Goal: Task Accomplishment & Management: Use online tool/utility

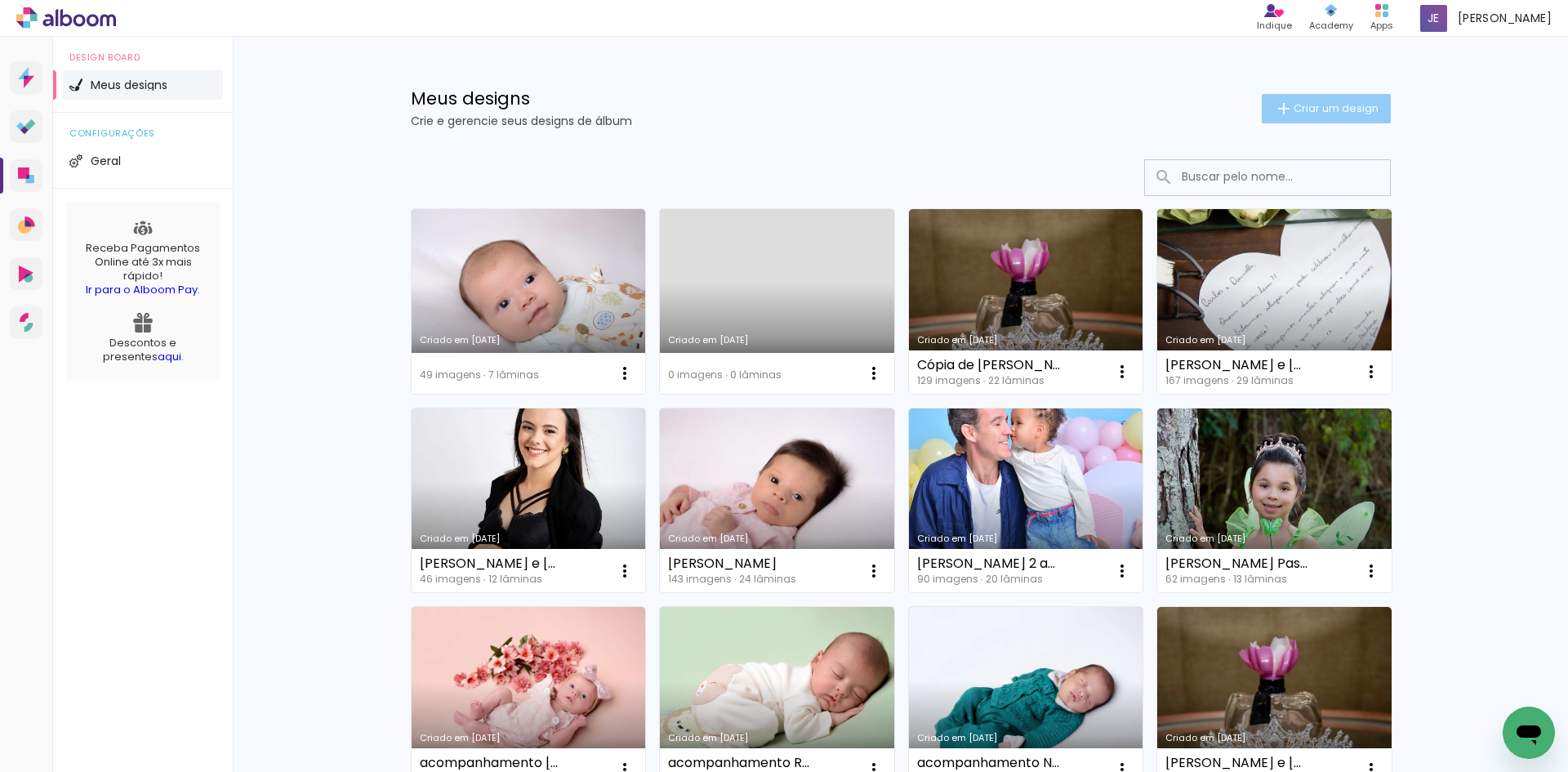
drag, startPoint x: 1367, startPoint y: 118, endPoint x: 1326, endPoint y: 118, distance: 41.0
click at [1367, 118] on paper-button "Criar um design" at bounding box center [1327, 108] width 129 height 29
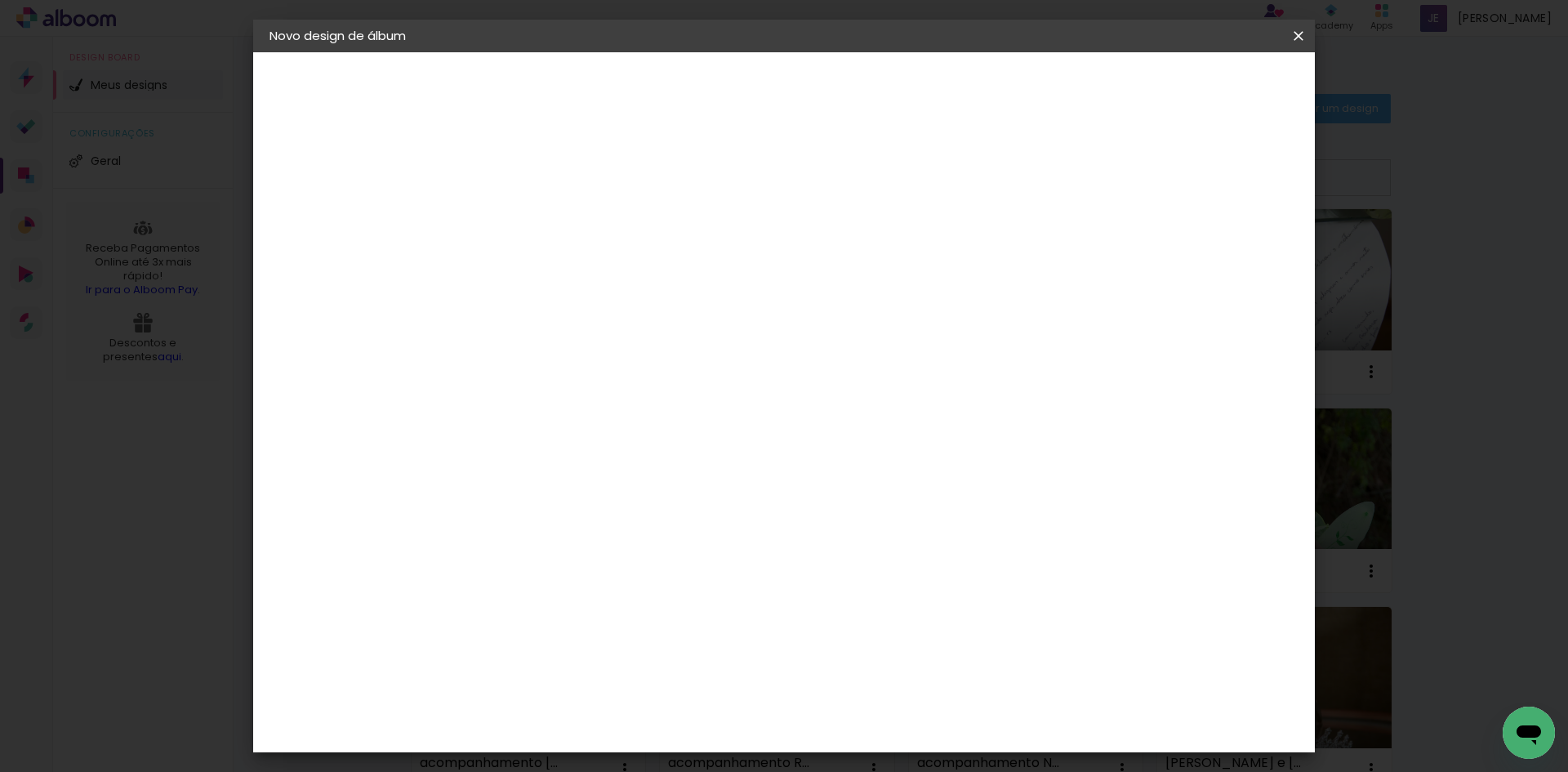
click at [537, 218] on input at bounding box center [537, 219] width 0 height 26
type input "Grislane Aparecida Lima 18 anos"
type paper-input "Grislane Aparecida Lima 18 anos"
click at [704, 97] on paper-button "Avançar" at bounding box center [664, 86] width 80 height 27
click at [621, 303] on input at bounding box center [579, 311] width 165 height 21
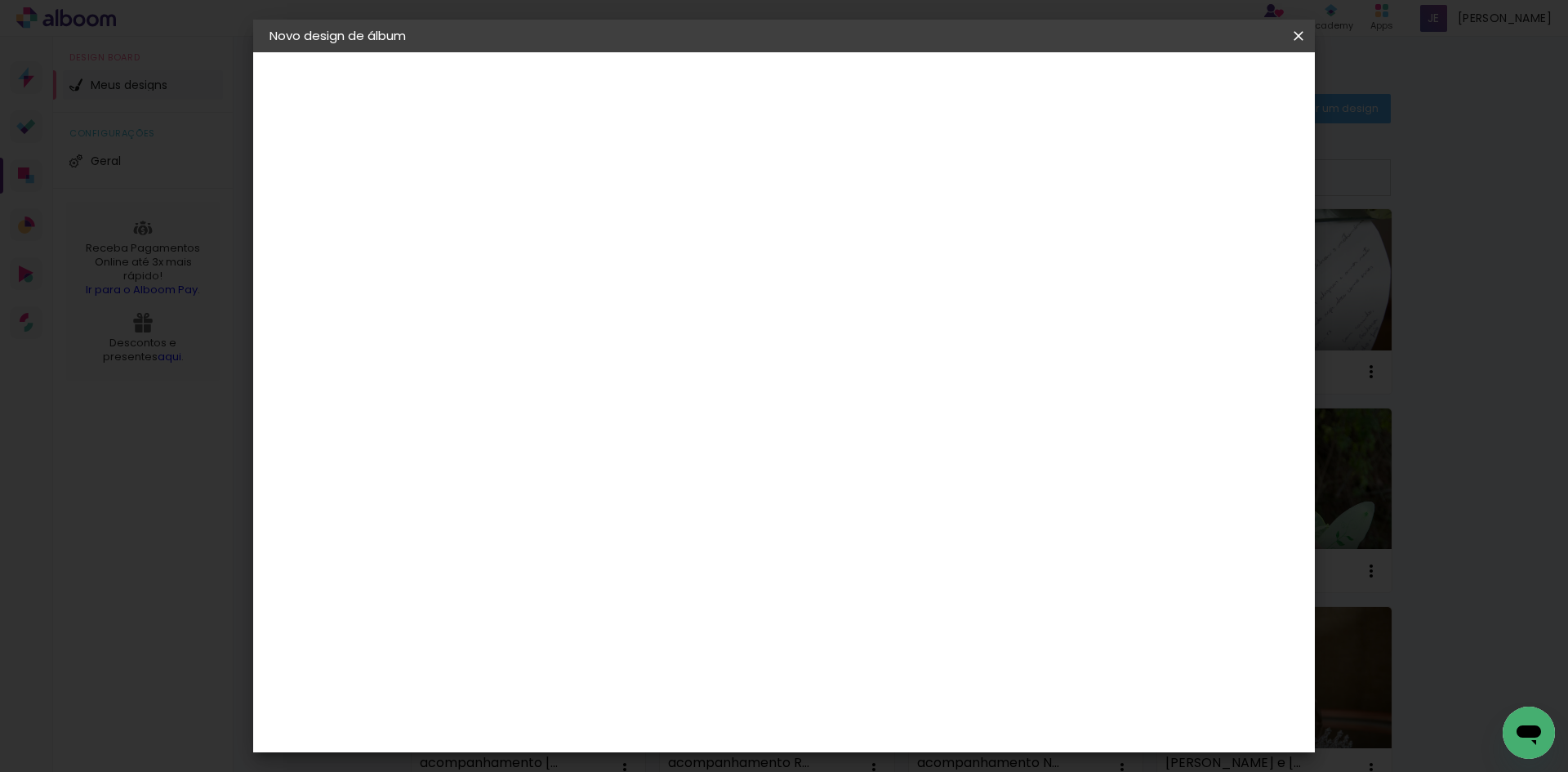
type input "inter"
type paper-input "inter"
click at [608, 352] on paper-item "Inter Color" at bounding box center [562, 372] width 144 height 43
click at [0, 0] on slot "Avançar" at bounding box center [0, 0] width 0 height 0
click at [707, 375] on span "20 × 30 cm" at bounding box center [677, 391] width 61 height 33
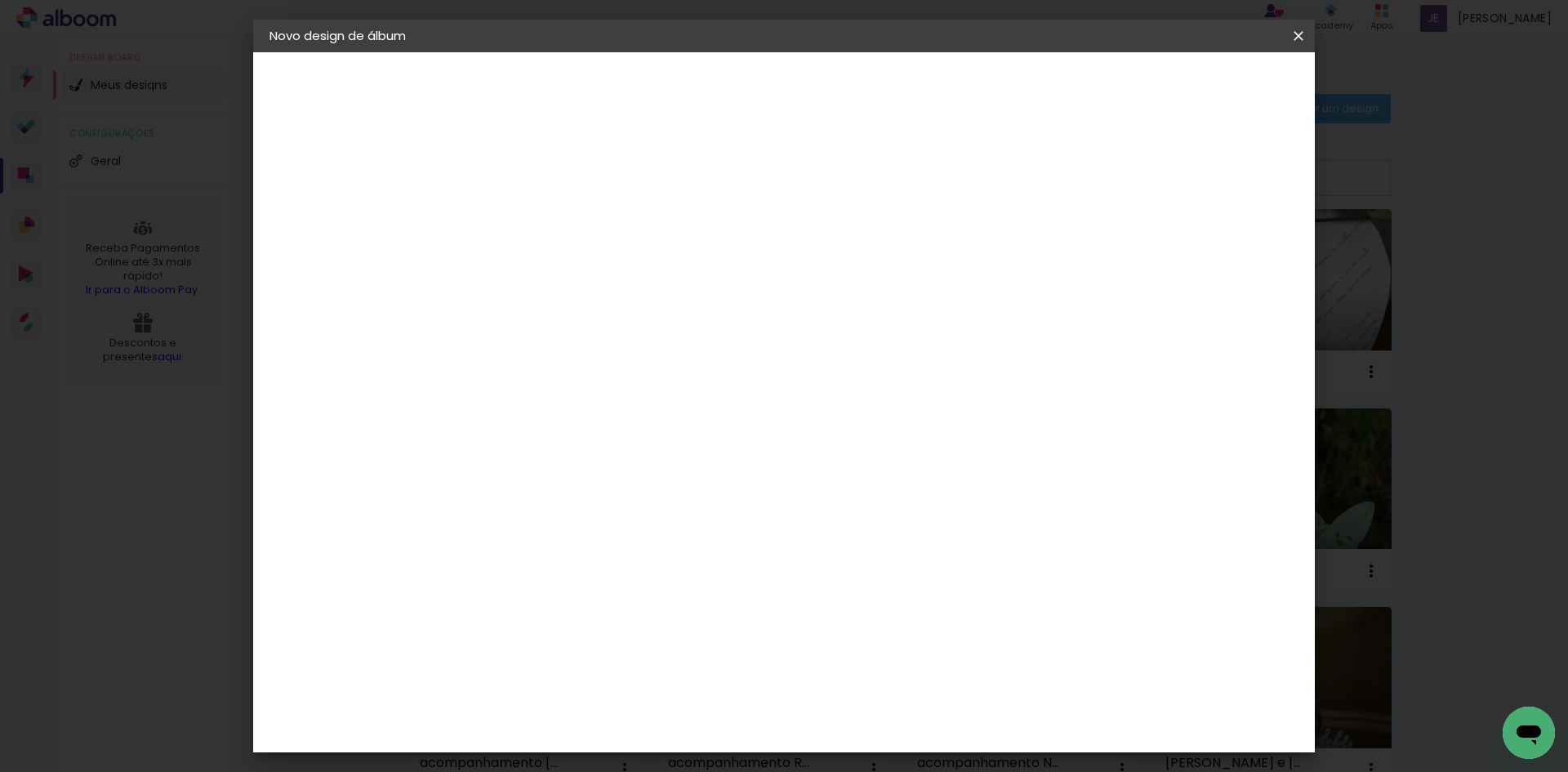
click at [707, 342] on span "20 × 25 cm" at bounding box center [677, 358] width 61 height 33
click at [828, 69] on header "Modelo Escolha o modelo do álbum. Voltar Avançar" at bounding box center [647, 100] width 362 height 98
click at [0, 0] on slot "Avançar" at bounding box center [0, 0] width 0 height 0
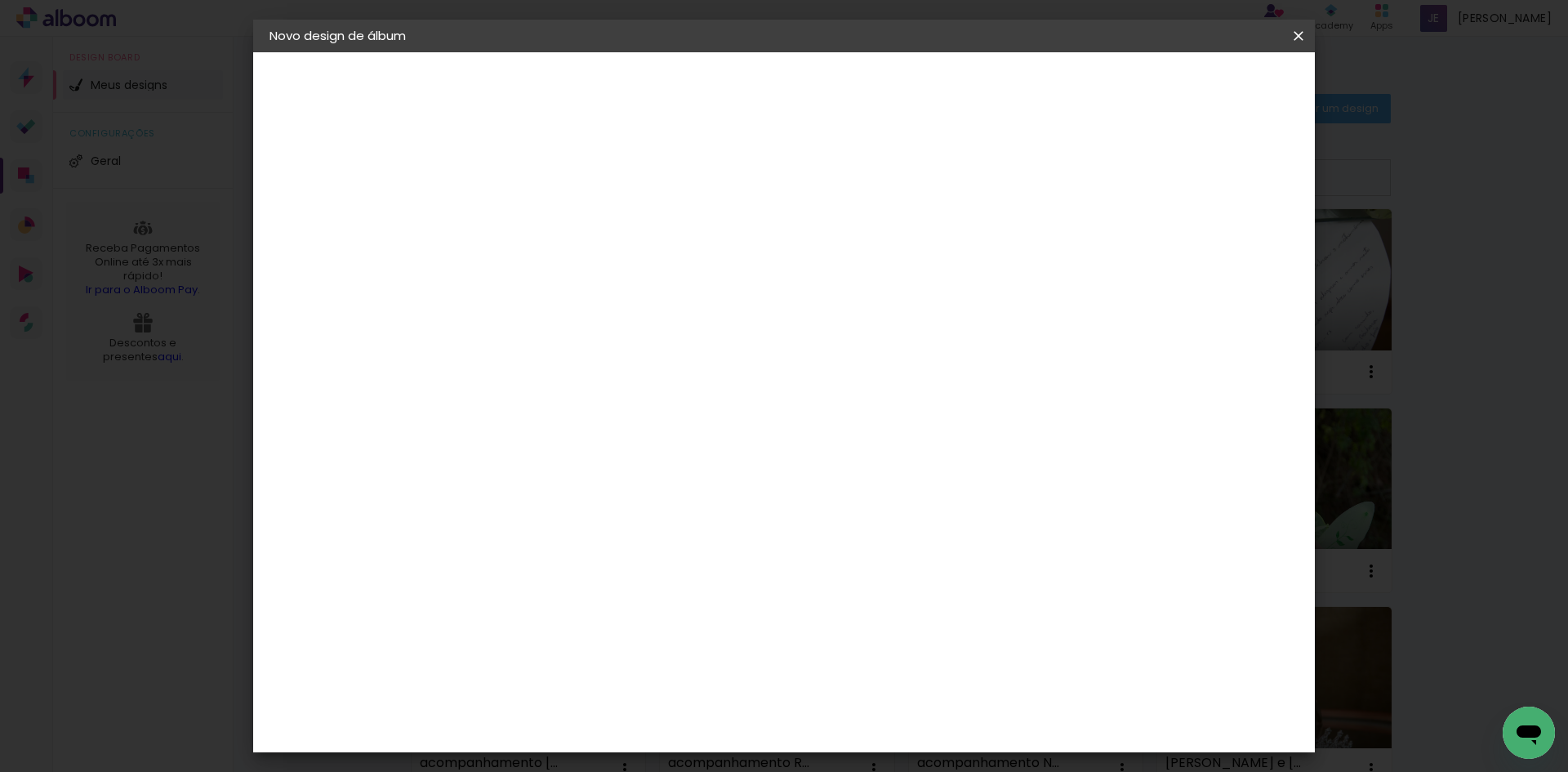
click at [1197, 83] on span "Iniciar design" at bounding box center [1159, 86] width 75 height 11
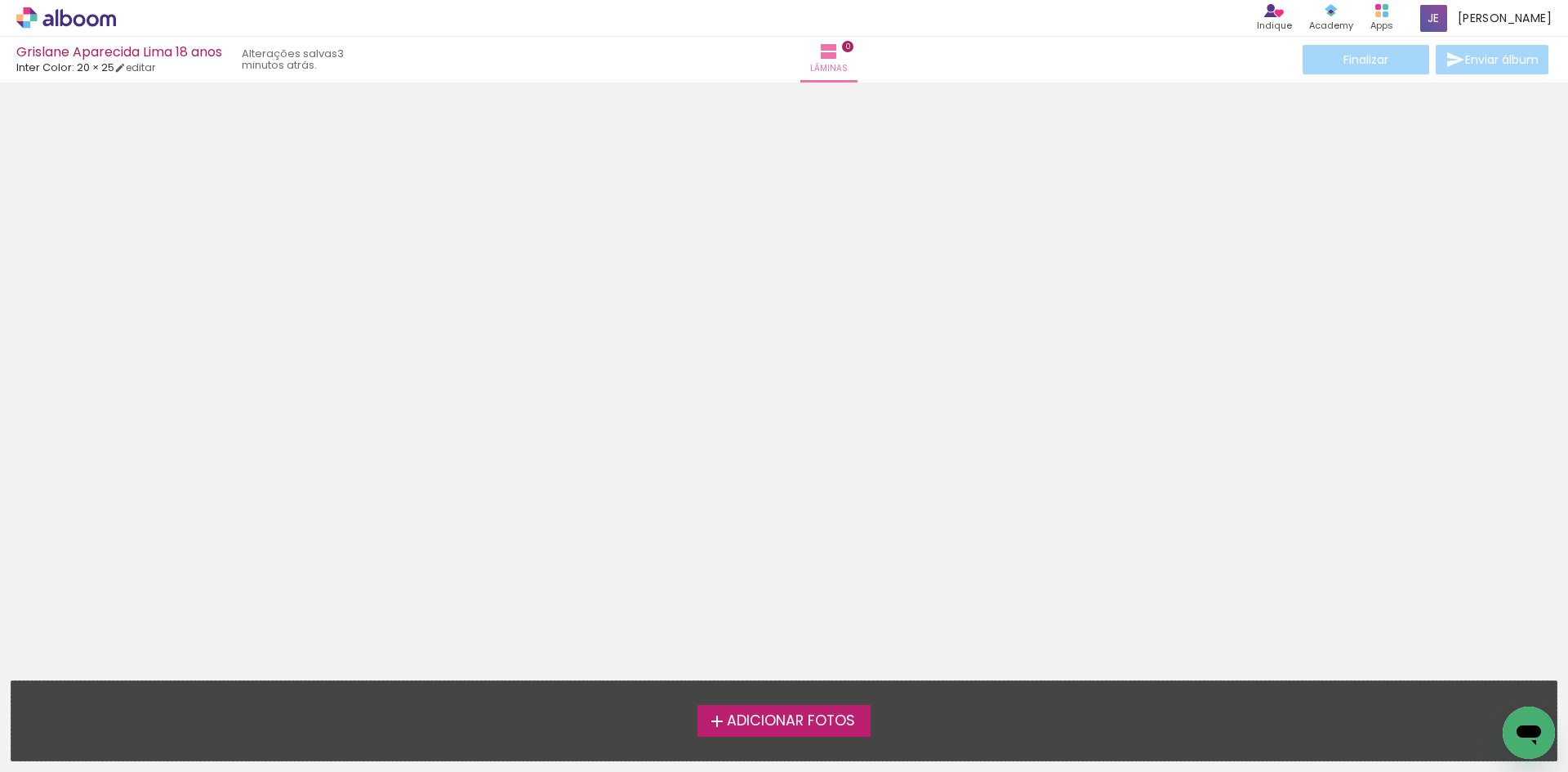
click at [782, 727] on span "Adicionar Fotos" at bounding box center [791, 722] width 128 height 15
click at [0, 0] on input "file" at bounding box center [0, 0] width 0 height 0
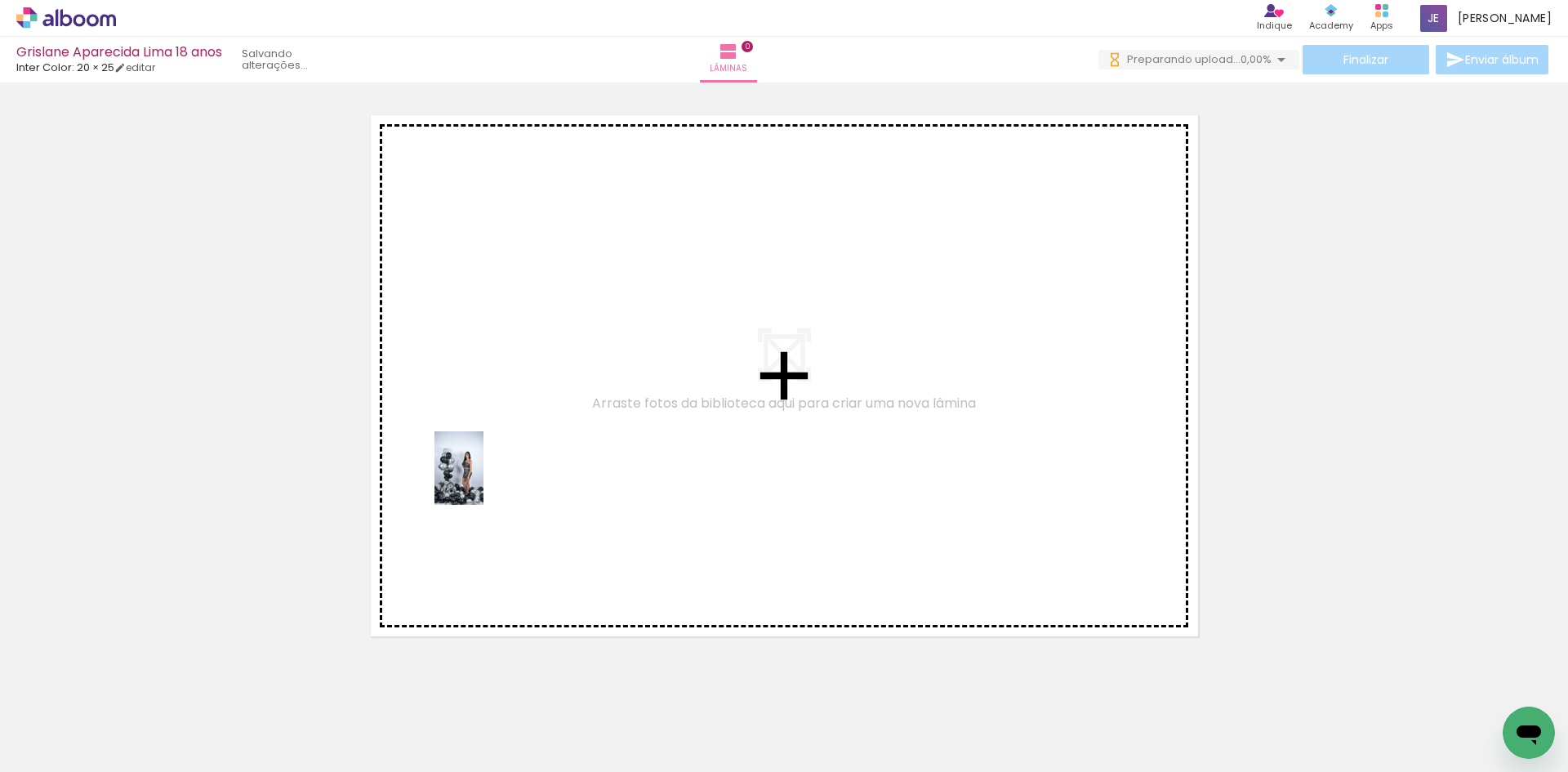
drag, startPoint x: 155, startPoint y: 716, endPoint x: 485, endPoint y: 479, distance: 406.3
click at [485, 479] on quentale-workspace at bounding box center [784, 386] width 1568 height 772
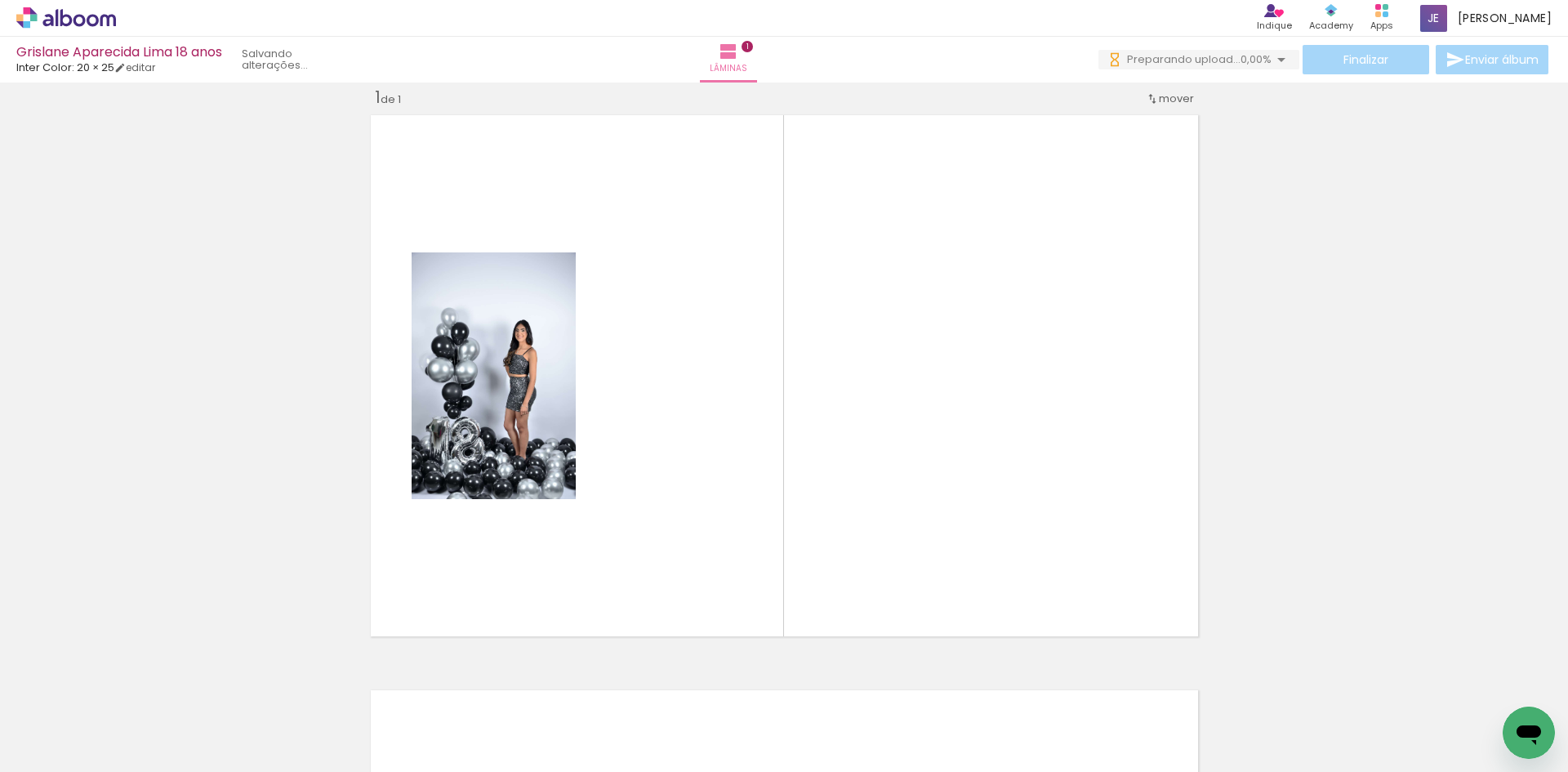
scroll to position [21, 0]
drag, startPoint x: 250, startPoint y: 699, endPoint x: 354, endPoint y: 695, distance: 104.1
click at [480, 493] on quentale-workspace at bounding box center [784, 386] width 1568 height 772
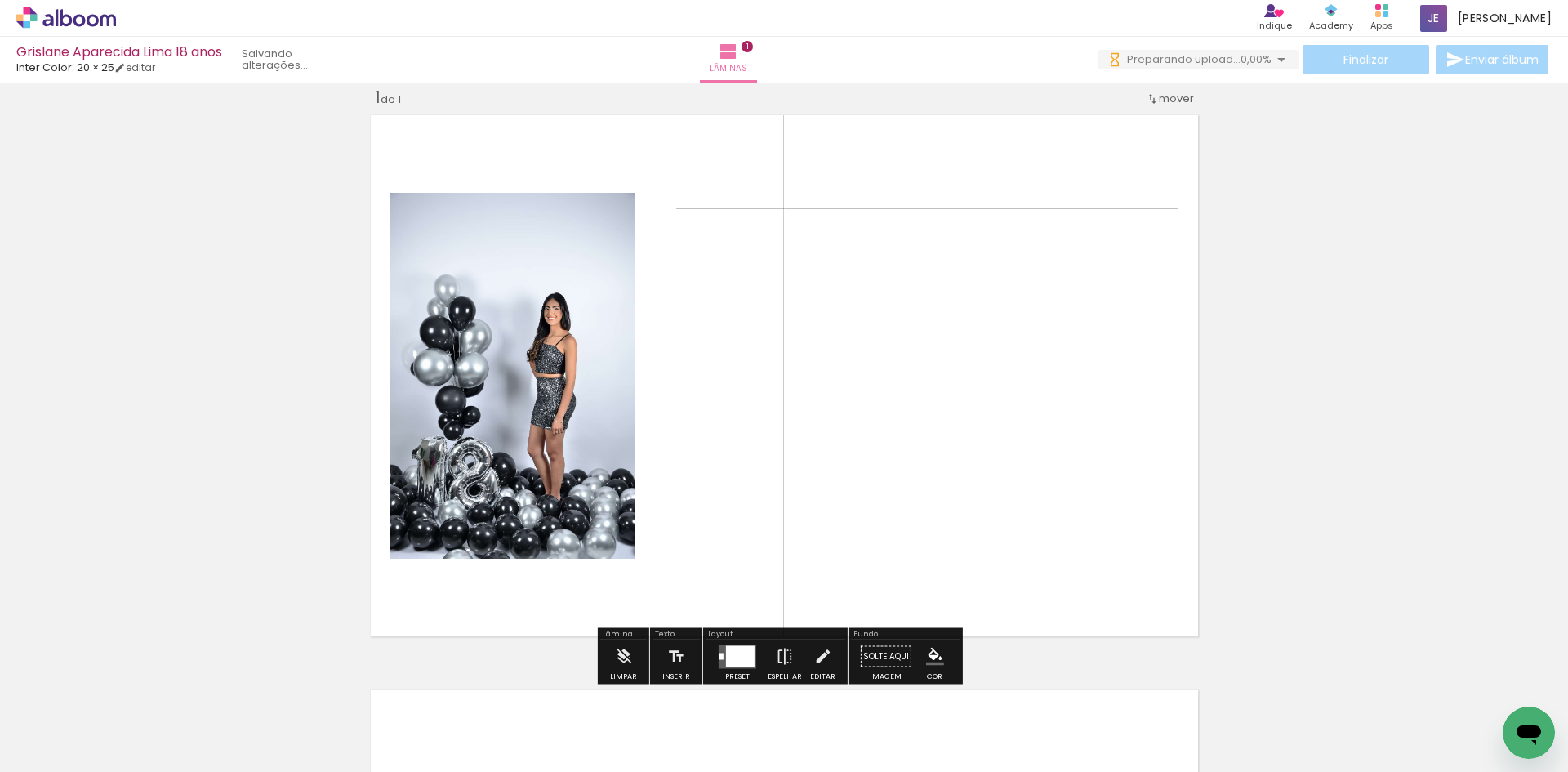
scroll to position [0, 0]
drag, startPoint x: 335, startPoint y: 721, endPoint x: 399, endPoint y: 619, distance: 120.4
click at [437, 514] on quentale-workspace at bounding box center [784, 386] width 1568 height 772
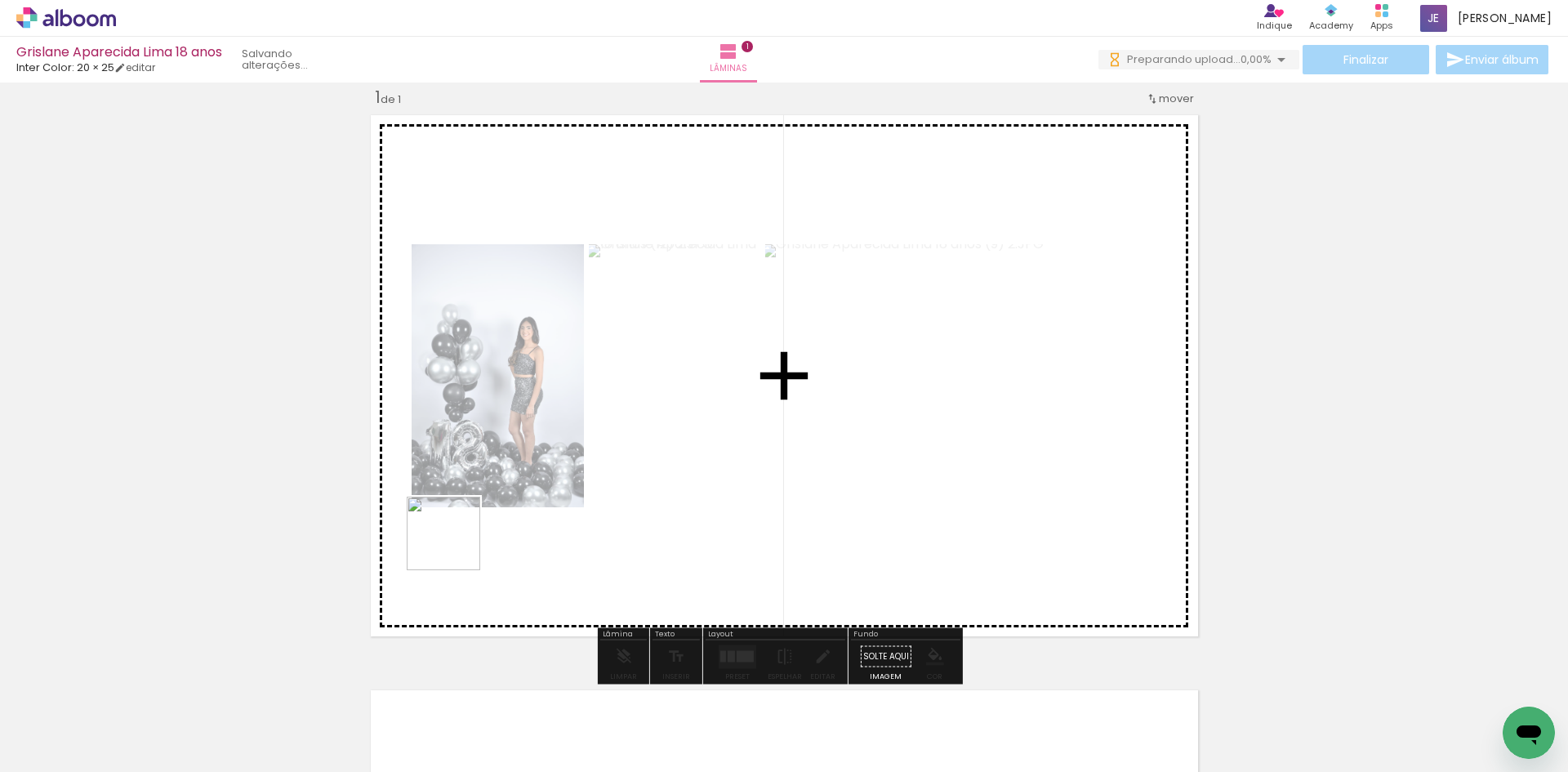
drag, startPoint x: 441, startPoint y: 721, endPoint x: 455, endPoint y: 545, distance: 176.6
click at [455, 545] on quentale-workspace at bounding box center [784, 386] width 1568 height 772
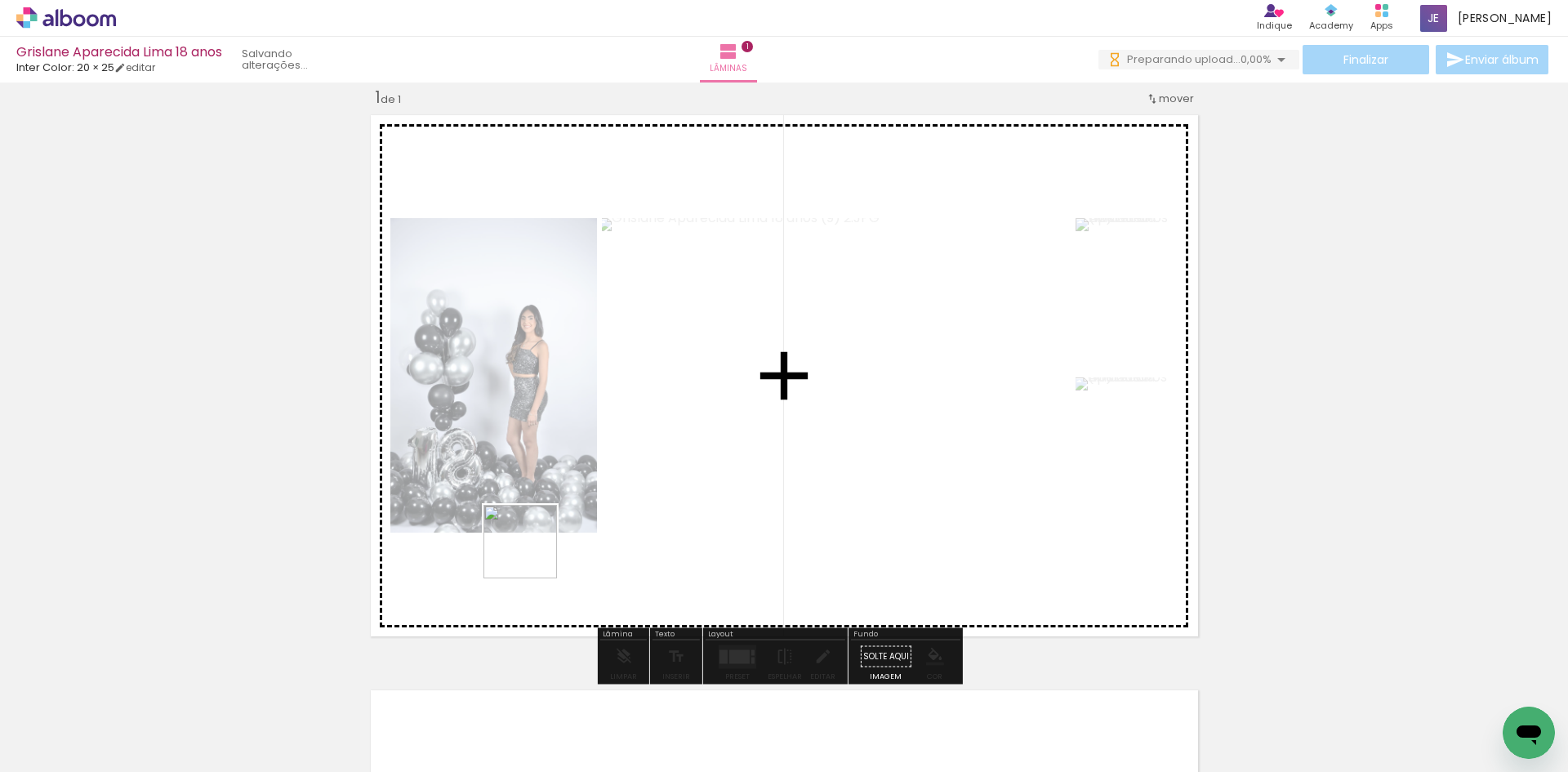
drag, startPoint x: 534, startPoint y: 718, endPoint x: 532, endPoint y: 545, distance: 173.0
click at [532, 545] on quentale-workspace at bounding box center [784, 386] width 1568 height 772
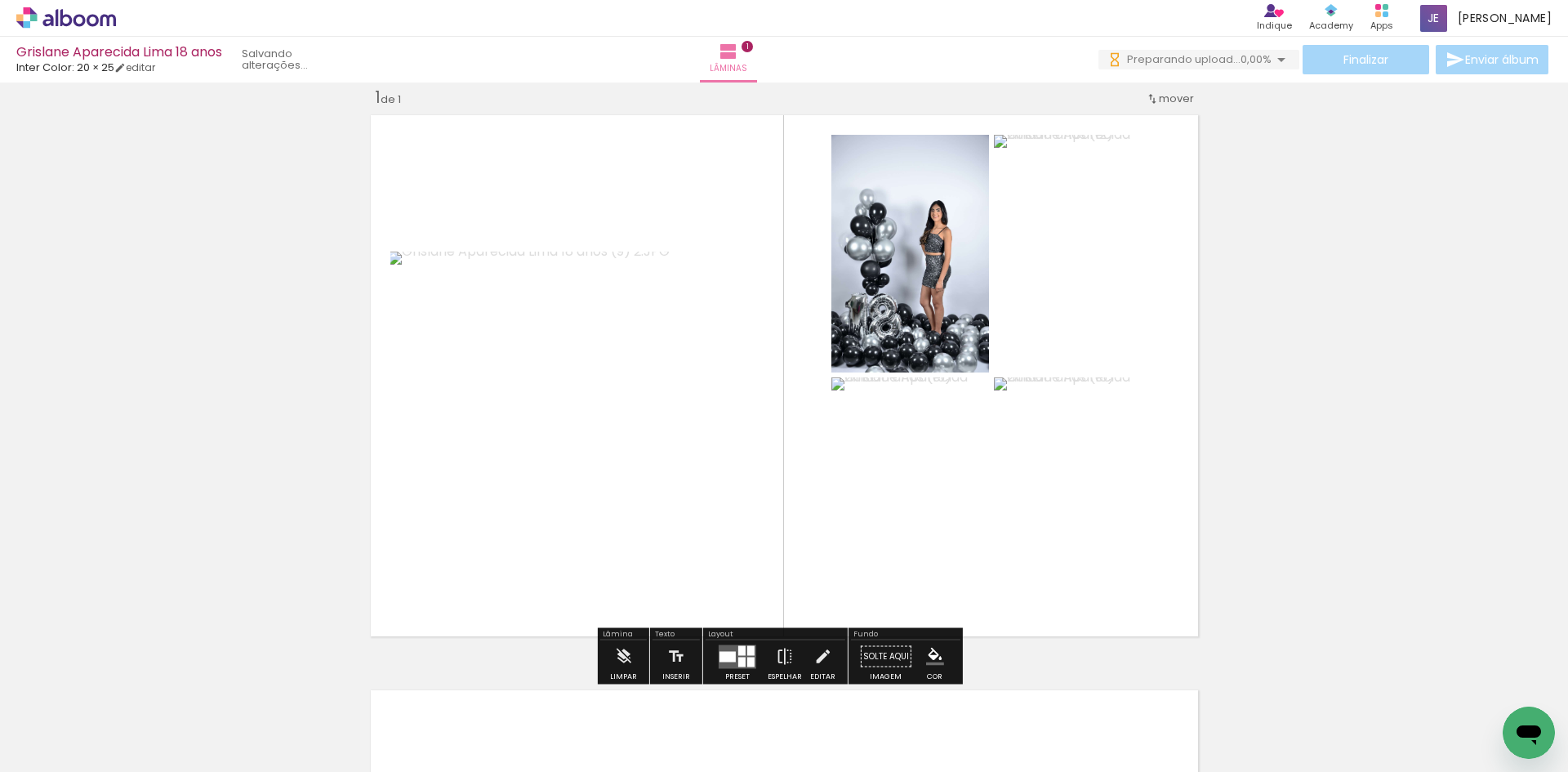
click at [43, 723] on input "Todas as fotos" at bounding box center [46, 723] width 62 height 14
click at [0, 0] on slot "Não utilizadas" at bounding box center [0, 0] width 0 height 0
type input "Não utilizadas"
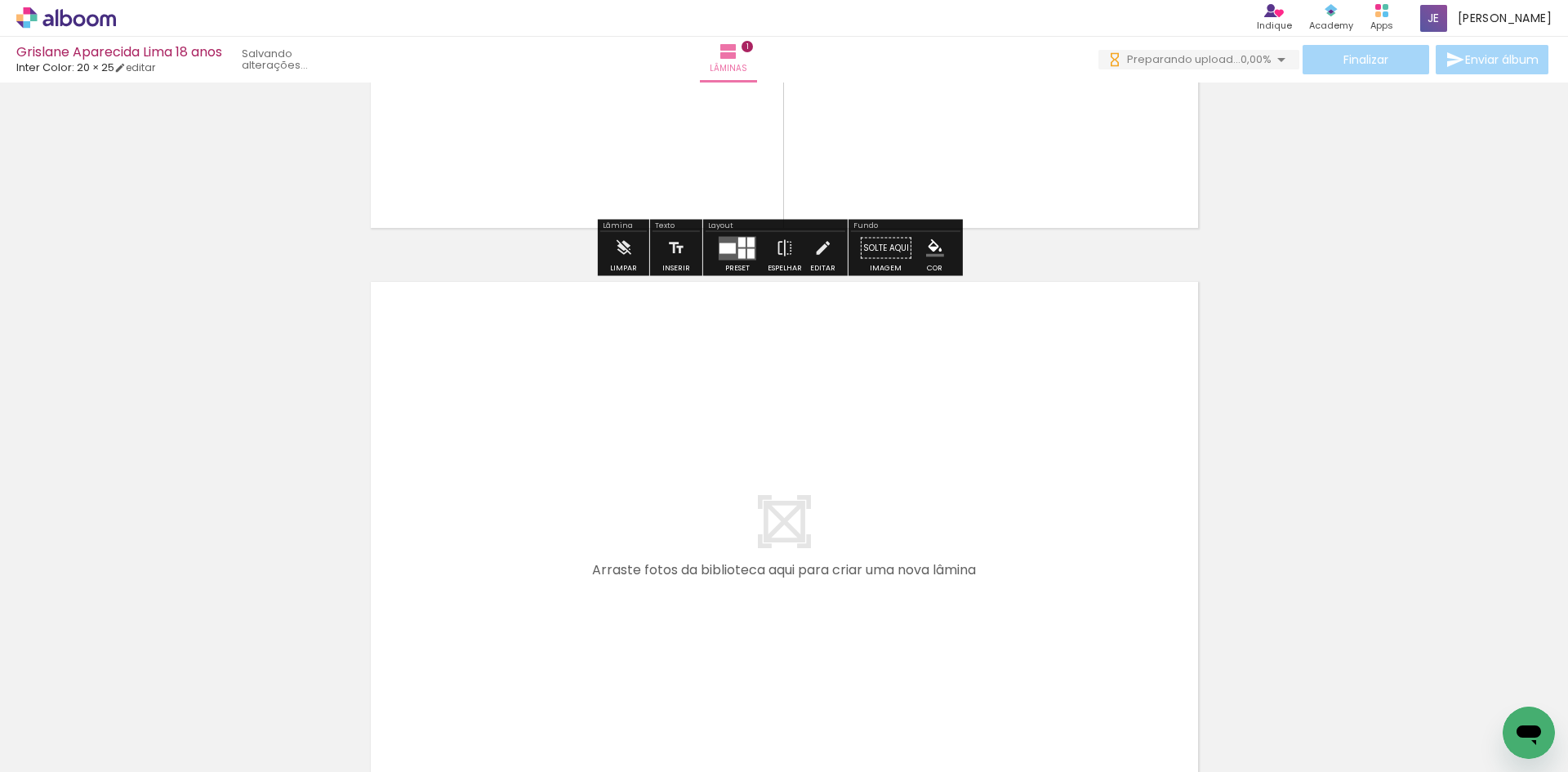
drag, startPoint x: 152, startPoint y: 710, endPoint x: 521, endPoint y: 455, distance: 448.5
click at [521, 455] on quentale-workspace at bounding box center [784, 386] width 1568 height 772
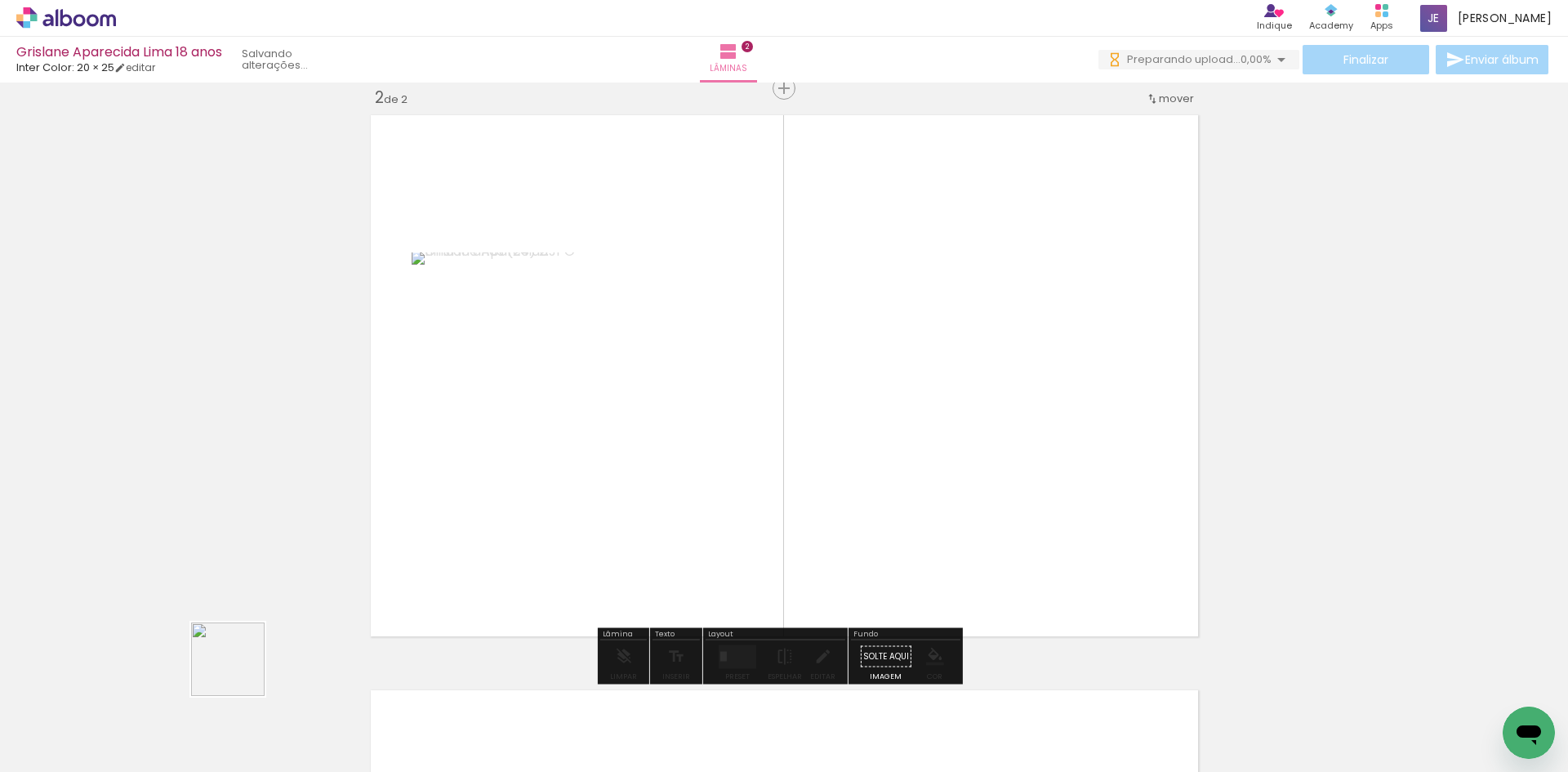
drag, startPoint x: 180, startPoint y: 727, endPoint x: 458, endPoint y: 496, distance: 361.4
click at [458, 496] on quentale-workspace at bounding box center [784, 386] width 1568 height 772
drag, startPoint x: 169, startPoint y: 721, endPoint x: 381, endPoint y: 557, distance: 268.0
click at [426, 506] on quentale-workspace at bounding box center [784, 386] width 1568 height 772
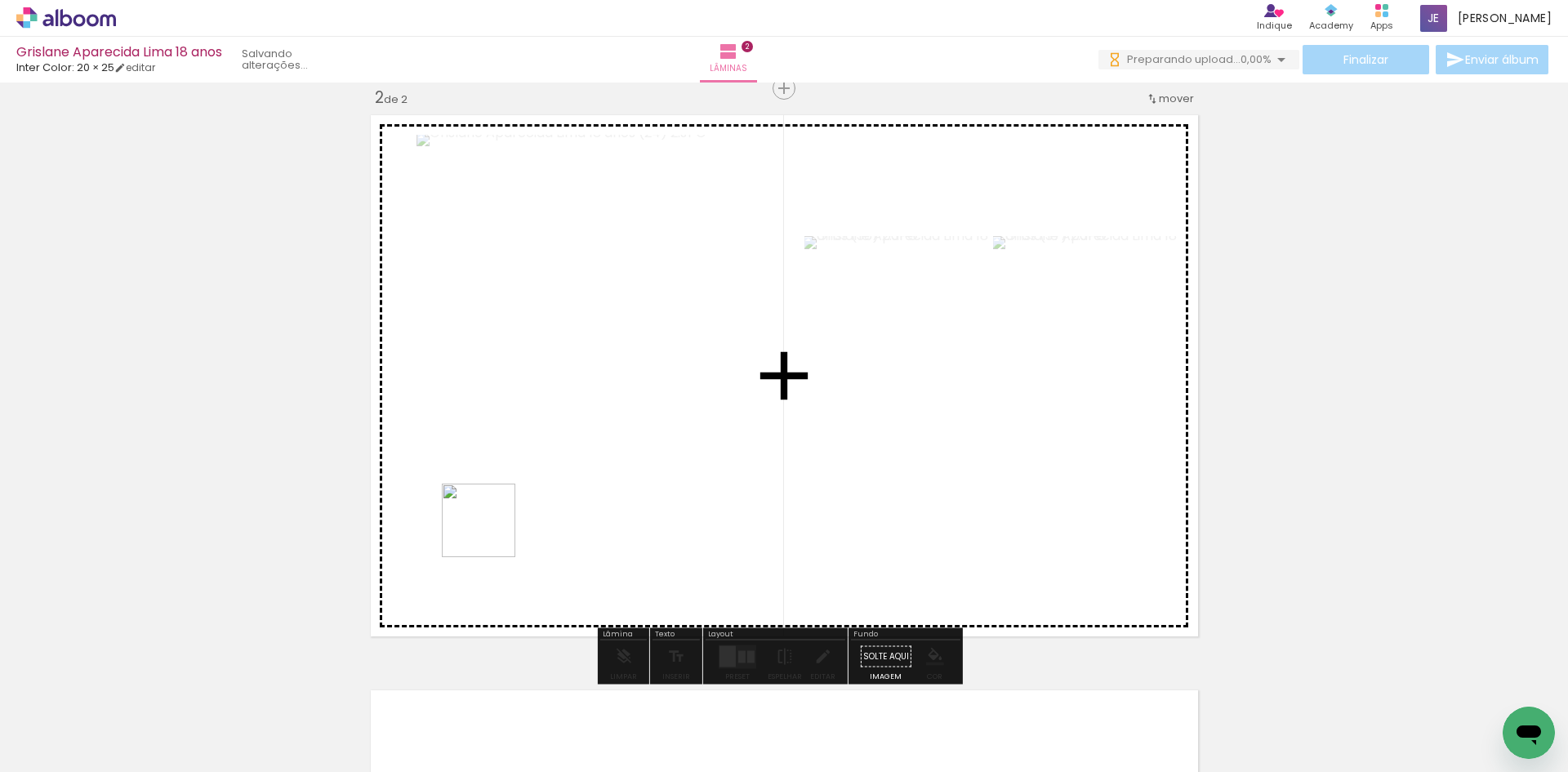
drag, startPoint x: 164, startPoint y: 723, endPoint x: 490, endPoint y: 532, distance: 377.8
click at [490, 532] on quentale-workspace at bounding box center [784, 386] width 1568 height 772
drag, startPoint x: 275, startPoint y: 647, endPoint x: 500, endPoint y: 488, distance: 275.5
click at [490, 494] on quentale-workspace at bounding box center [784, 386] width 1568 height 772
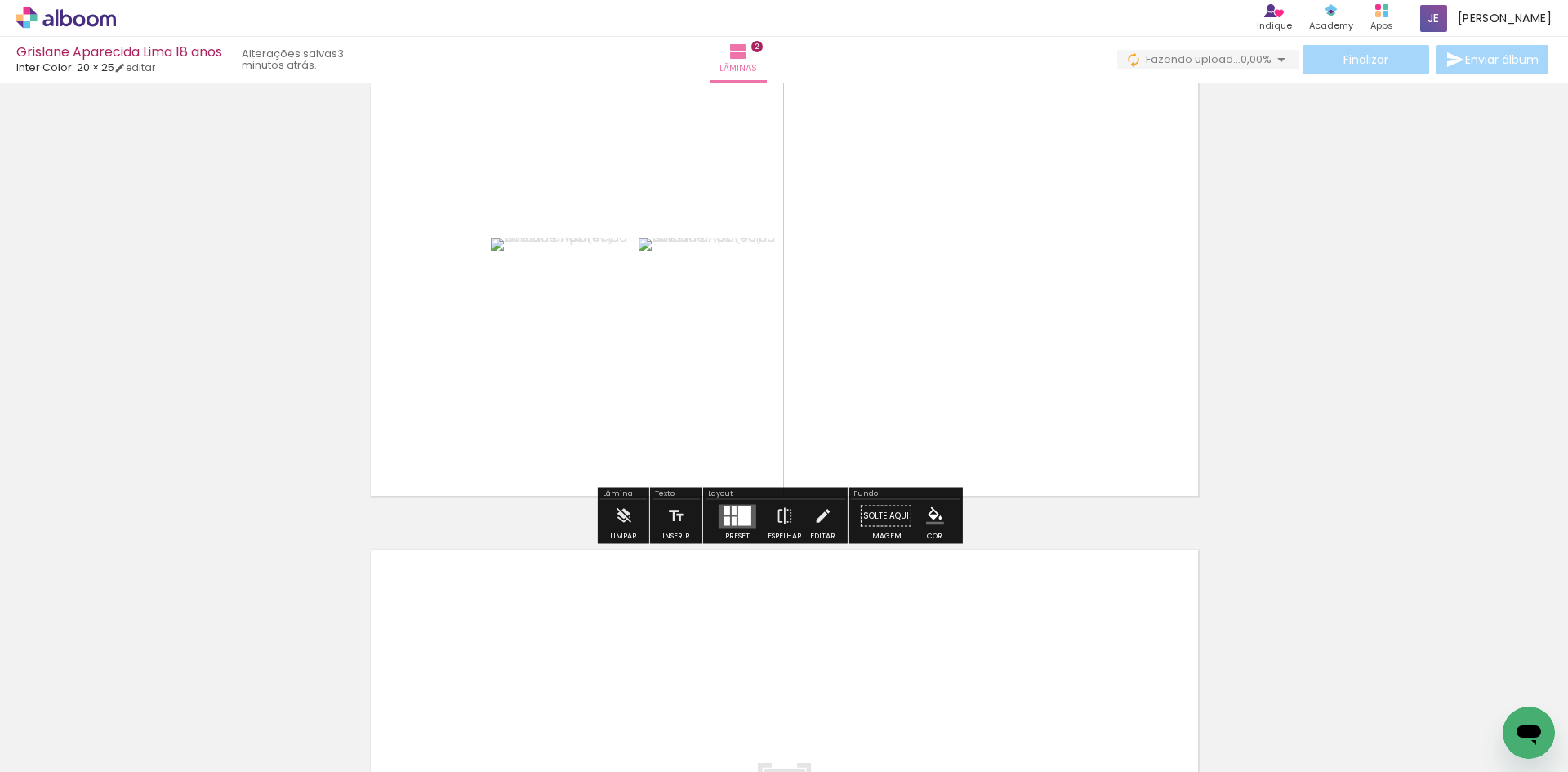
scroll to position [597, 0]
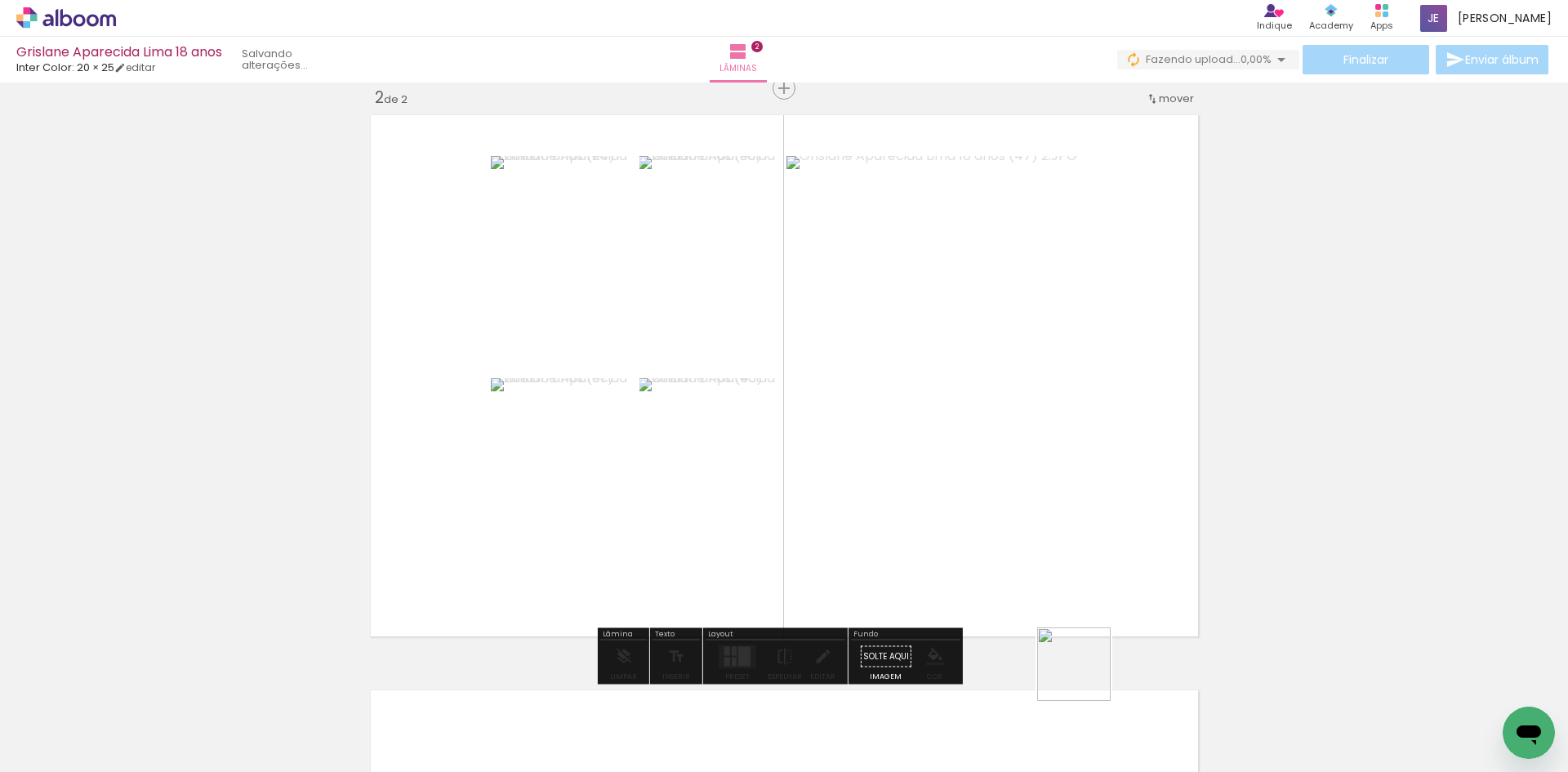
drag, startPoint x: 1086, startPoint y: 676, endPoint x: 1085, endPoint y: 627, distance: 49.0
click at [1039, 489] on quentale-workspace at bounding box center [784, 386] width 1568 height 772
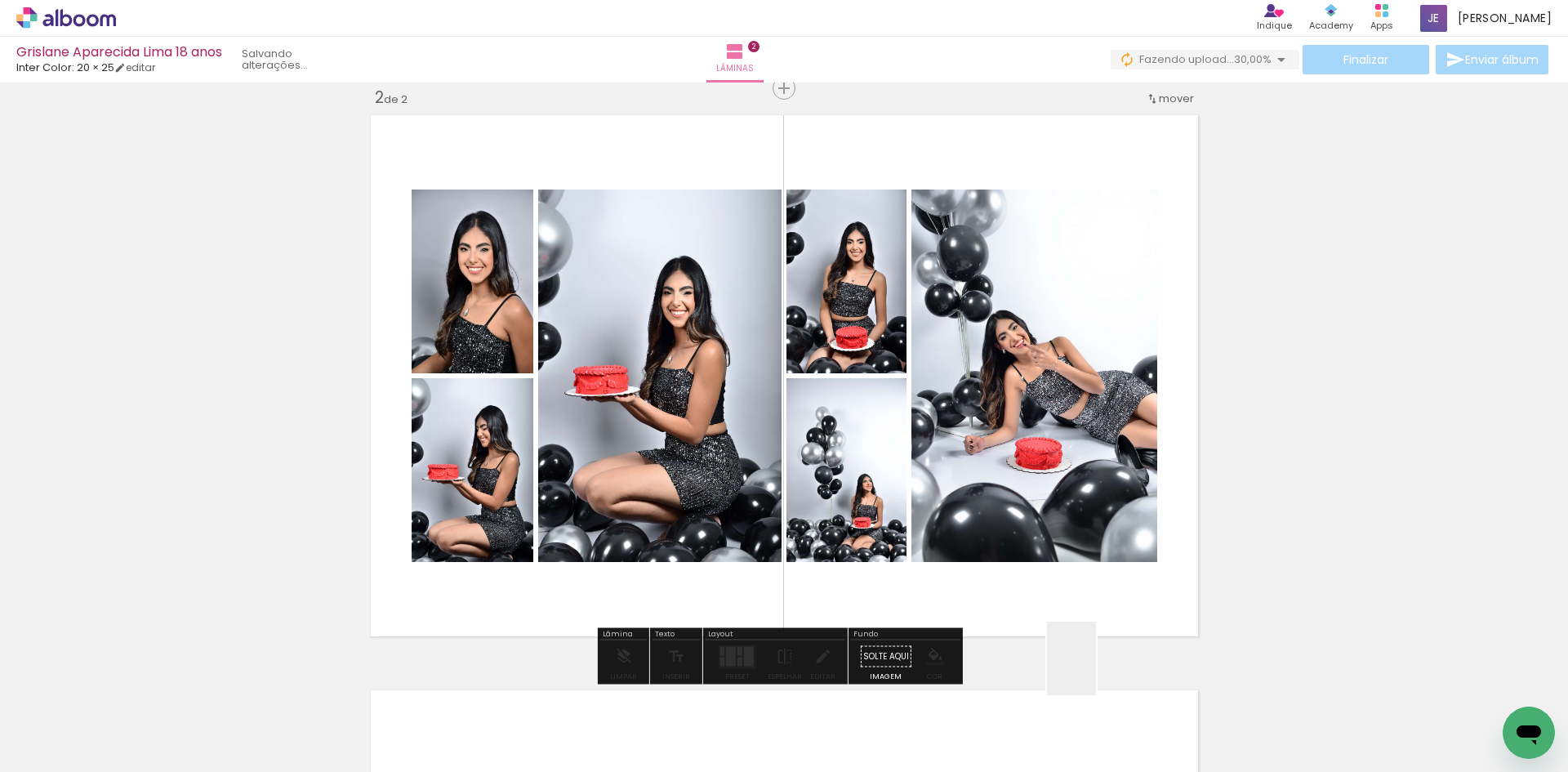
drag, startPoint x: 1105, startPoint y: 723, endPoint x: 1076, endPoint y: 467, distance: 257.6
click at [1078, 480] on quentale-workspace at bounding box center [784, 386] width 1568 height 772
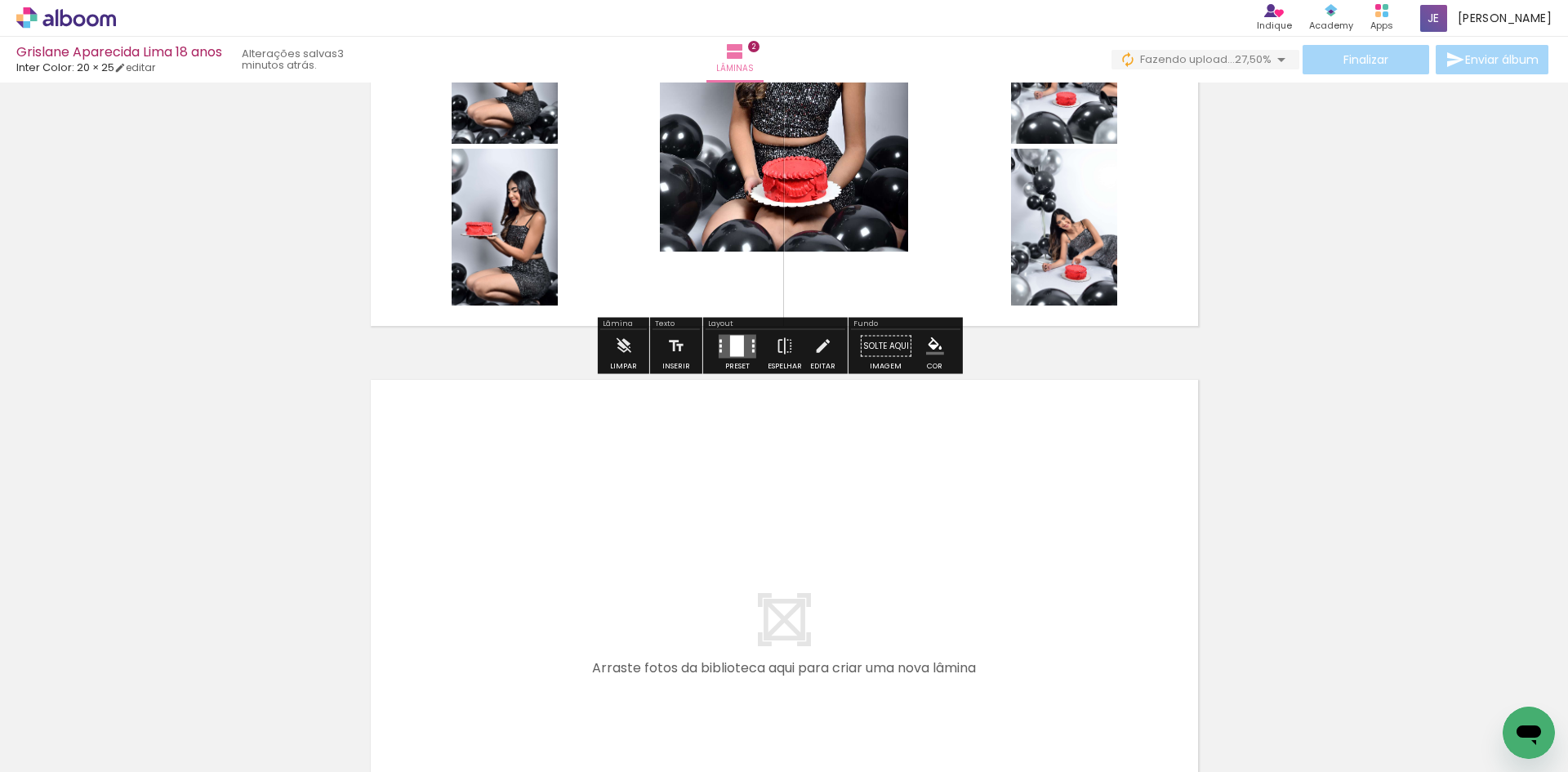
scroll to position [1005, 0]
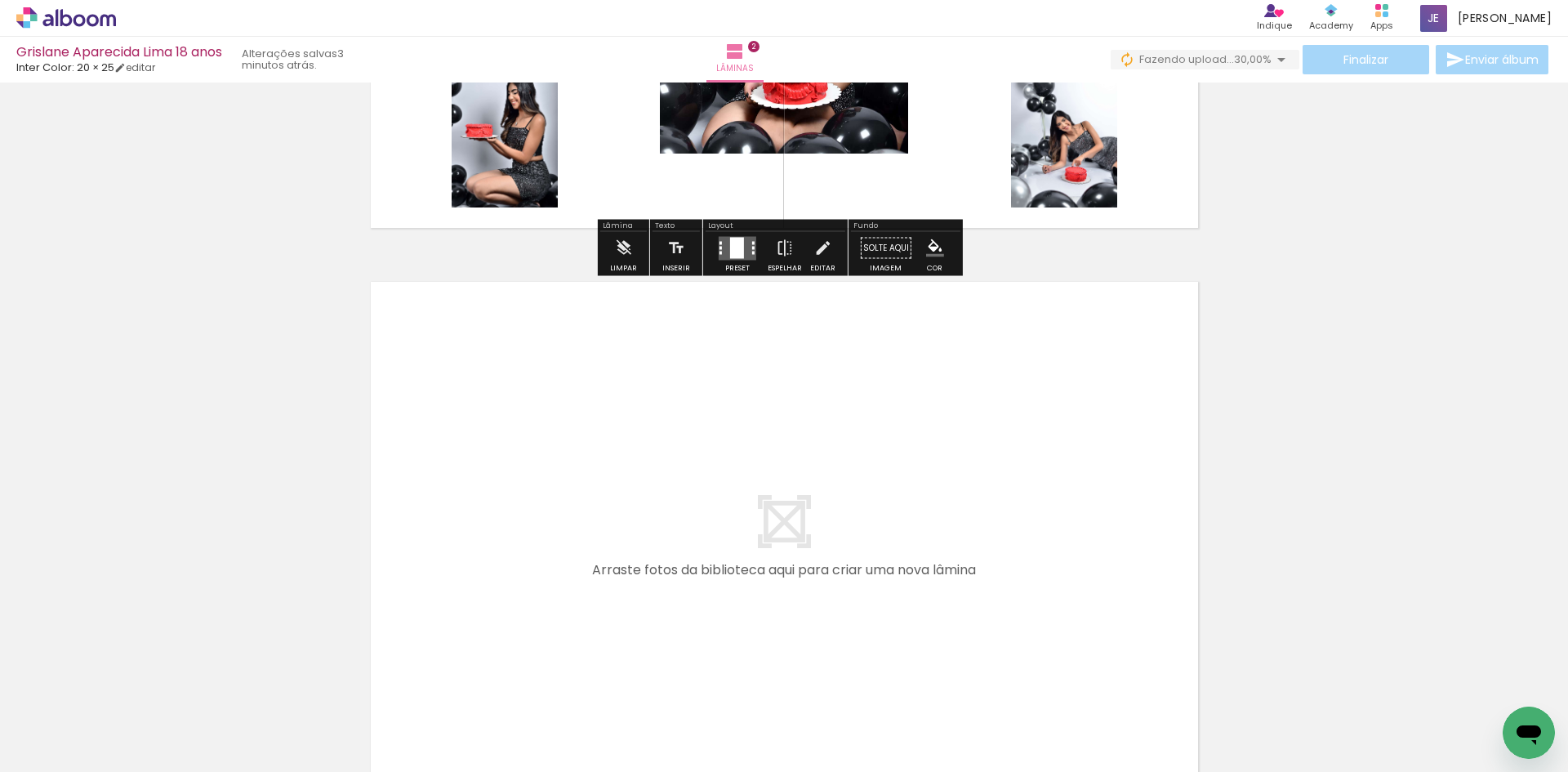
click at [26, 735] on input "Não utilizadas" at bounding box center [46, 735] width 62 height 14
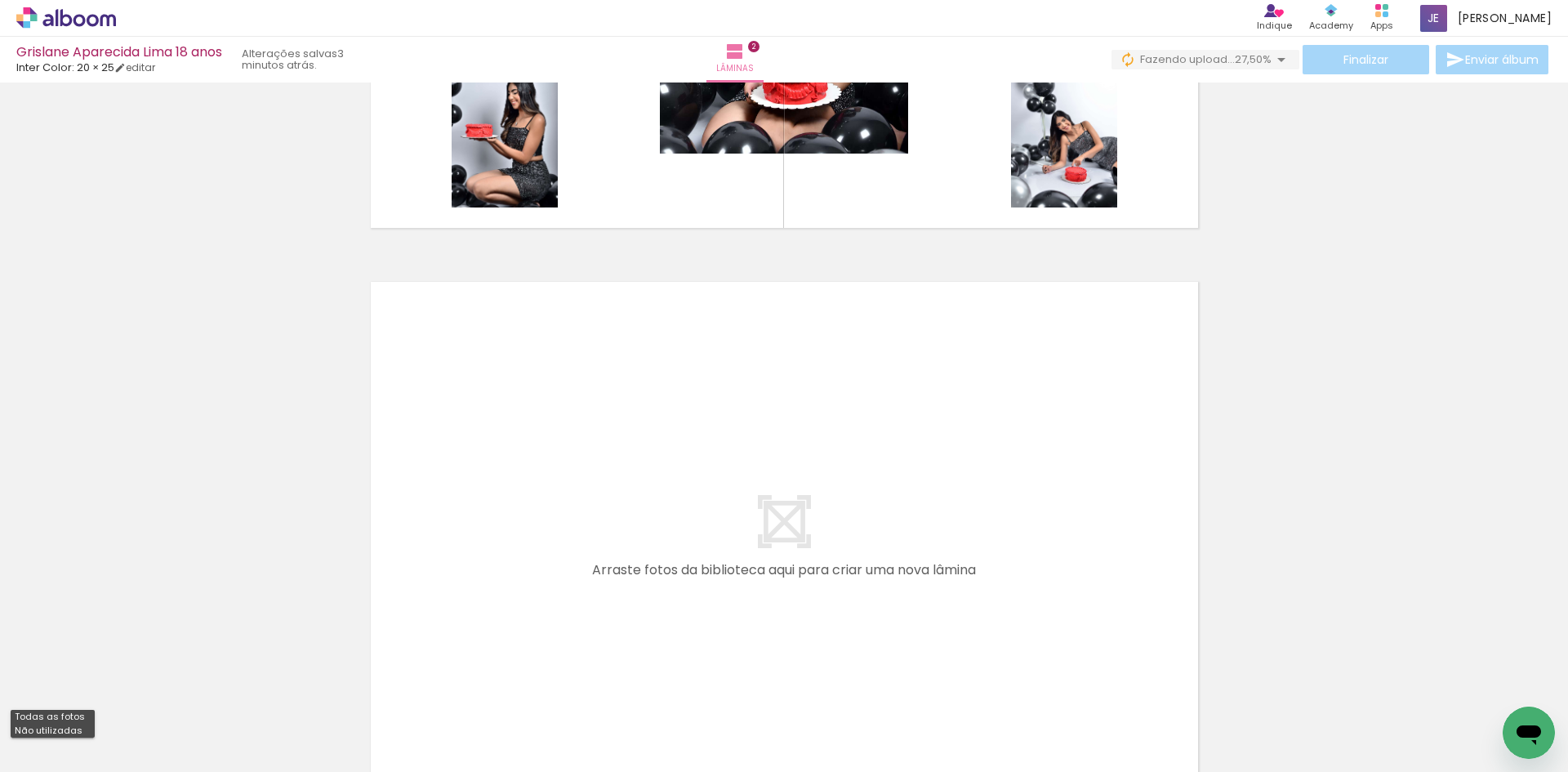
click at [0, 0] on slot "Não utilizadas" at bounding box center [0, 0] width 0 height 0
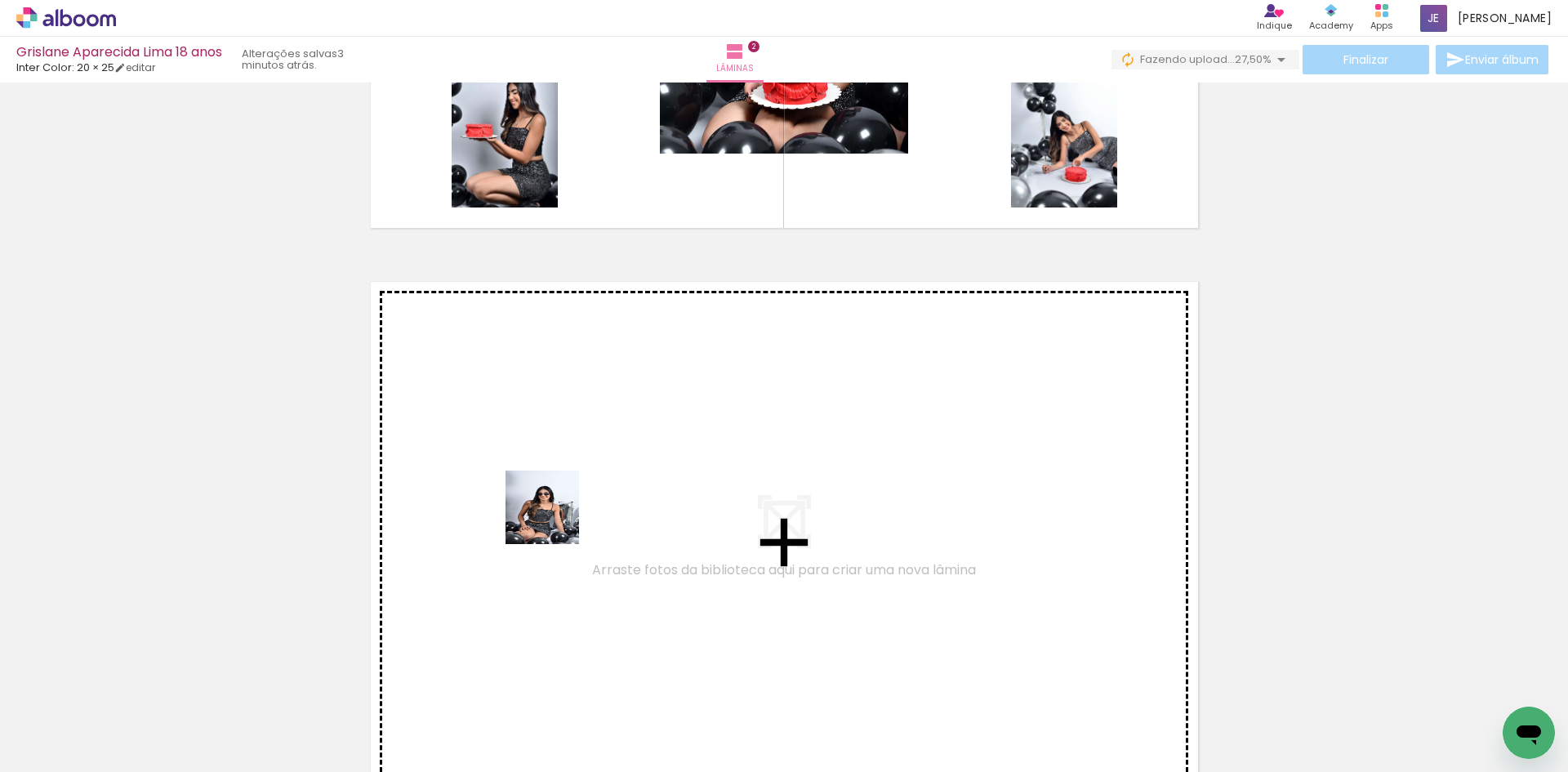
drag, startPoint x: 180, startPoint y: 713, endPoint x: 564, endPoint y: 514, distance: 432.5
click at [564, 514] on quentale-workspace at bounding box center [784, 386] width 1568 height 772
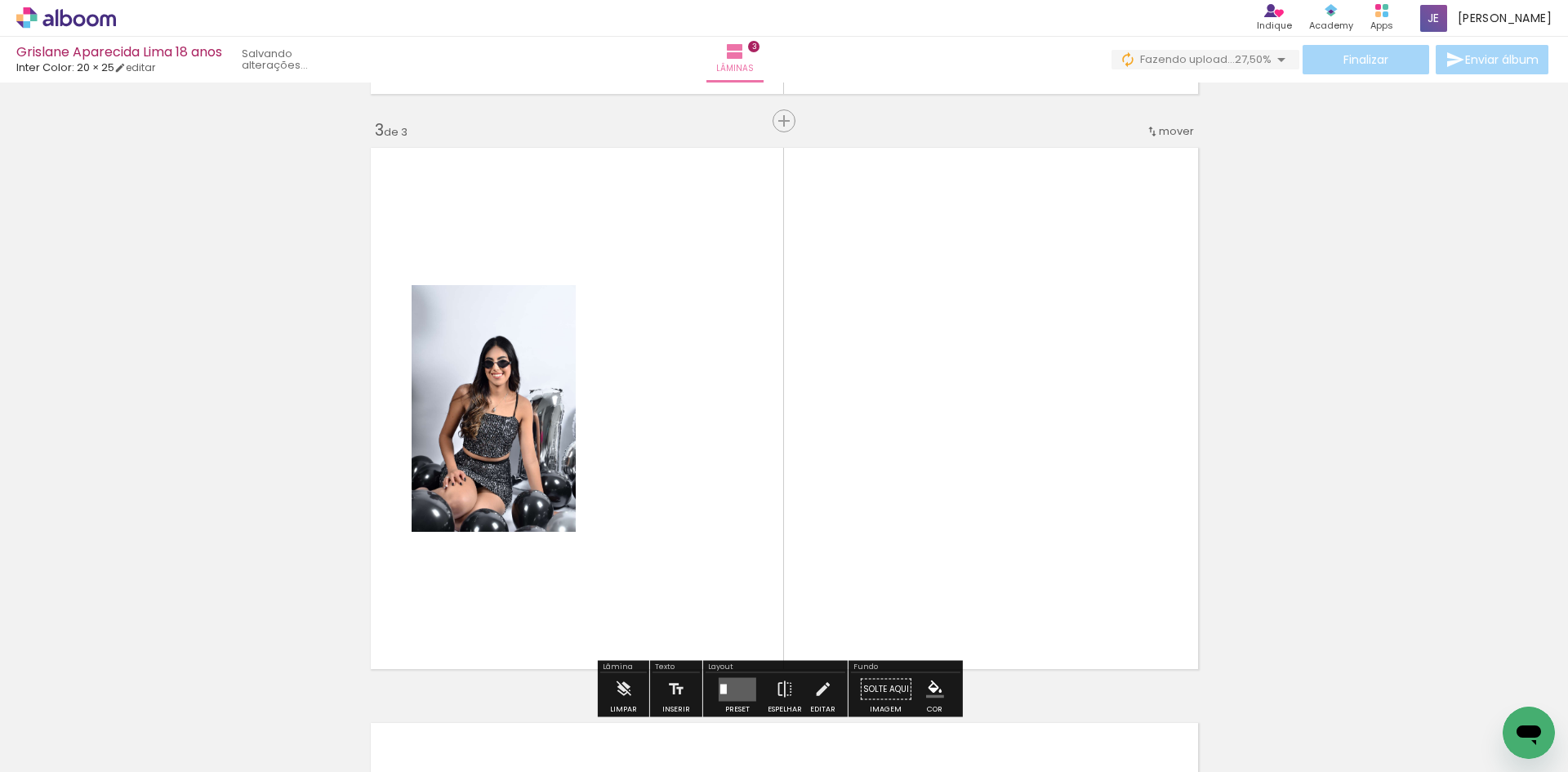
scroll to position [1172, 0]
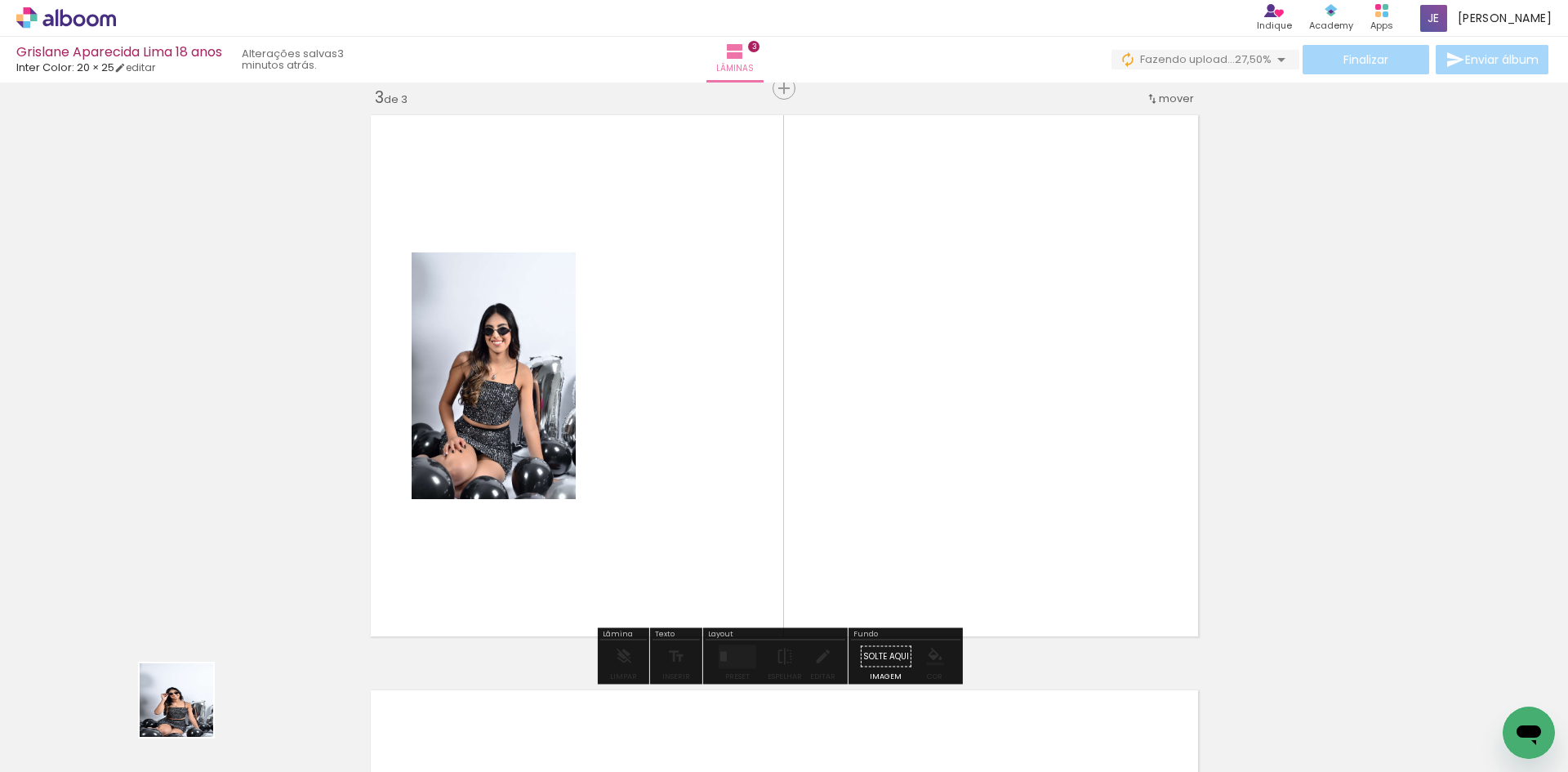
drag, startPoint x: 170, startPoint y: 723, endPoint x: 609, endPoint y: 435, distance: 525.0
click at [609, 435] on quentale-workspace at bounding box center [784, 386] width 1568 height 772
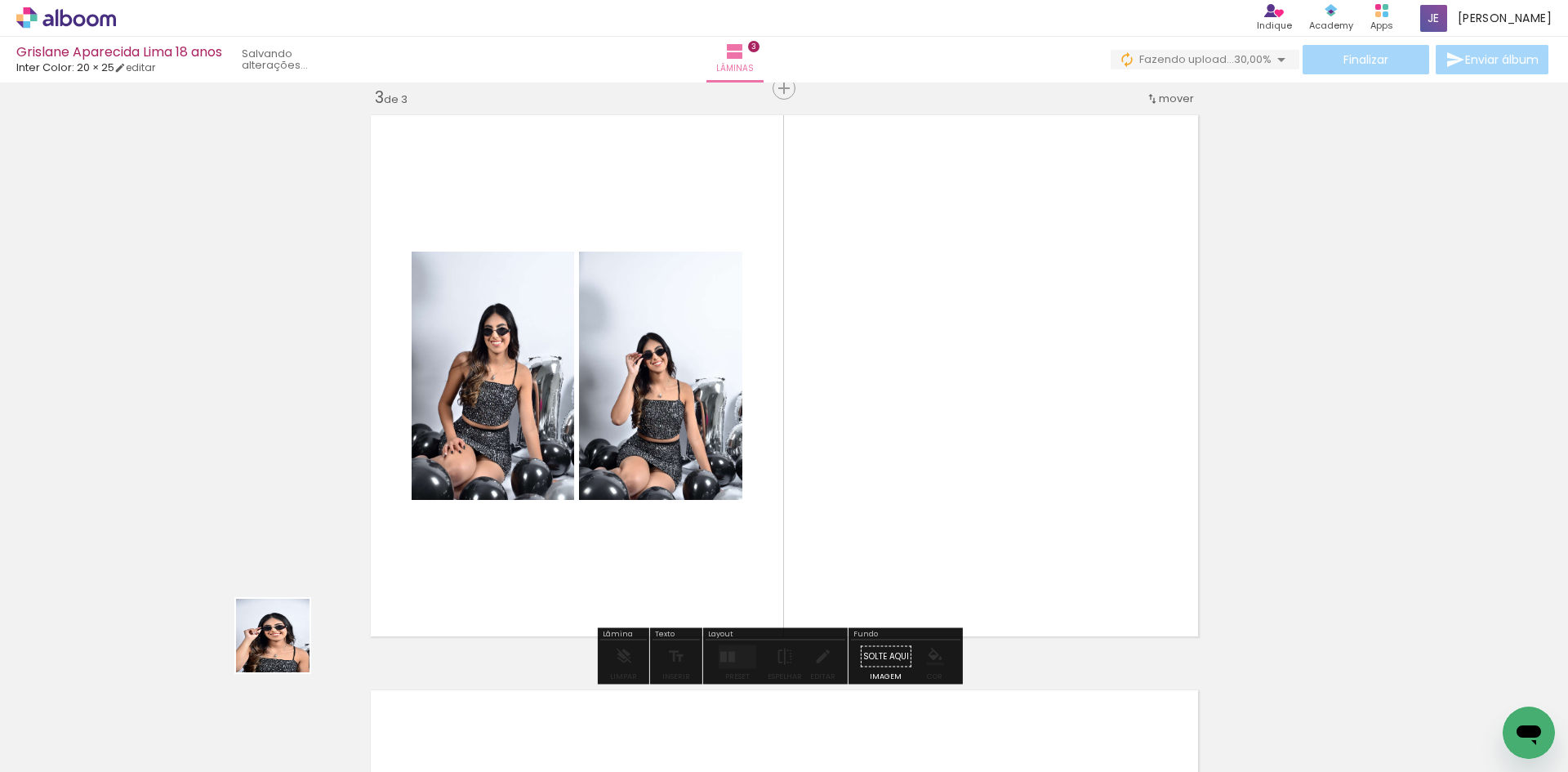
drag, startPoint x: 241, startPoint y: 673, endPoint x: 613, endPoint y: 475, distance: 421.4
click at [613, 475] on quentale-workspace at bounding box center [784, 386] width 1568 height 772
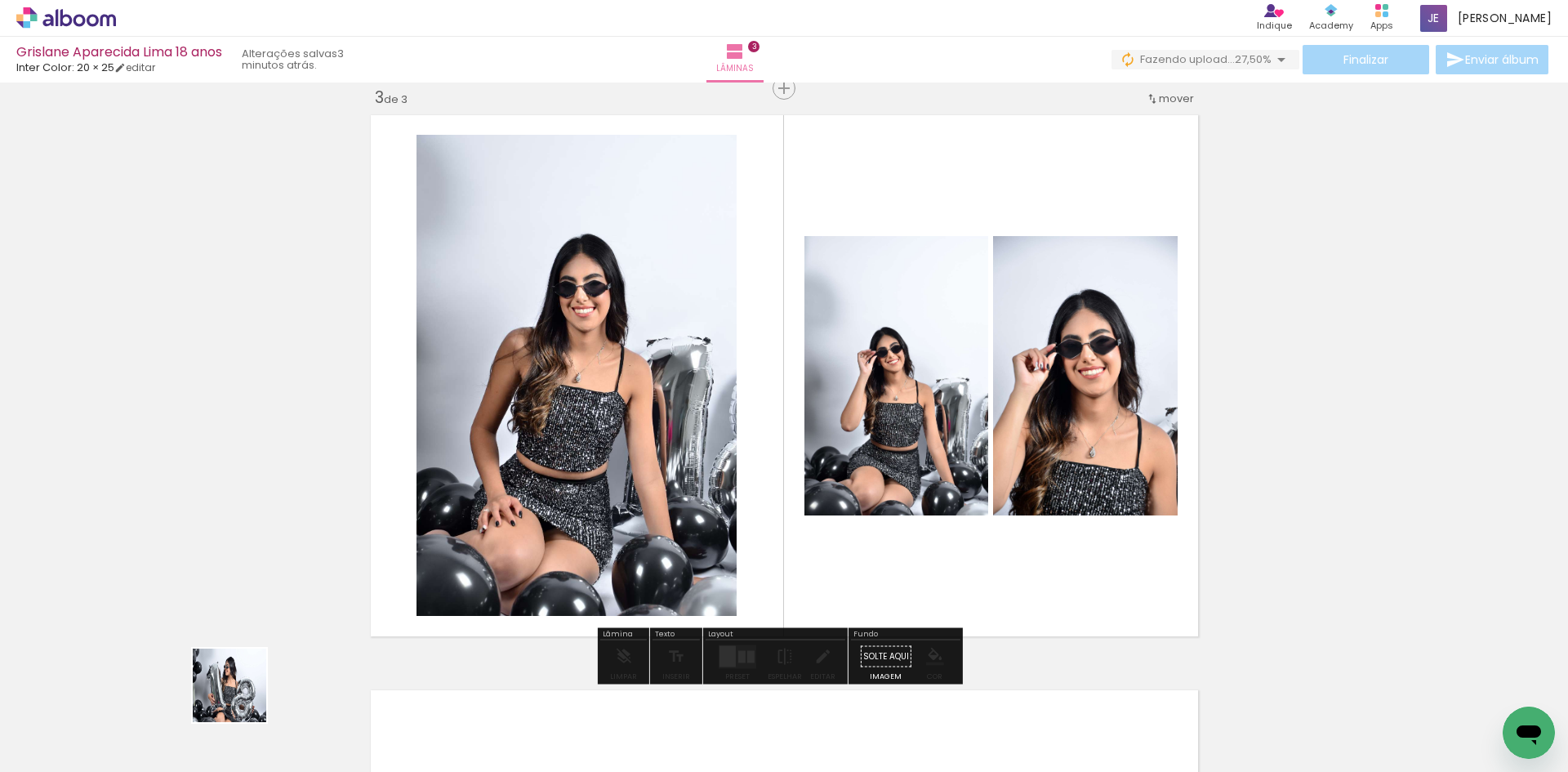
drag, startPoint x: 184, startPoint y: 737, endPoint x: 845, endPoint y: 518, distance: 696.3
click at [845, 518] on quentale-workspace at bounding box center [784, 386] width 1568 height 772
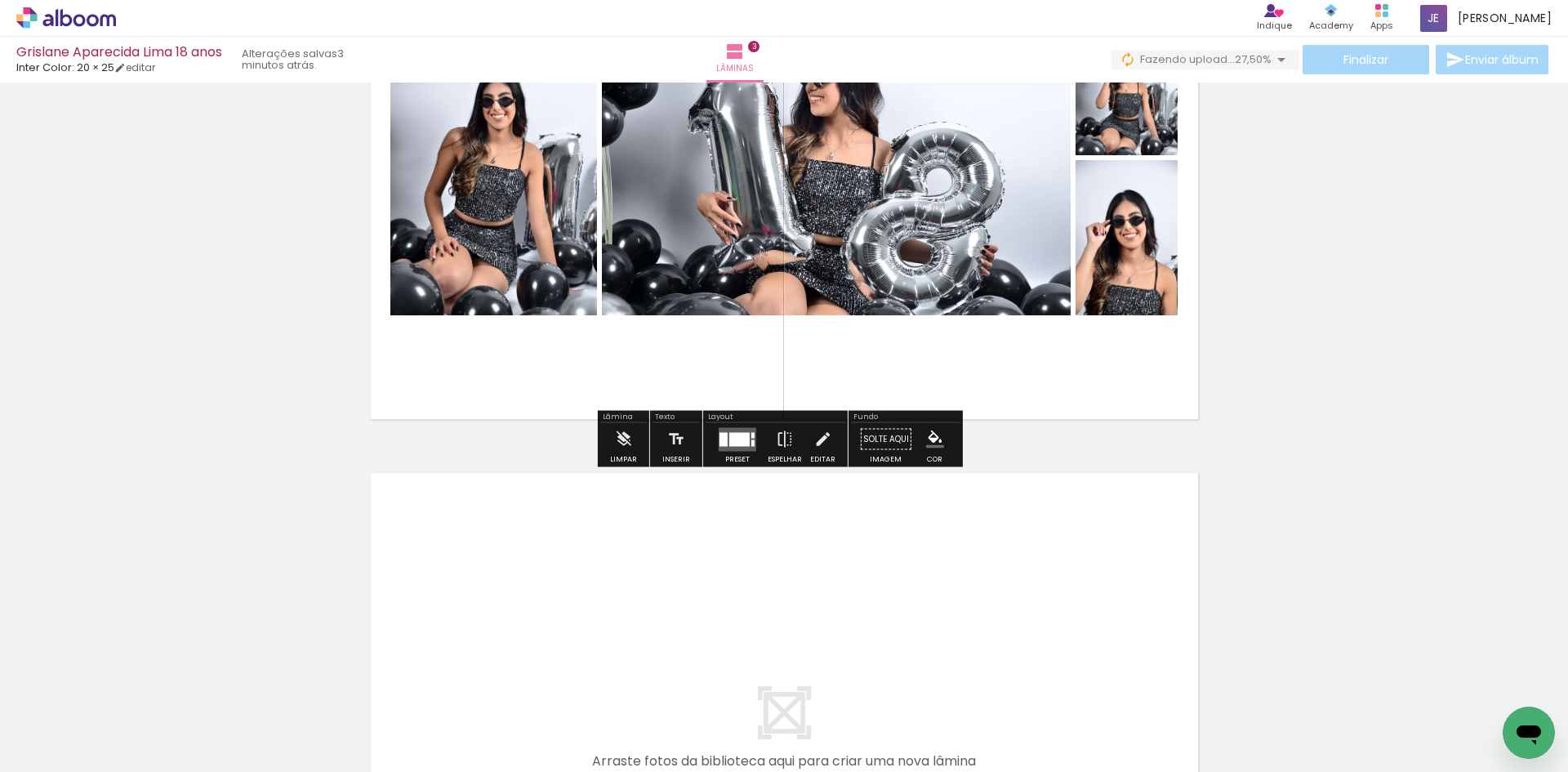
scroll to position [1499, 0]
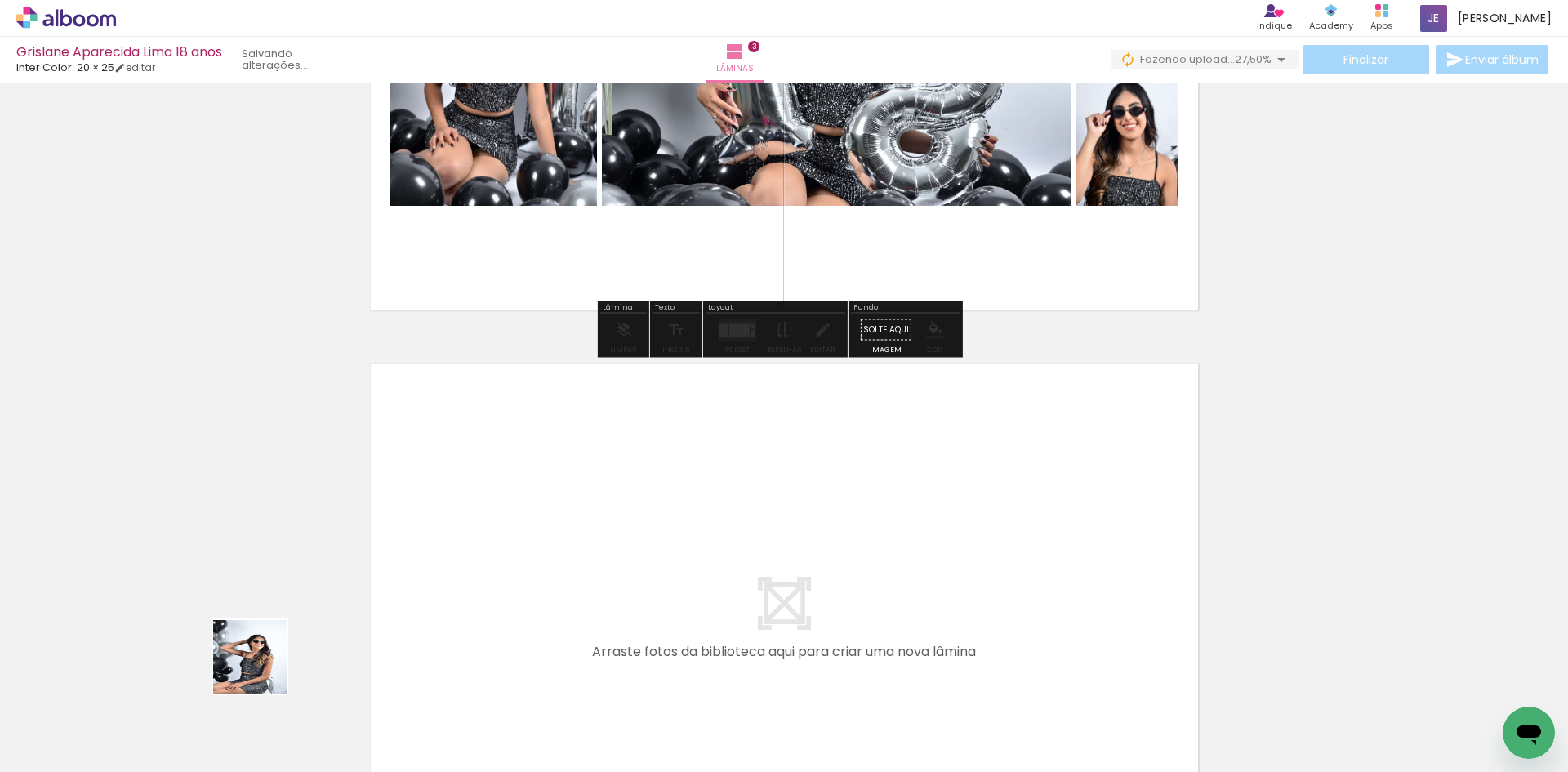
drag, startPoint x: 167, startPoint y: 724, endPoint x: 550, endPoint y: 549, distance: 421.1
click at [550, 549] on quentale-workspace at bounding box center [784, 386] width 1568 height 772
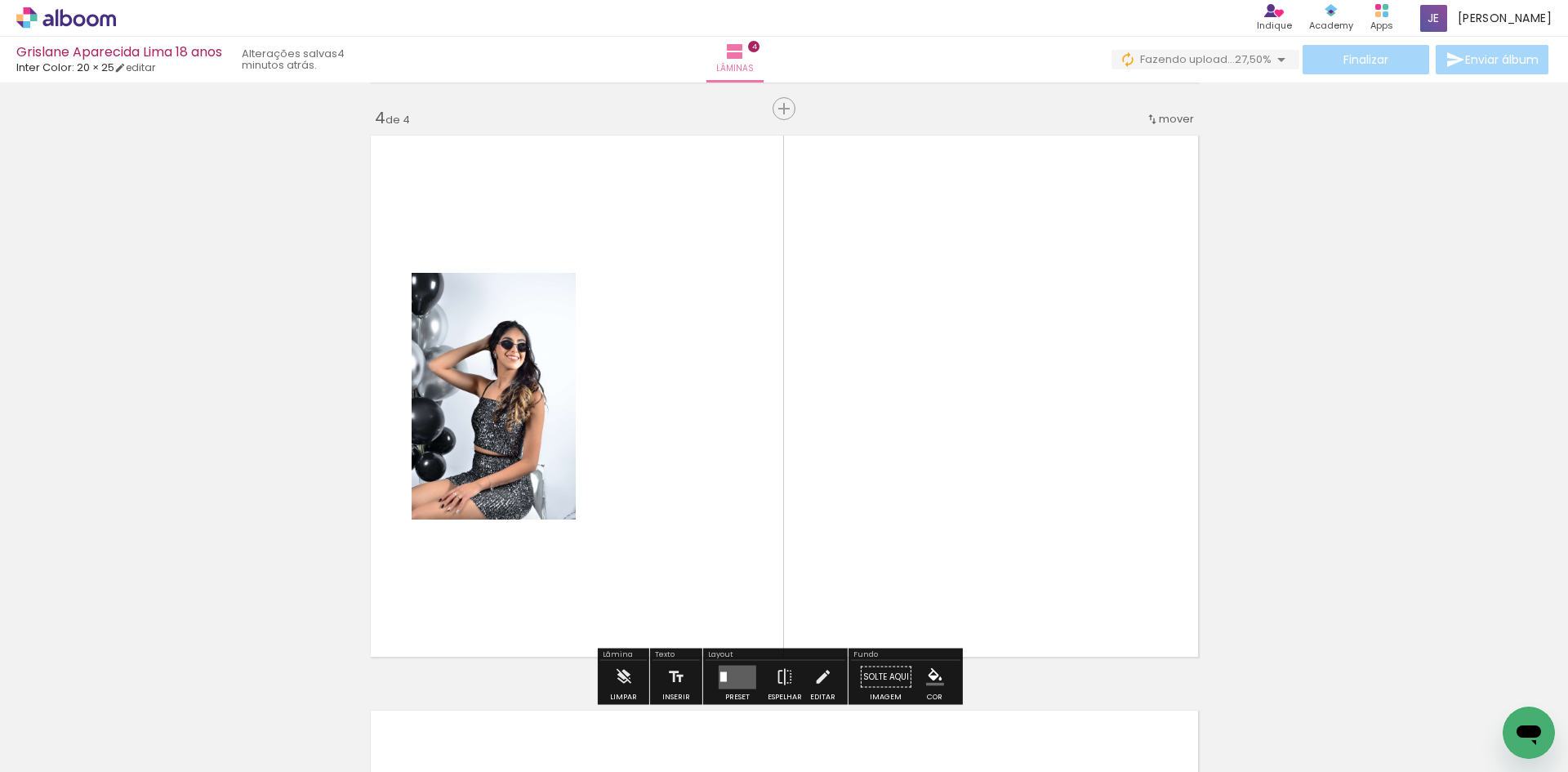
scroll to position [1747, 0]
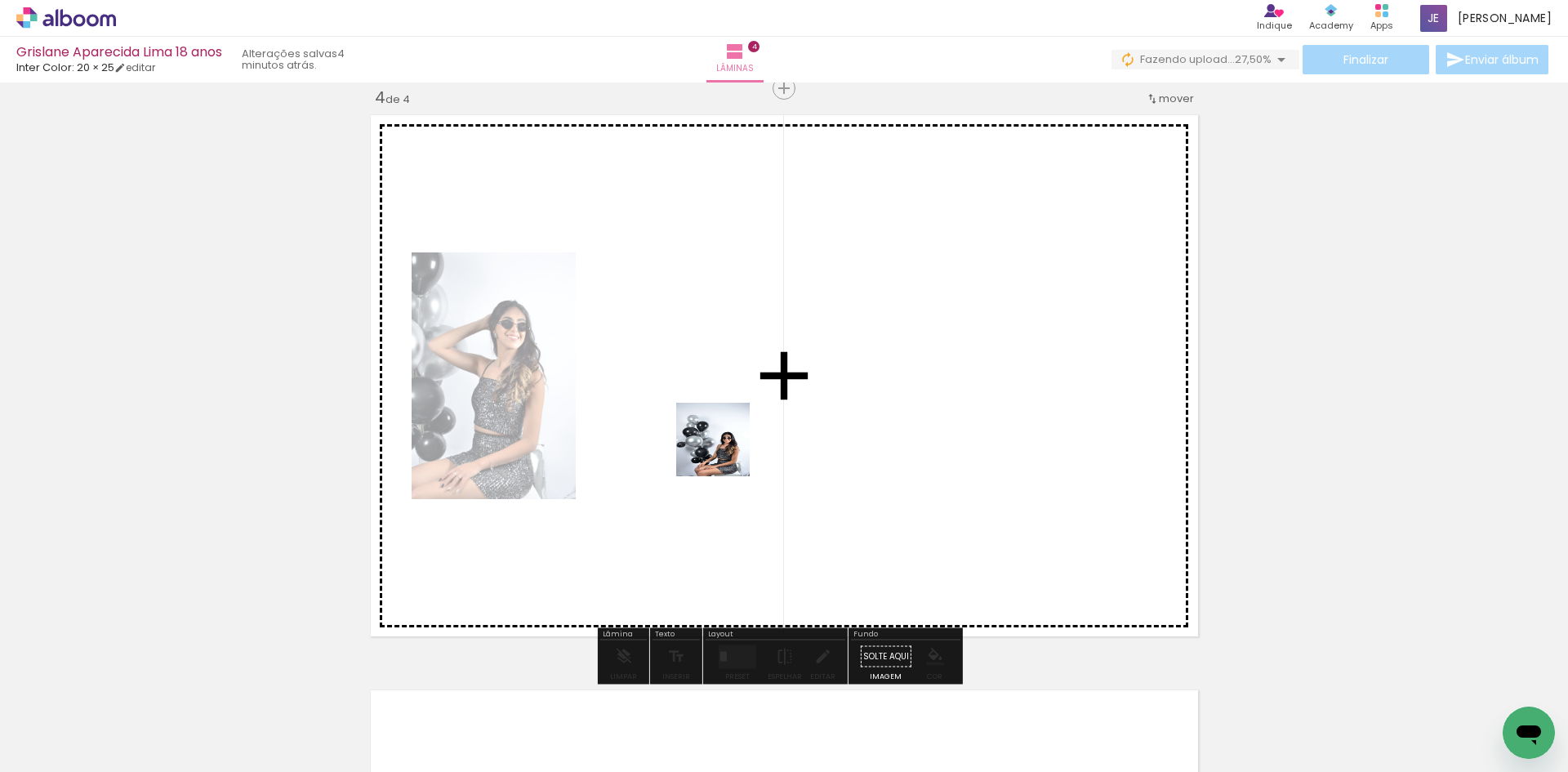
drag, startPoint x: 176, startPoint y: 706, endPoint x: 728, endPoint y: 450, distance: 608.5
click at [728, 450] on quentale-workspace at bounding box center [784, 386] width 1568 height 772
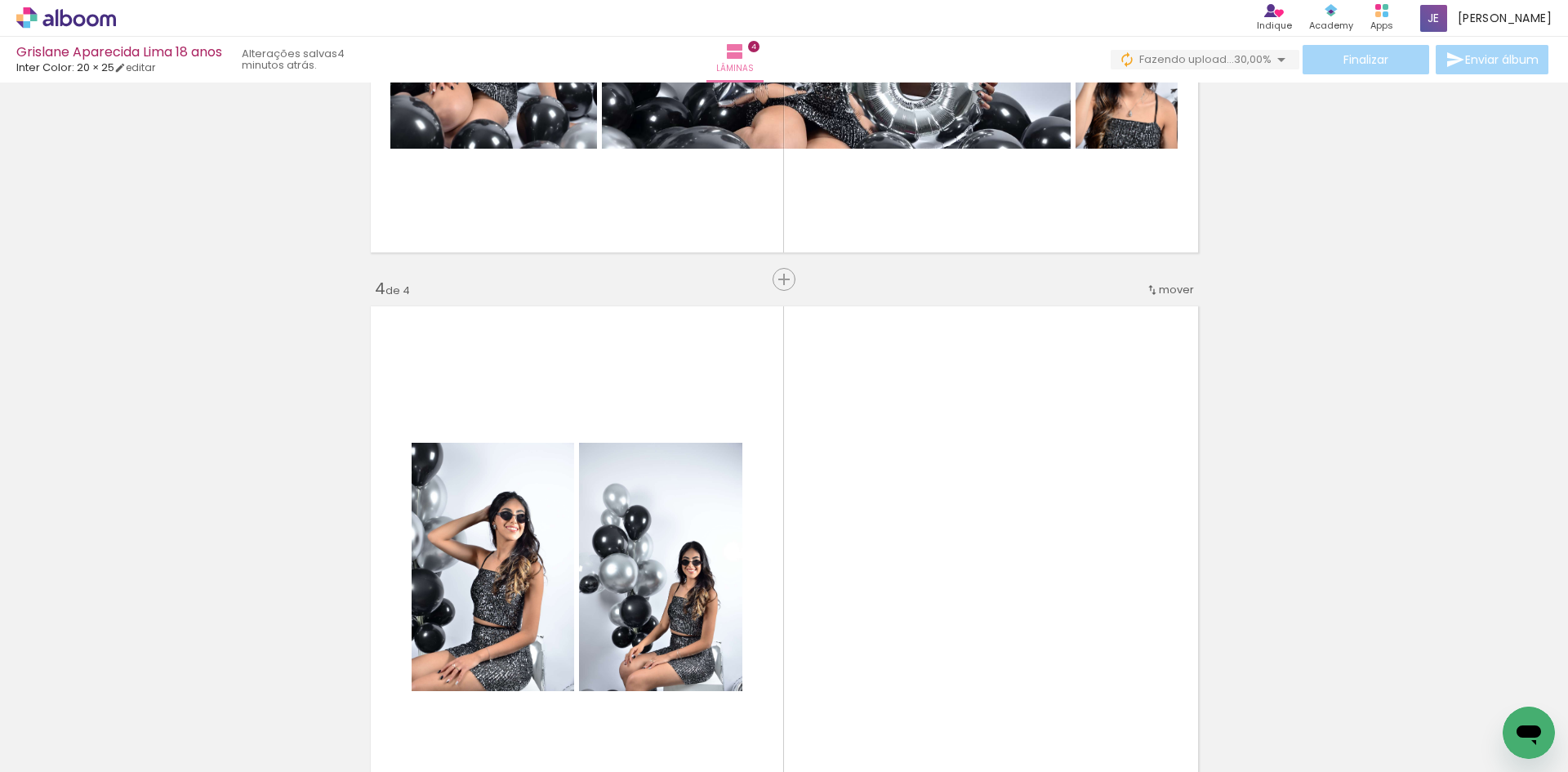
scroll to position [1502, 0]
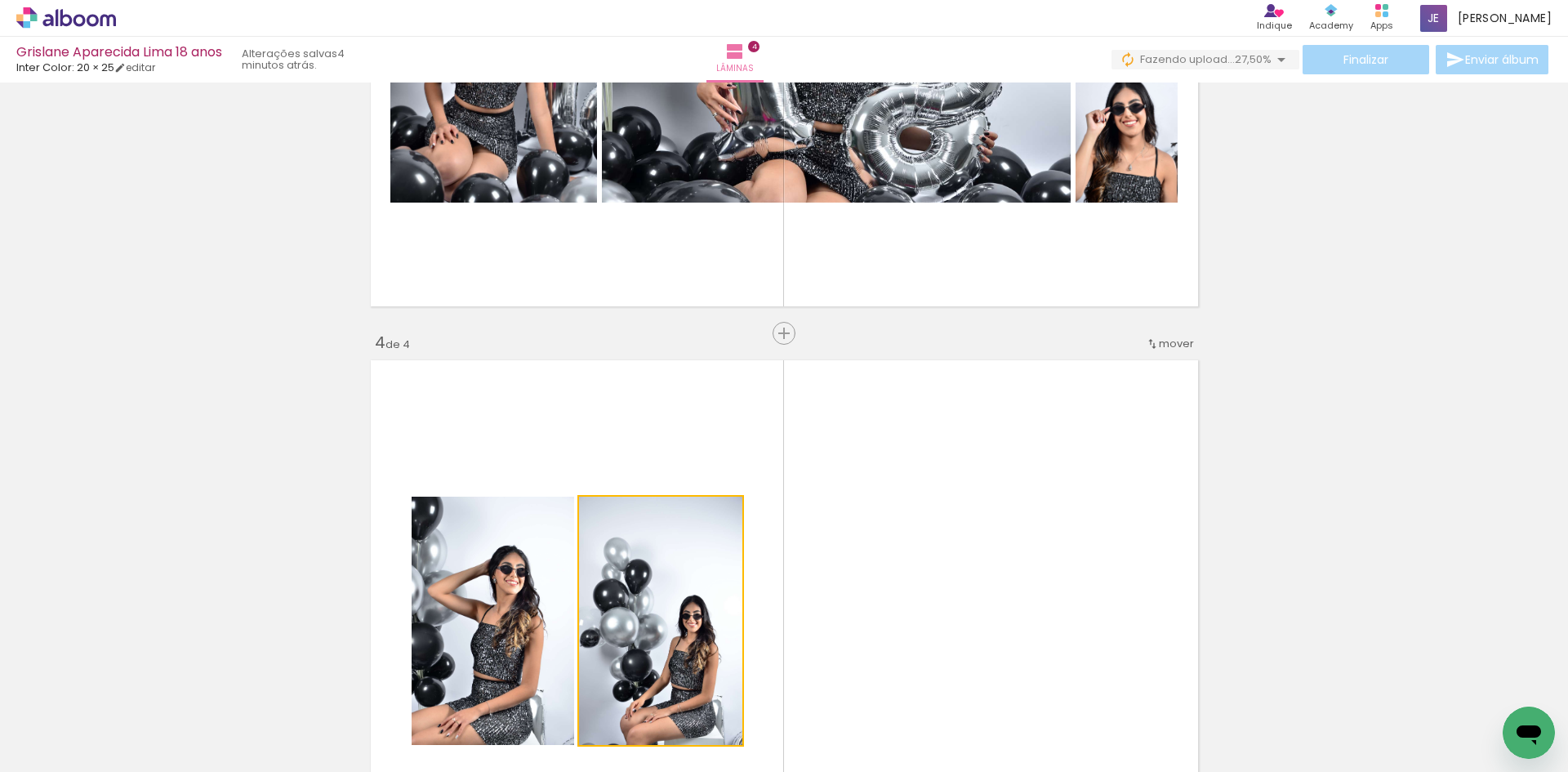
drag, startPoint x: 690, startPoint y: 449, endPoint x: 568, endPoint y: 458, distance: 122.3
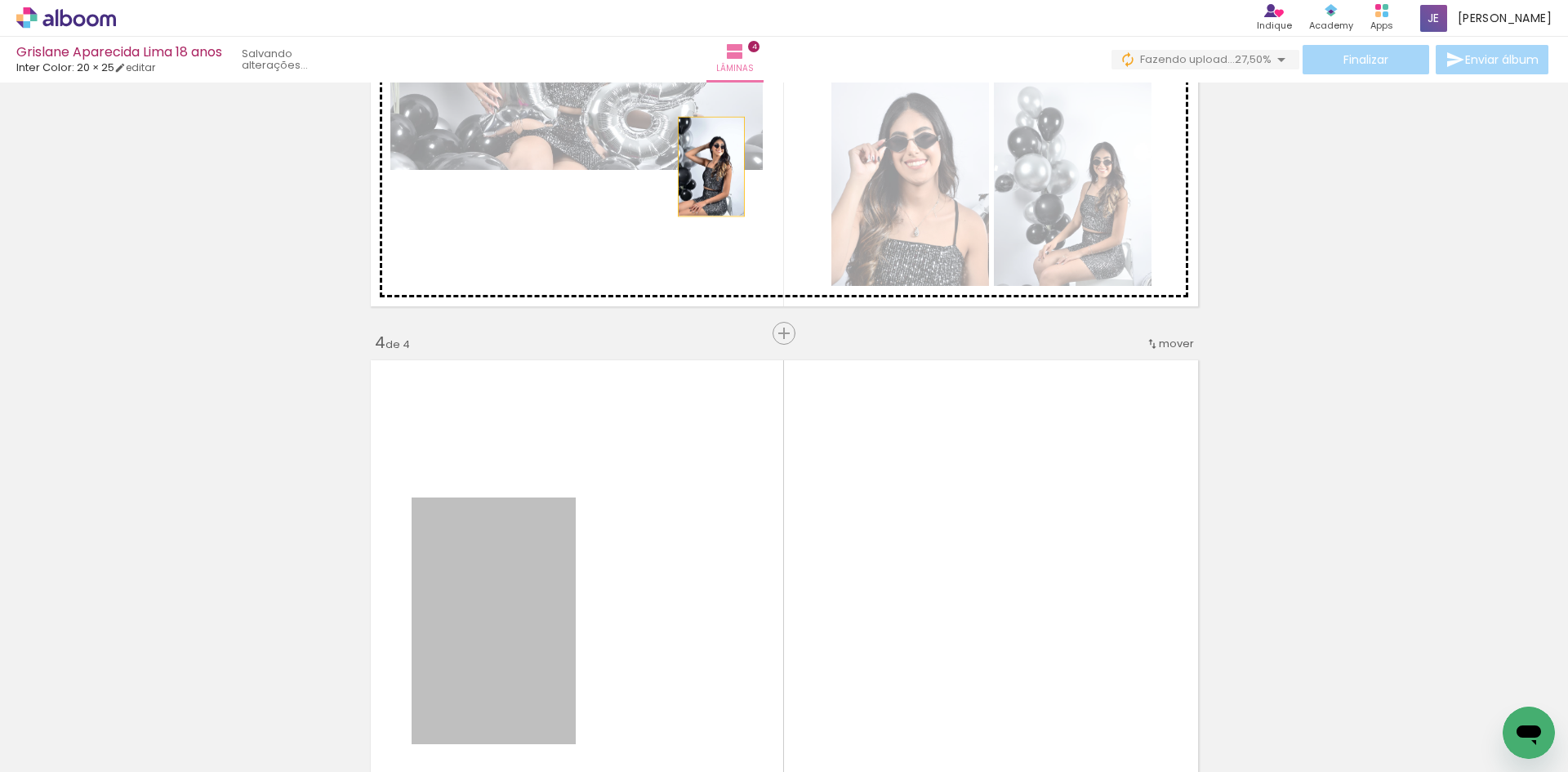
drag, startPoint x: 479, startPoint y: 603, endPoint x: 704, endPoint y: 167, distance: 490.6
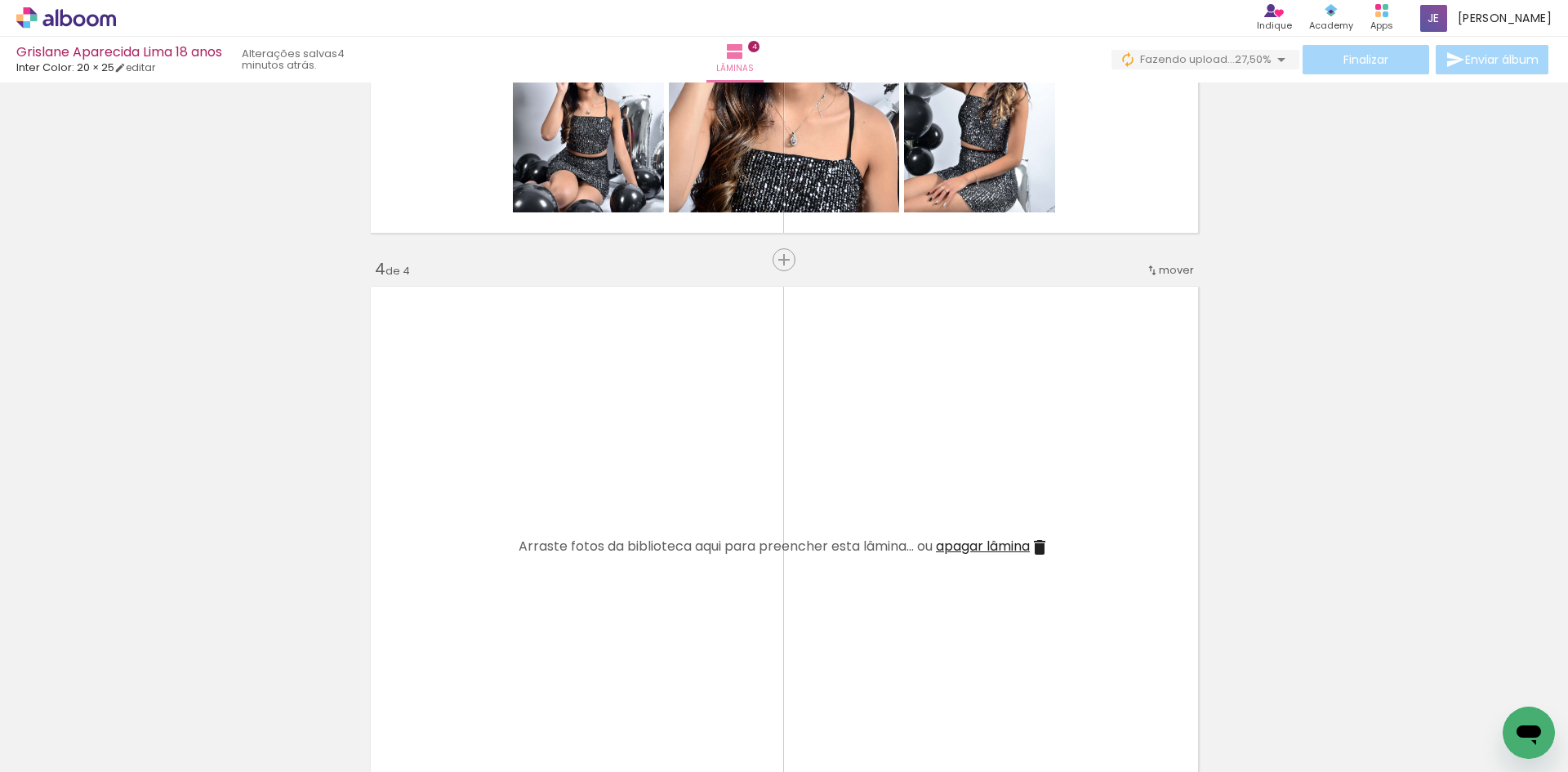
scroll to position [1747, 0]
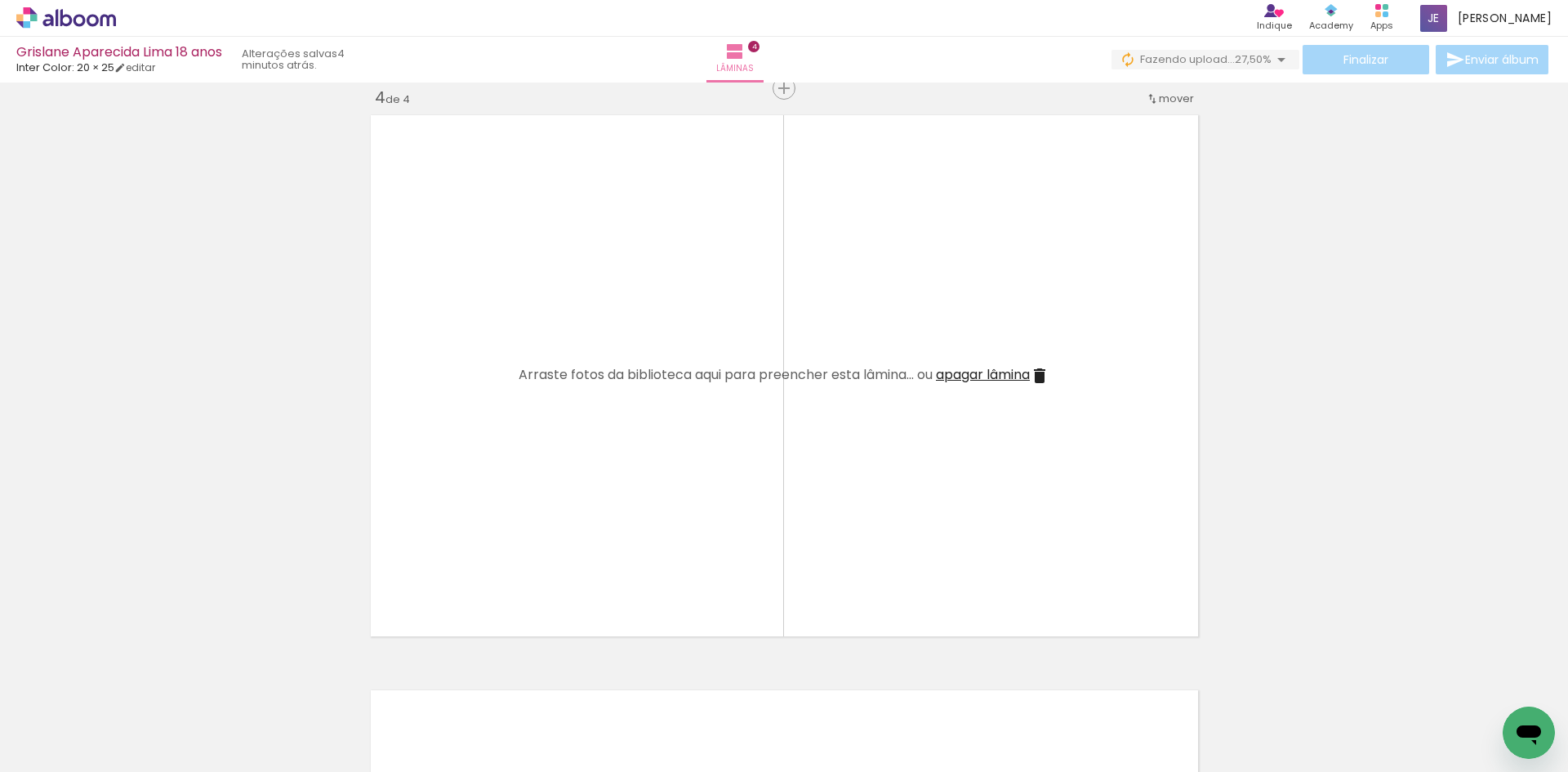
drag, startPoint x: 179, startPoint y: 725, endPoint x: 633, endPoint y: 456, distance: 527.7
click at [655, 438] on quentale-workspace at bounding box center [784, 386] width 1568 height 772
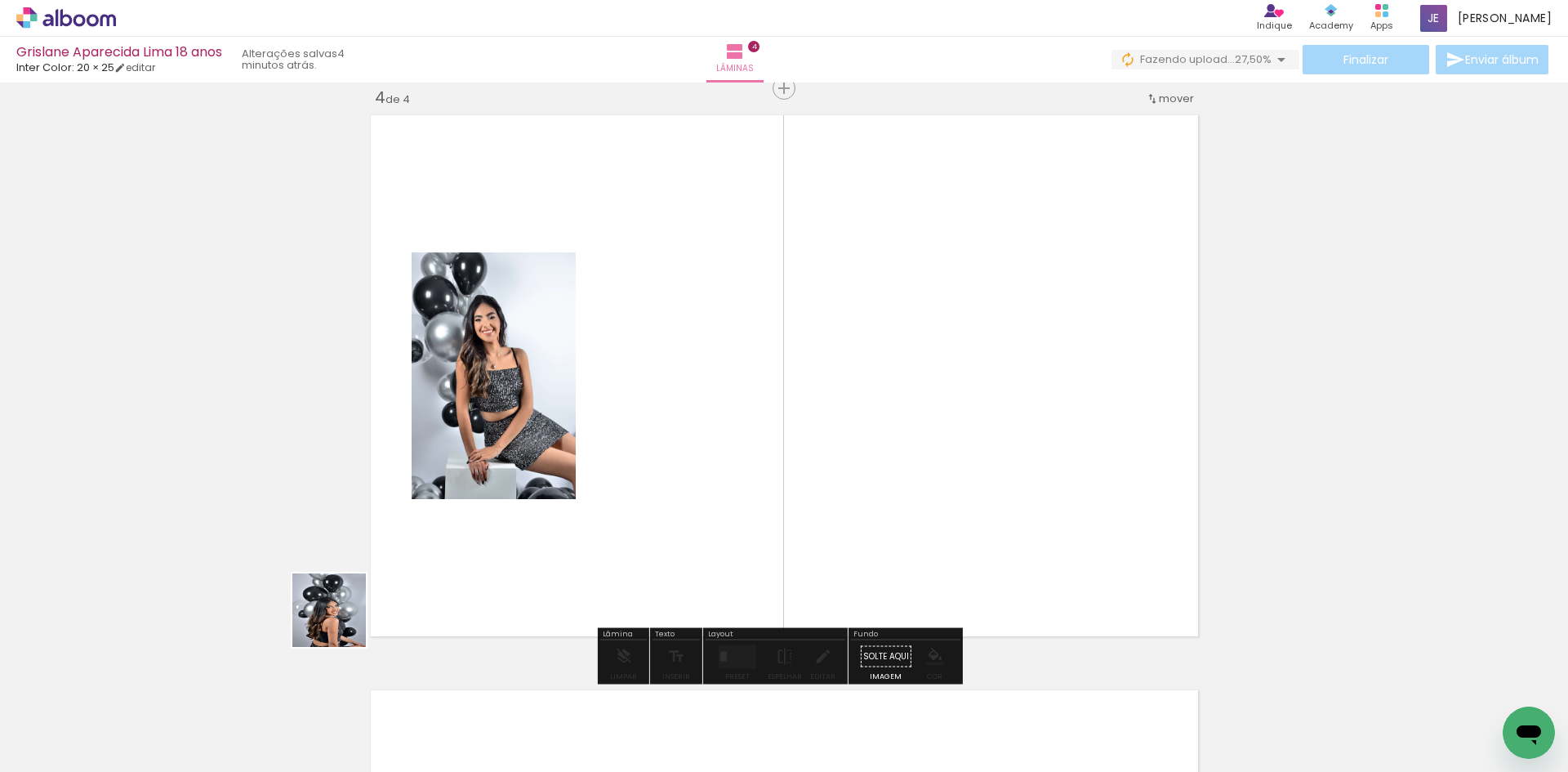
drag, startPoint x: 342, startPoint y: 622, endPoint x: 718, endPoint y: 440, distance: 417.7
click at [718, 440] on quentale-workspace at bounding box center [784, 386] width 1568 height 772
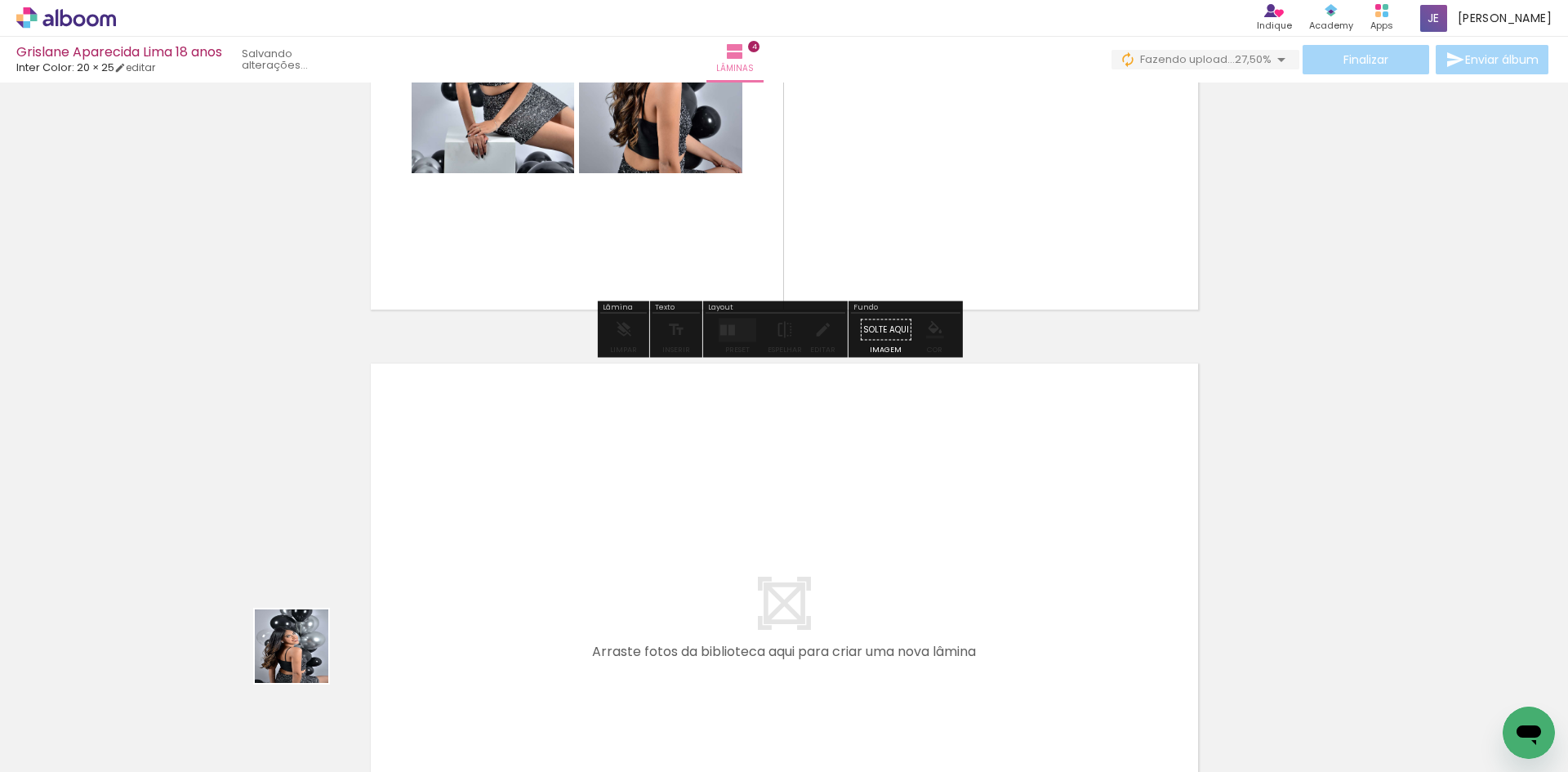
drag, startPoint x: 177, startPoint y: 727, endPoint x: 505, endPoint y: 562, distance: 367.2
click at [505, 562] on quentale-workspace at bounding box center [784, 386] width 1568 height 772
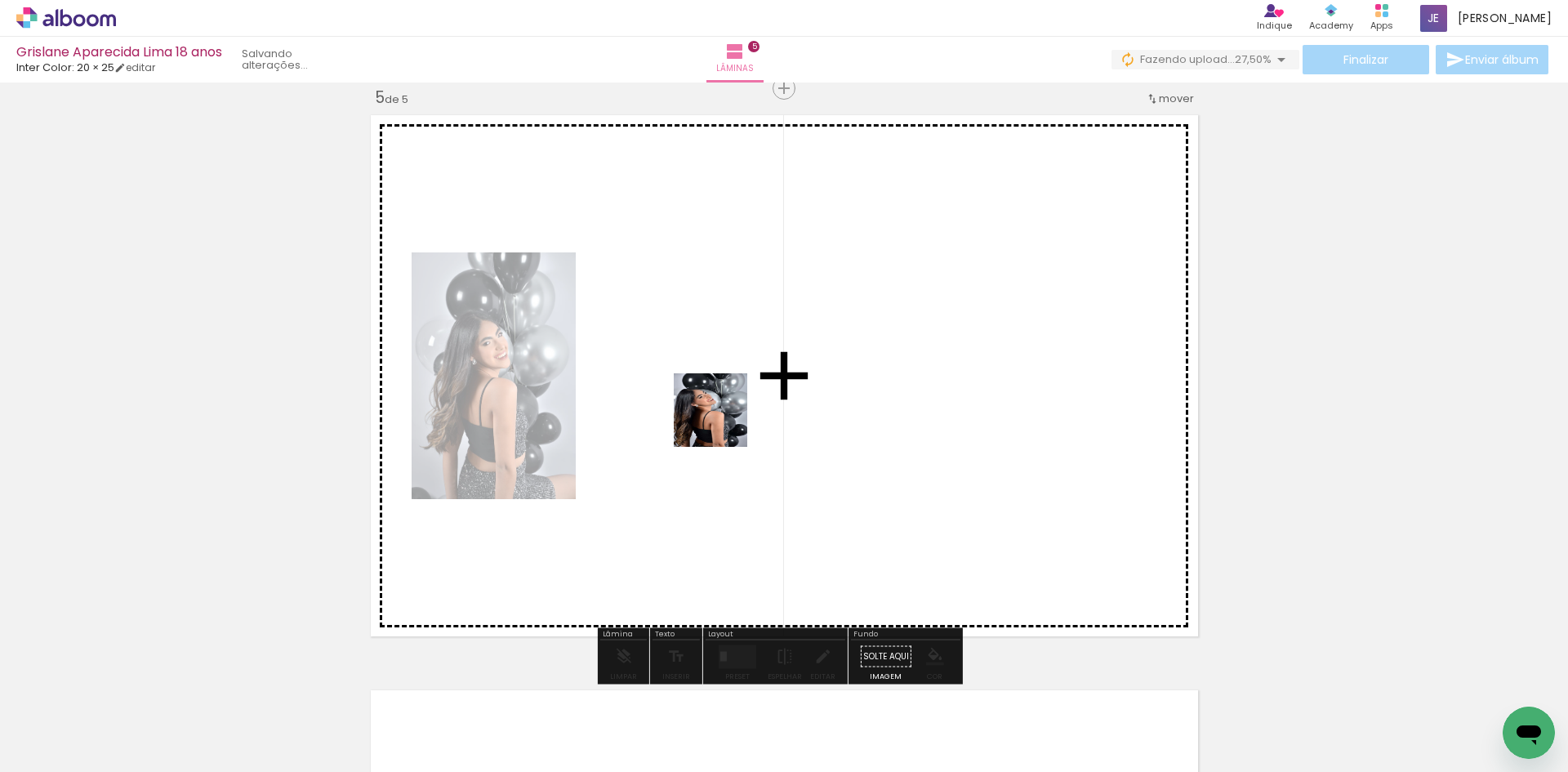
drag, startPoint x: 175, startPoint y: 712, endPoint x: 722, endPoint y: 422, distance: 619.1
click at [722, 422] on quentale-workspace at bounding box center [784, 386] width 1568 height 772
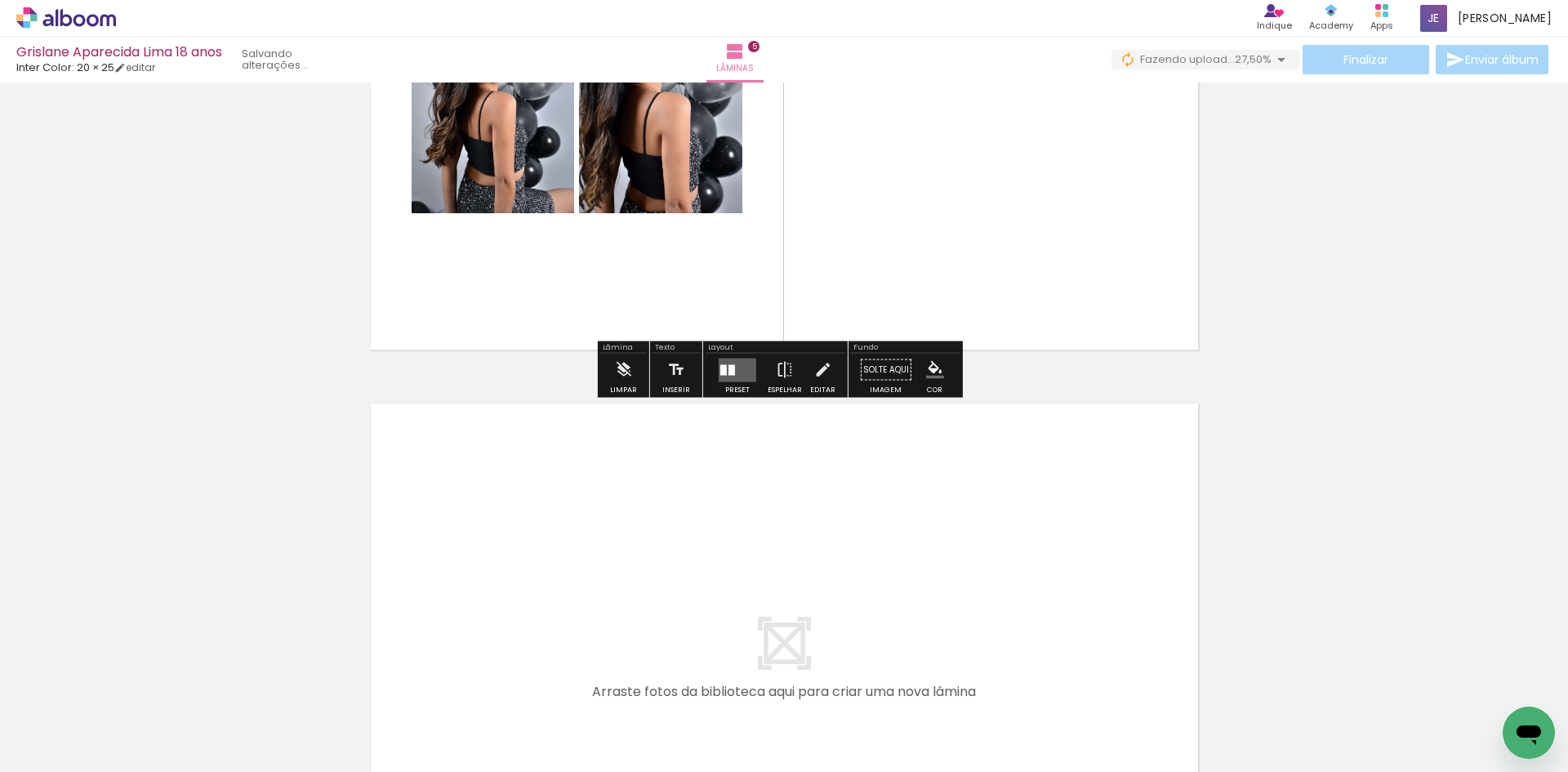
scroll to position [2649, 0]
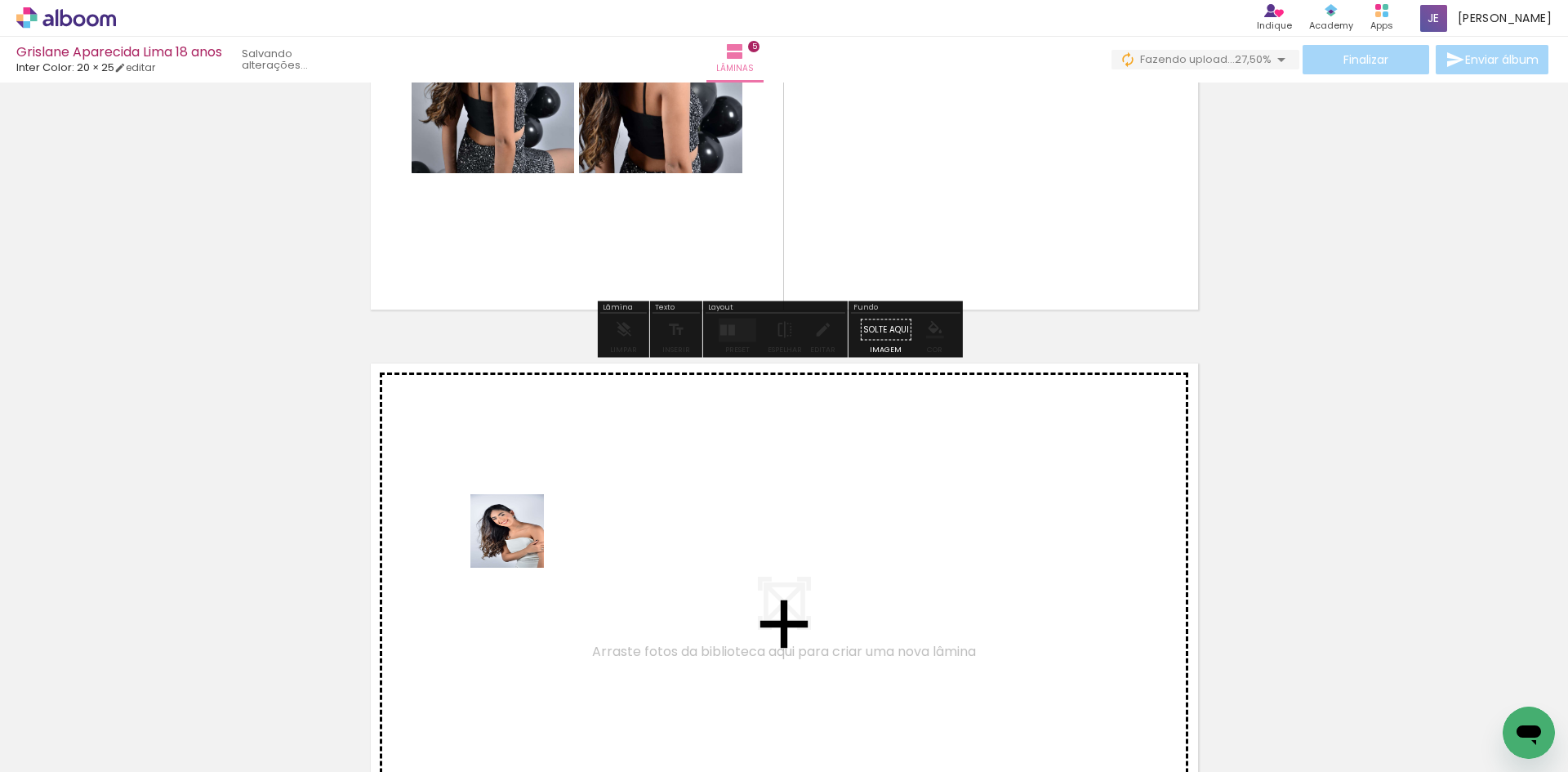
drag, startPoint x: 186, startPoint y: 726, endPoint x: 559, endPoint y: 525, distance: 423.7
click at [559, 525] on quentale-workspace at bounding box center [784, 386] width 1568 height 772
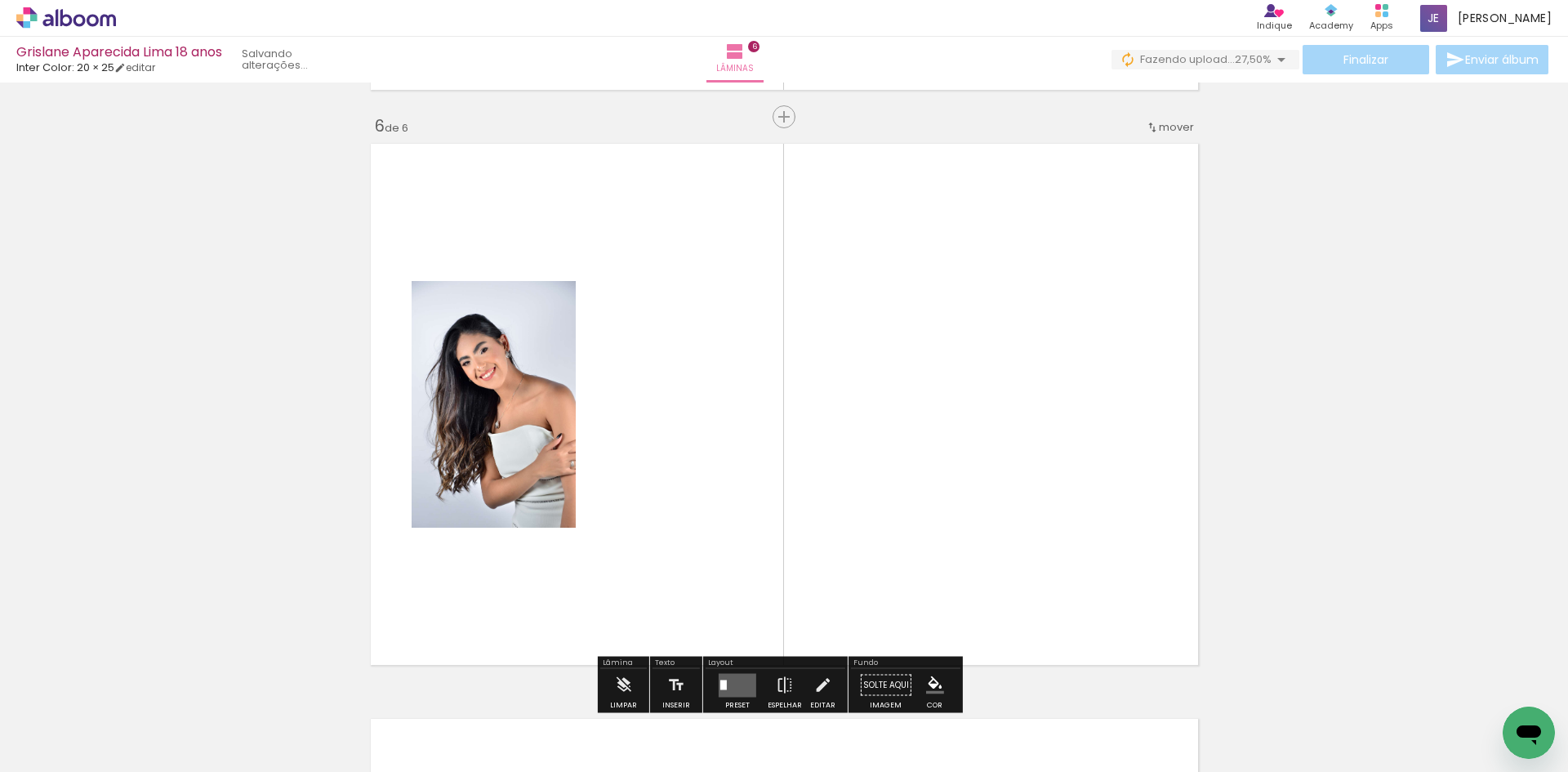
scroll to position [2898, 0]
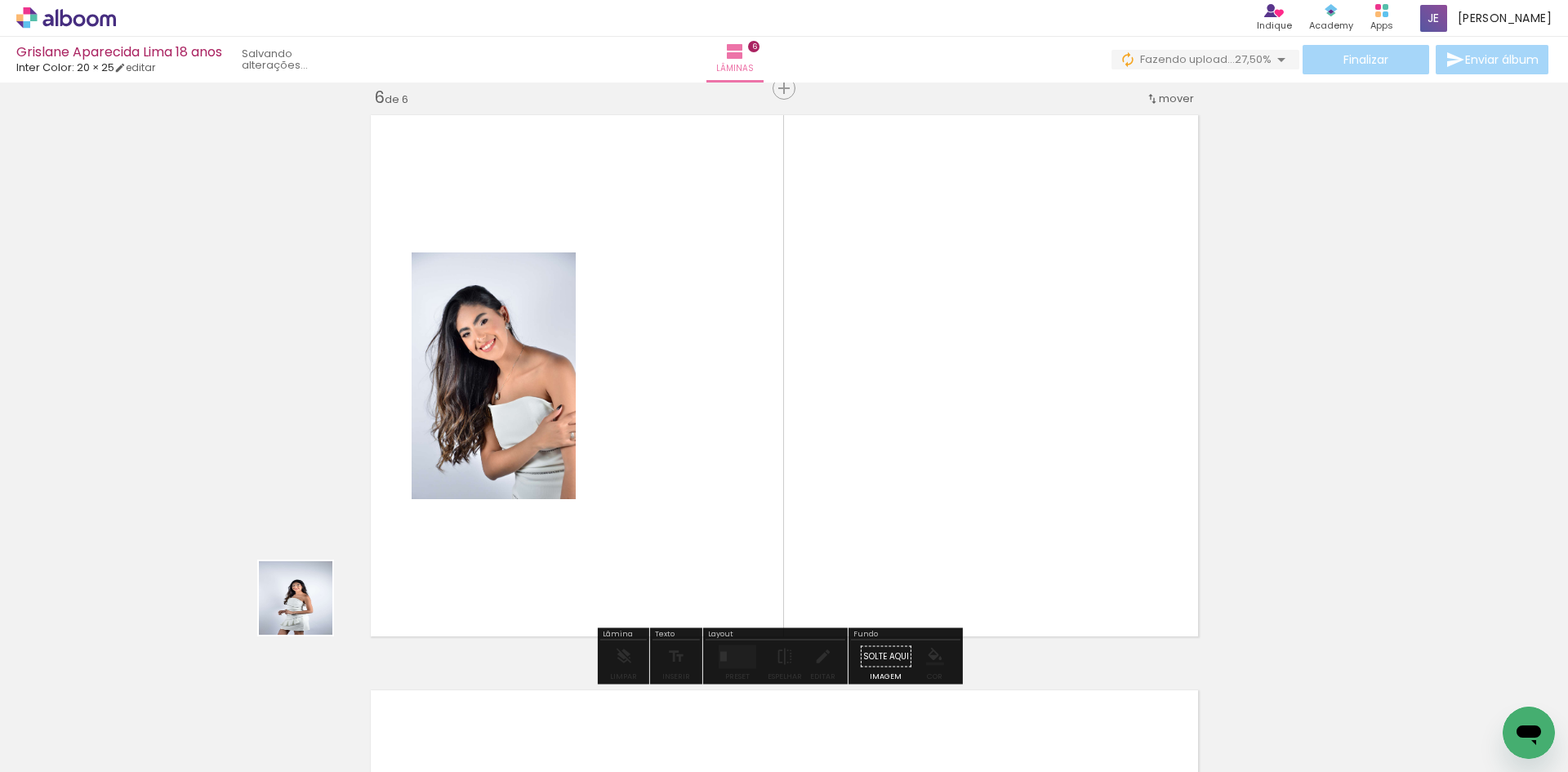
drag, startPoint x: 282, startPoint y: 629, endPoint x: 419, endPoint y: 532, distance: 167.9
click at [486, 482] on quentale-workspace at bounding box center [784, 386] width 1568 height 772
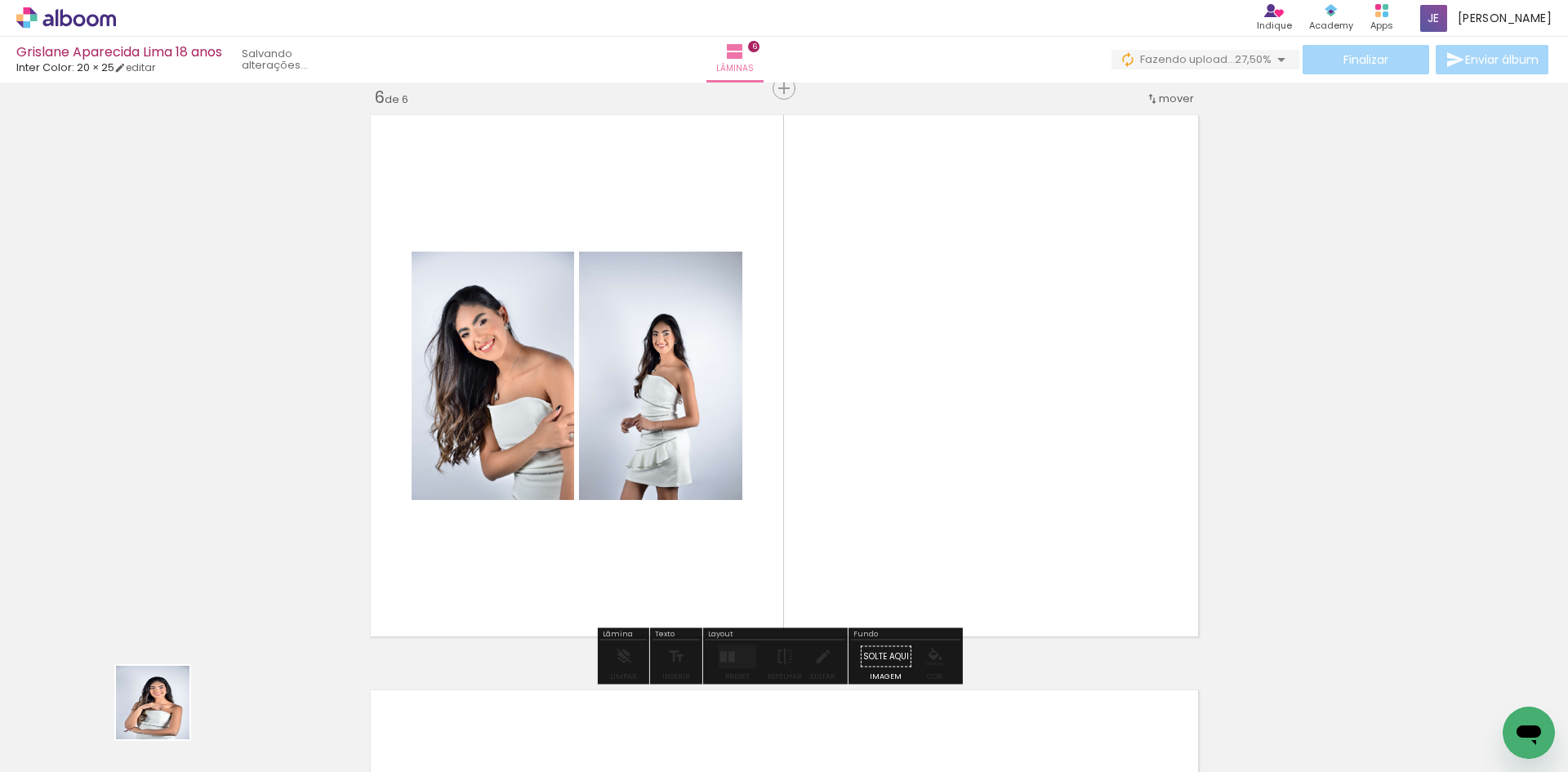
drag, startPoint x: 165, startPoint y: 715, endPoint x: 650, endPoint y: 474, distance: 541.6
click at [650, 474] on quentale-workspace at bounding box center [784, 386] width 1568 height 772
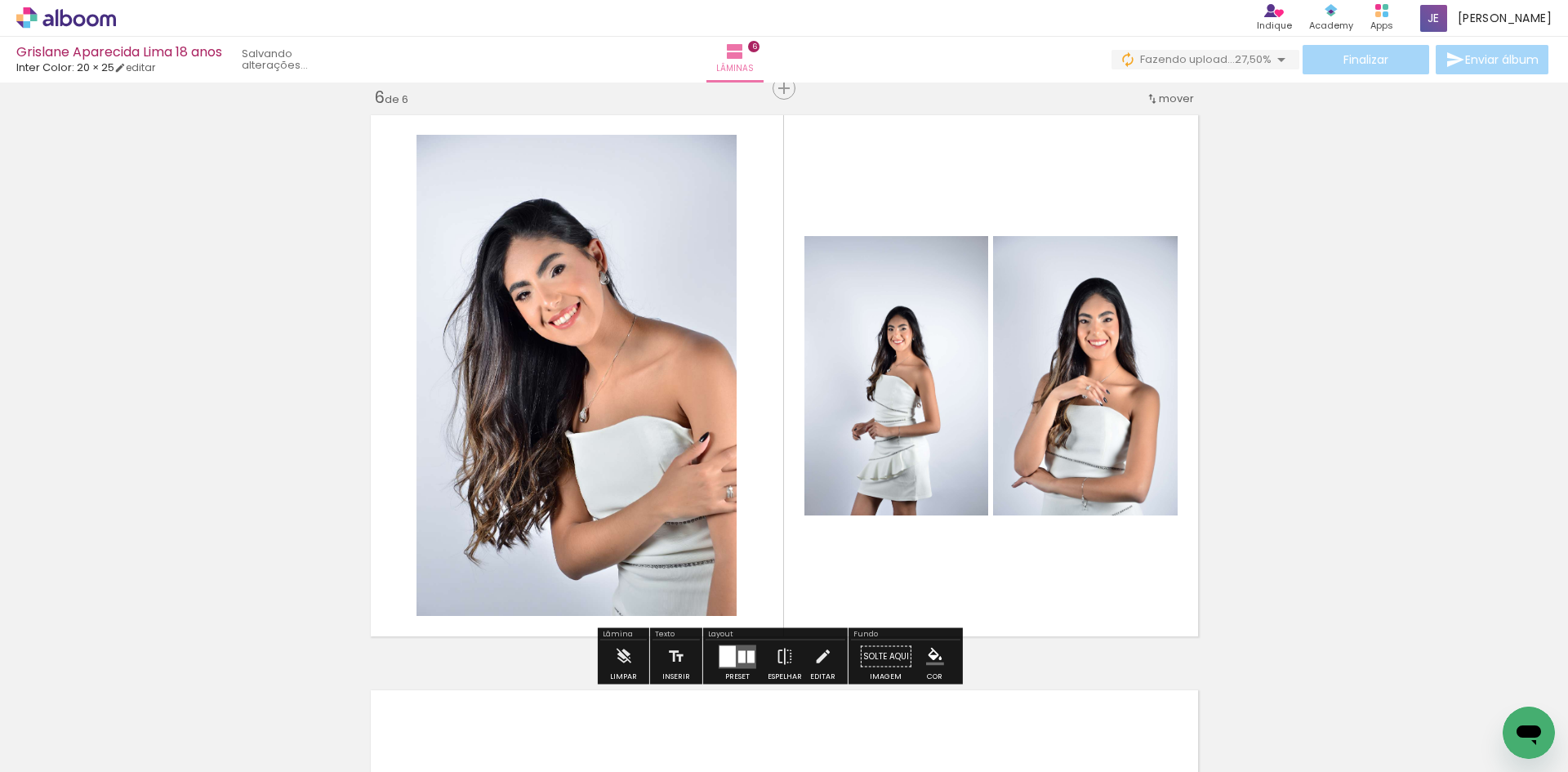
drag, startPoint x: 187, startPoint y: 736, endPoint x: 900, endPoint y: 300, distance: 835.7
click at [575, 546] on quentale-workspace at bounding box center [784, 386] width 1568 height 772
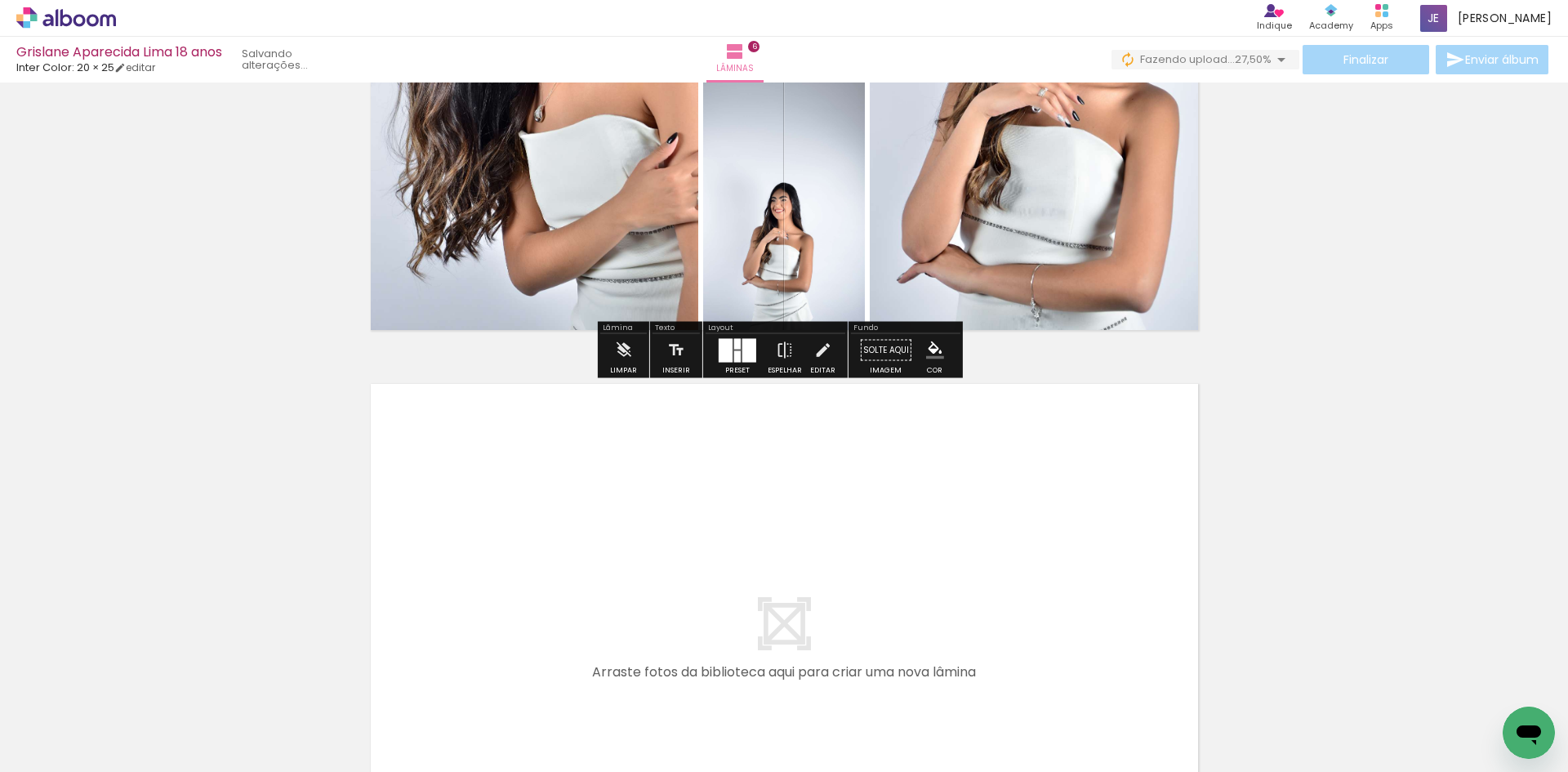
scroll to position [3224, 0]
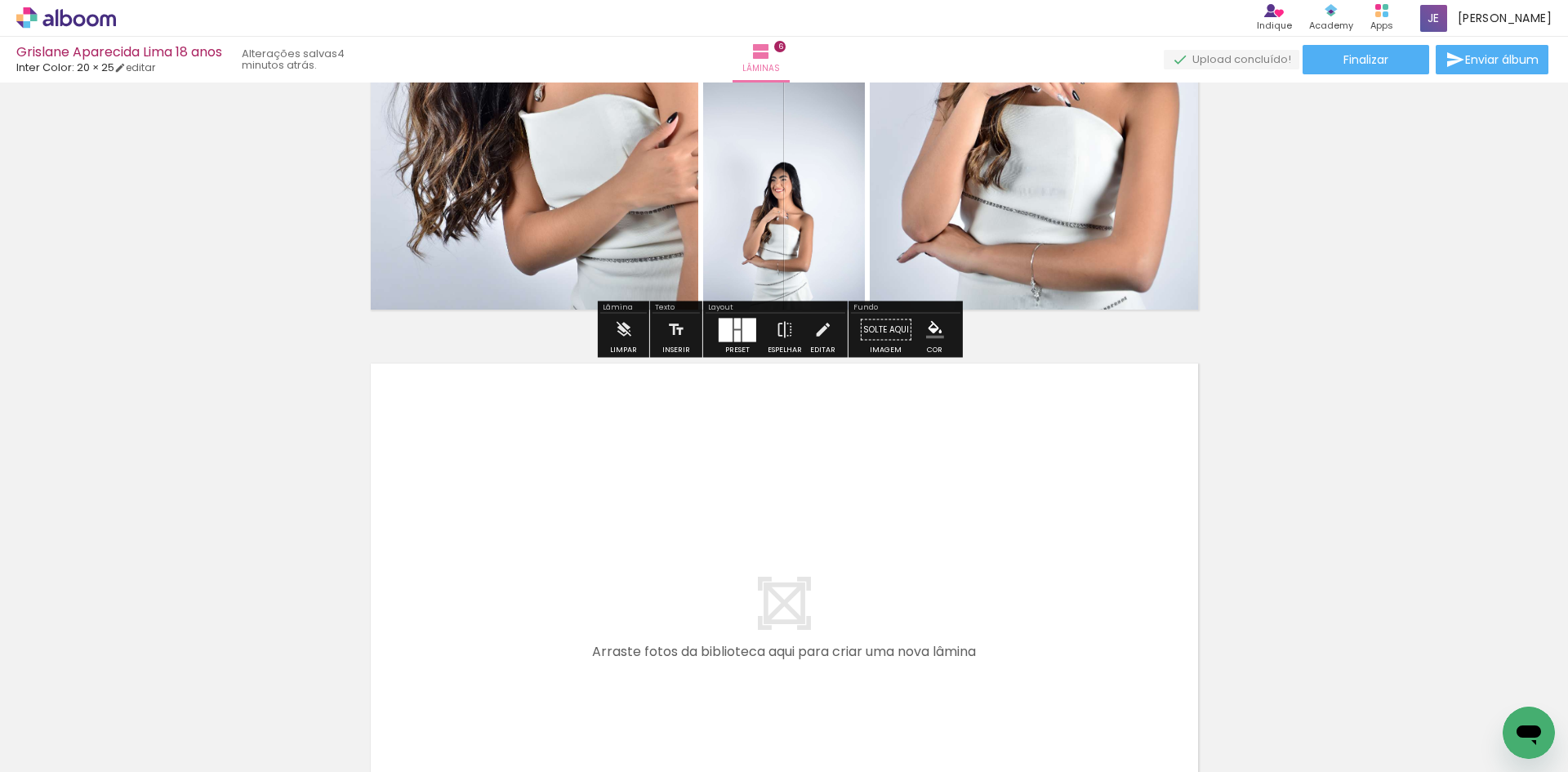
drag, startPoint x: 177, startPoint y: 725, endPoint x: 586, endPoint y: 510, distance: 462.1
click at [586, 510] on quentale-workspace at bounding box center [784, 386] width 1568 height 772
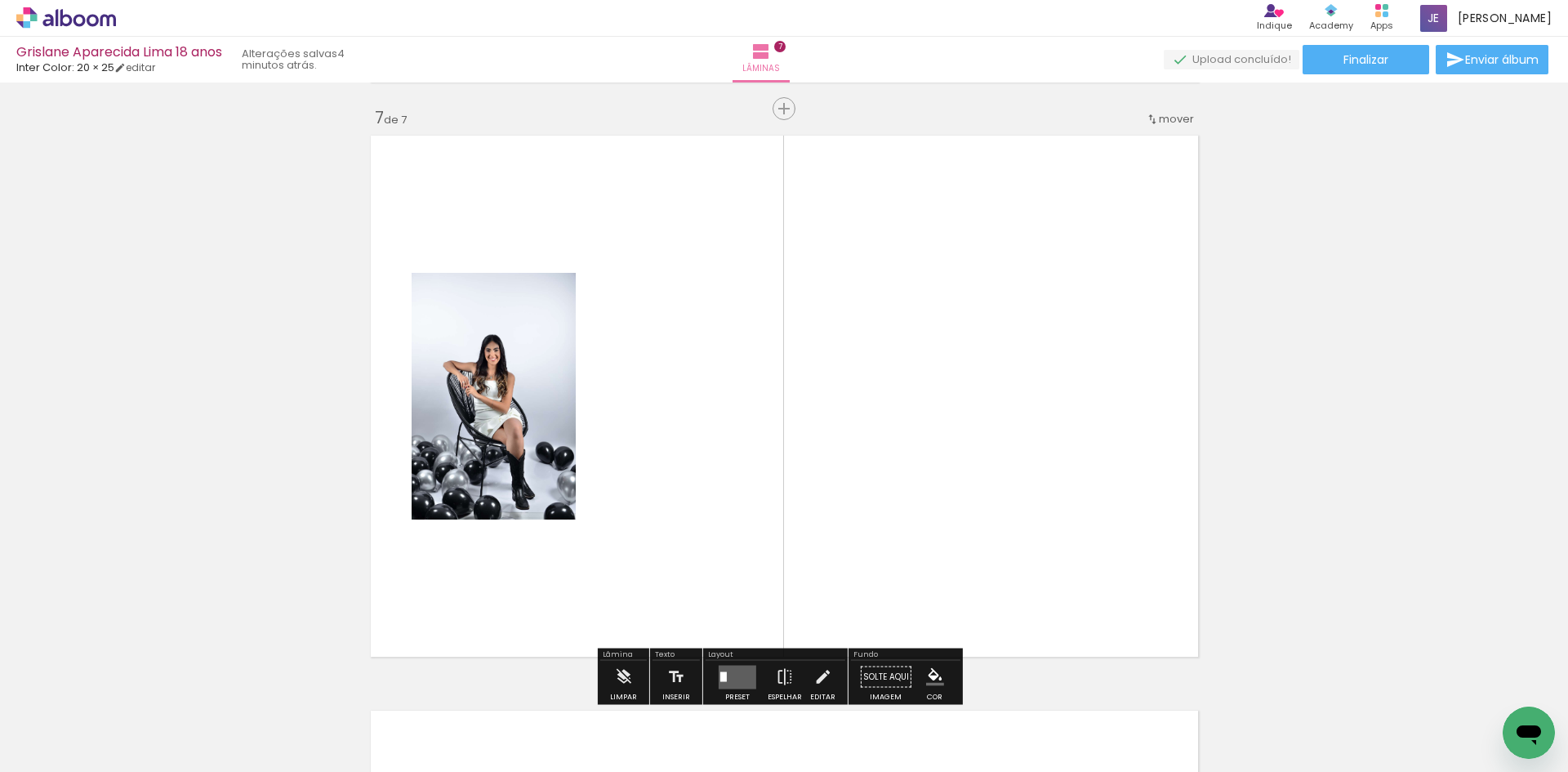
scroll to position [3473, 0]
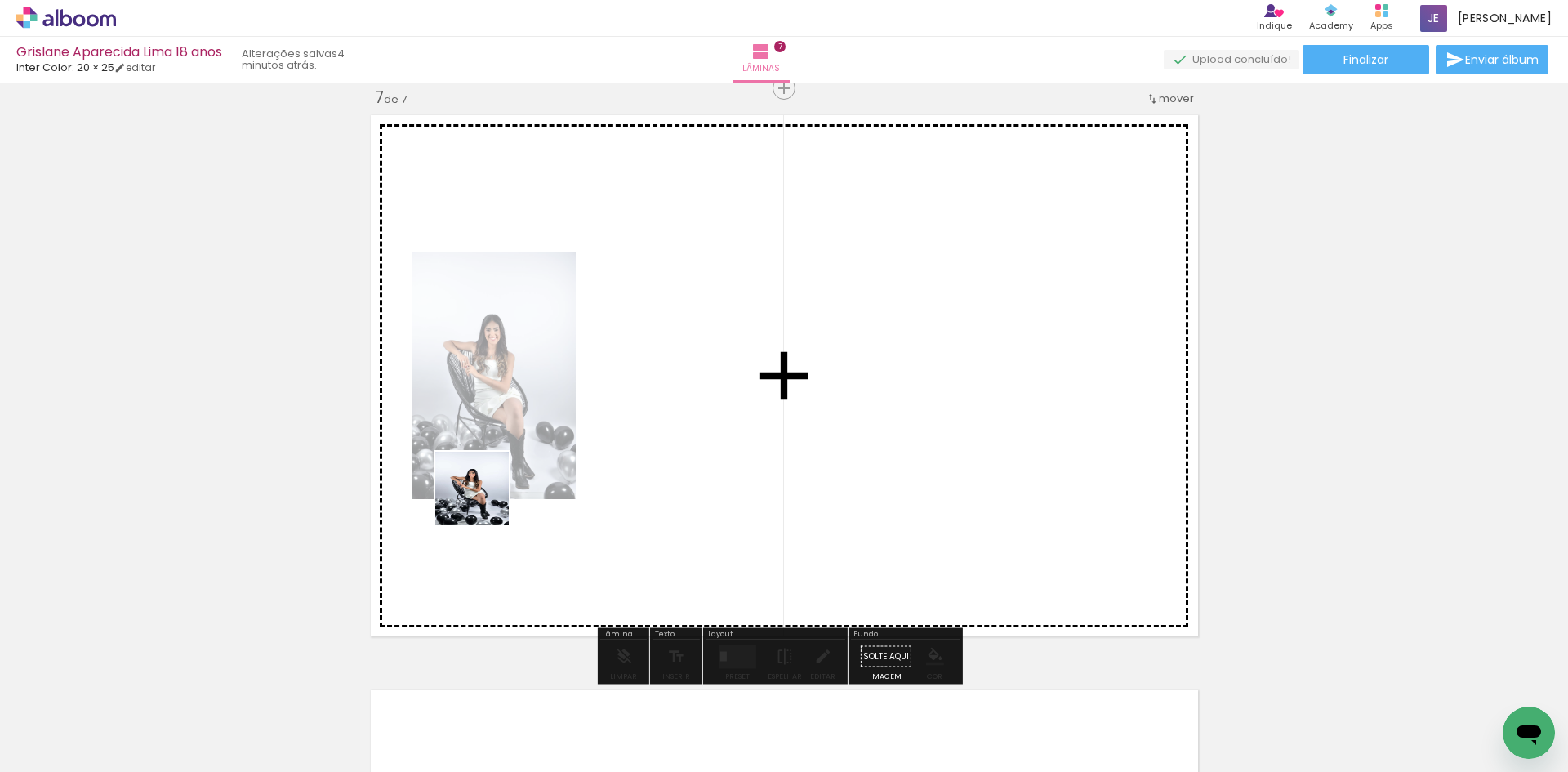
drag, startPoint x: 164, startPoint y: 725, endPoint x: 494, endPoint y: 493, distance: 403.4
click at [494, 493] on quentale-workspace at bounding box center [784, 386] width 1568 height 772
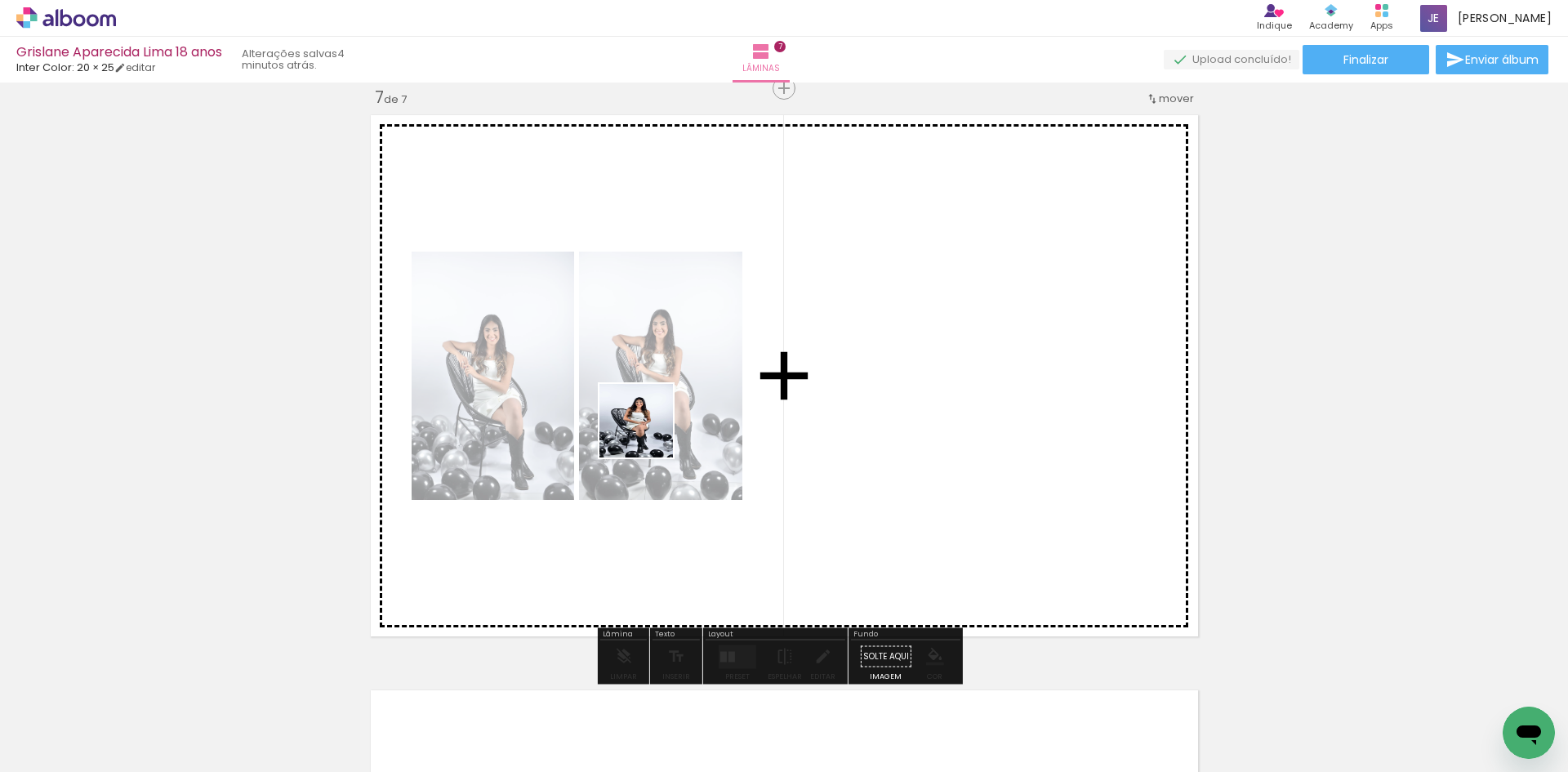
drag, startPoint x: 272, startPoint y: 747, endPoint x: 656, endPoint y: 427, distance: 499.9
click at [656, 427] on quentale-workspace at bounding box center [784, 386] width 1568 height 772
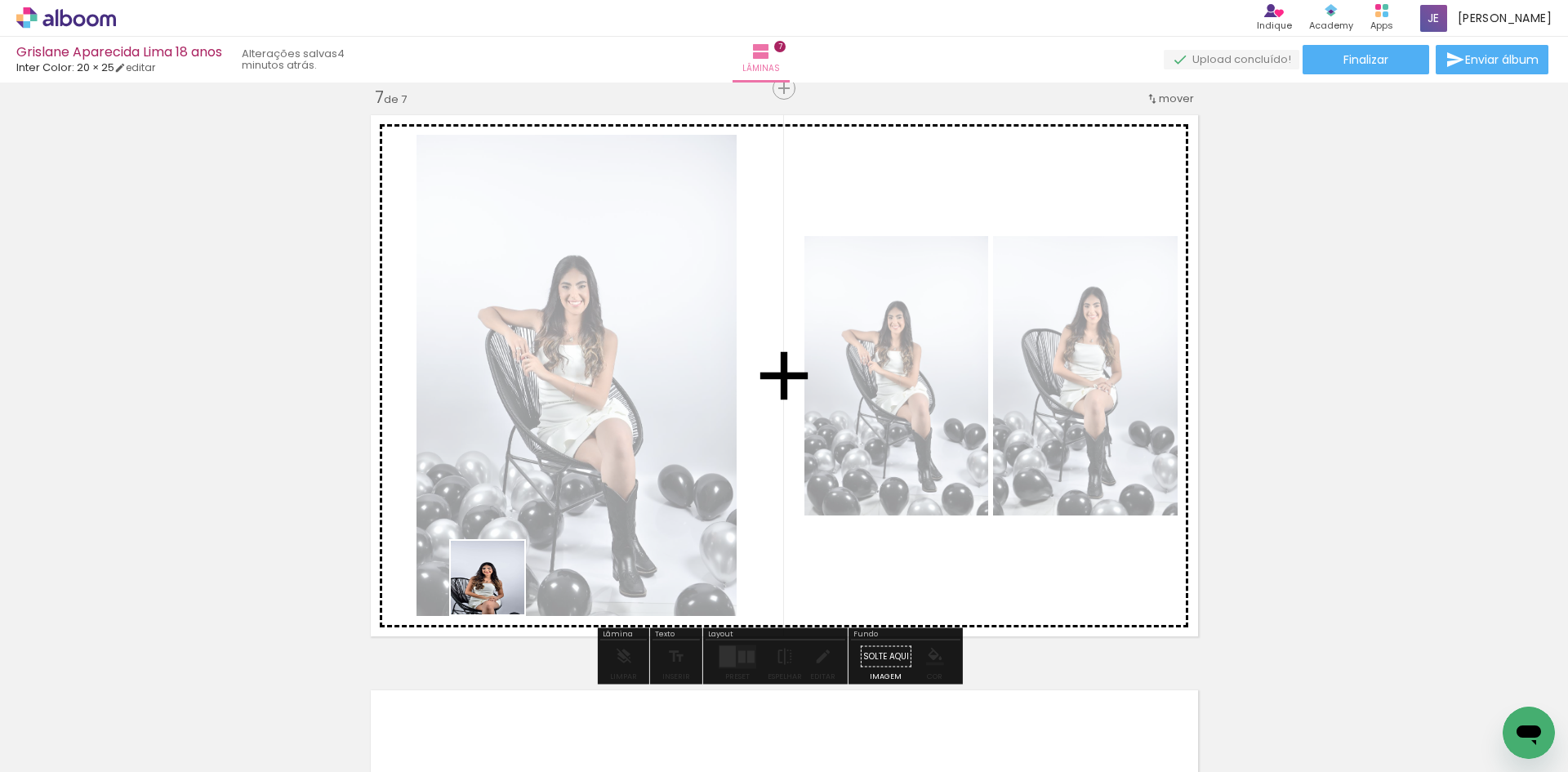
drag, startPoint x: 438, startPoint y: 628, endPoint x: 282, endPoint y: 629, distance: 156.0
click at [633, 502] on quentale-workspace at bounding box center [784, 386] width 1568 height 772
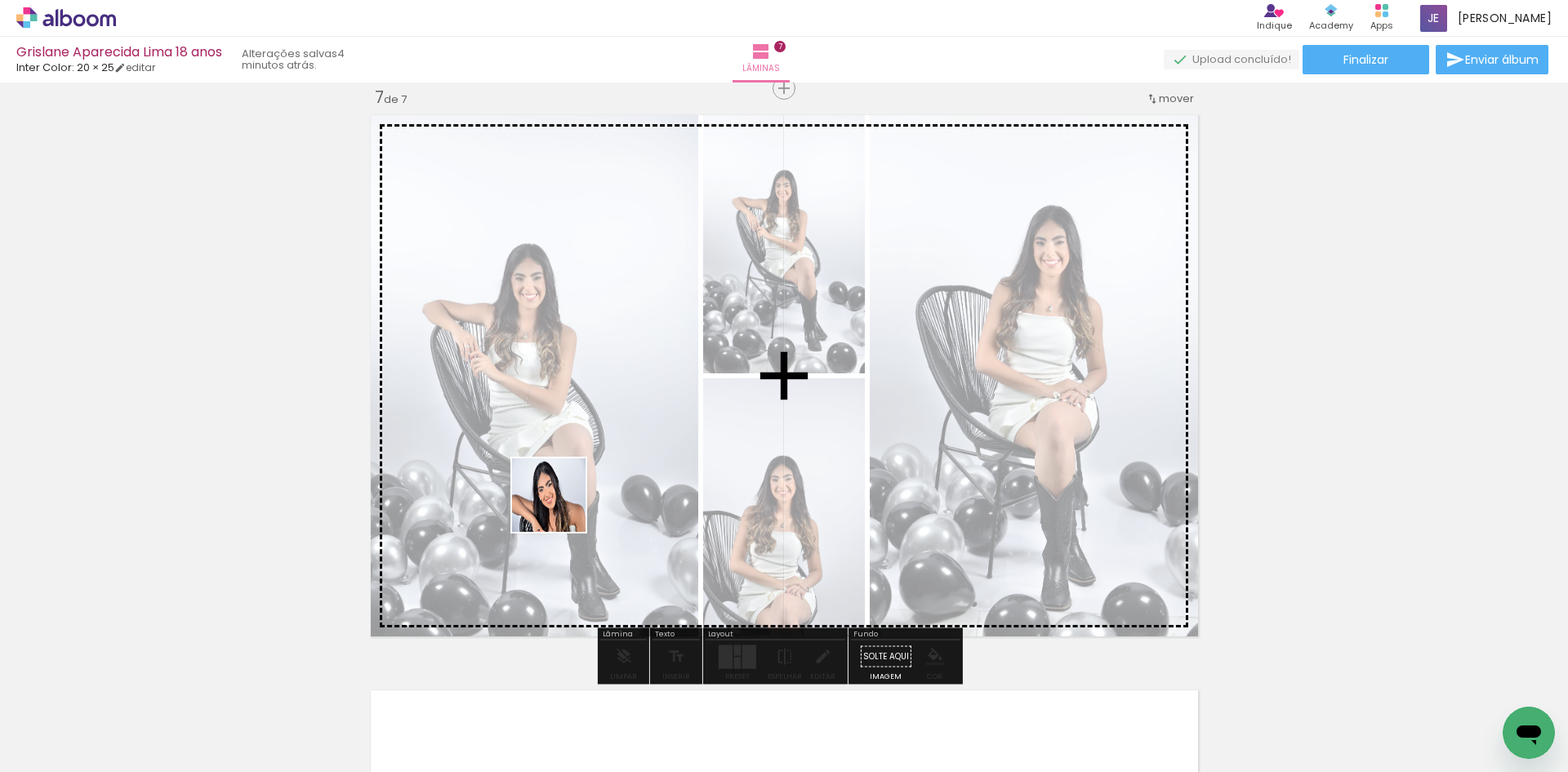
drag, startPoint x: 177, startPoint y: 701, endPoint x: 621, endPoint y: 476, distance: 497.8
click at [621, 476] on quentale-workspace at bounding box center [784, 386] width 1568 height 772
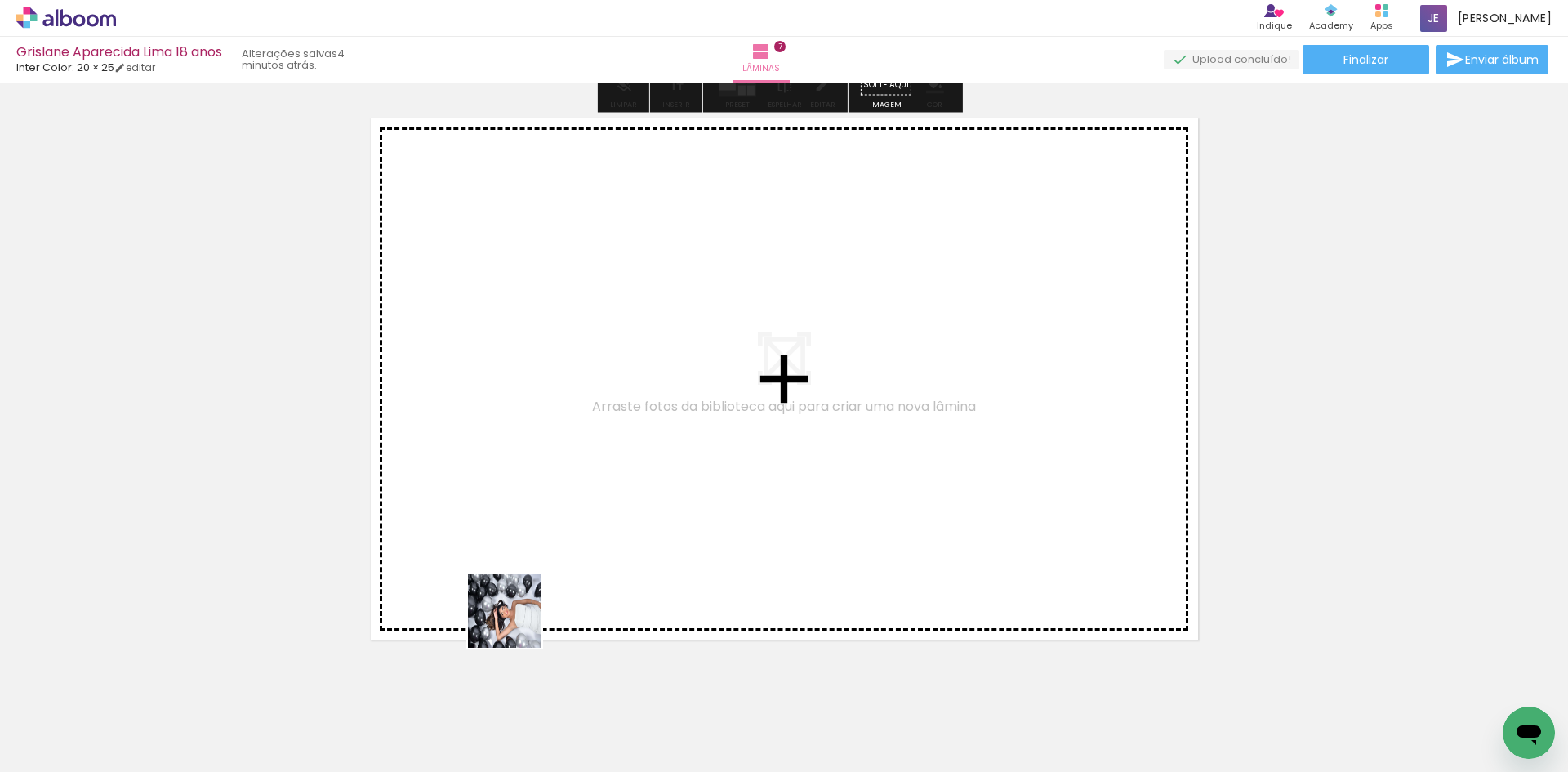
drag, startPoint x: 437, startPoint y: 745, endPoint x: 554, endPoint y: 561, distance: 218.0
click at [554, 561] on quentale-workspace at bounding box center [784, 386] width 1568 height 772
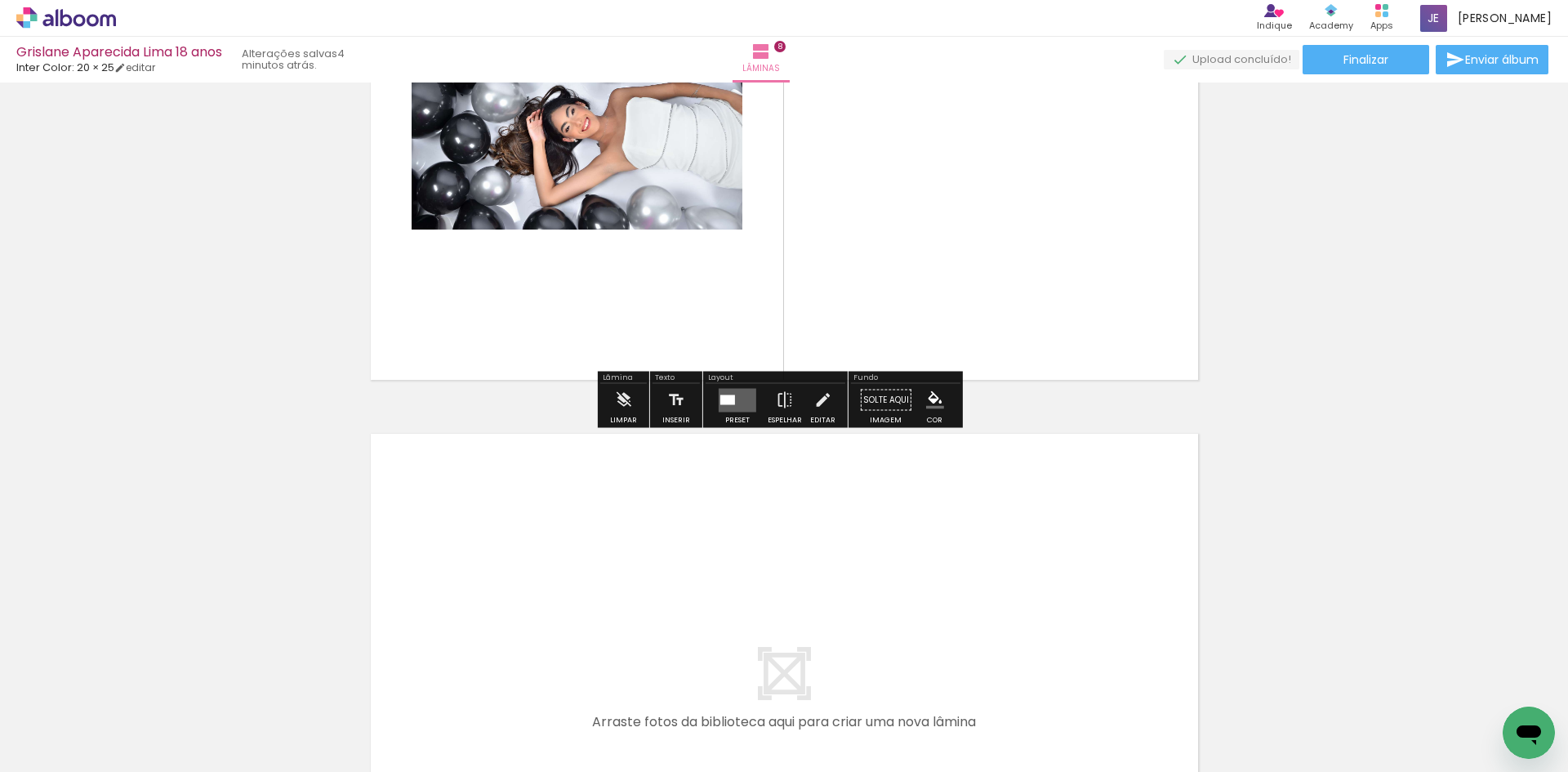
scroll to position [4457, 0]
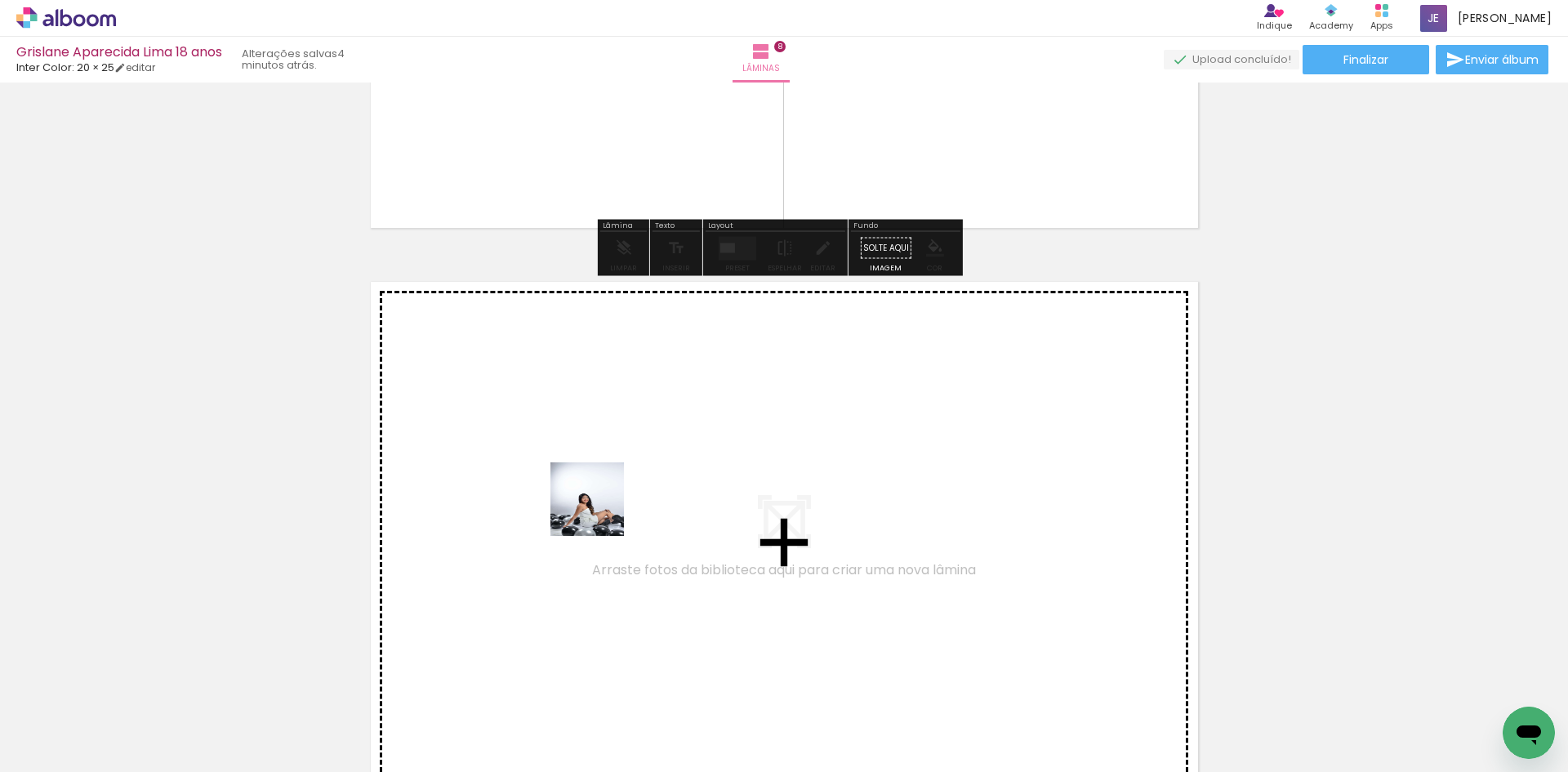
drag, startPoint x: 365, startPoint y: 728, endPoint x: 603, endPoint y: 509, distance: 323.4
click at [603, 509] on quentale-workspace at bounding box center [784, 386] width 1568 height 772
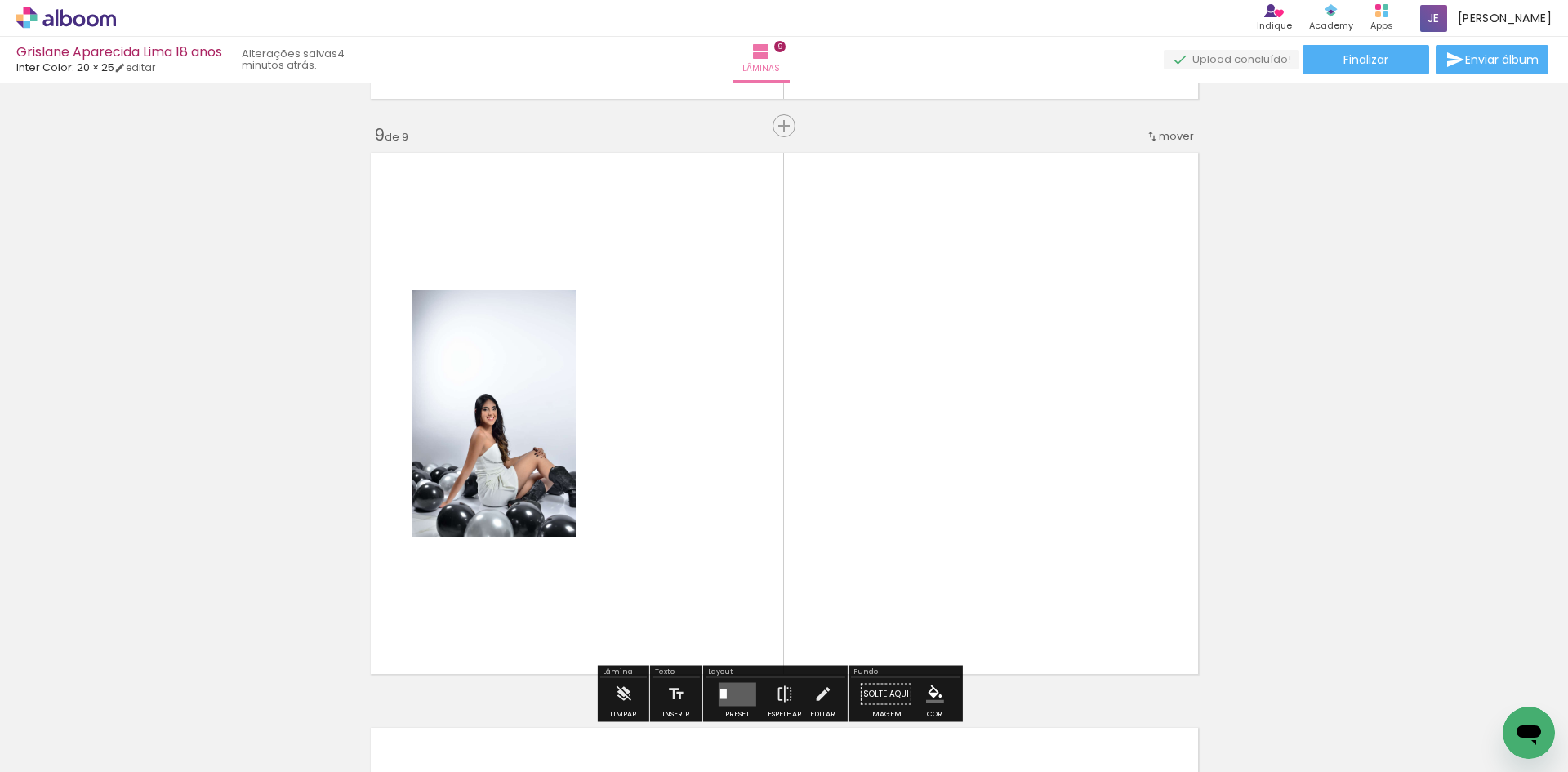
scroll to position [4623, 0]
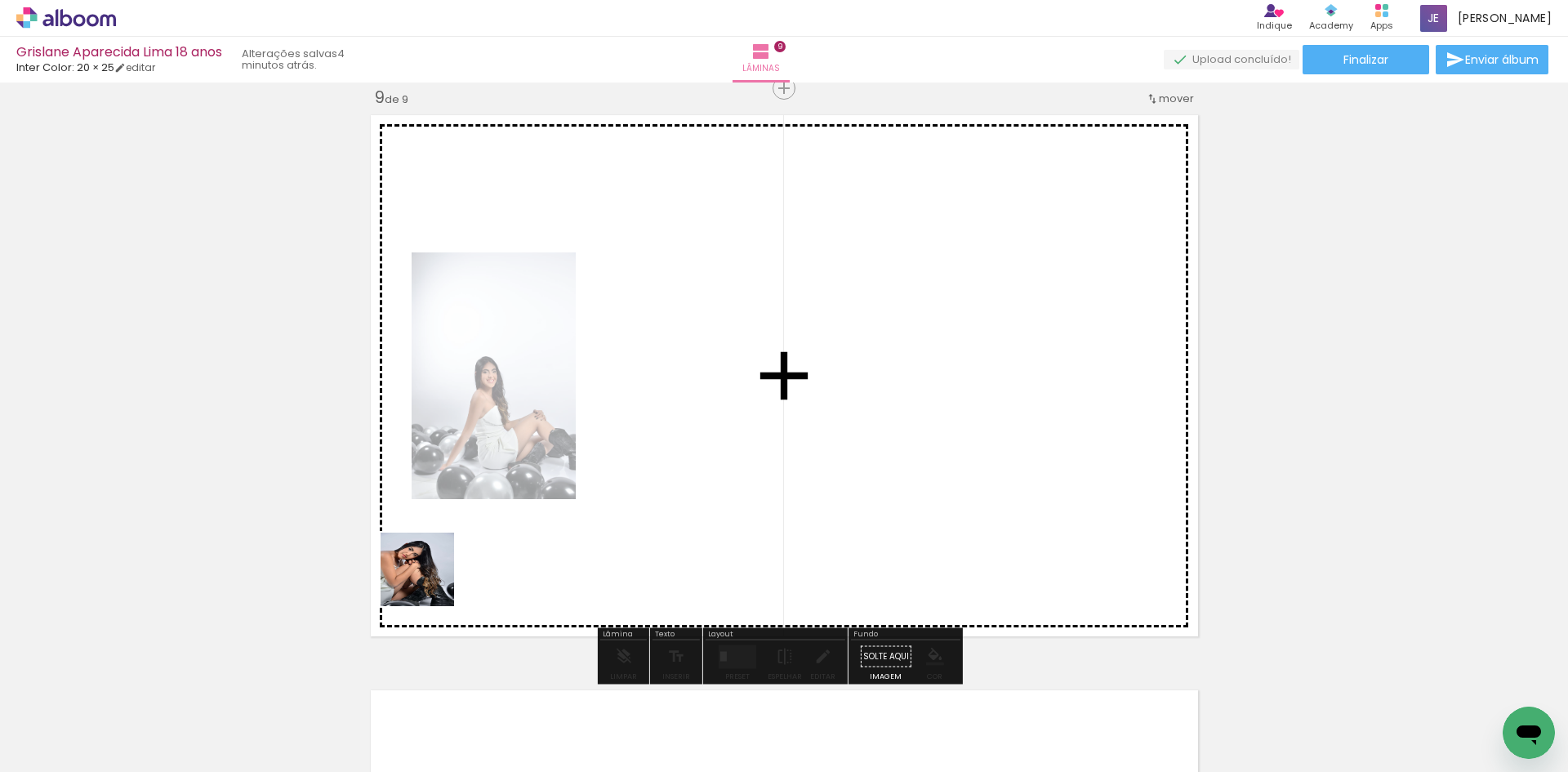
drag, startPoint x: 300, startPoint y: 671, endPoint x: 421, endPoint y: 549, distance: 171.8
click at [546, 502] on quentale-workspace at bounding box center [784, 386] width 1568 height 772
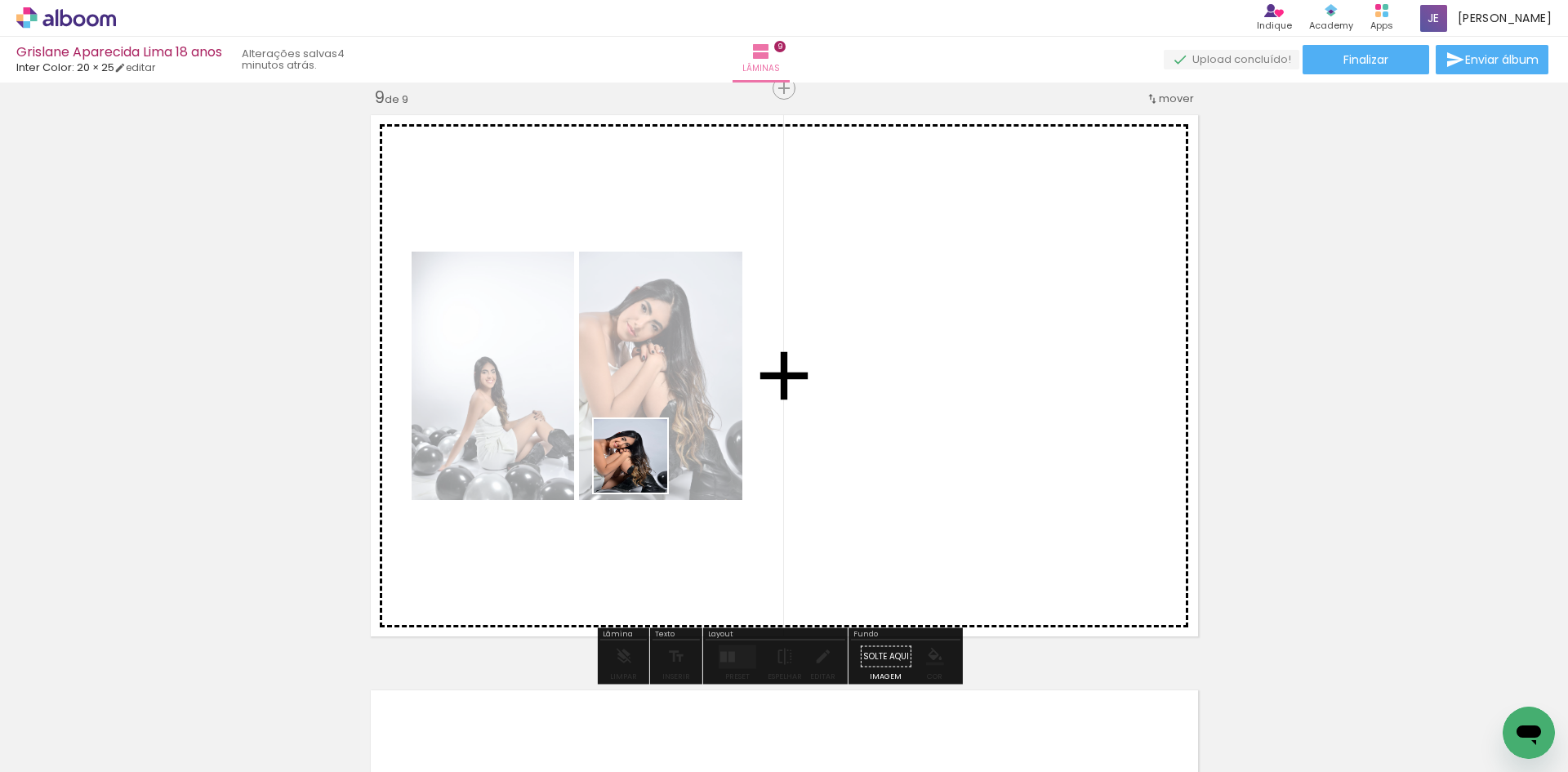
drag, startPoint x: 186, startPoint y: 709, endPoint x: 643, endPoint y: 468, distance: 516.7
click at [643, 468] on quentale-workspace at bounding box center [784, 386] width 1568 height 772
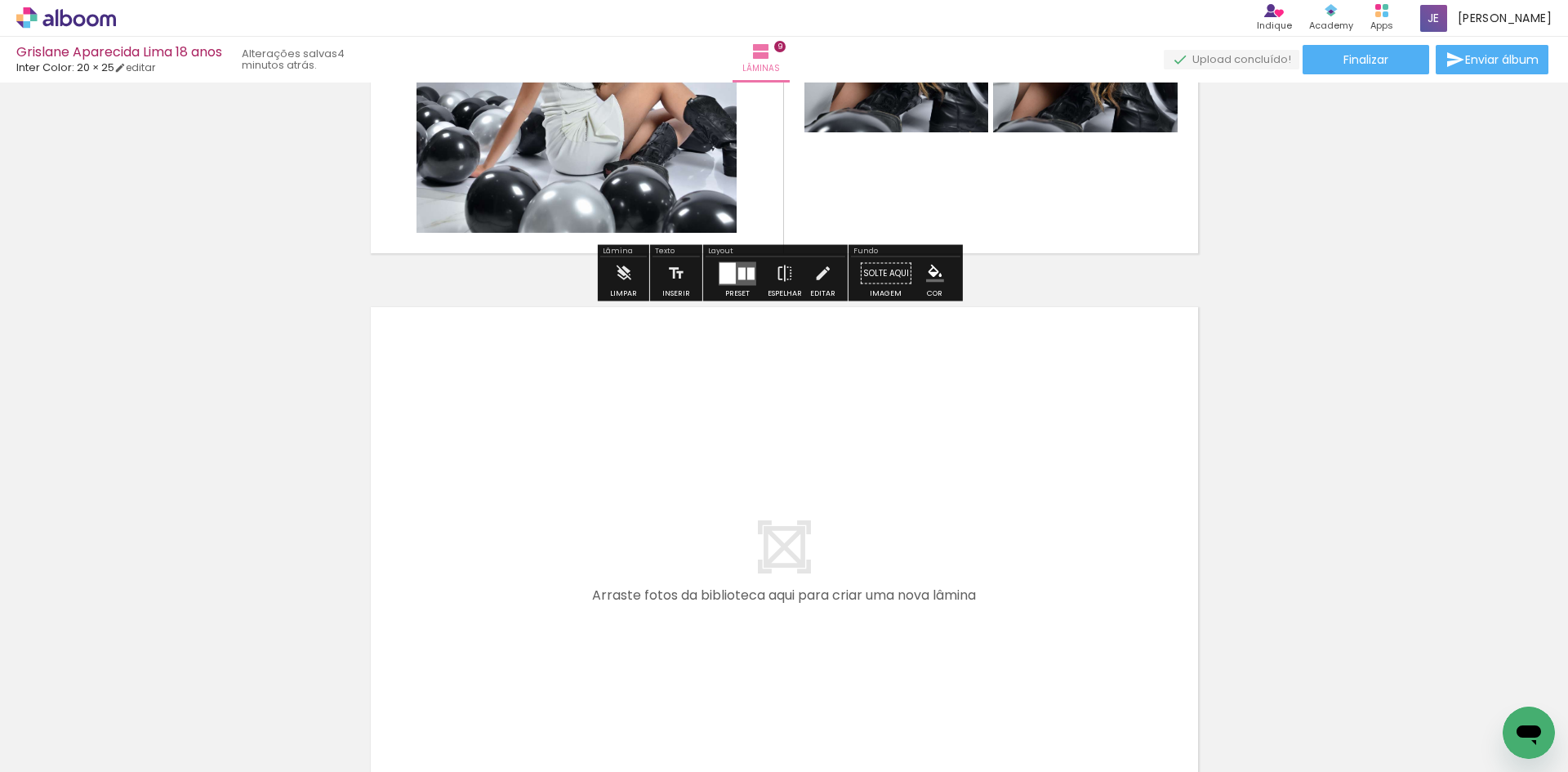
scroll to position [5113, 0]
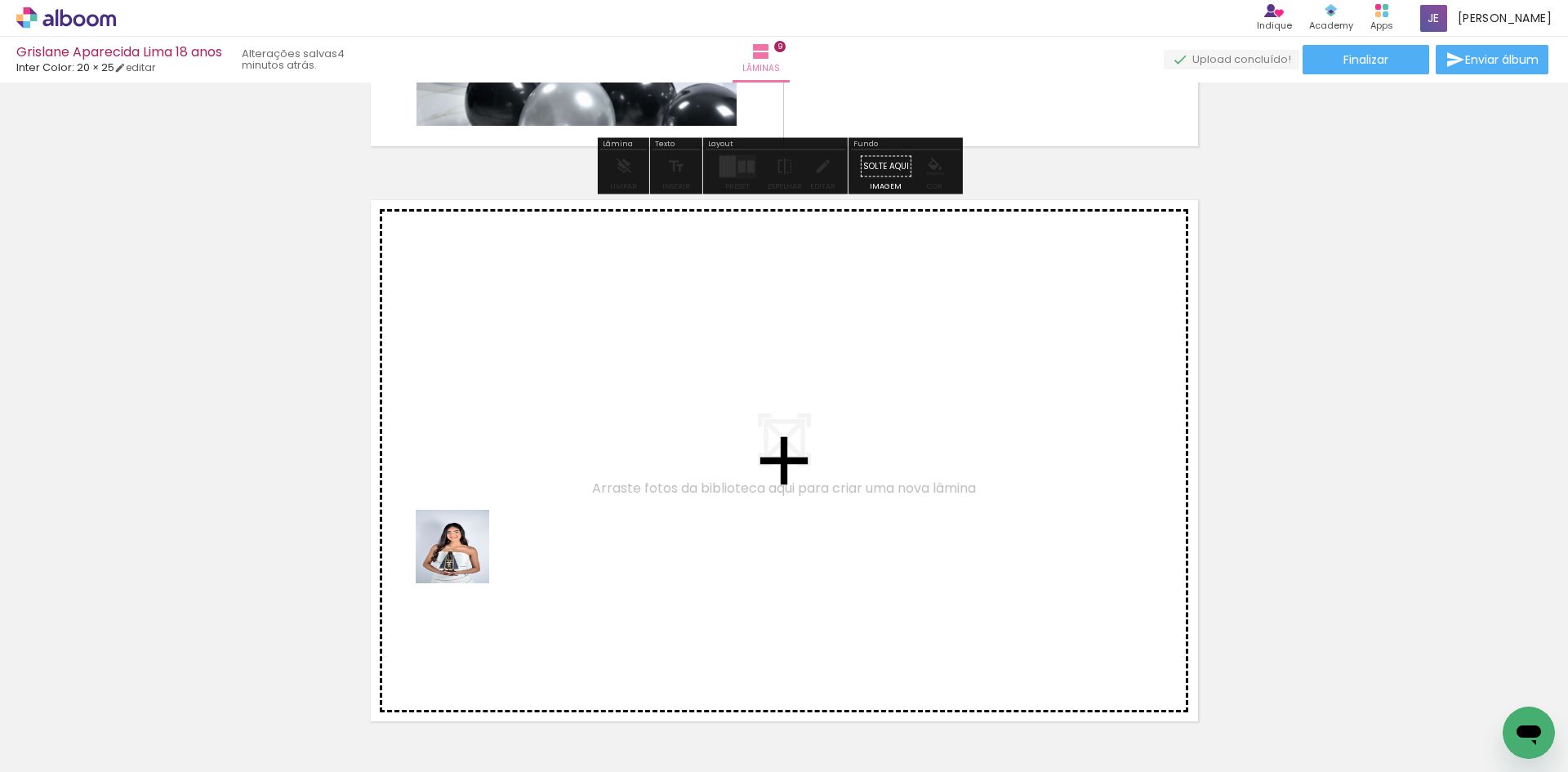
drag, startPoint x: 291, startPoint y: 652, endPoint x: 479, endPoint y: 549, distance: 214.4
click at [479, 549] on quentale-workspace at bounding box center [784, 386] width 1568 height 772
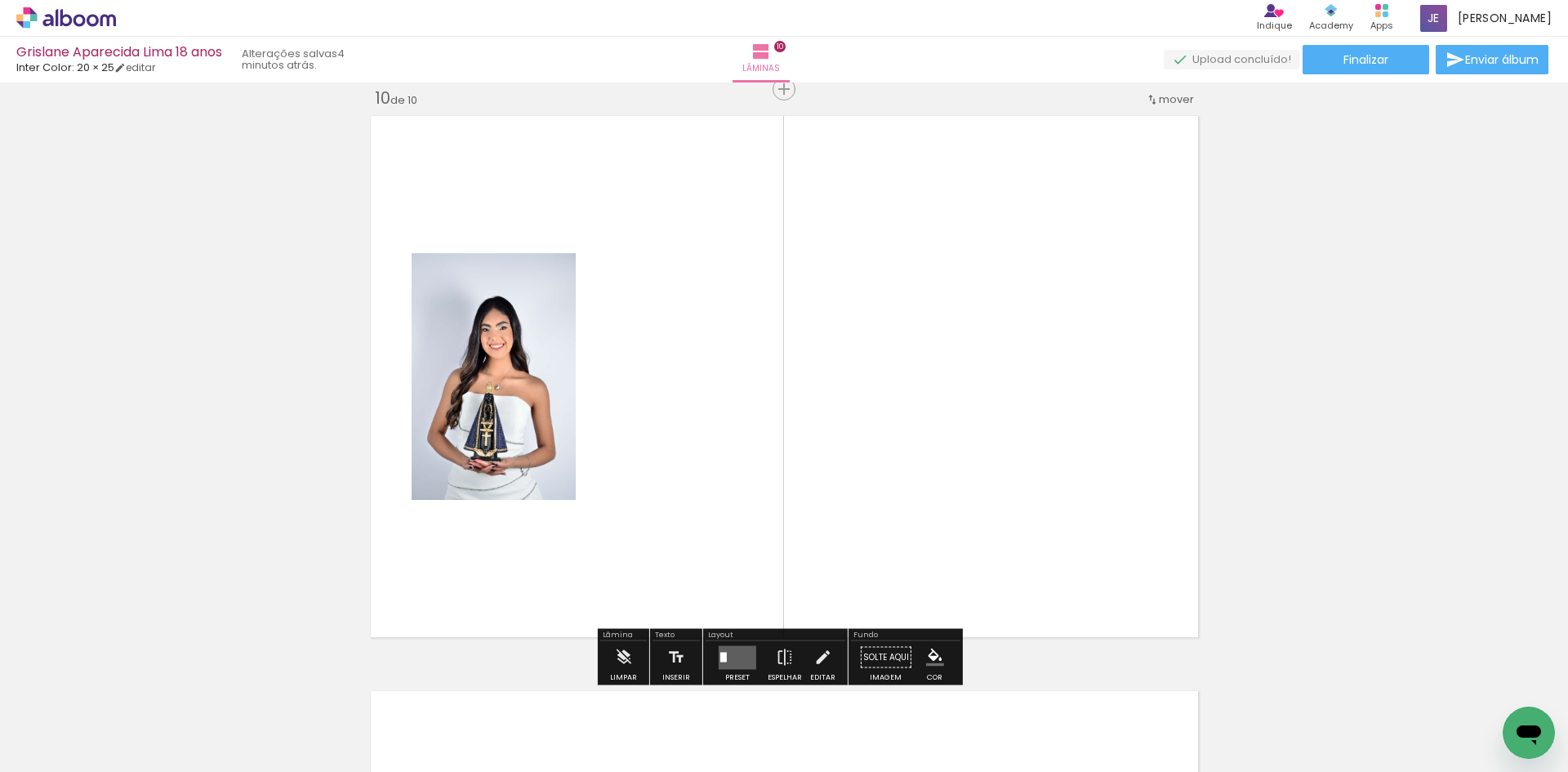
scroll to position [5198, 0]
drag, startPoint x: 188, startPoint y: 708, endPoint x: 500, endPoint y: 467, distance: 394.2
click at [505, 464] on quentale-workspace at bounding box center [784, 386] width 1568 height 772
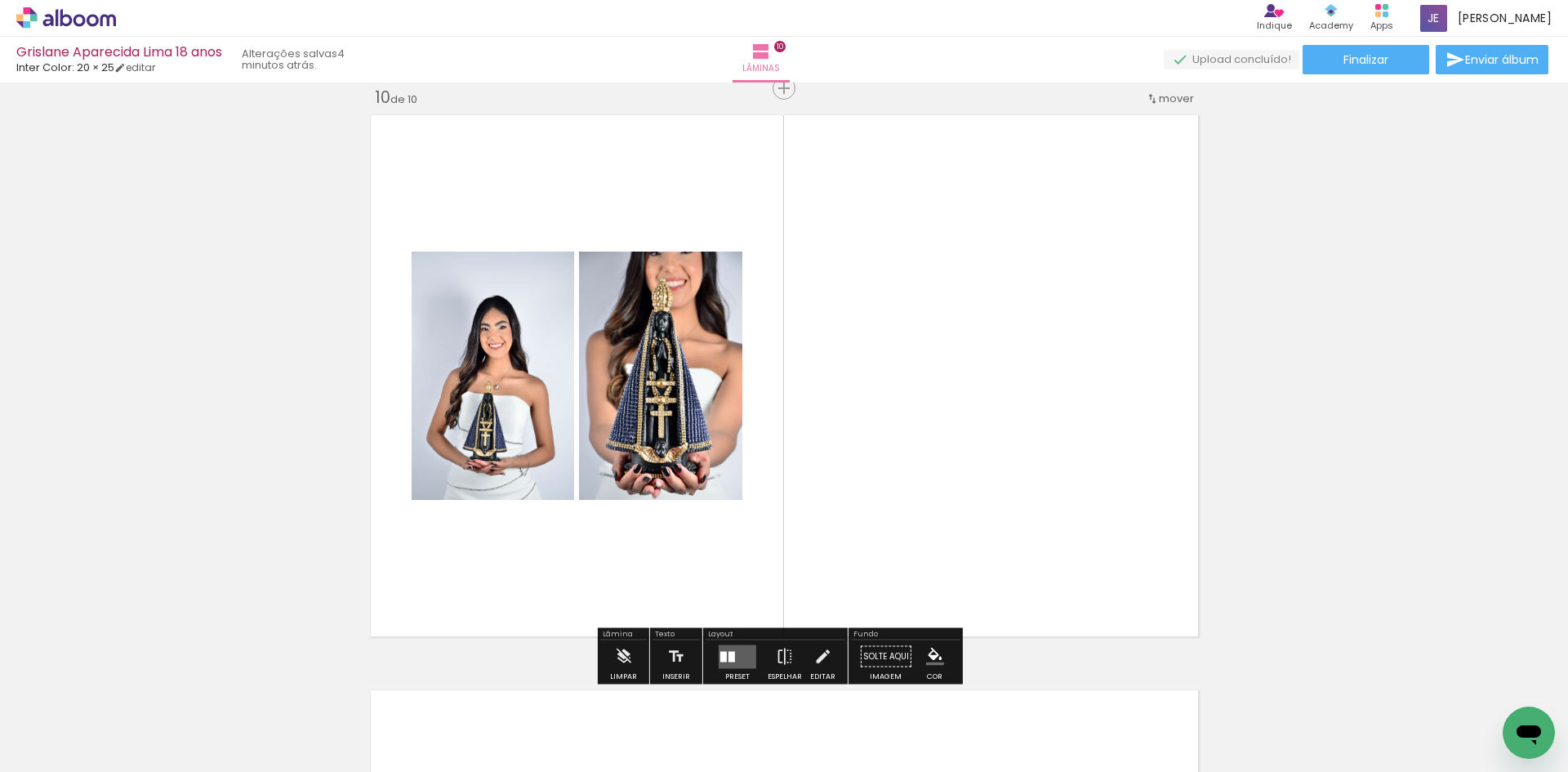
drag, startPoint x: 176, startPoint y: 726, endPoint x: 372, endPoint y: 597, distance: 234.6
click at [500, 515] on quentale-workspace at bounding box center [784, 386] width 1568 height 772
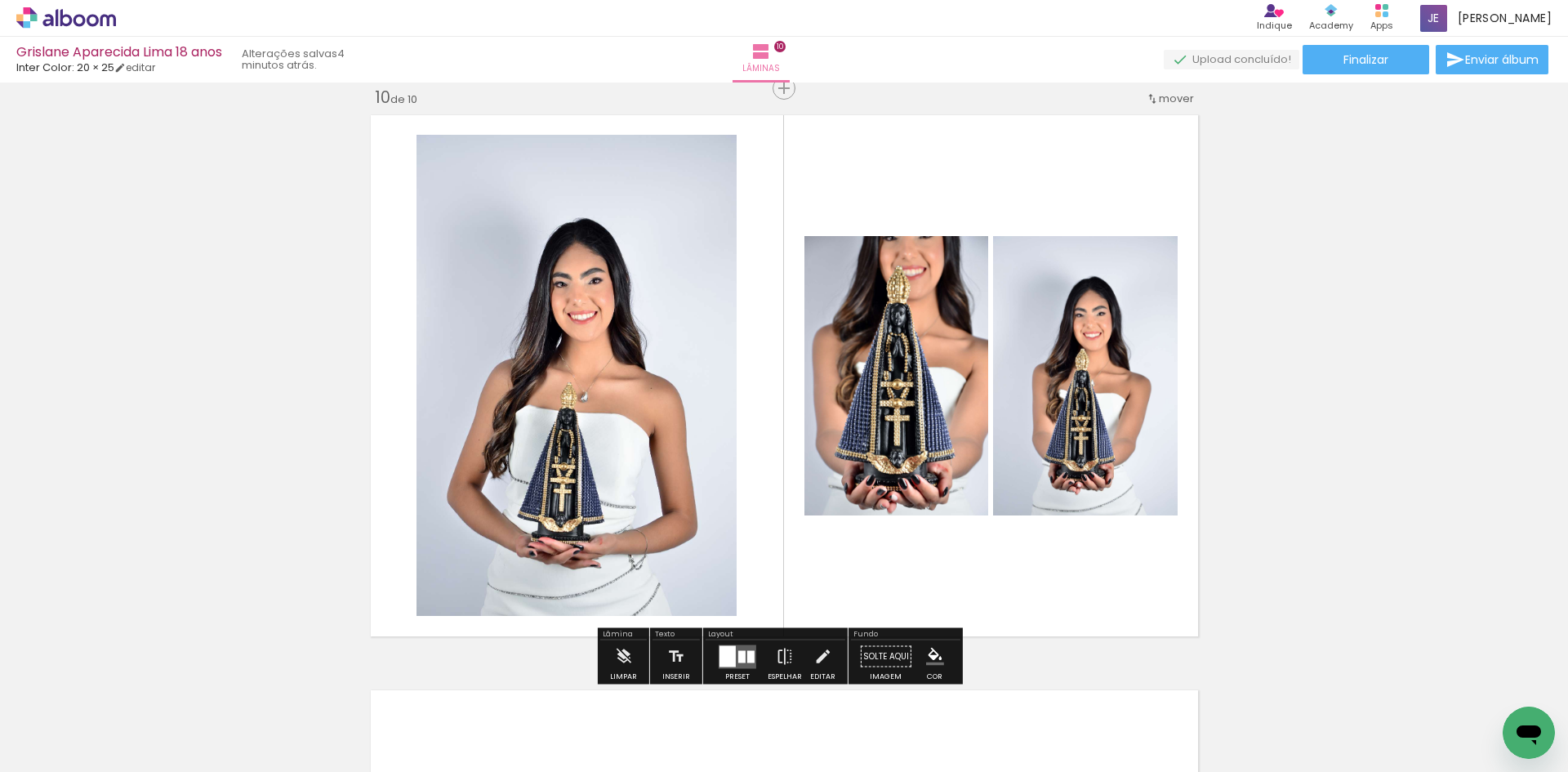
drag
click at [503, 527] on quentale-workspace at bounding box center [784, 386] width 1568 height 772
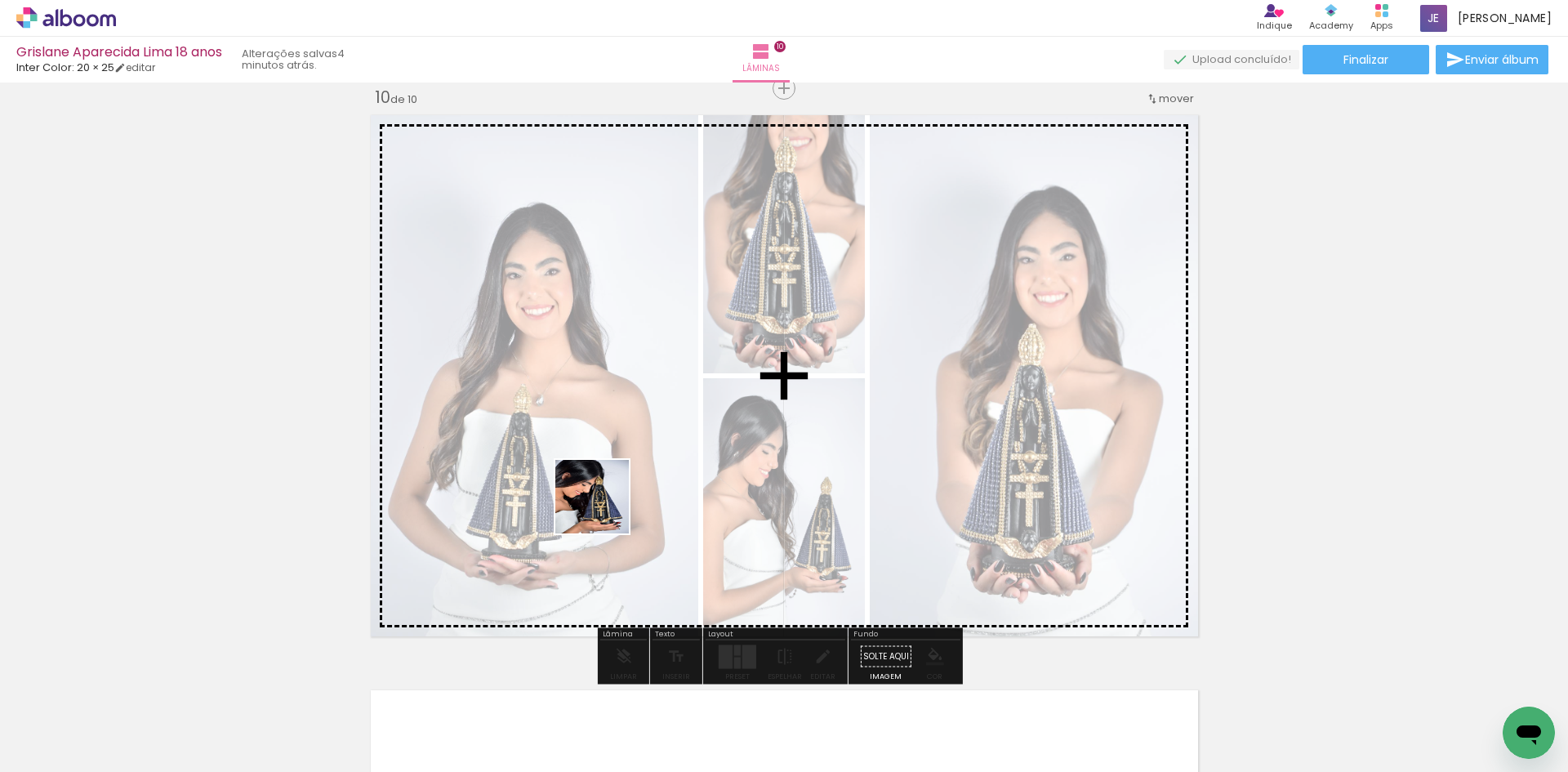
click at [634, 495] on quentale-workspace at bounding box center [784, 386] width 1568 height 772
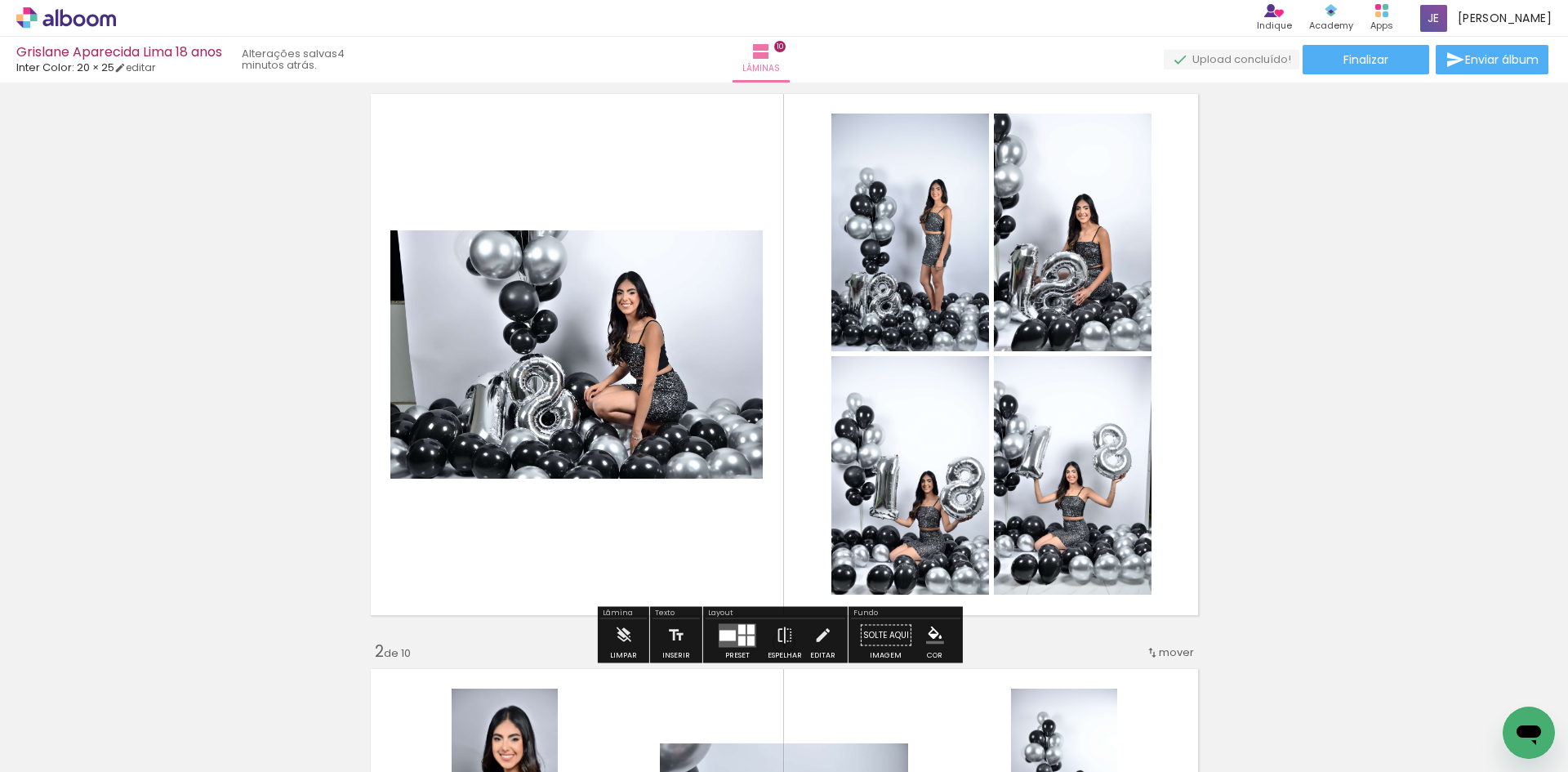
scroll to position [81, 0]
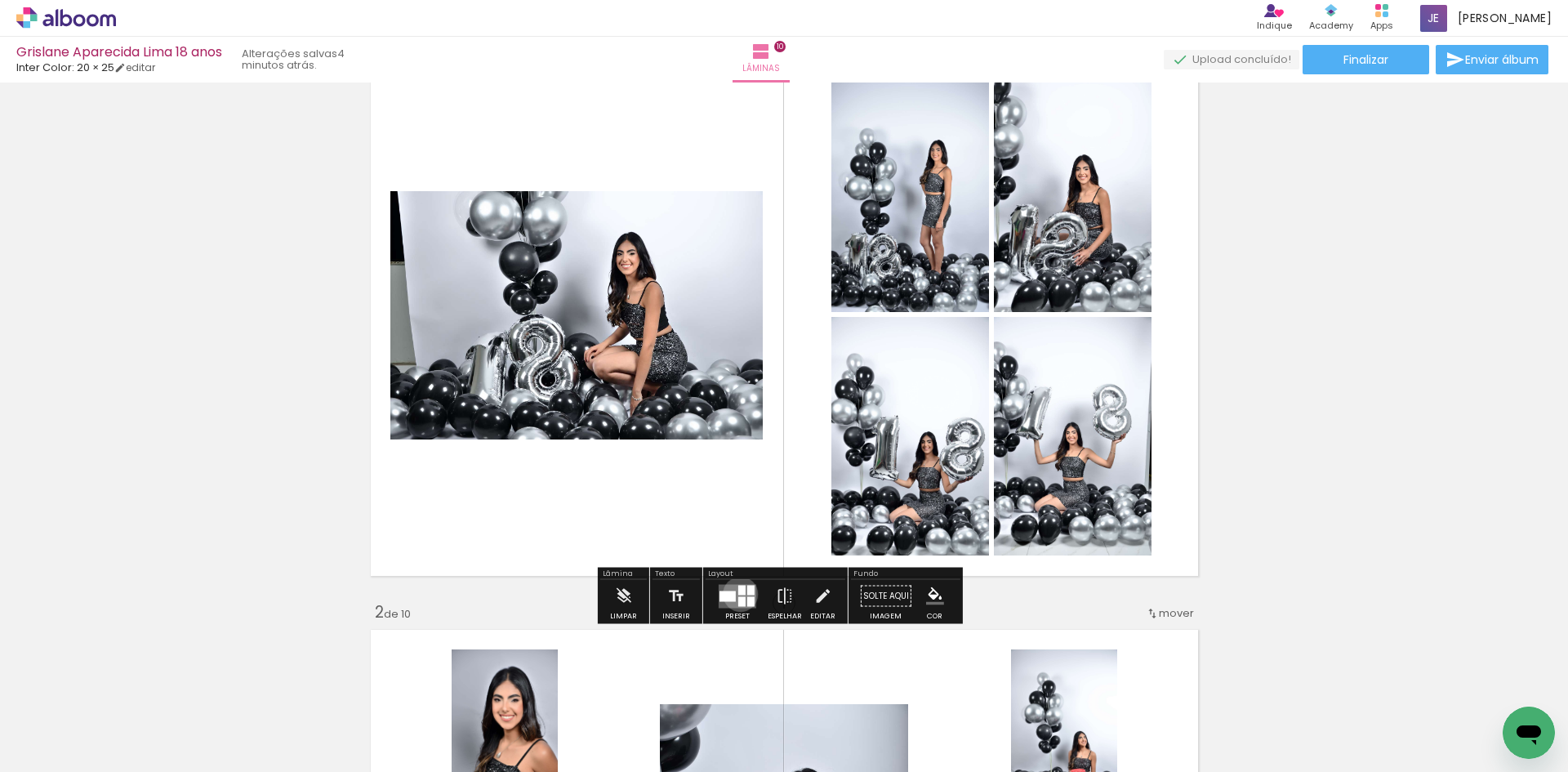
click at [739, 594] on div at bounding box center [742, 590] width 8 height 9
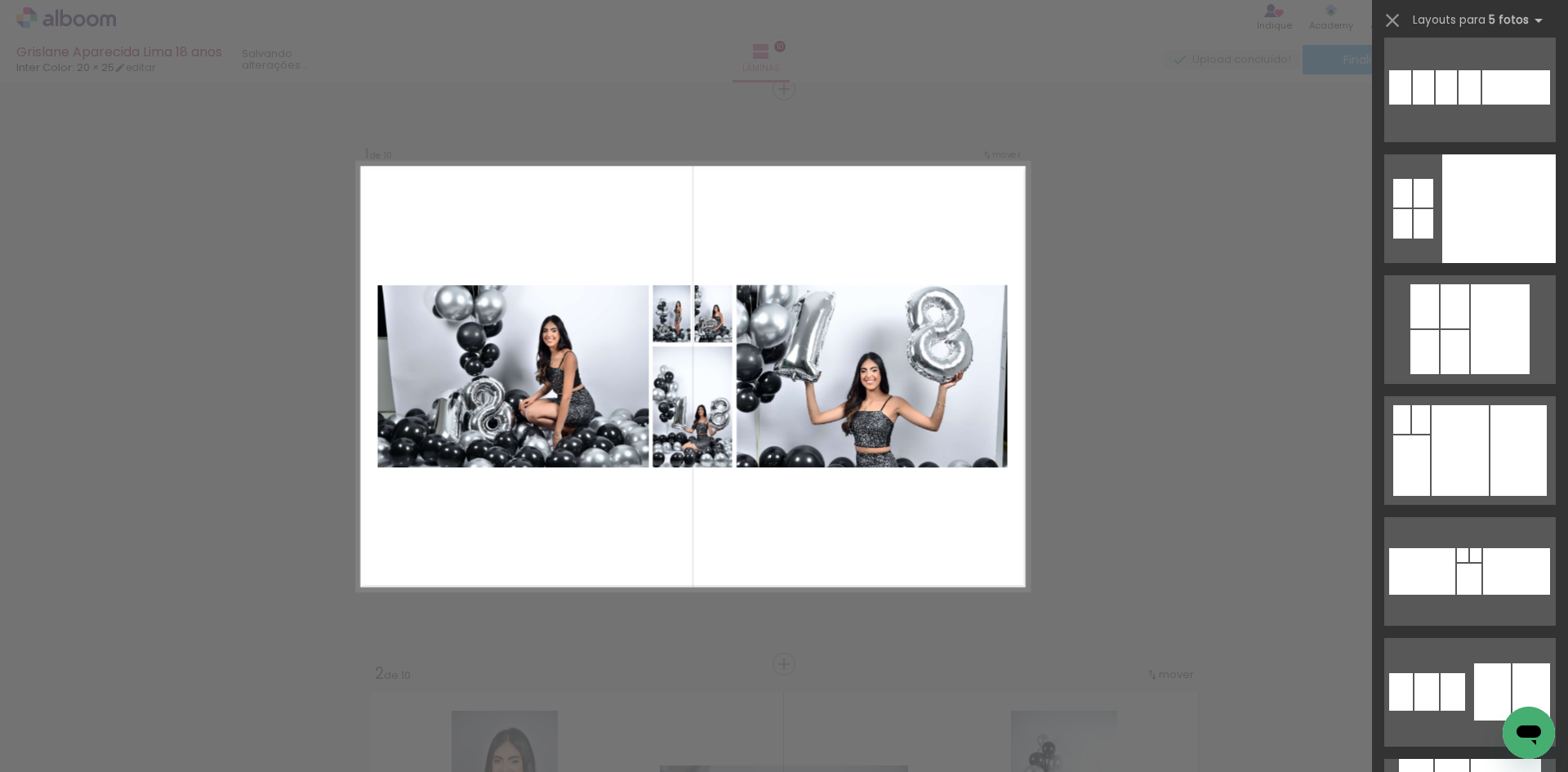
scroll to position [5311, 0]
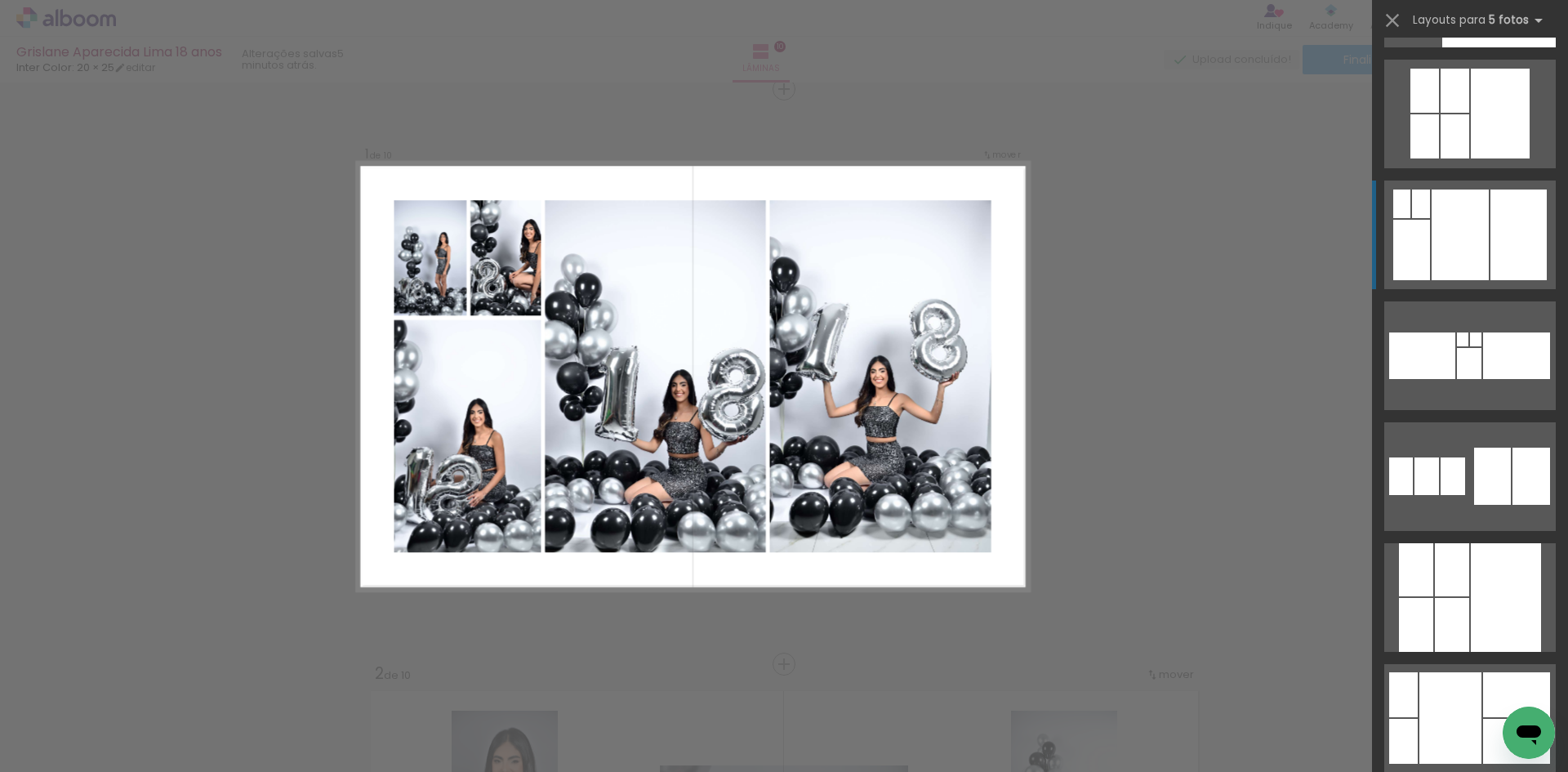
click at [1490, 230] on div at bounding box center [1519, 235] width 57 height 91
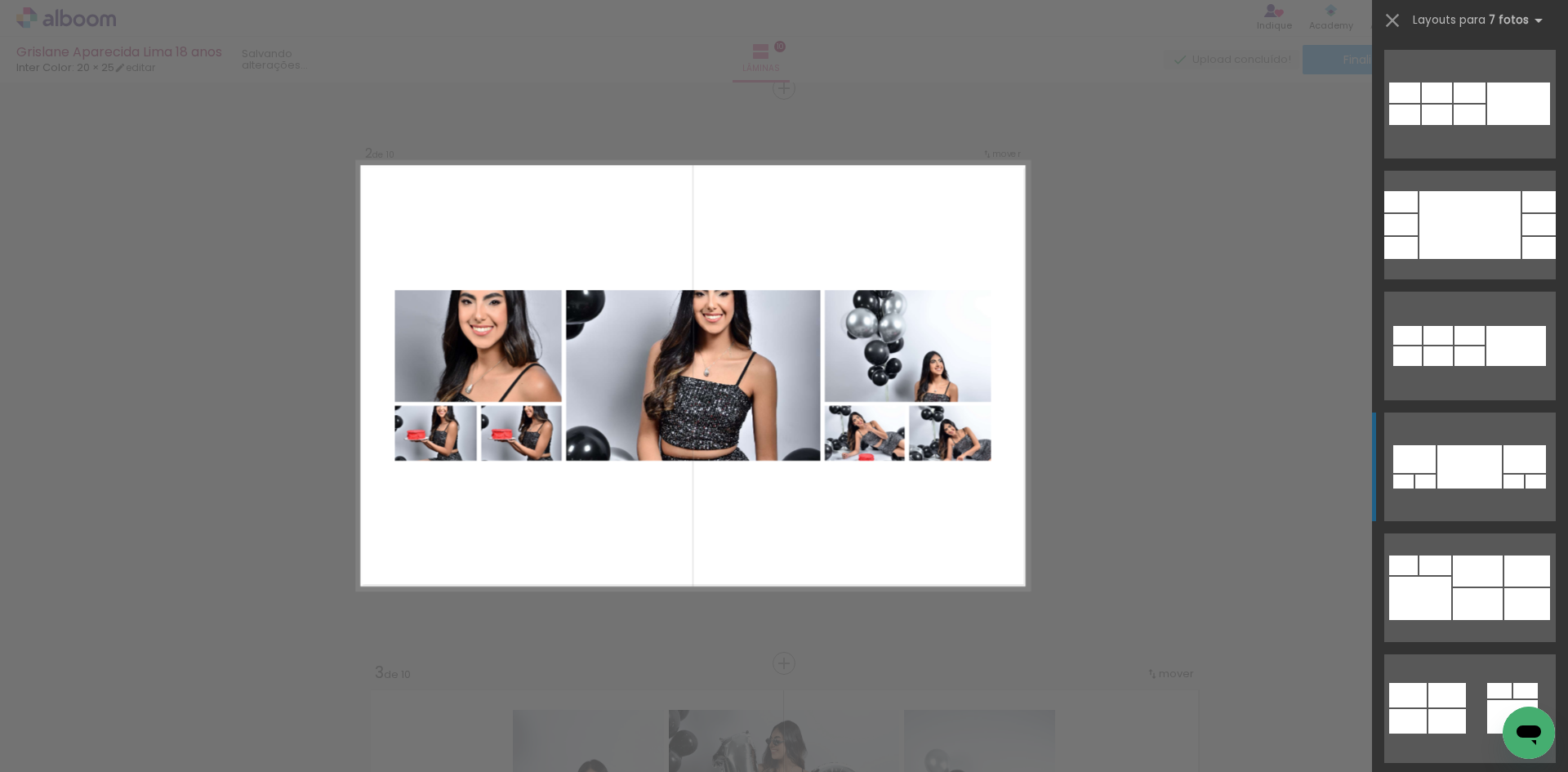
scroll to position [21853, 0]
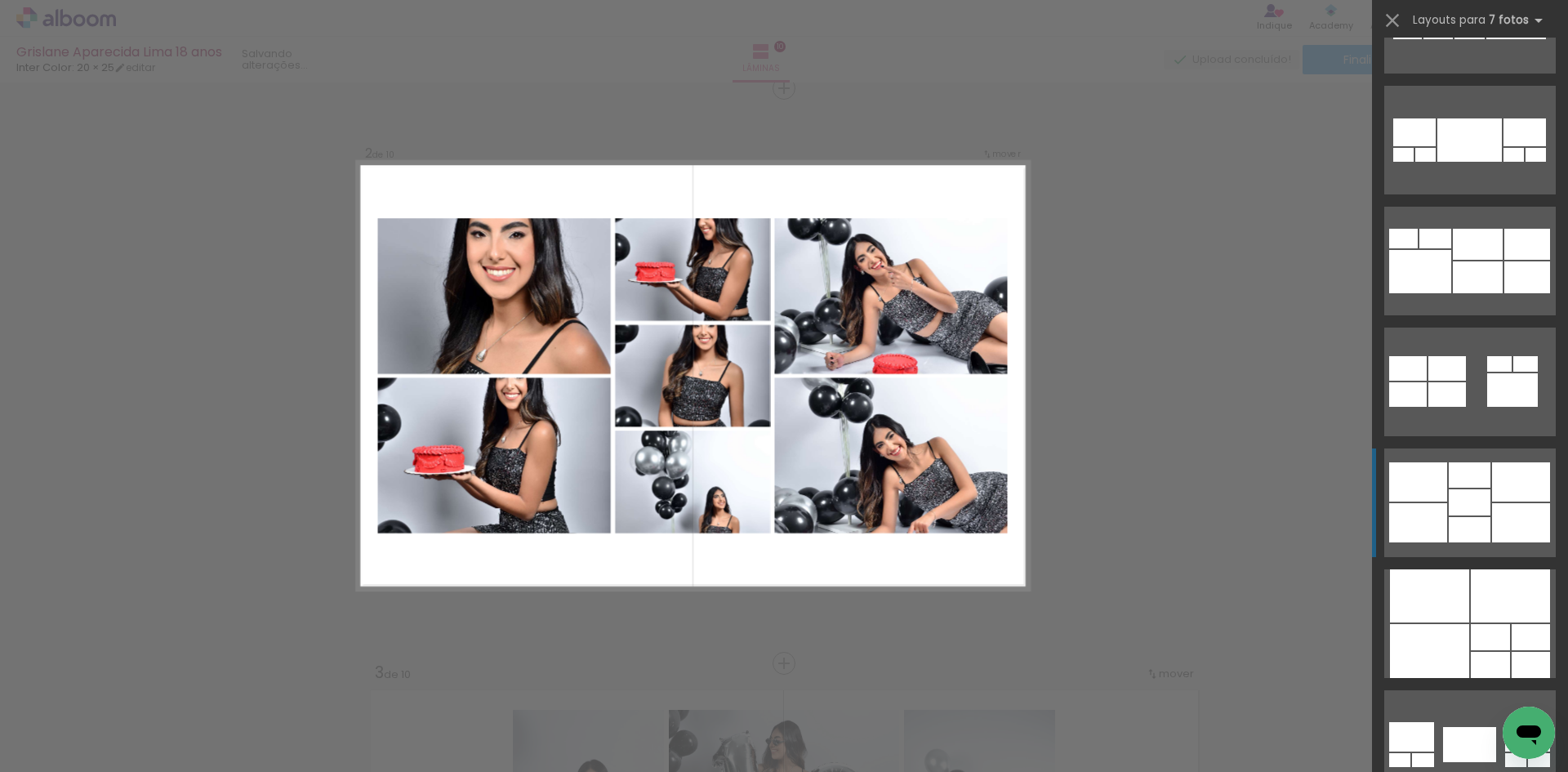
click at [1502, 496] on div at bounding box center [1521, 481] width 58 height 39
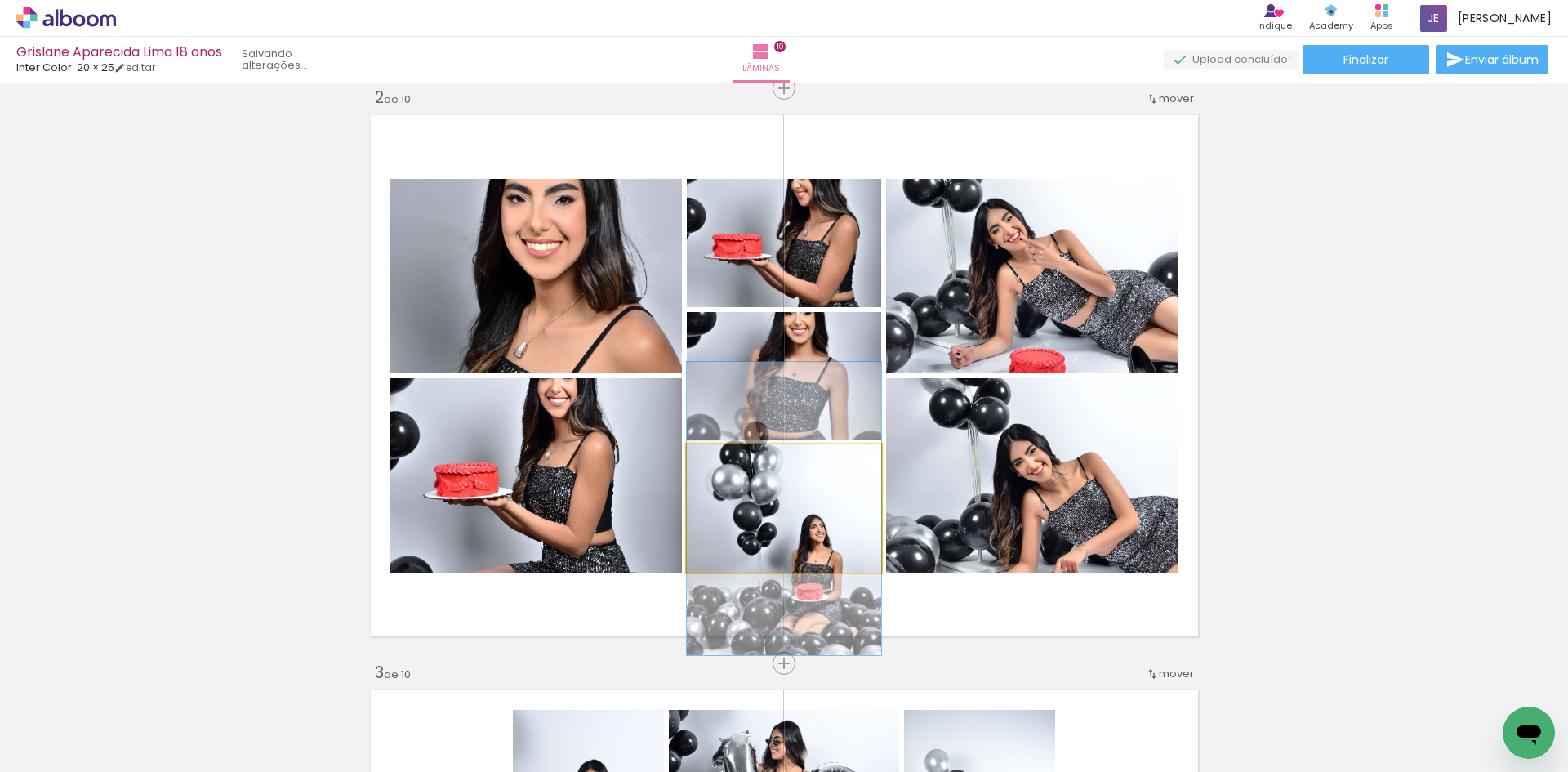
click at [781, 558] on quentale-photo at bounding box center [783, 508] width 194 height 128
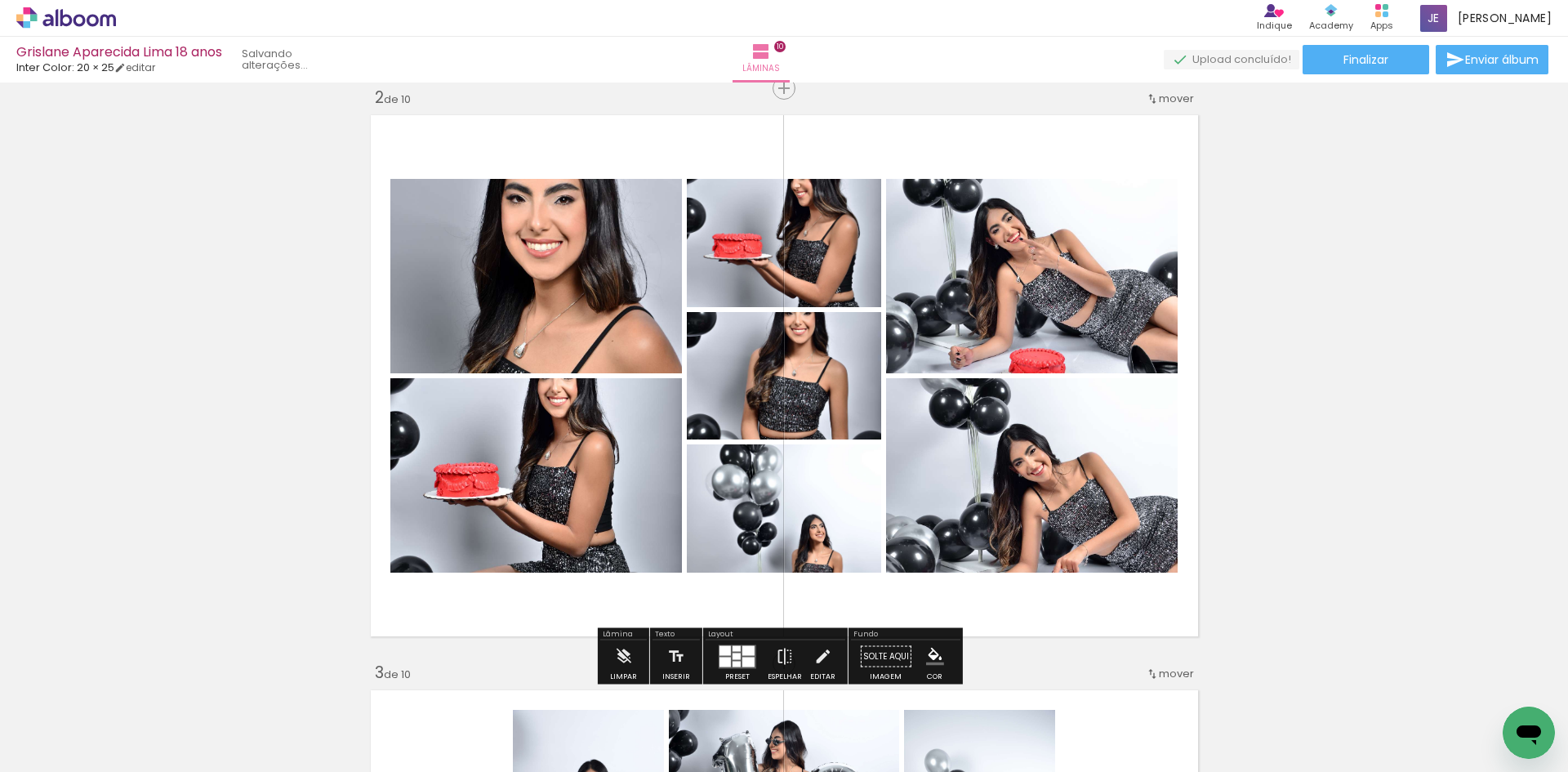
click at [806, 330] on div "P&B" at bounding box center [822, 330] width 32 height 25
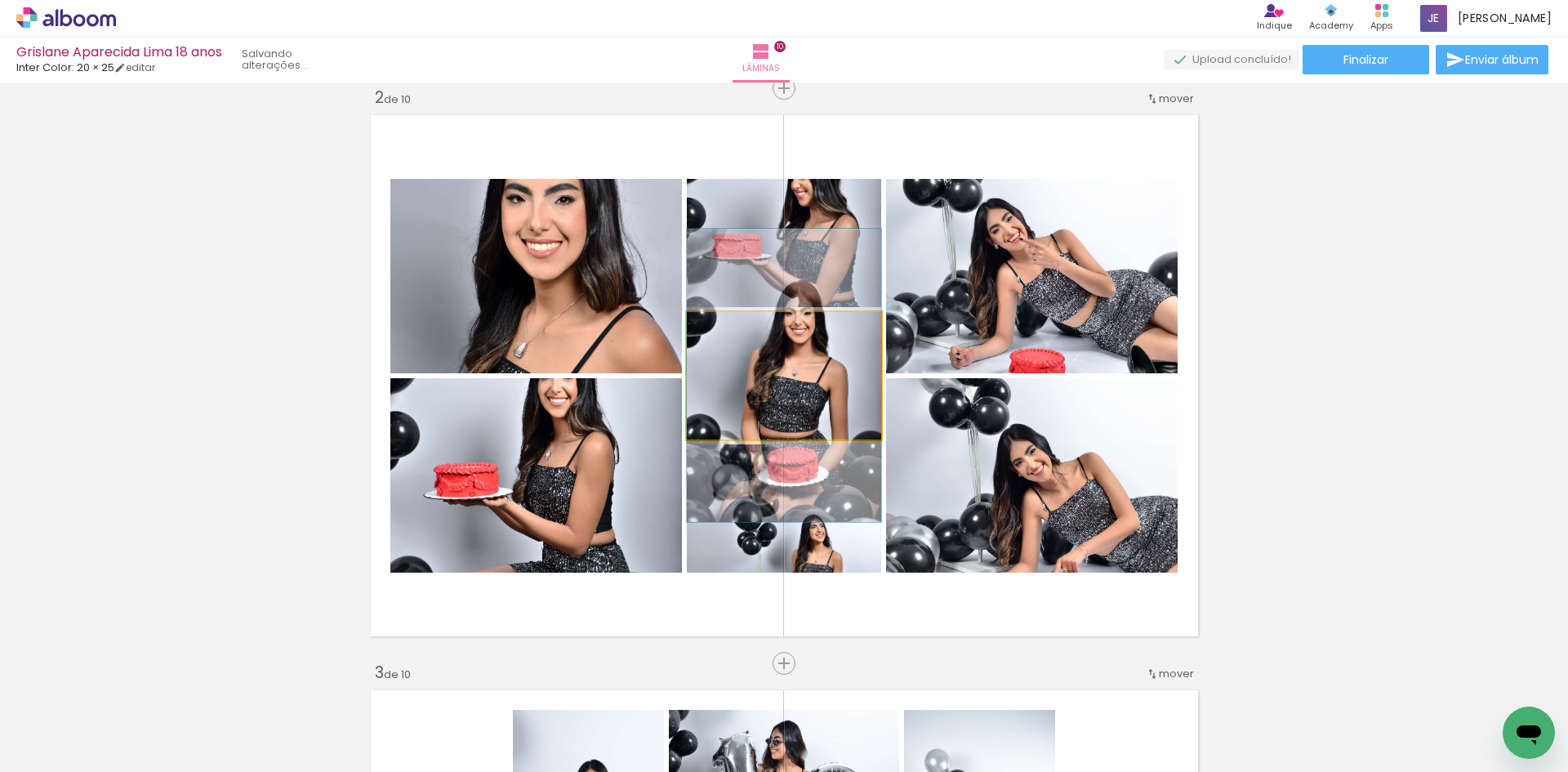
click at [813, 374] on quentale-photo at bounding box center [783, 376] width 194 height 128
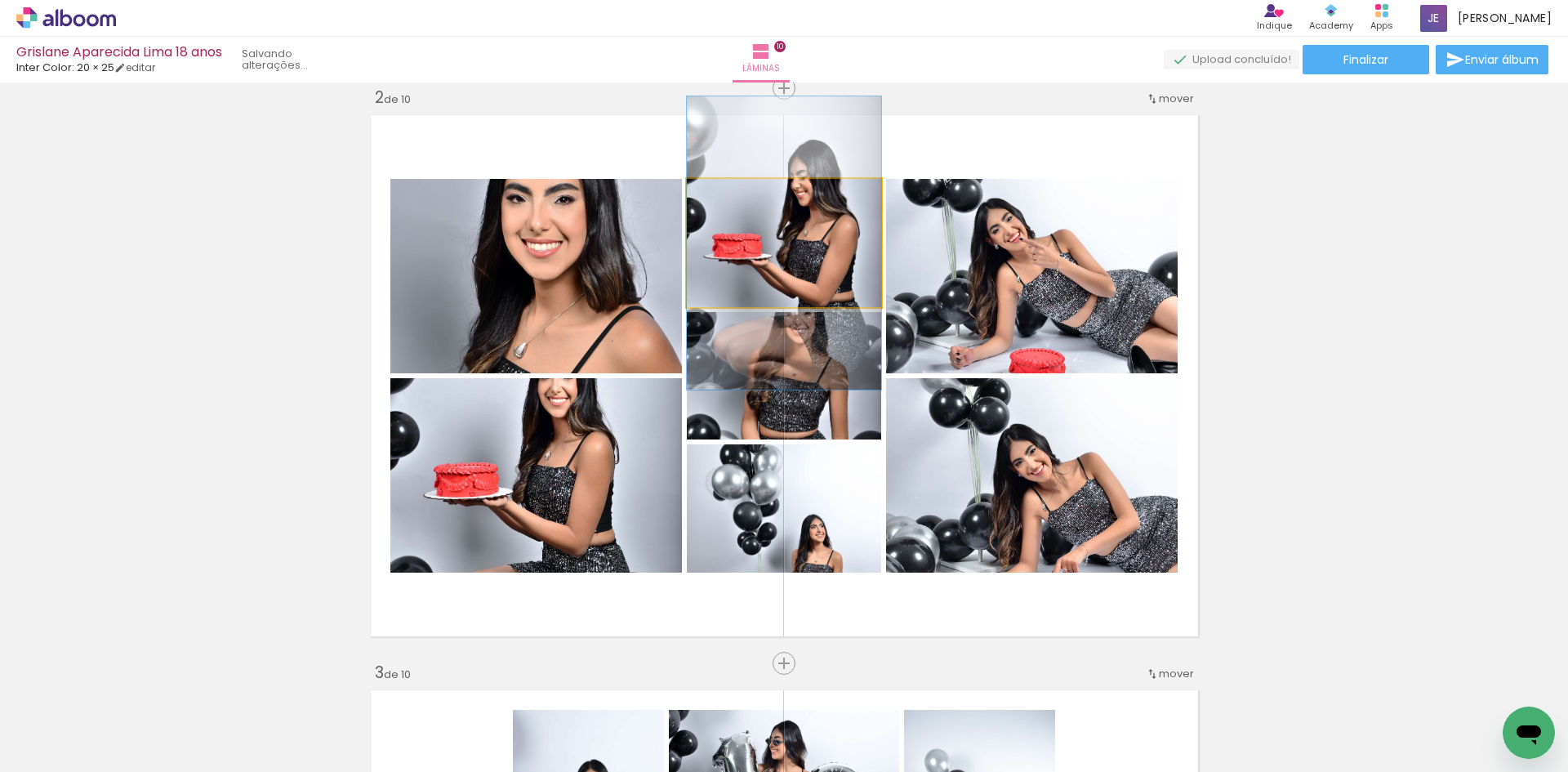
click at [811, 240] on quentale-photo at bounding box center [783, 242] width 194 height 128
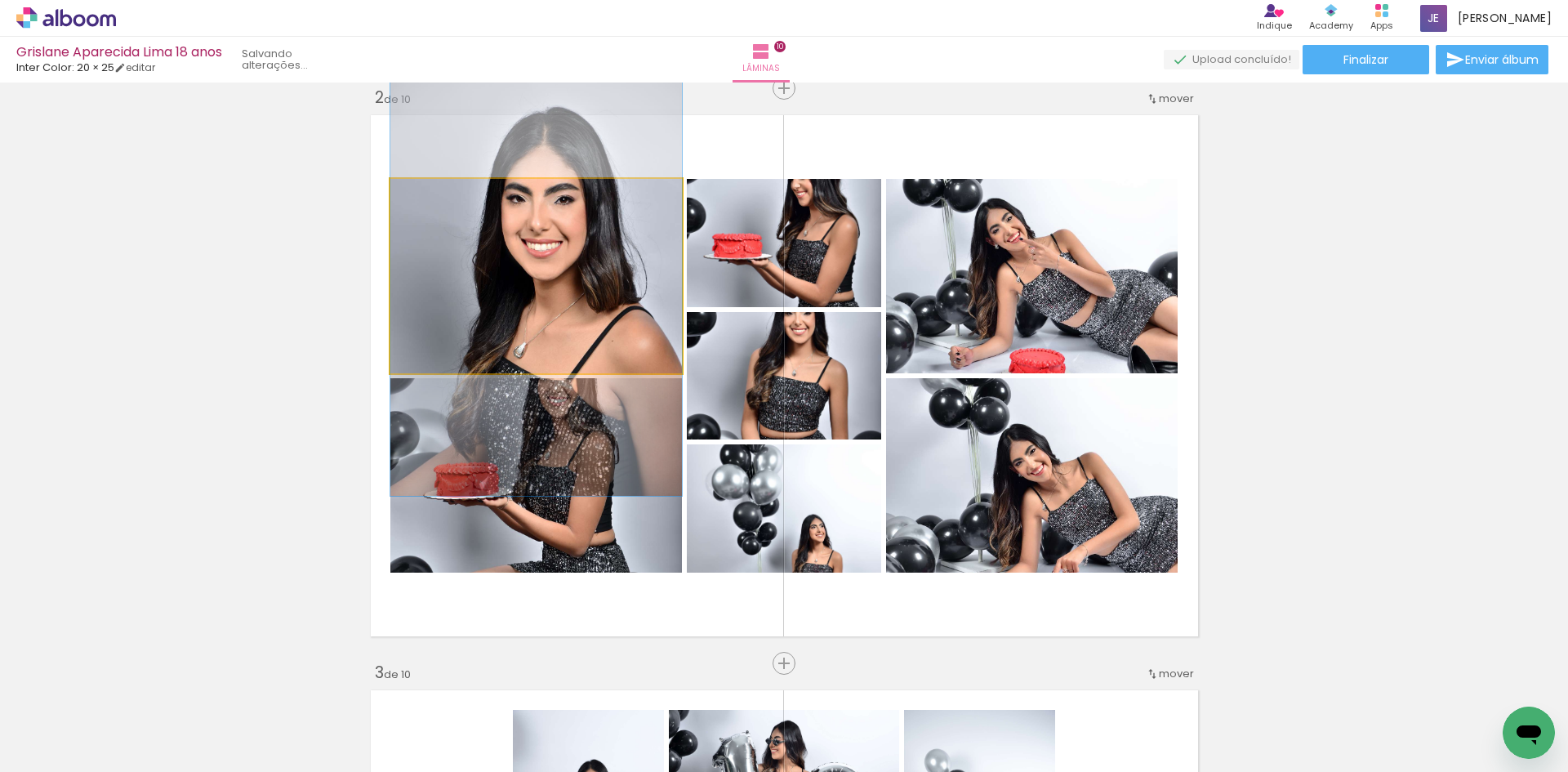
click at [545, 258] on quentale-photo at bounding box center [536, 276] width 292 height 194
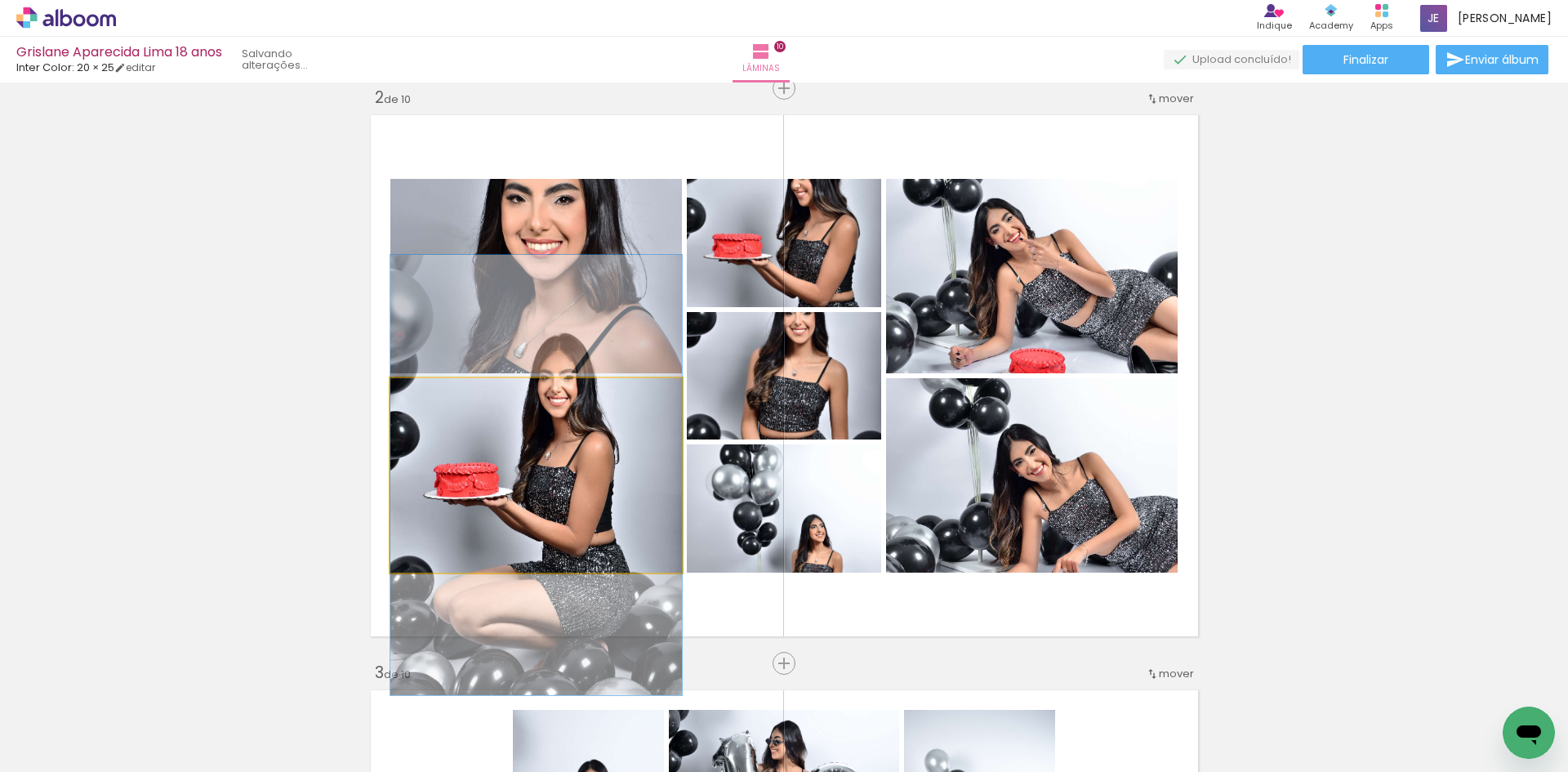
click at [550, 526] on quentale-photo at bounding box center [536, 475] width 292 height 194
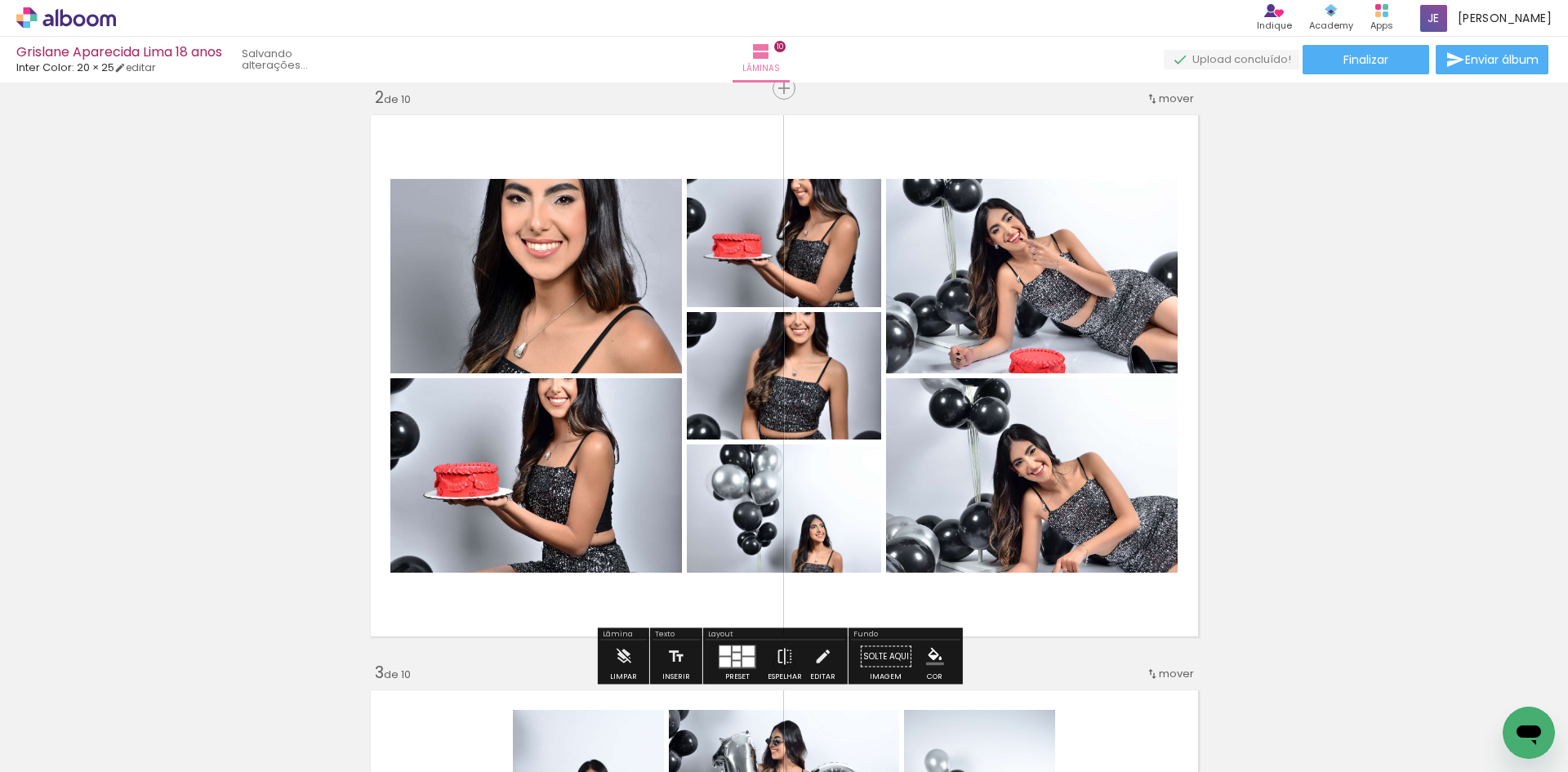
click at [1042, 407] on div "Largura Cor" at bounding box center [1052, 396] width 29 height 25
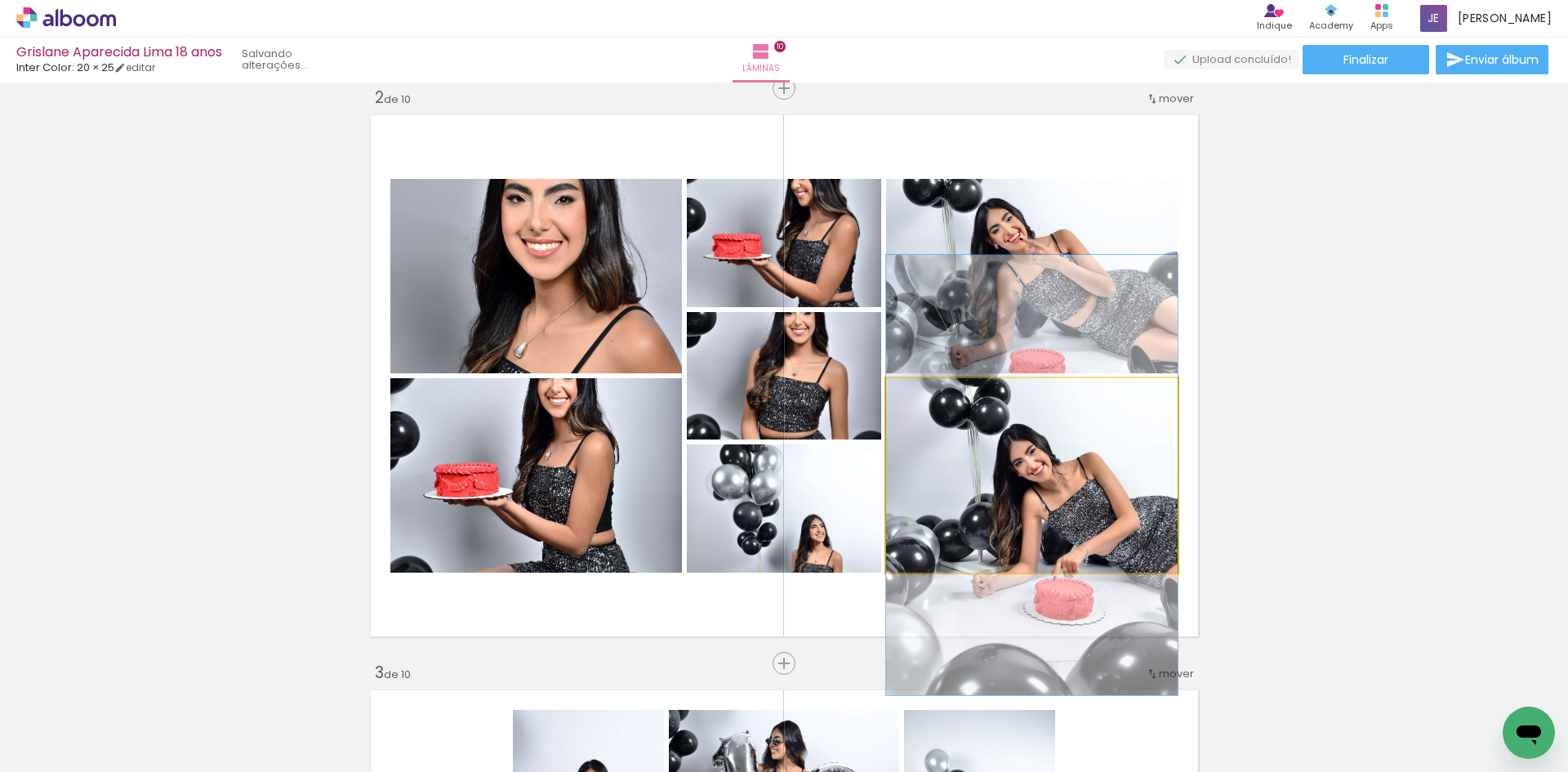
click at [970, 461] on quentale-photo at bounding box center [1032, 475] width 292 height 194
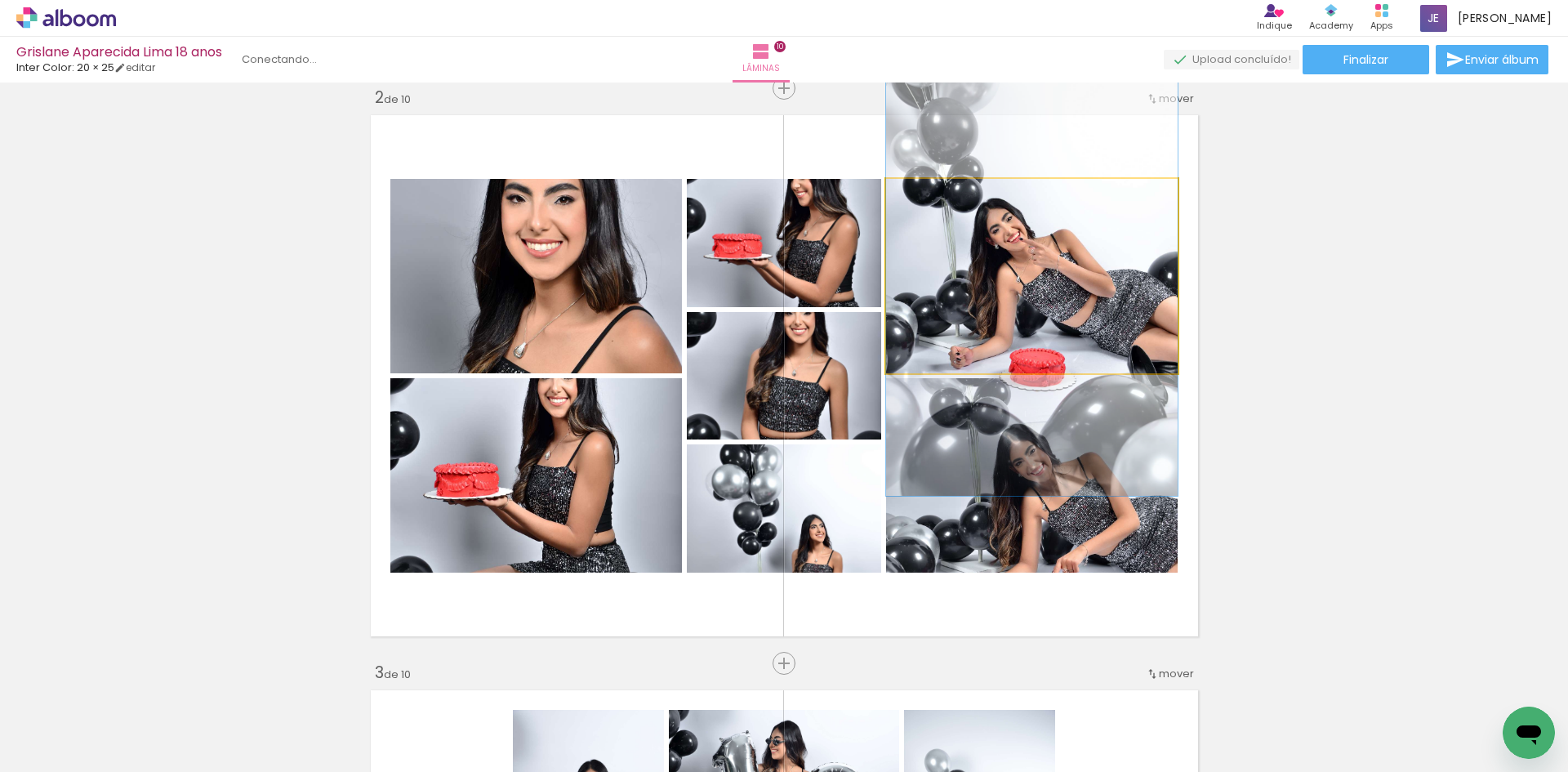
click at [1047, 283] on quentale-photo at bounding box center [1032, 276] width 292 height 194
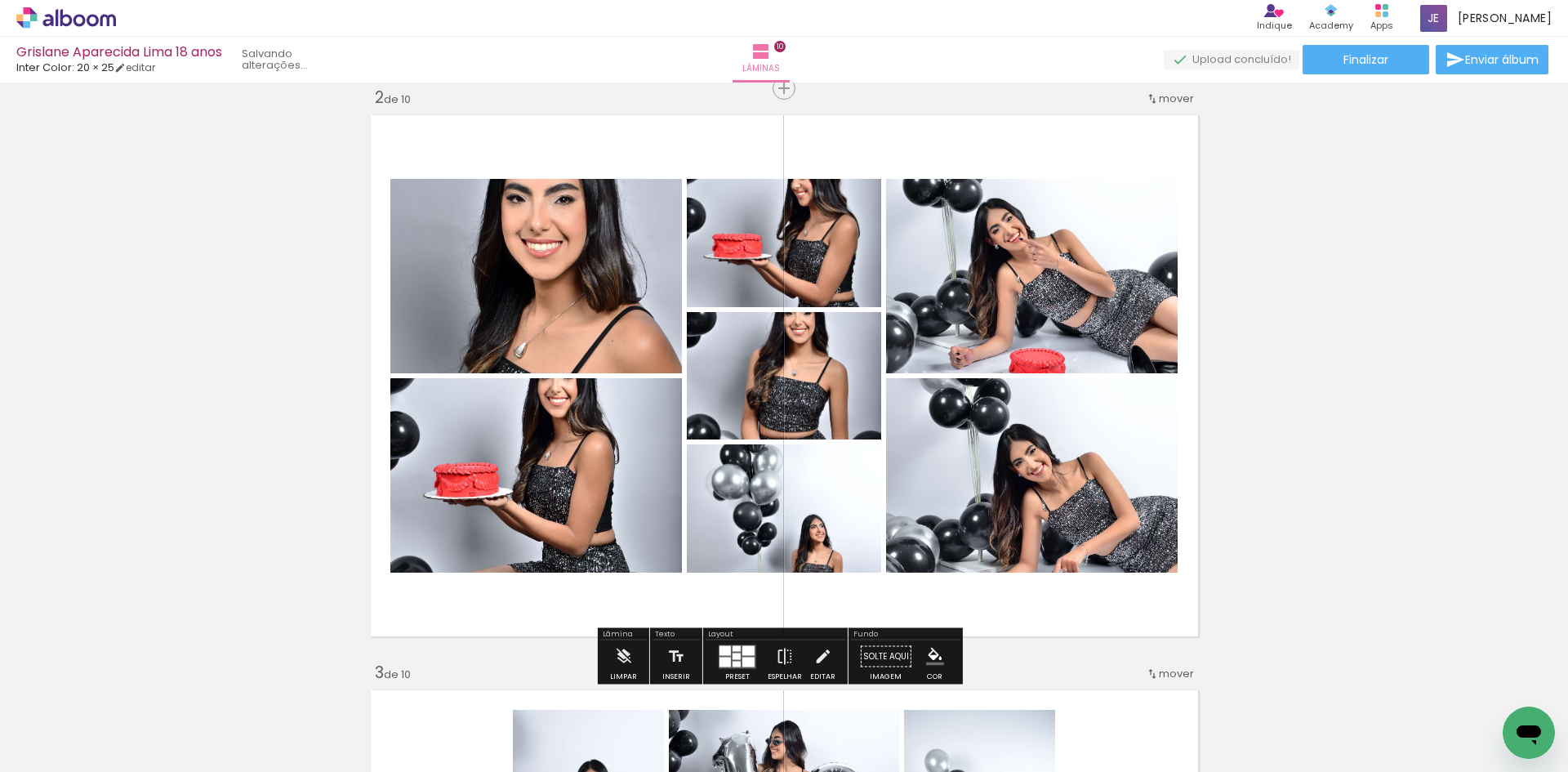
click at [723, 655] on quentale-layouter at bounding box center [738, 656] width 38 height 24
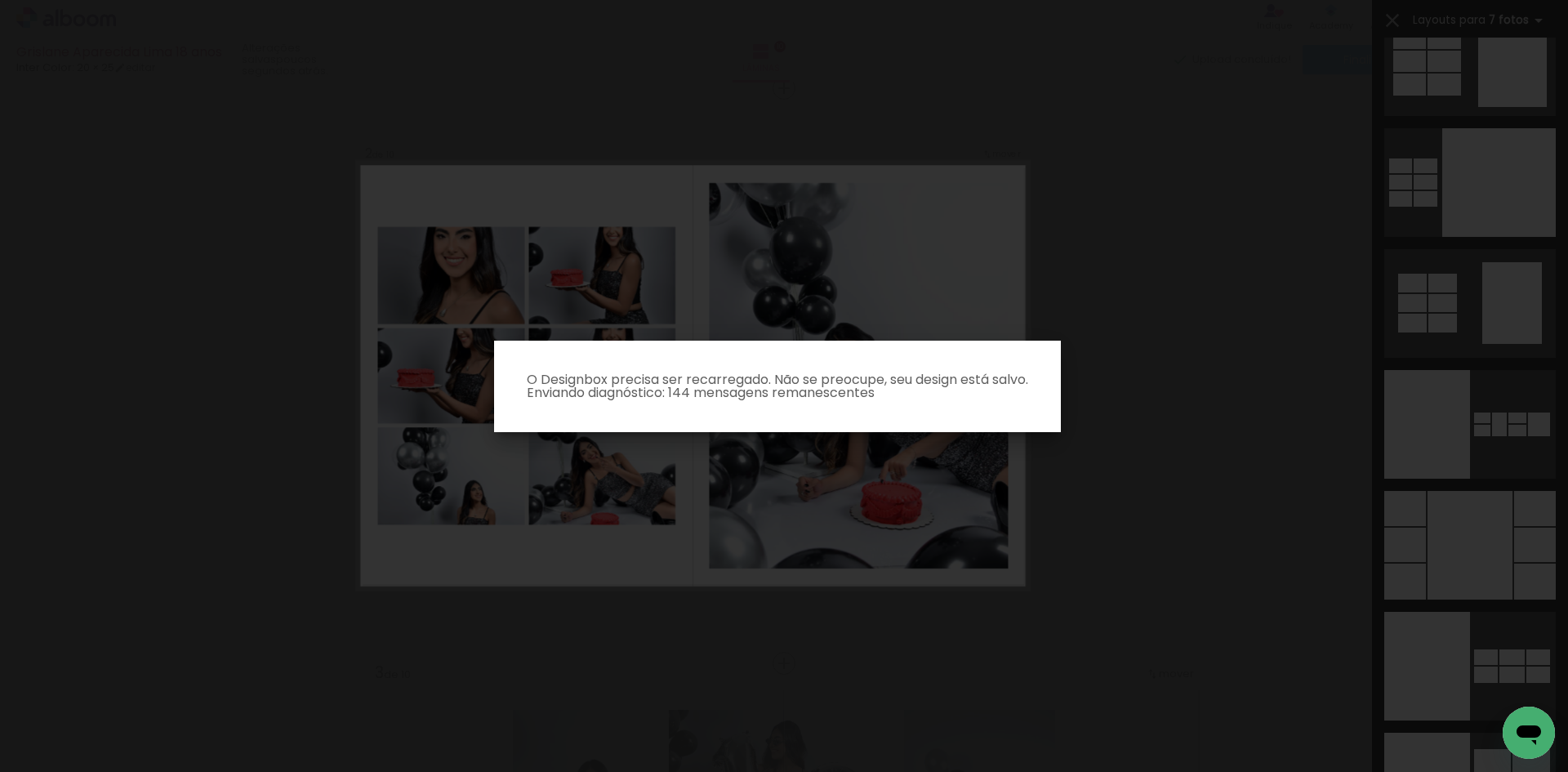
scroll to position [23582, 0]
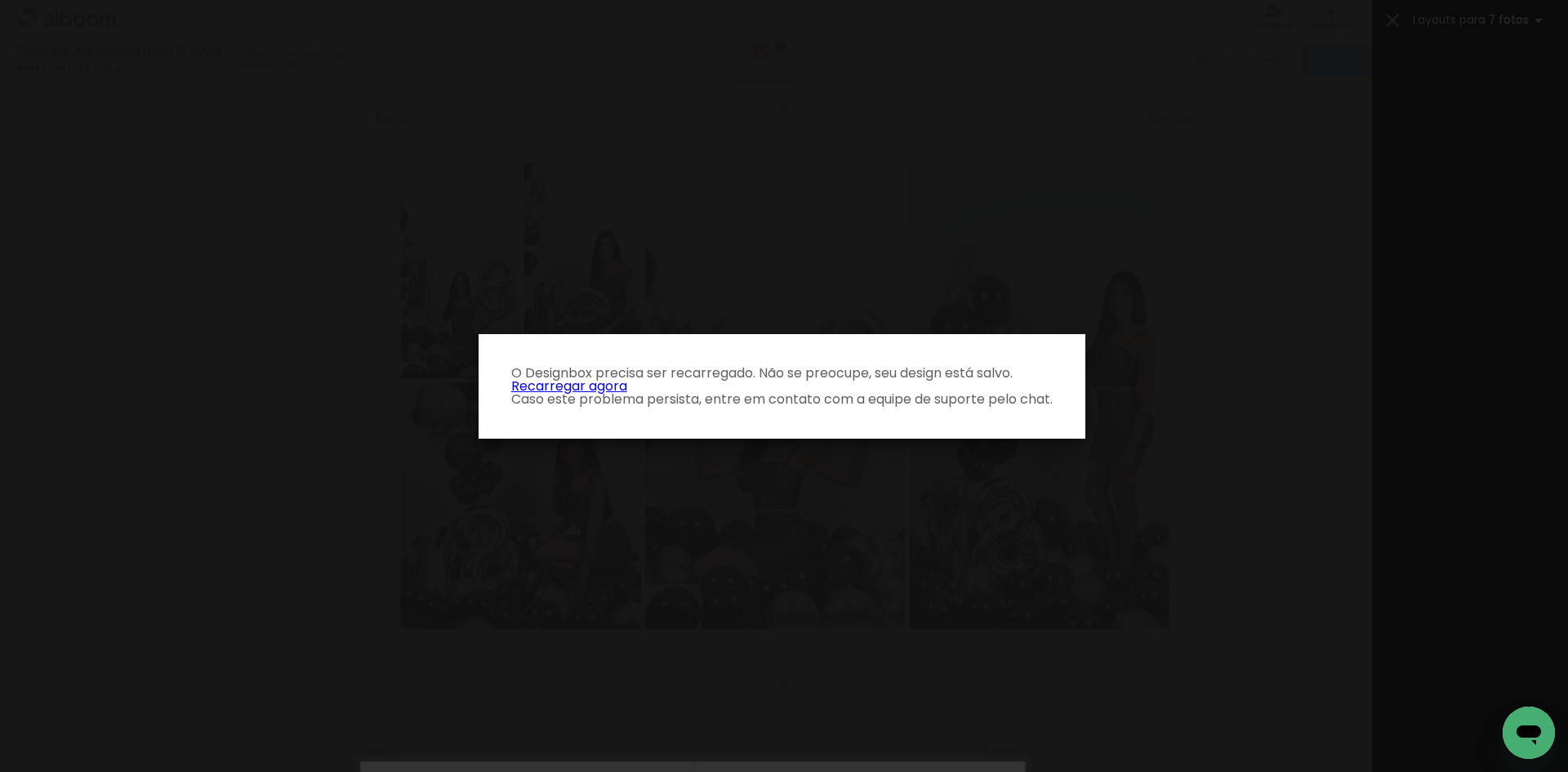
scroll to position [23582, 0]
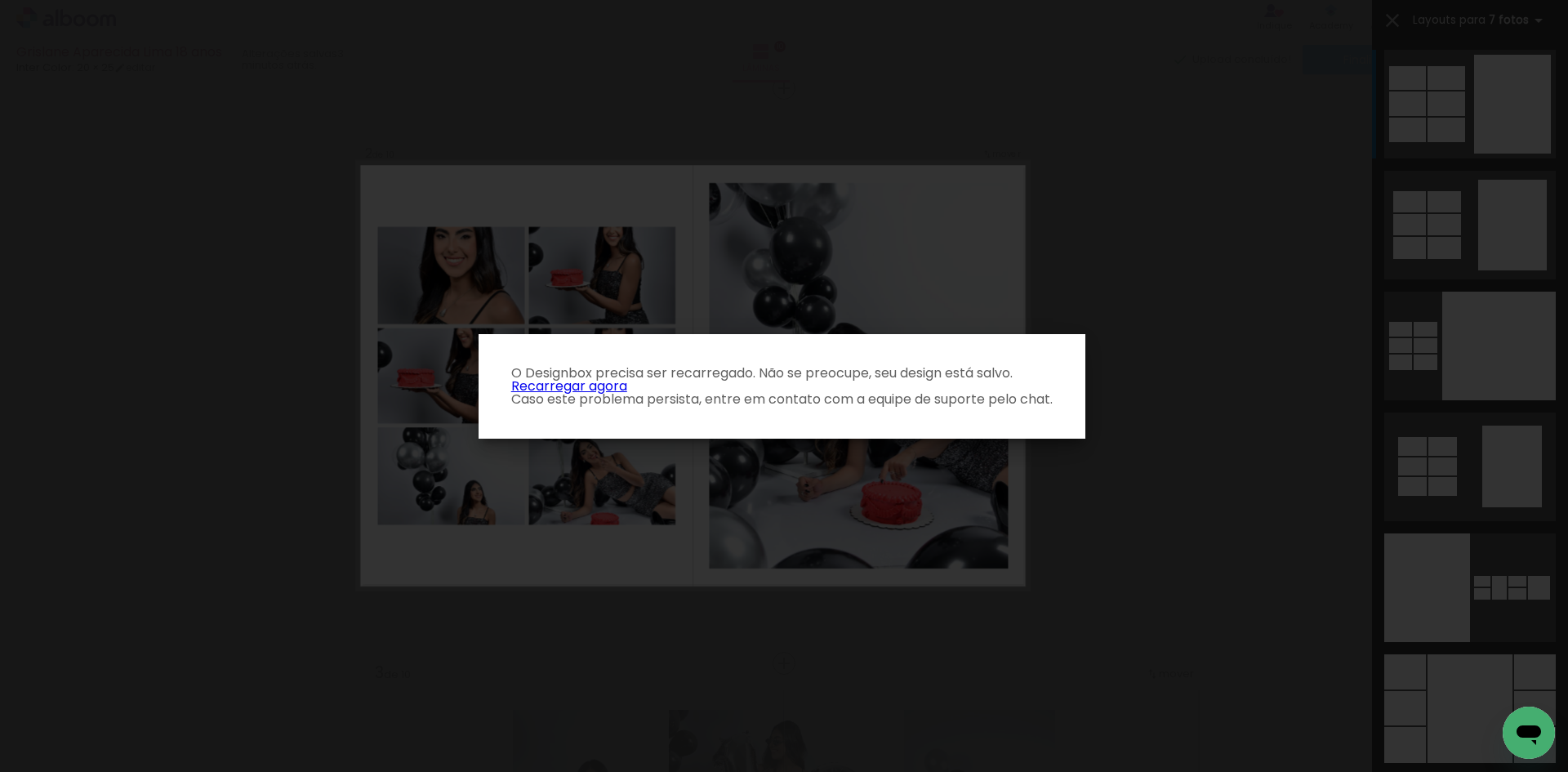
click at [608, 386] on link "Recarregar agora" at bounding box center [569, 386] width 116 height 19
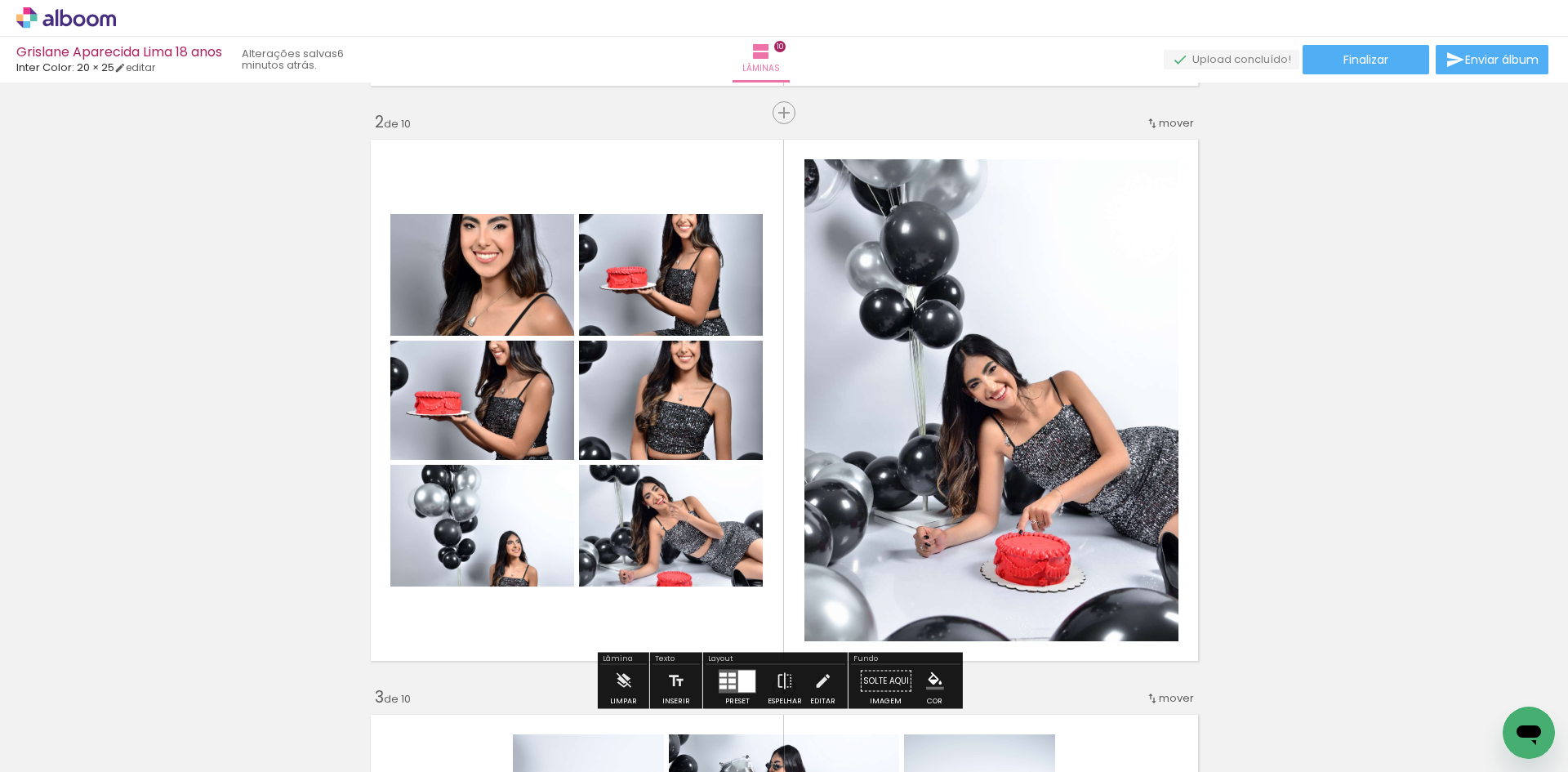
scroll to position [654, 0]
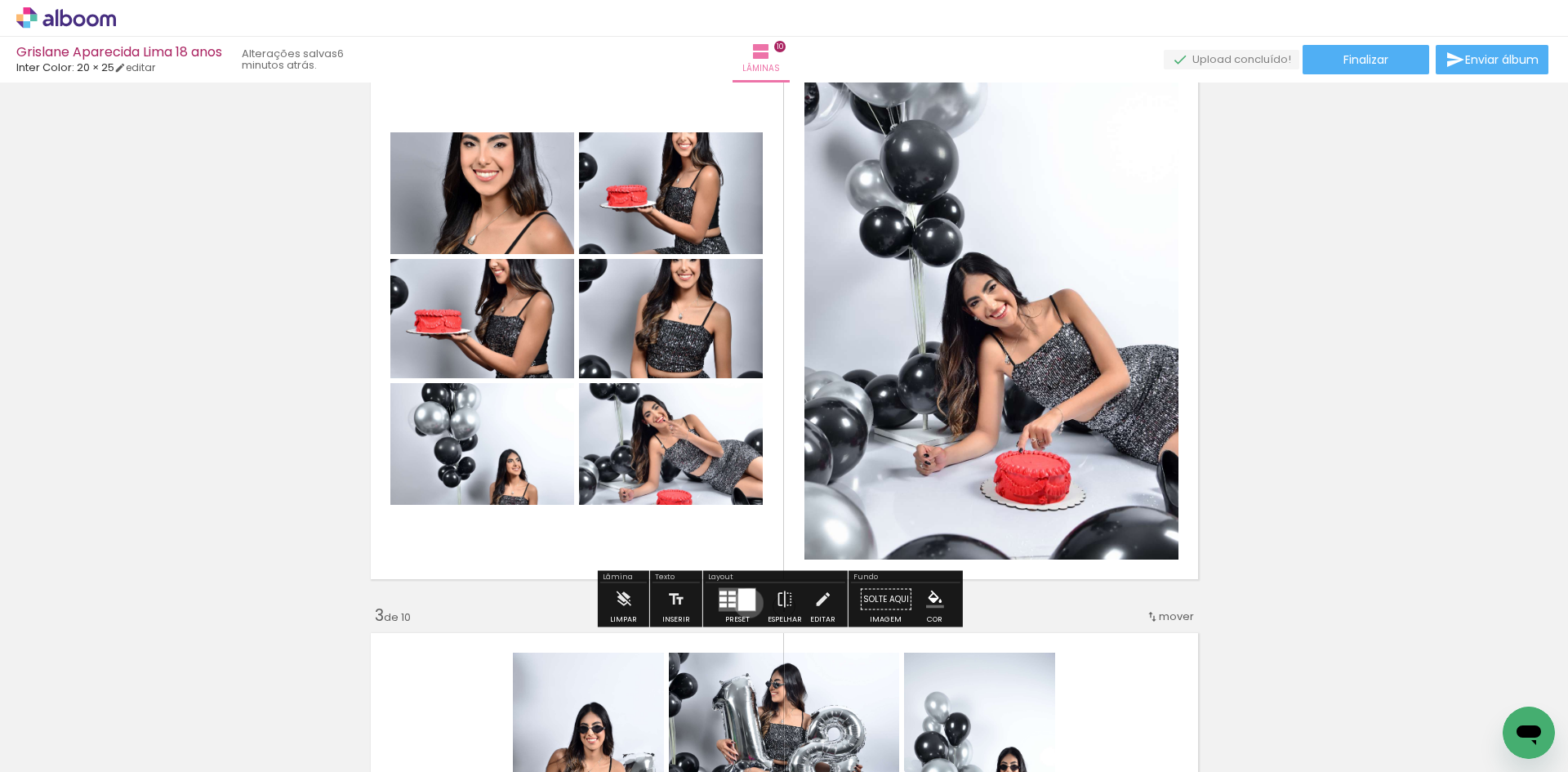
click at [745, 603] on div at bounding box center [747, 599] width 17 height 22
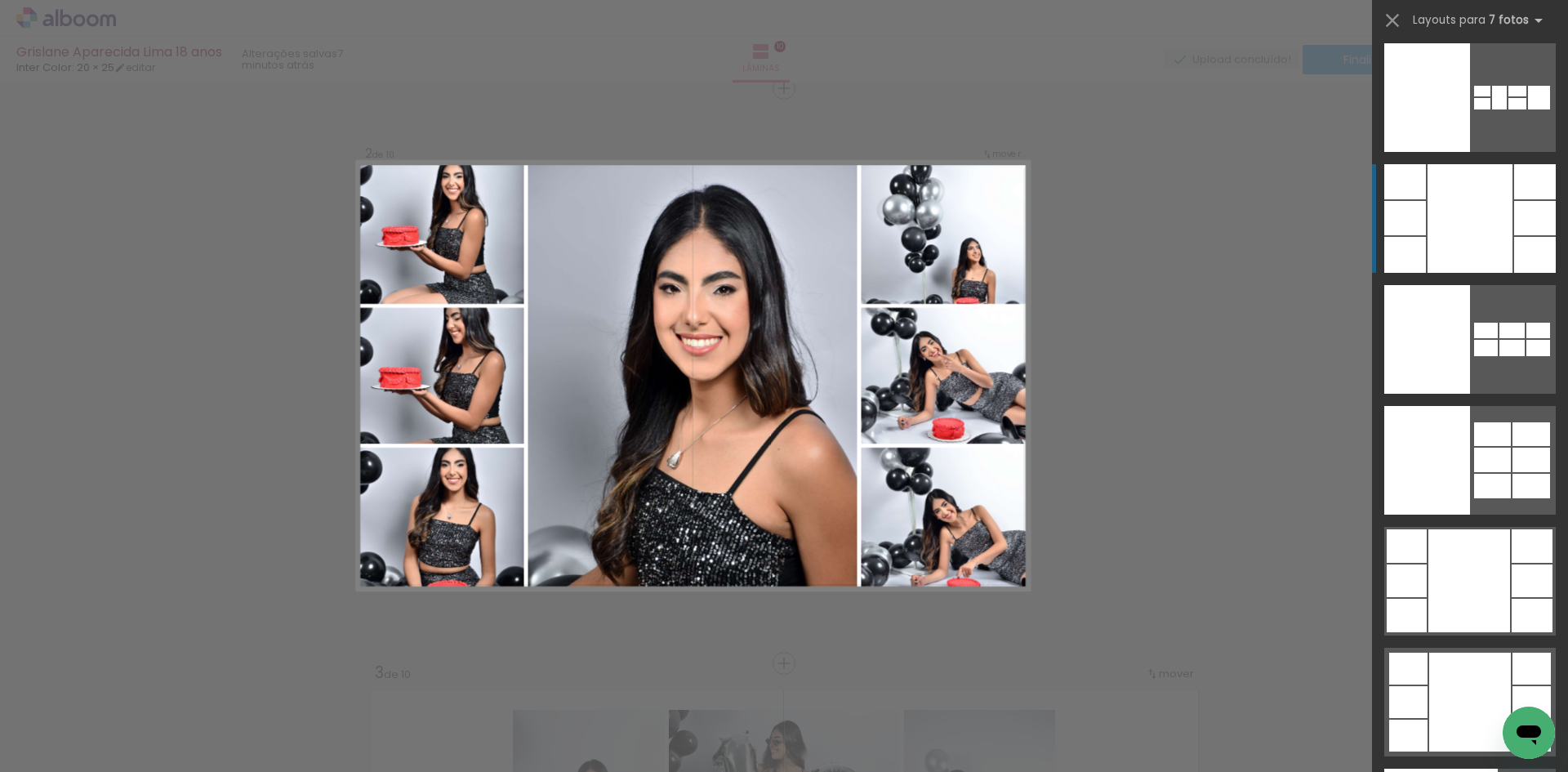
scroll to position [24299, 0]
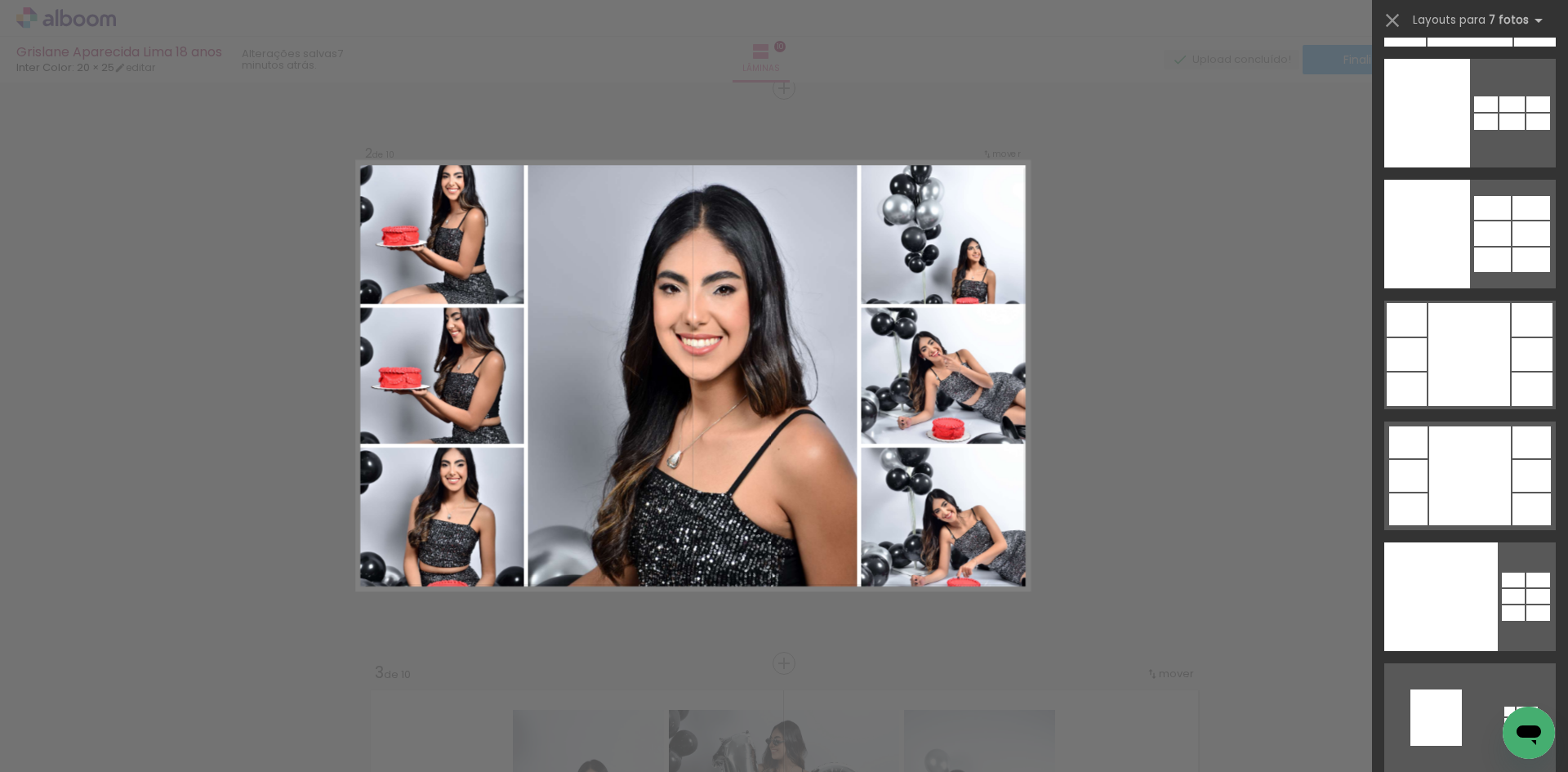
click at [1393, 20] on iron-icon at bounding box center [1393, 20] width 23 height 23
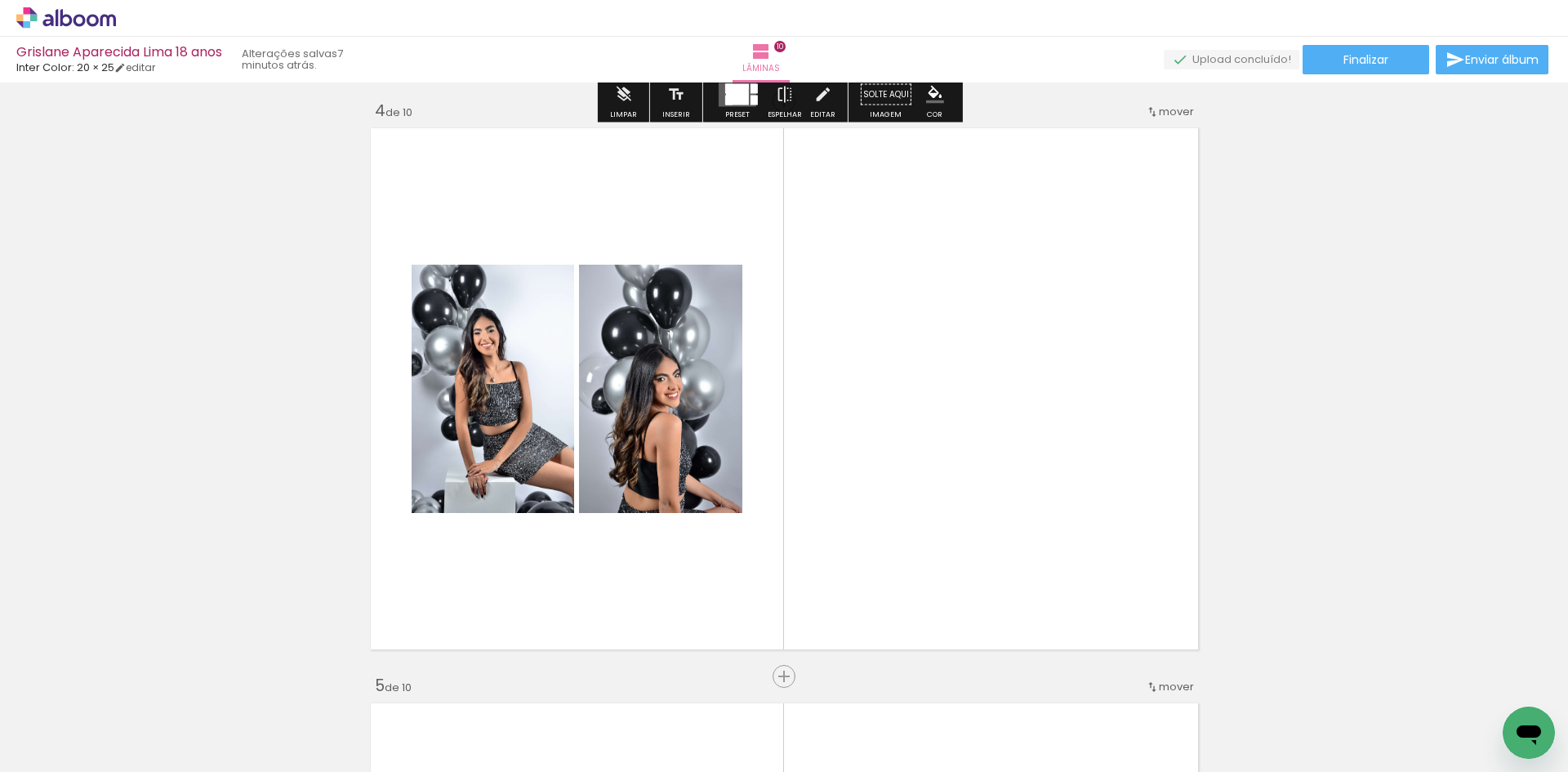
scroll to position [1740, 0]
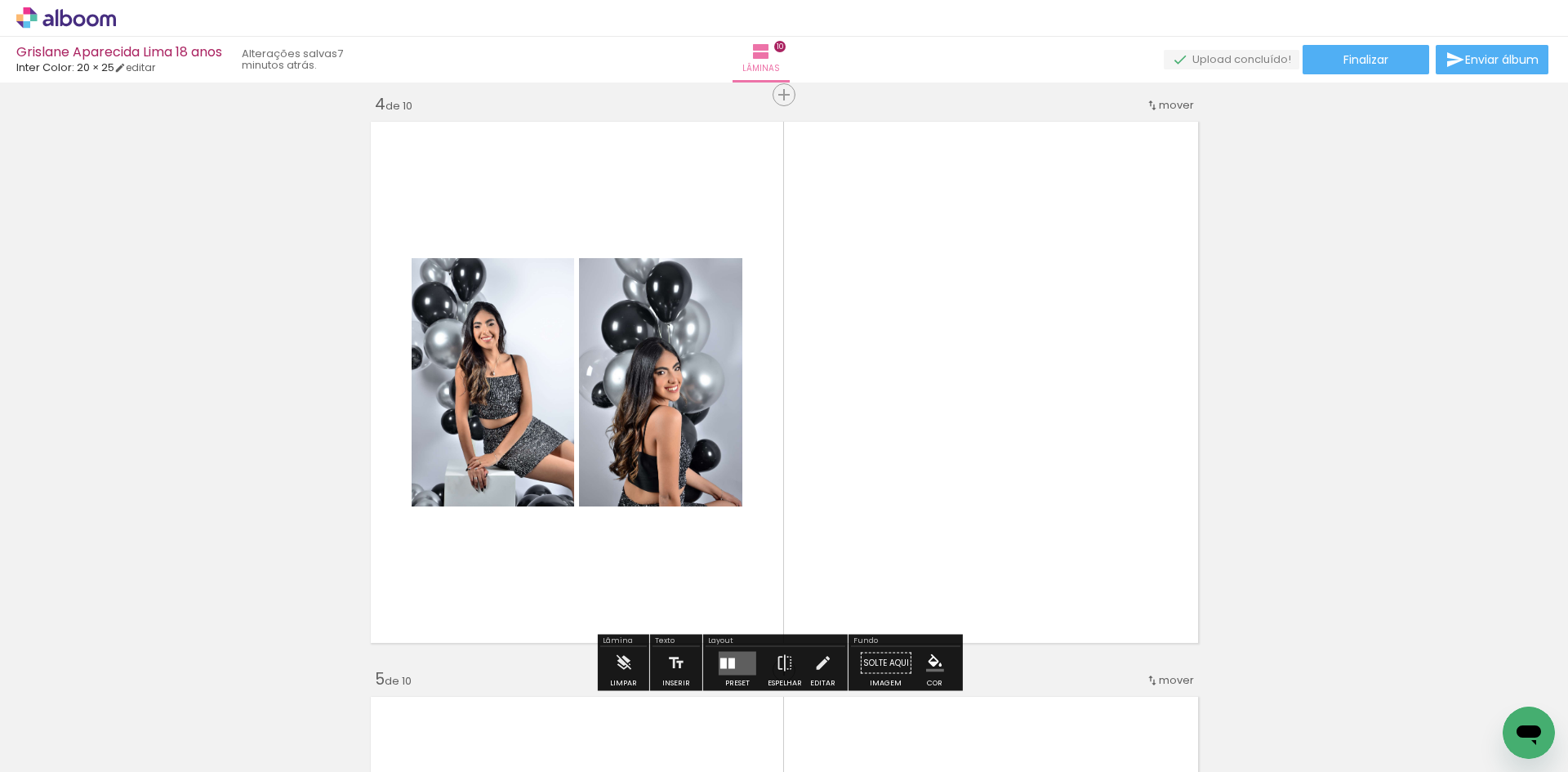
click at [738, 661] on quentale-layouter at bounding box center [738, 663] width 38 height 24
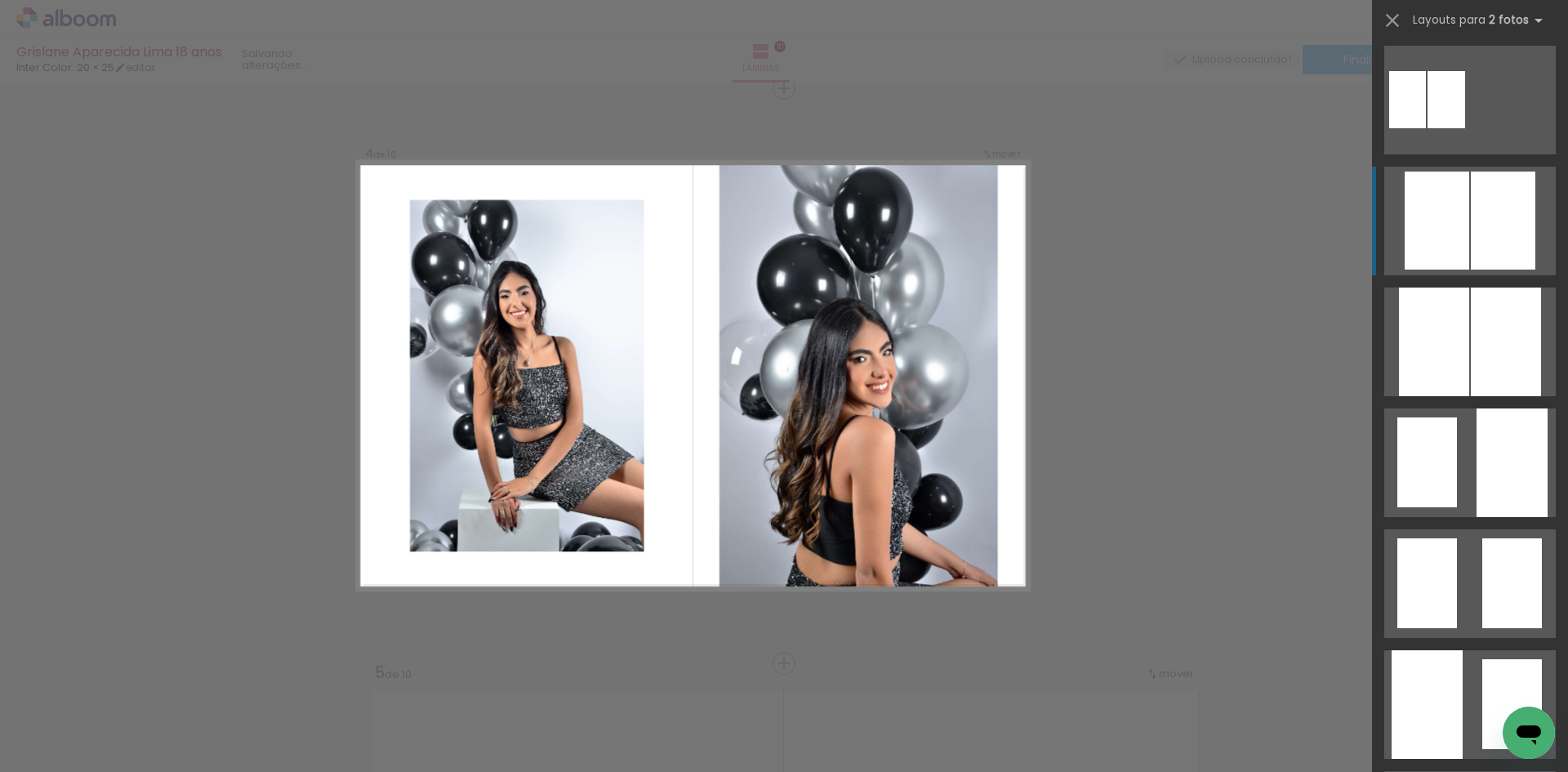
scroll to position [491, 0]
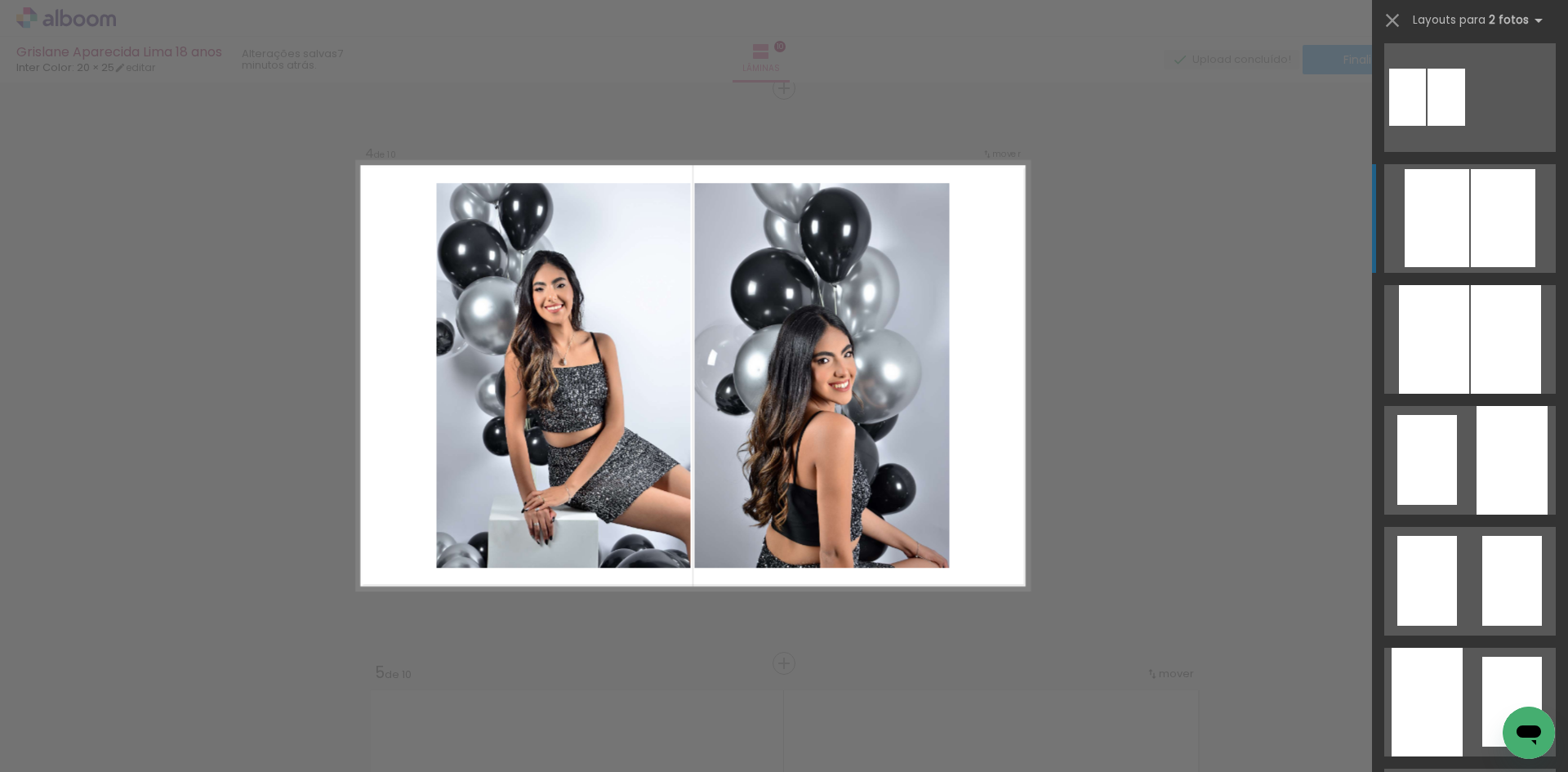
click at [1471, 207] on div at bounding box center [1504, 219] width 64 height 99
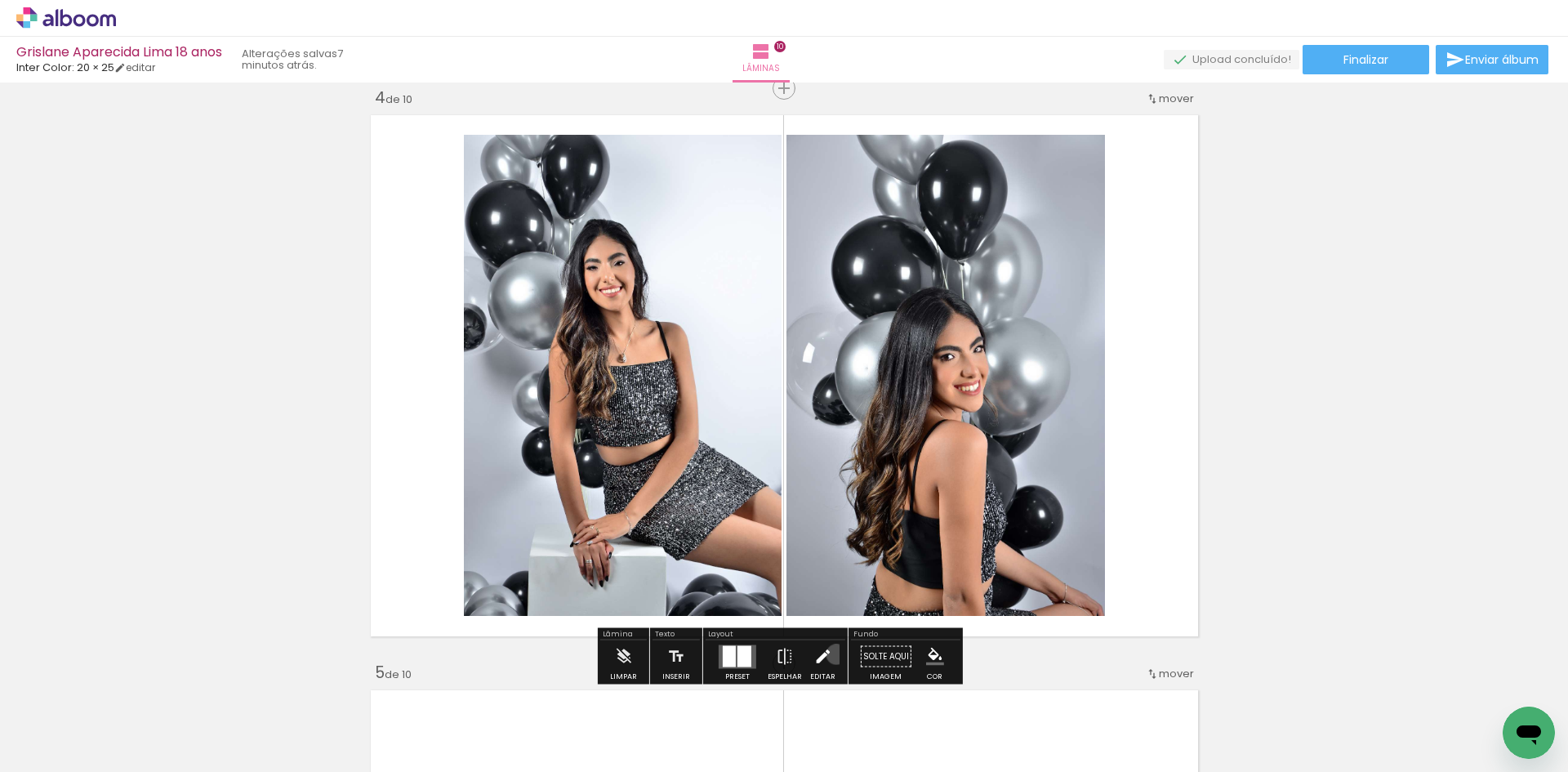
drag, startPoint x: 832, startPoint y: 655, endPoint x: 746, endPoint y: 508, distance: 170.3
click at [831, 655] on paper-button "Editar" at bounding box center [822, 661] width 33 height 42
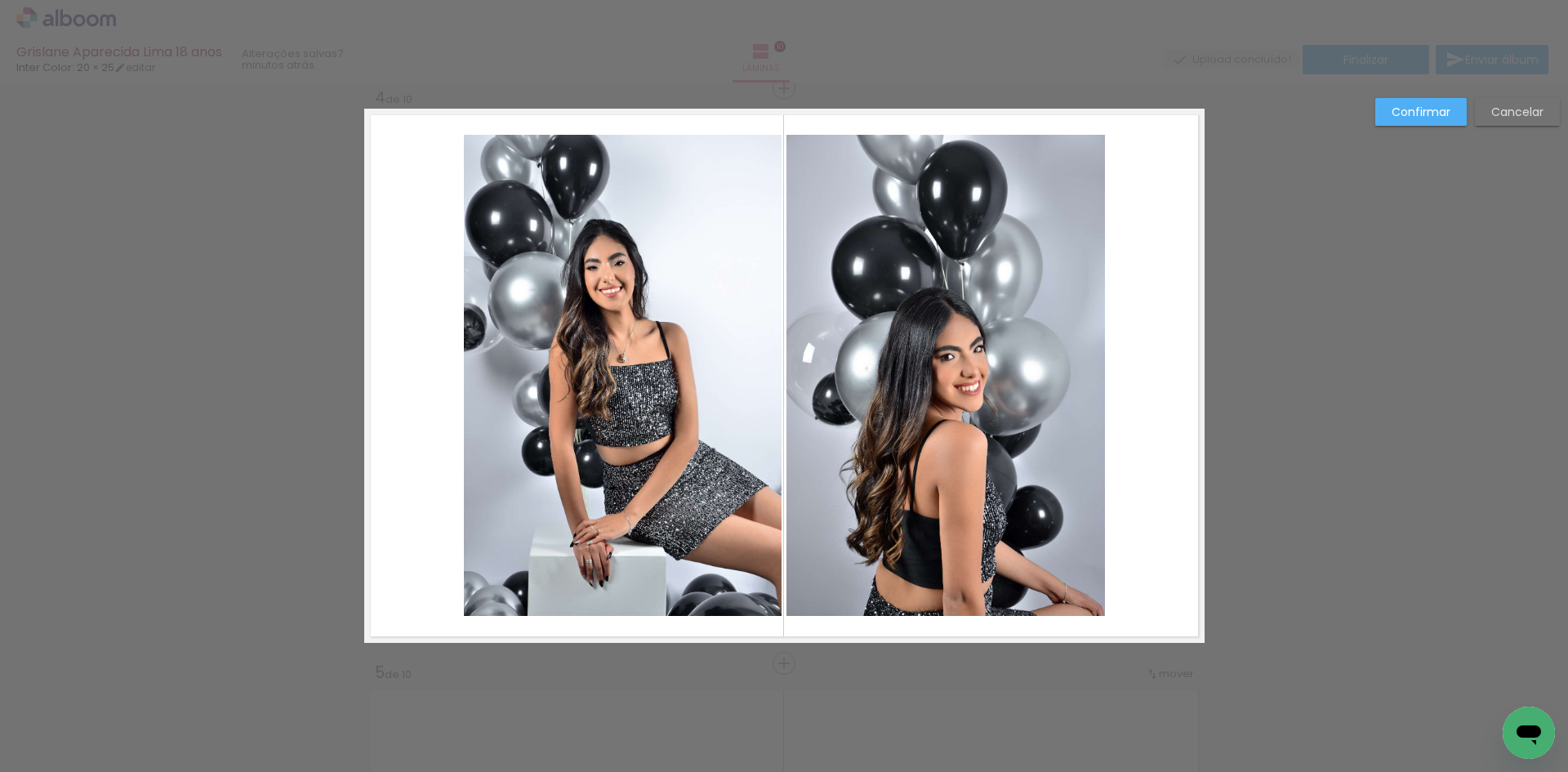
click at [719, 469] on quentale-photo at bounding box center [623, 375] width 318 height 481
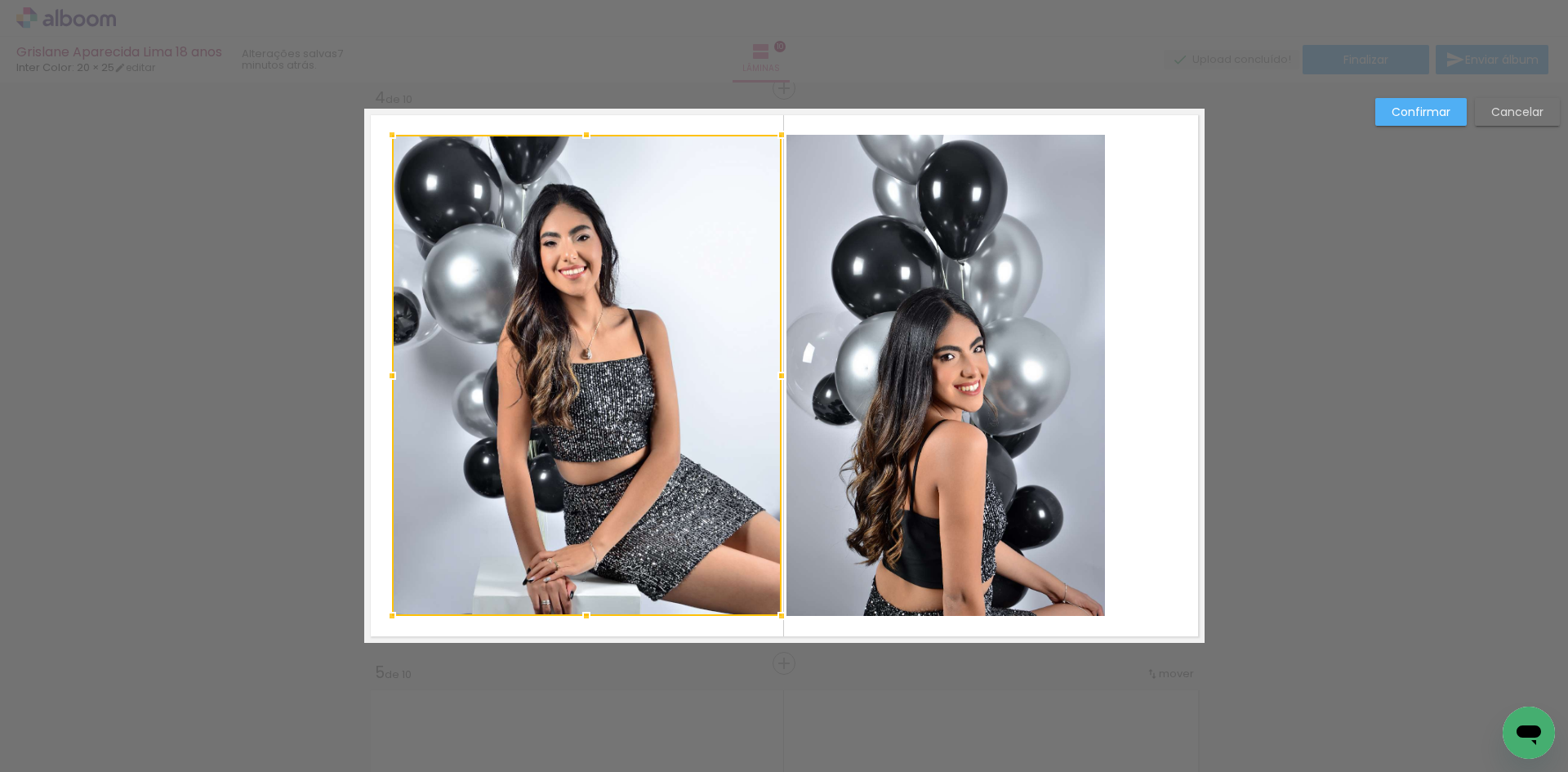
drag, startPoint x: 460, startPoint y: 375, endPoint x: 388, endPoint y: 372, distance: 72.1
click at [388, 372] on div at bounding box center [392, 376] width 33 height 33
click at [858, 358] on quentale-photo at bounding box center [946, 375] width 318 height 481
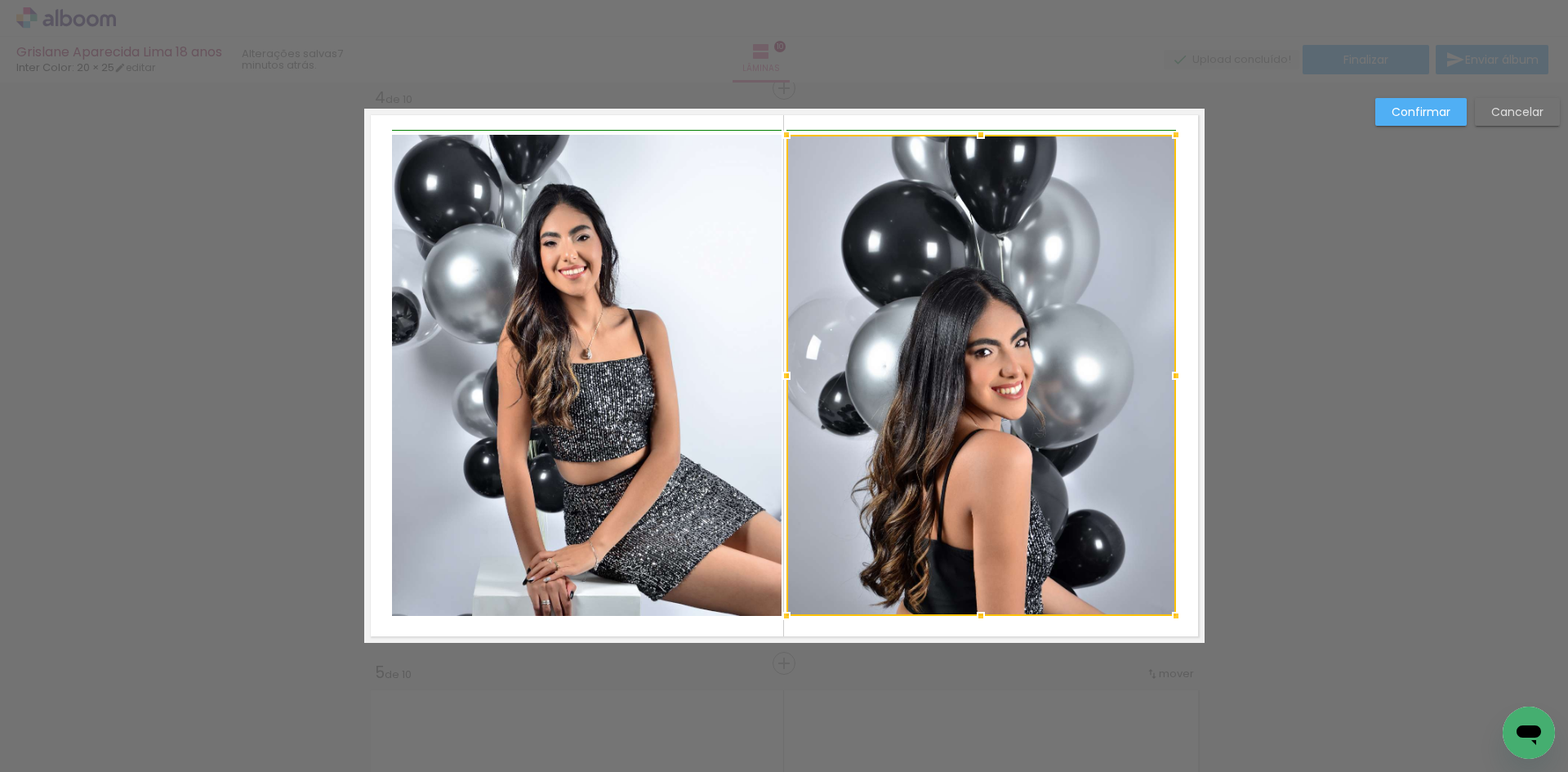
drag, startPoint x: 1100, startPoint y: 379, endPoint x: 1166, endPoint y: 383, distance: 66.1
click at [1166, 383] on div at bounding box center [1176, 376] width 33 height 33
click at [0, 0] on slot "Confirmar" at bounding box center [0, 0] width 0 height 0
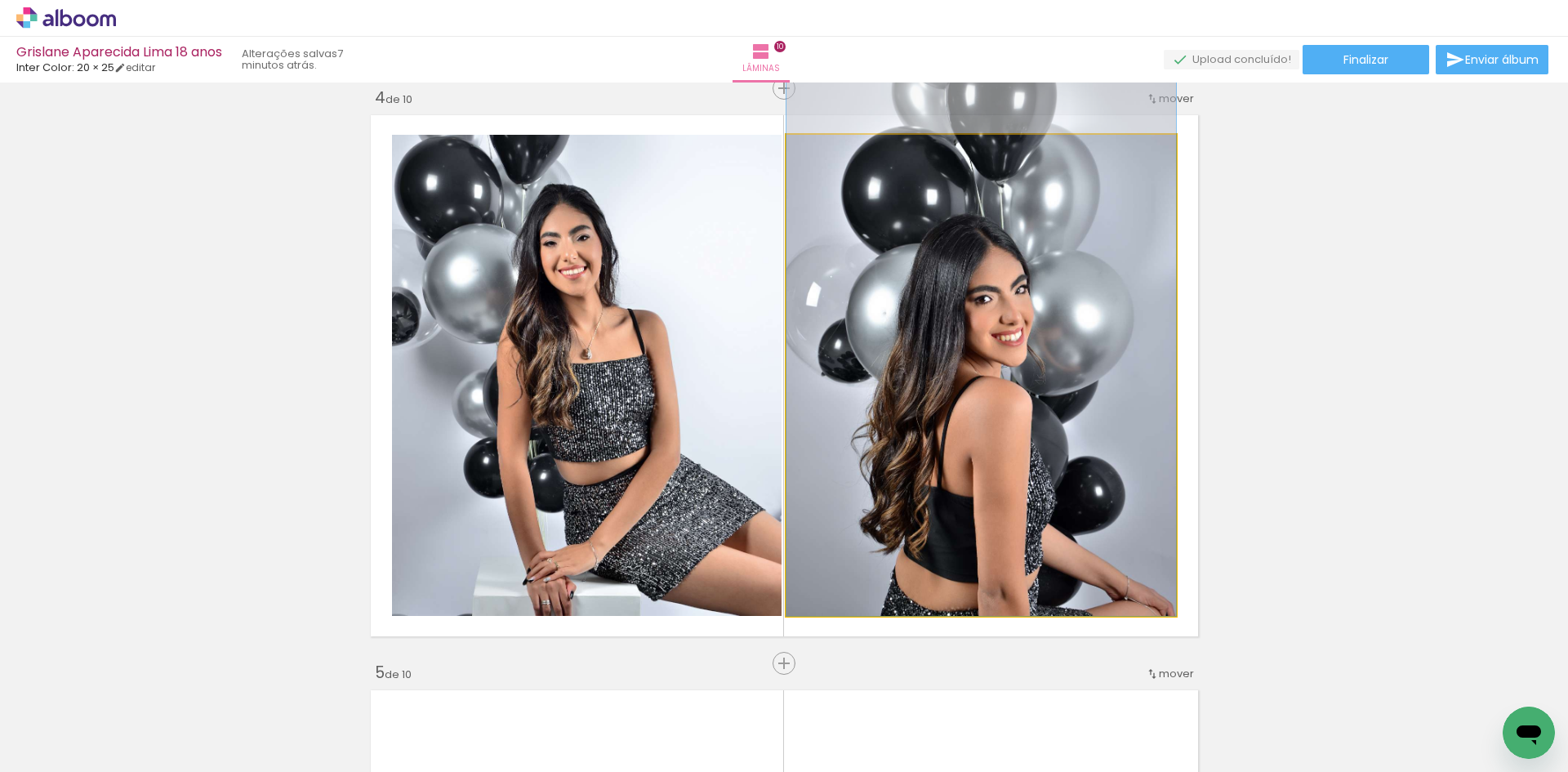
drag, startPoint x: 937, startPoint y: 402, endPoint x: 935, endPoint y: 332, distance: 70.0
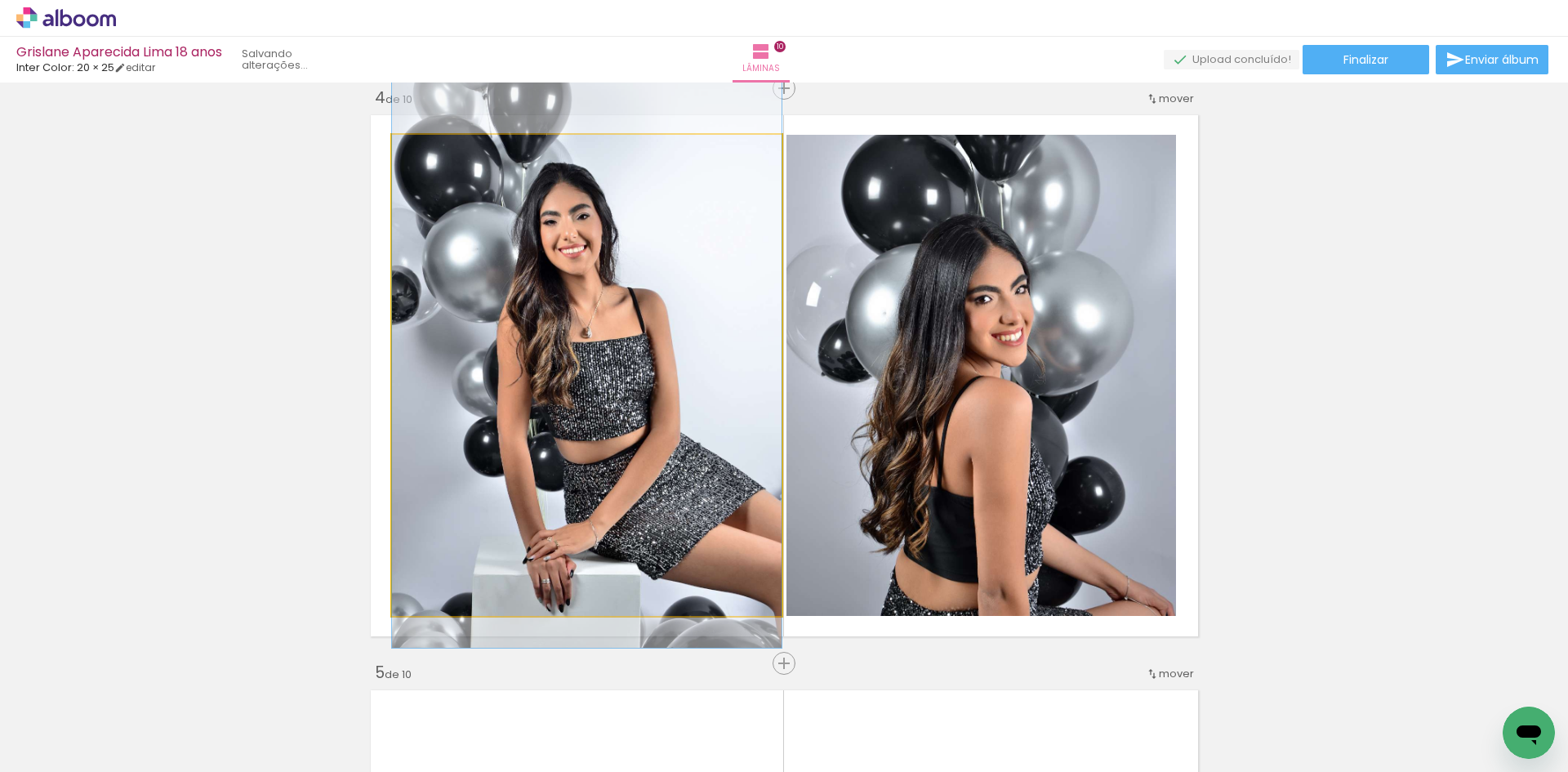
drag, startPoint x: 592, startPoint y: 432, endPoint x: 590, endPoint y: 411, distance: 21.1
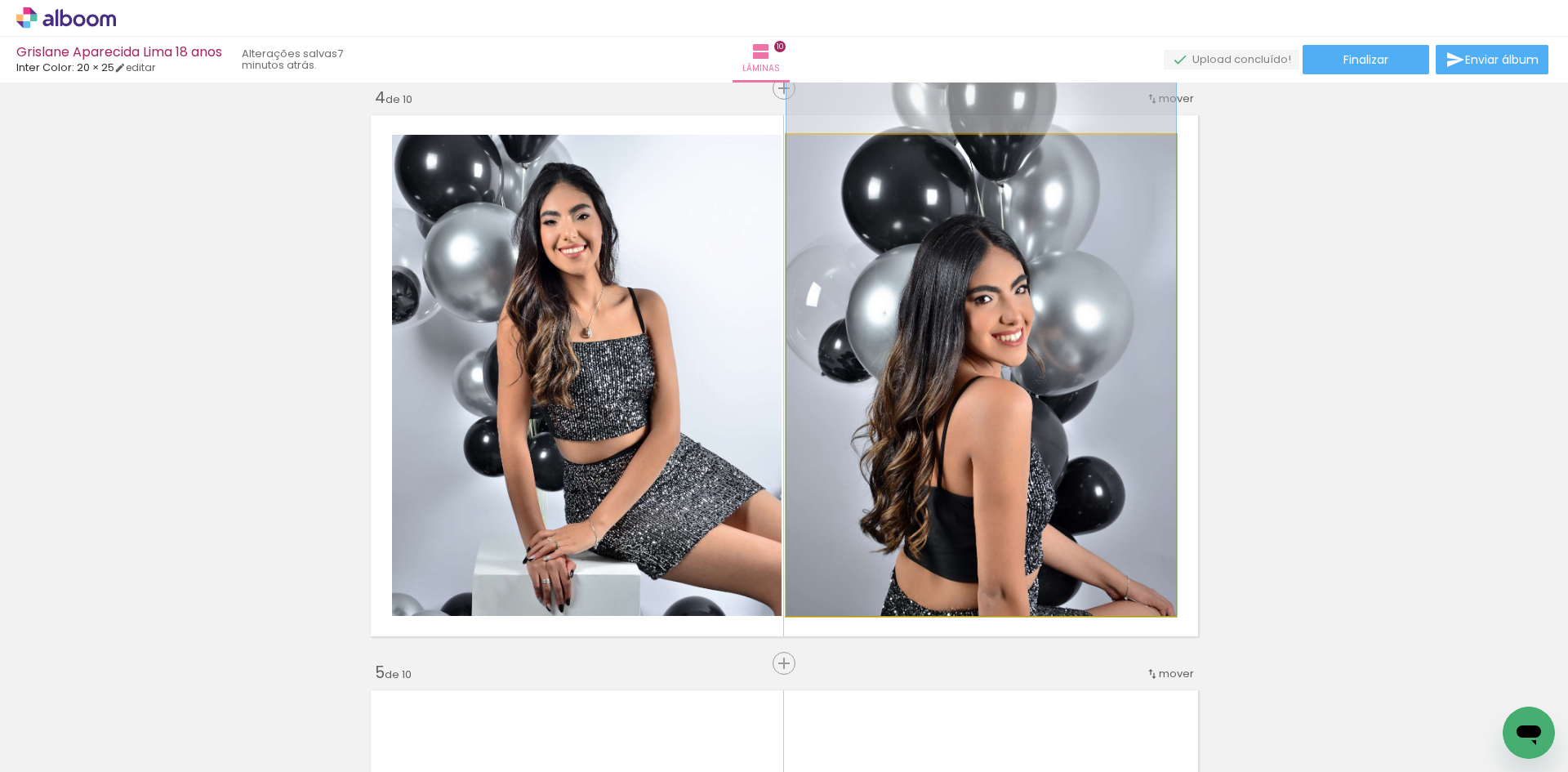
drag, startPoint x: 1066, startPoint y: 473, endPoint x: 1059, endPoint y: 421, distance: 52.5
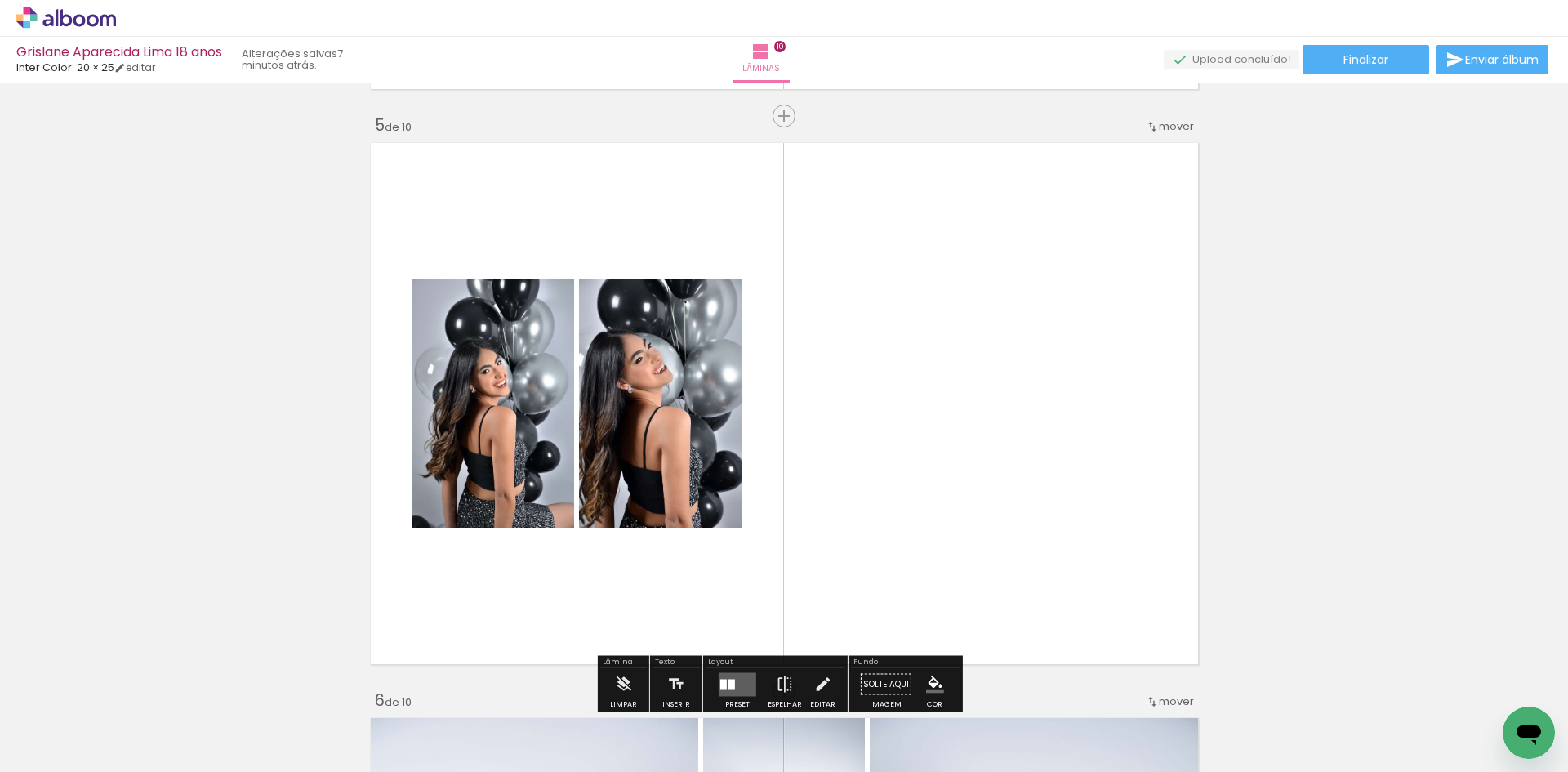
scroll to position [2319, 0]
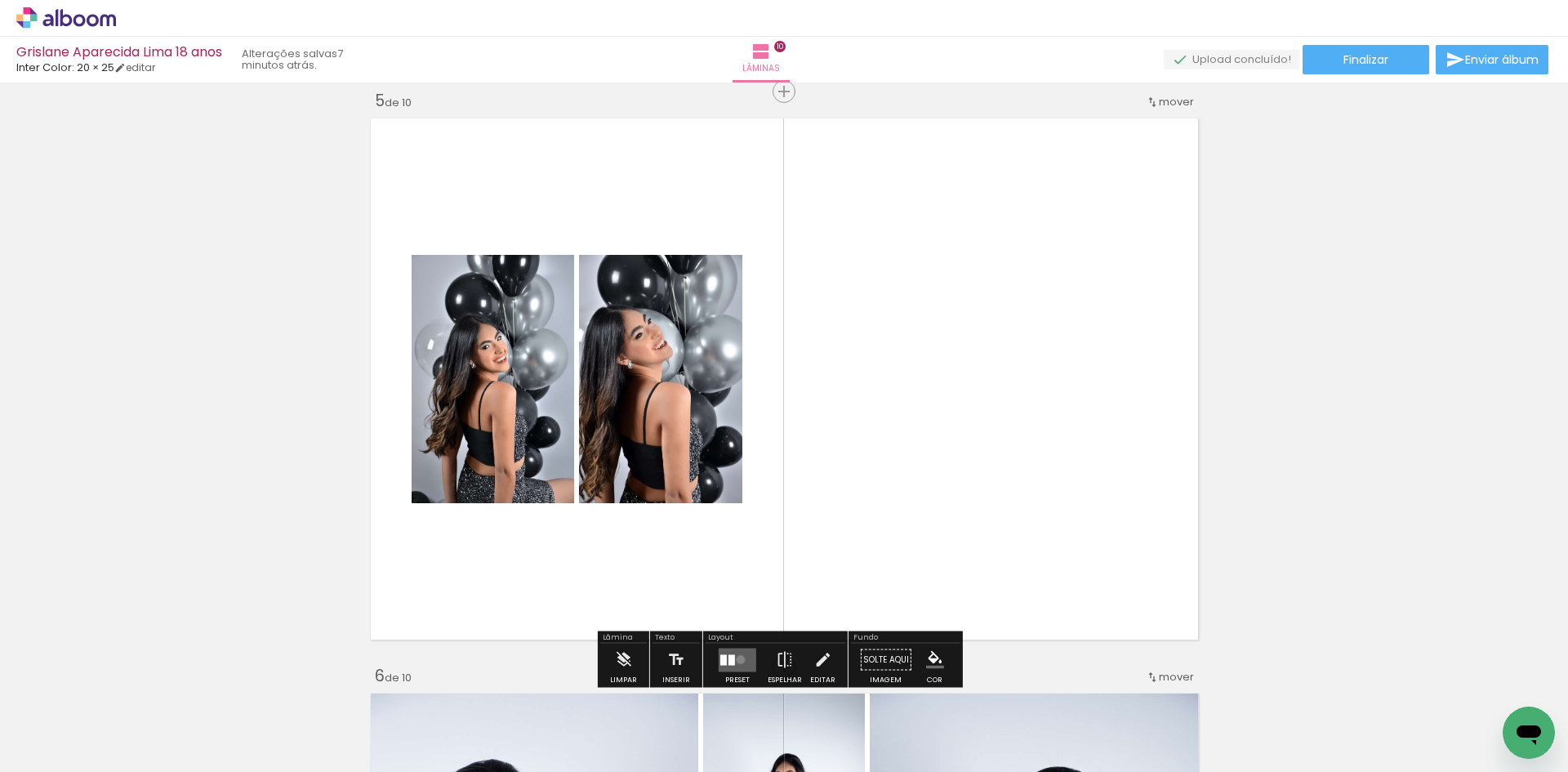
click at [737, 659] on quentale-layouter at bounding box center [738, 659] width 38 height 24
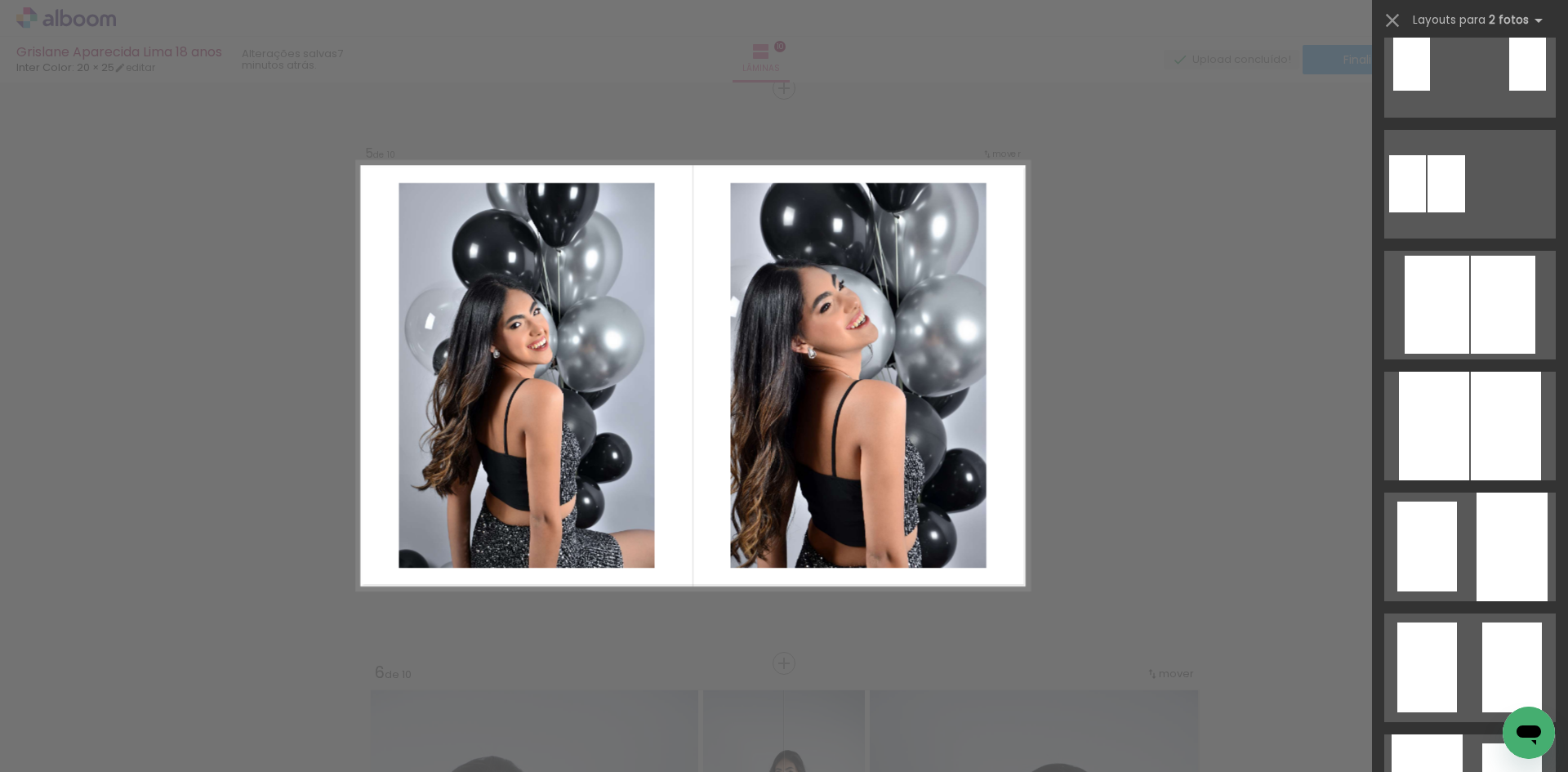
scroll to position [408, 0]
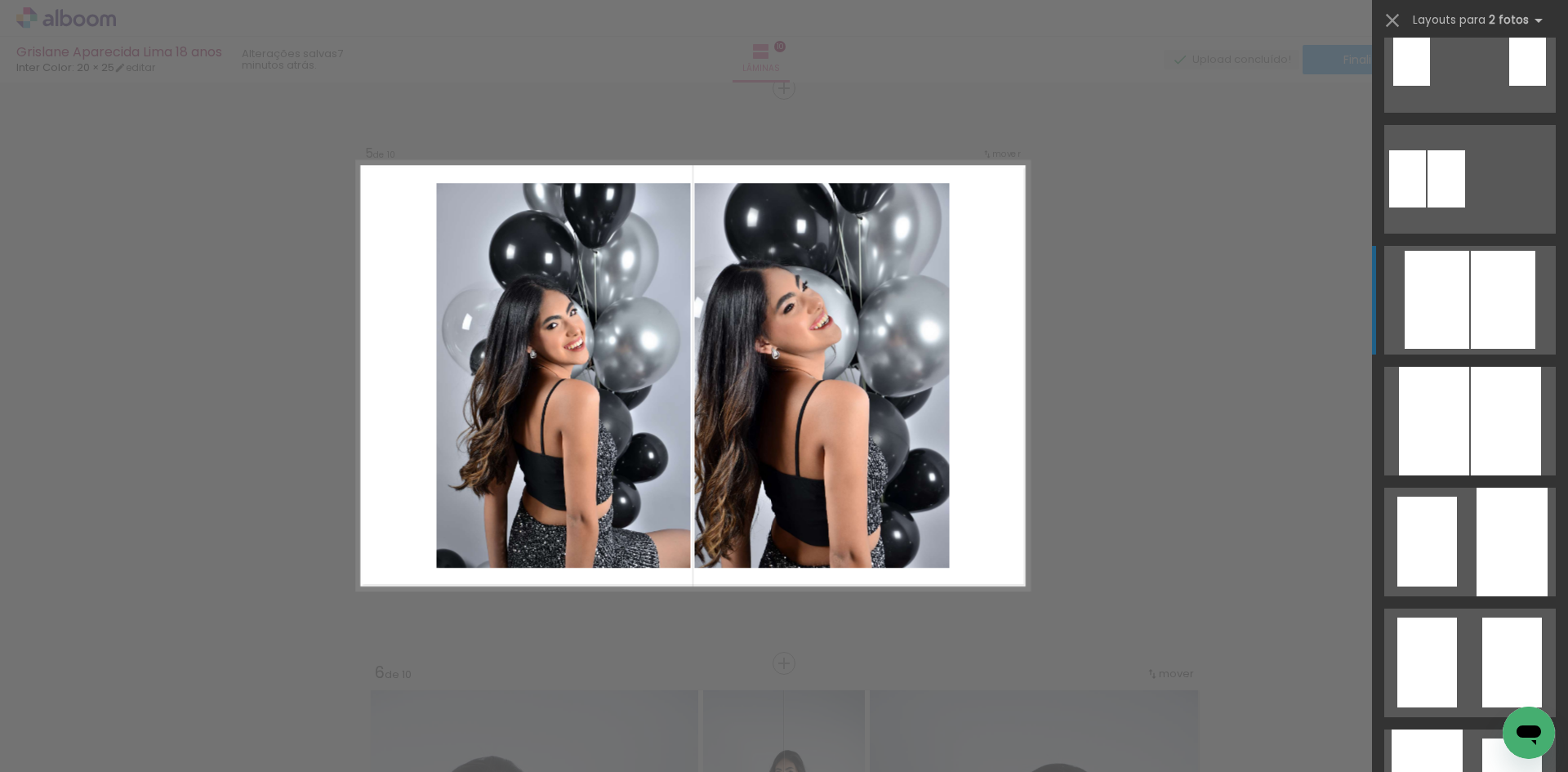
click at [1483, 336] on div at bounding box center [1504, 300] width 64 height 99
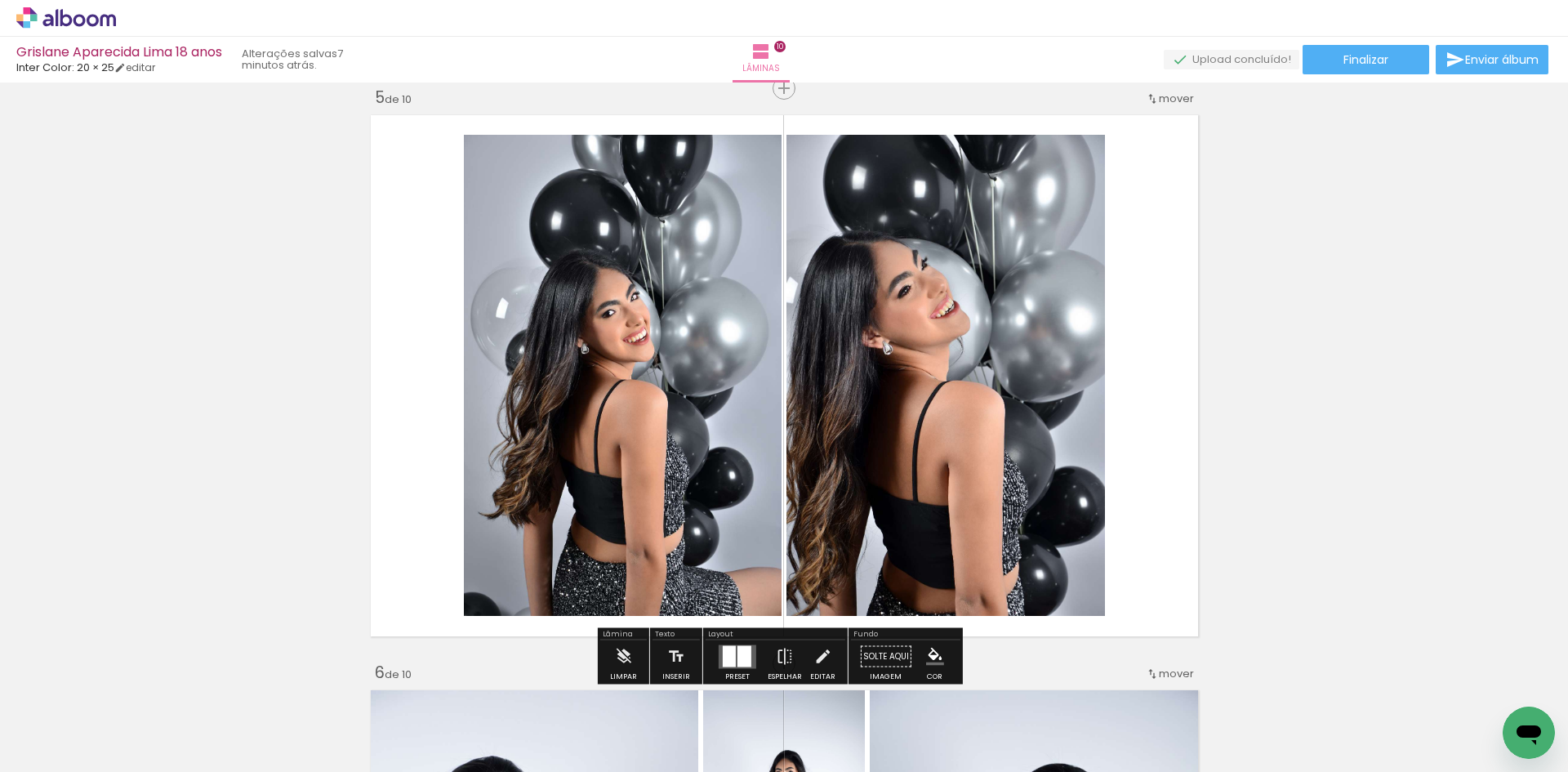
click at [818, 645] on iron-icon at bounding box center [822, 656] width 18 height 33
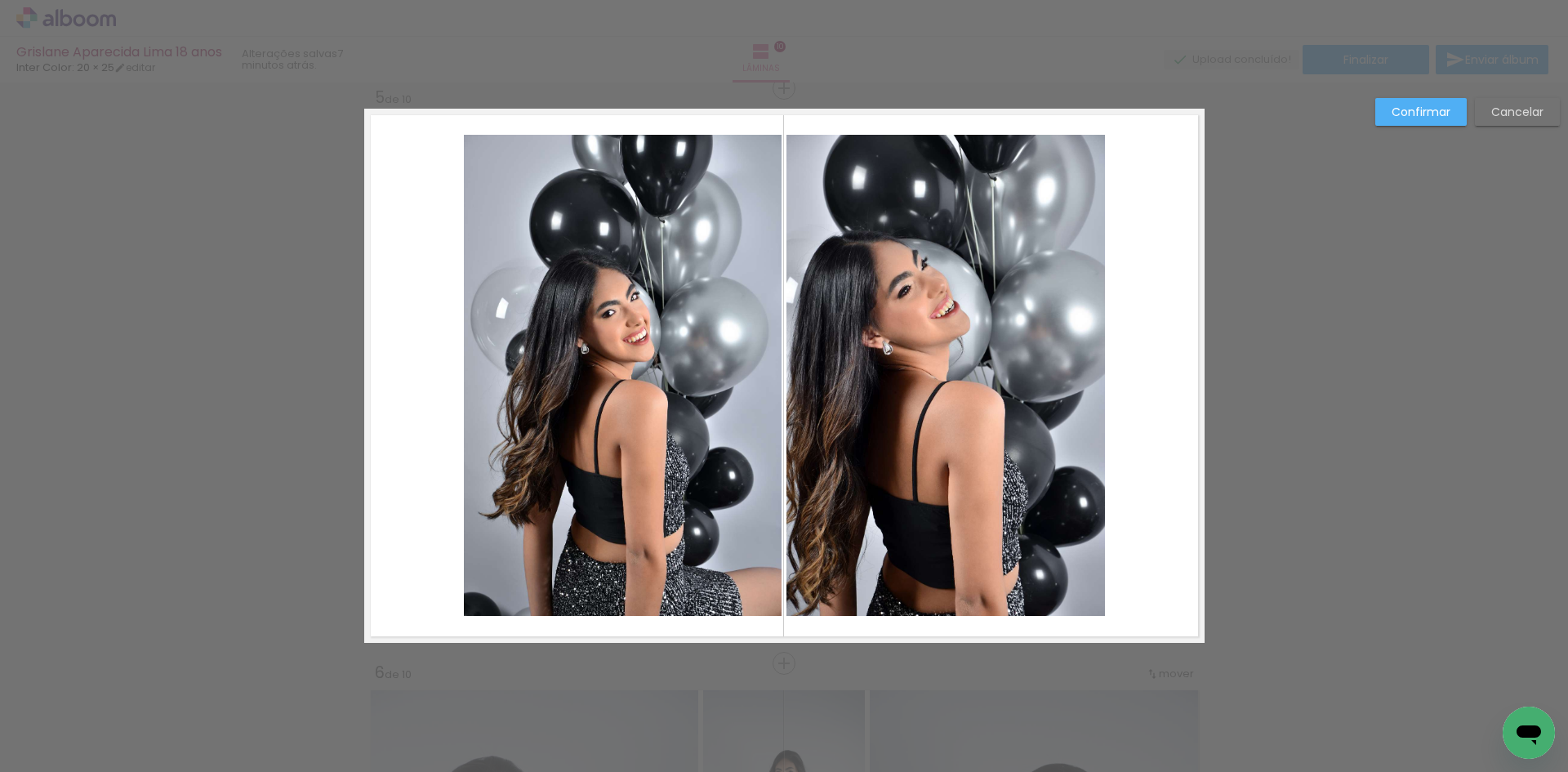
click at [1005, 419] on quentale-photo at bounding box center [946, 375] width 318 height 481
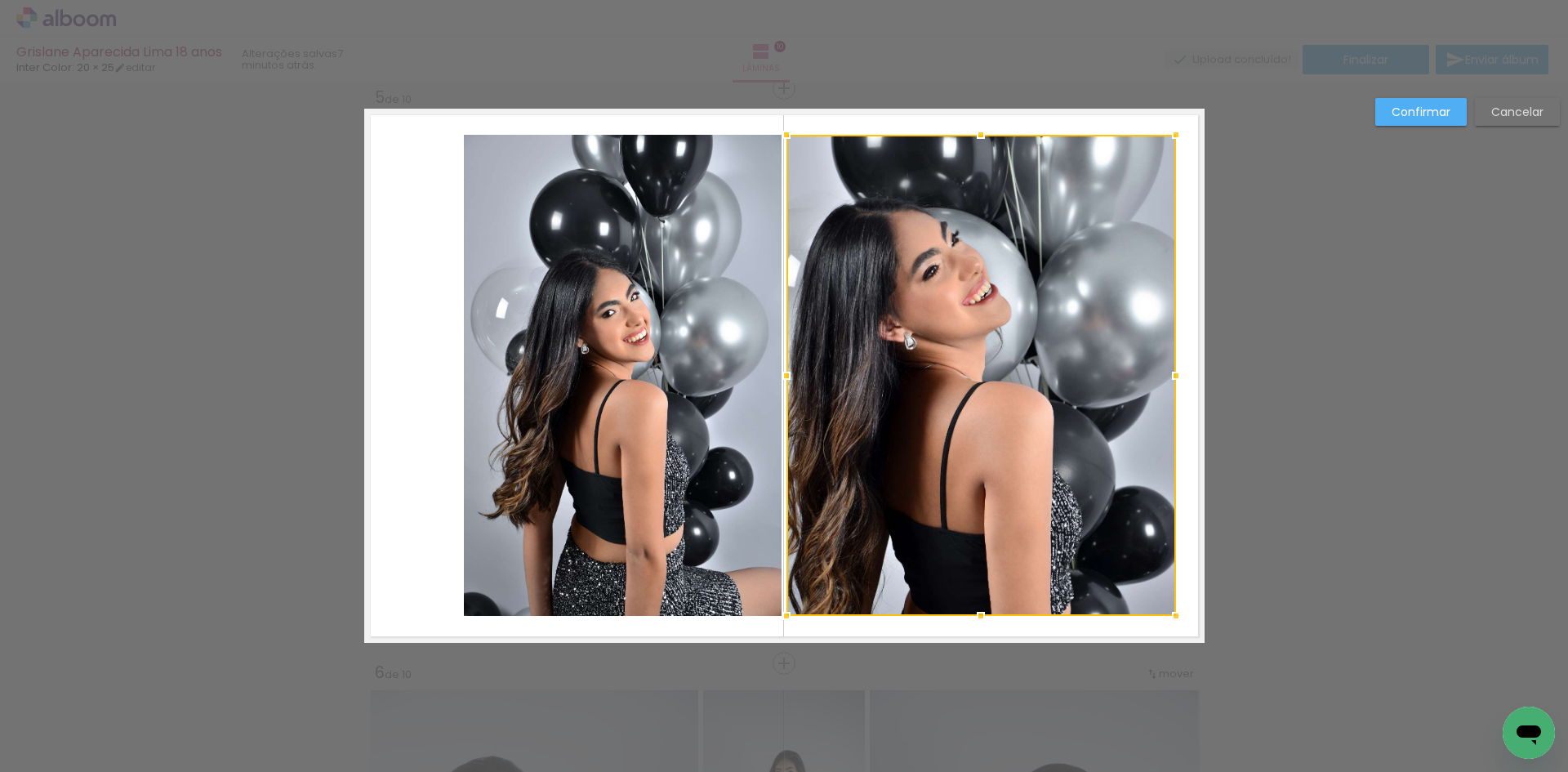
drag, startPoint x: 1100, startPoint y: 368, endPoint x: 1176, endPoint y: 366, distance: 76.0
click at [1176, 366] on div at bounding box center [1176, 376] width 33 height 33
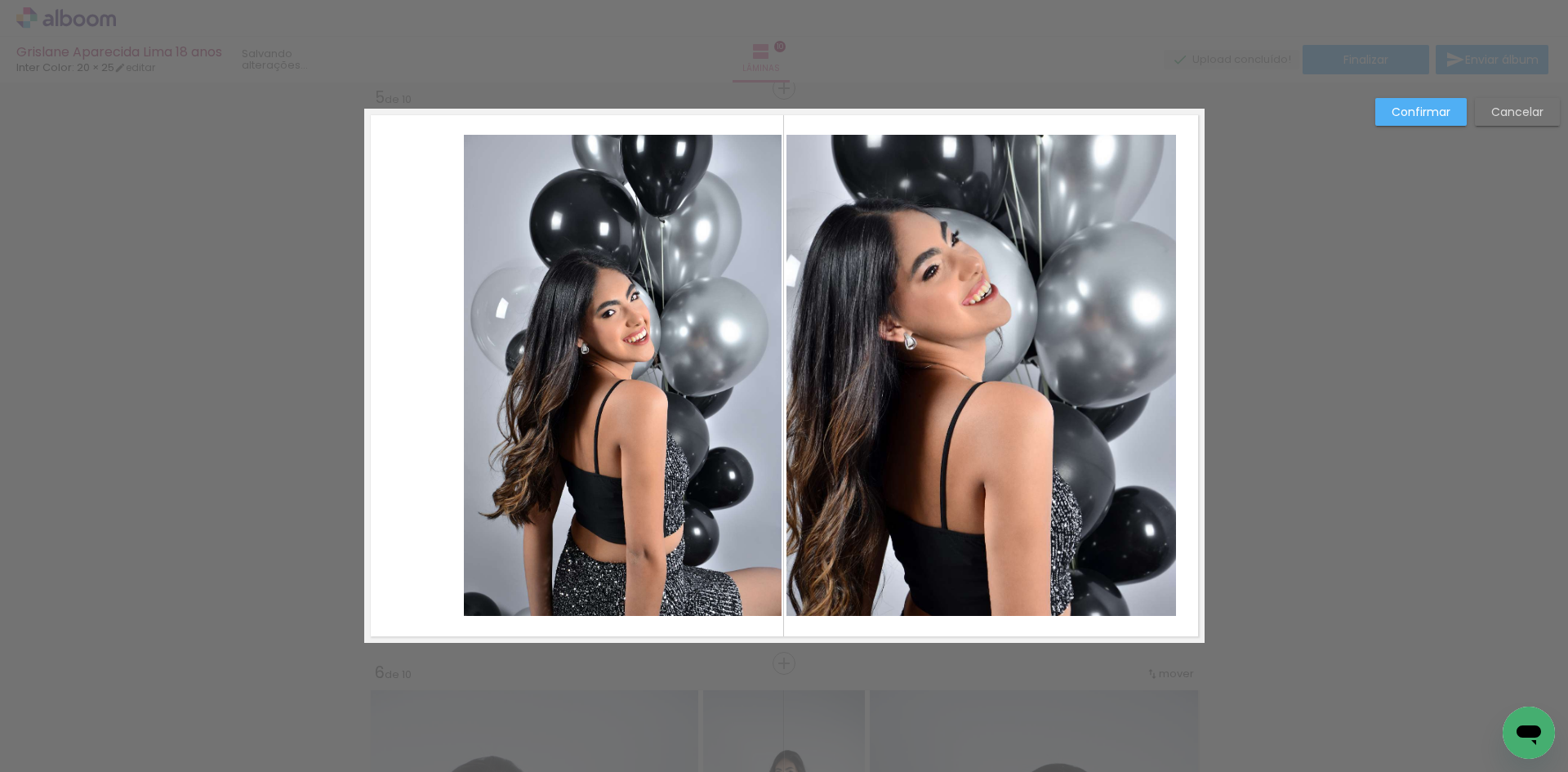
click at [711, 366] on quentale-photo at bounding box center [623, 375] width 318 height 481
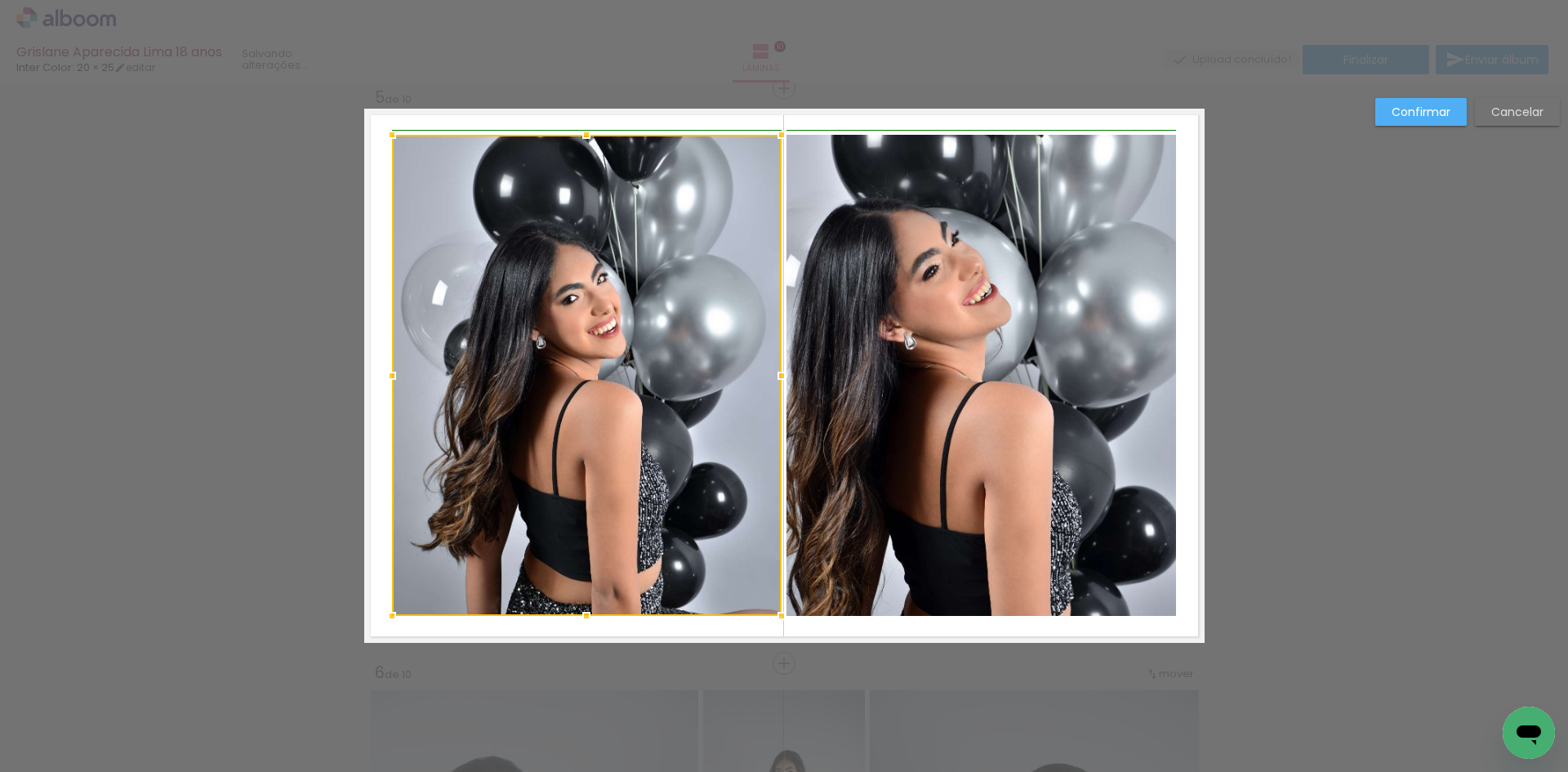
drag, startPoint x: 461, startPoint y: 381, endPoint x: 395, endPoint y: 378, distance: 66.1
click at [395, 378] on div at bounding box center [392, 376] width 33 height 33
click at [0, 0] on slot "Confirmar" at bounding box center [0, 0] width 0 height 0
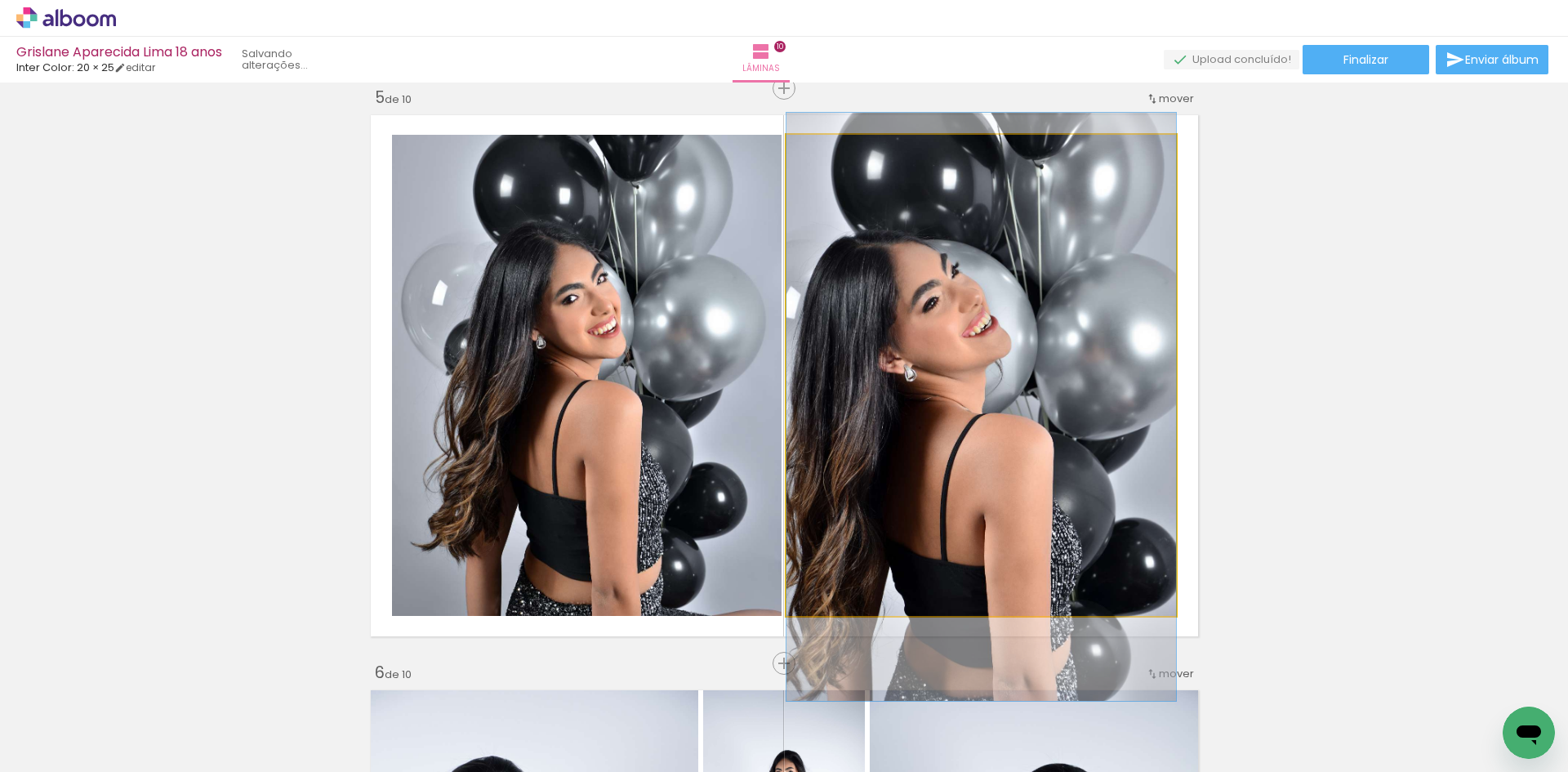
drag, startPoint x: 983, startPoint y: 323, endPoint x: 1060, endPoint y: 354, distance: 83.0
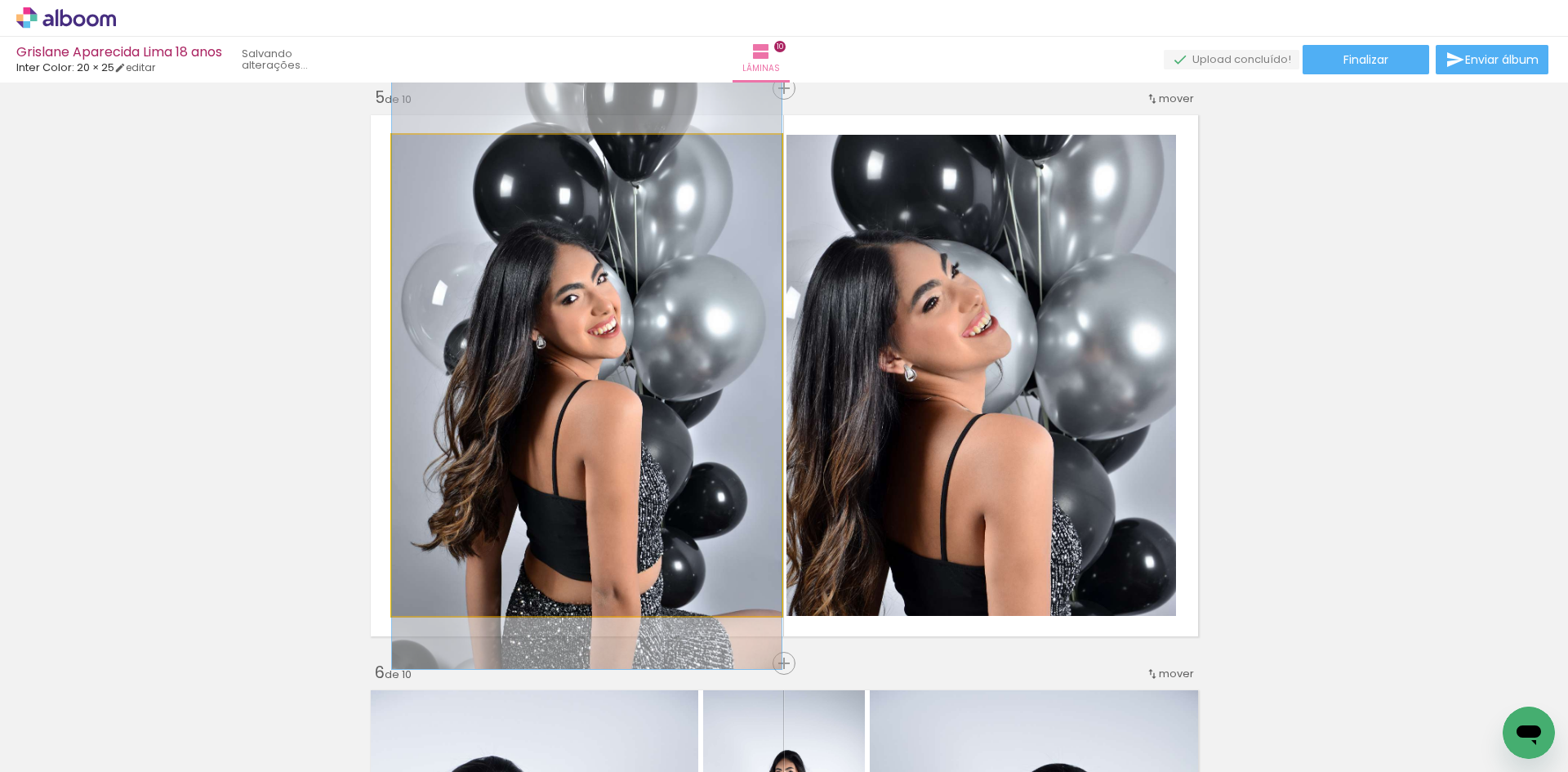
drag, startPoint x: 667, startPoint y: 385, endPoint x: 686, endPoint y: 385, distance: 19.0
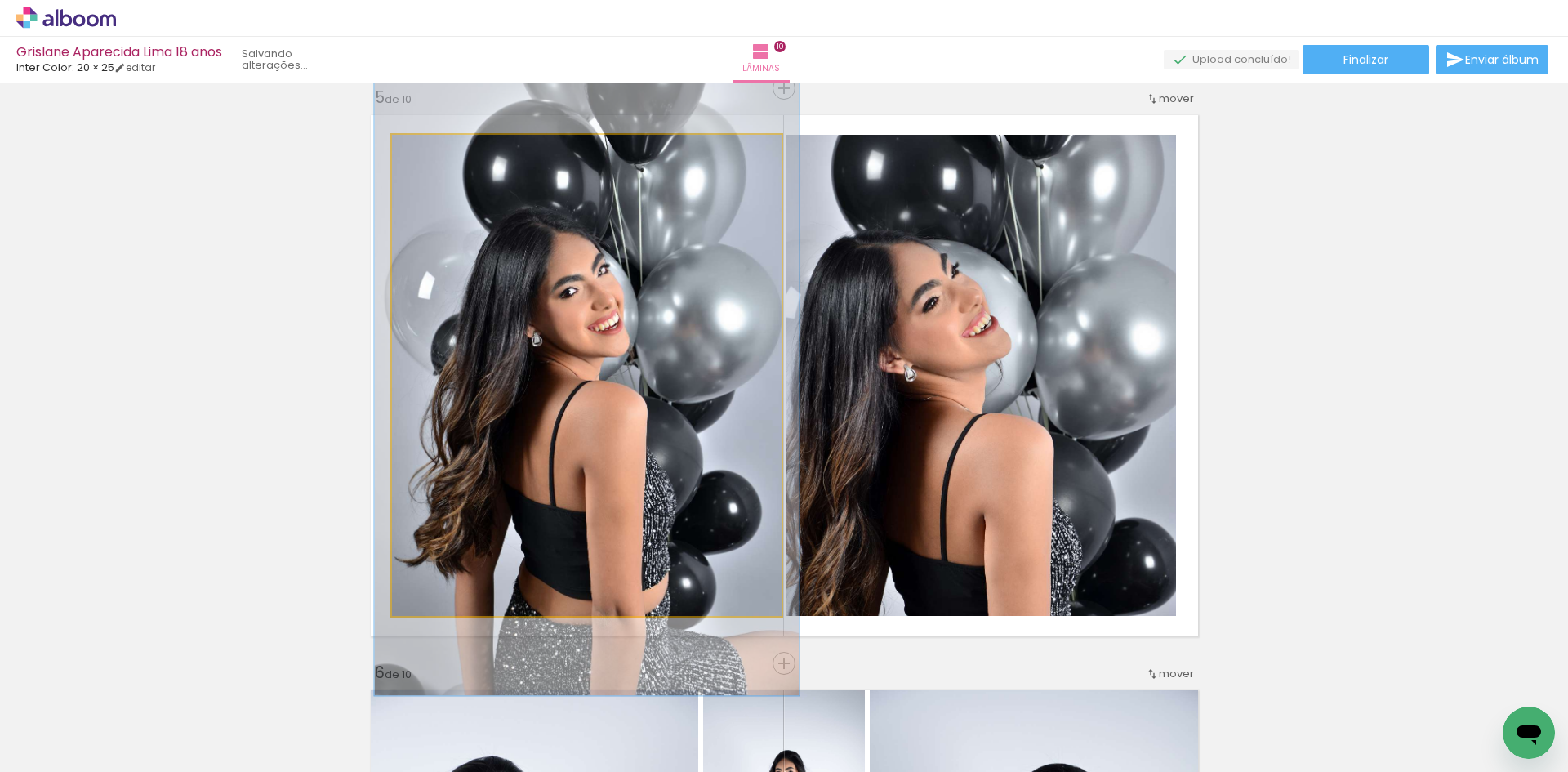
type paper-slider "109"
click at [431, 157] on div at bounding box center [436, 153] width 27 height 27
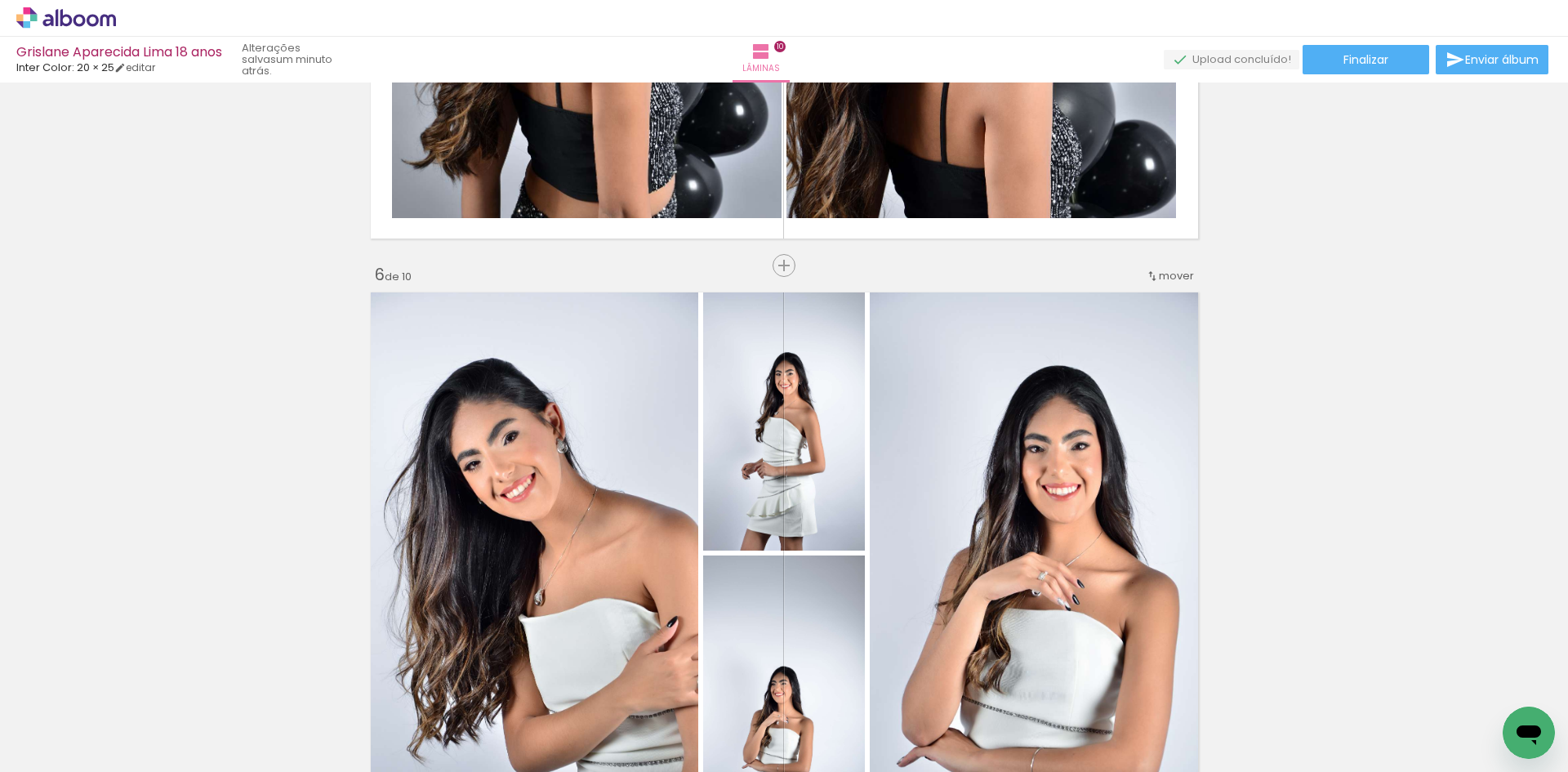
scroll to position [408, 0]
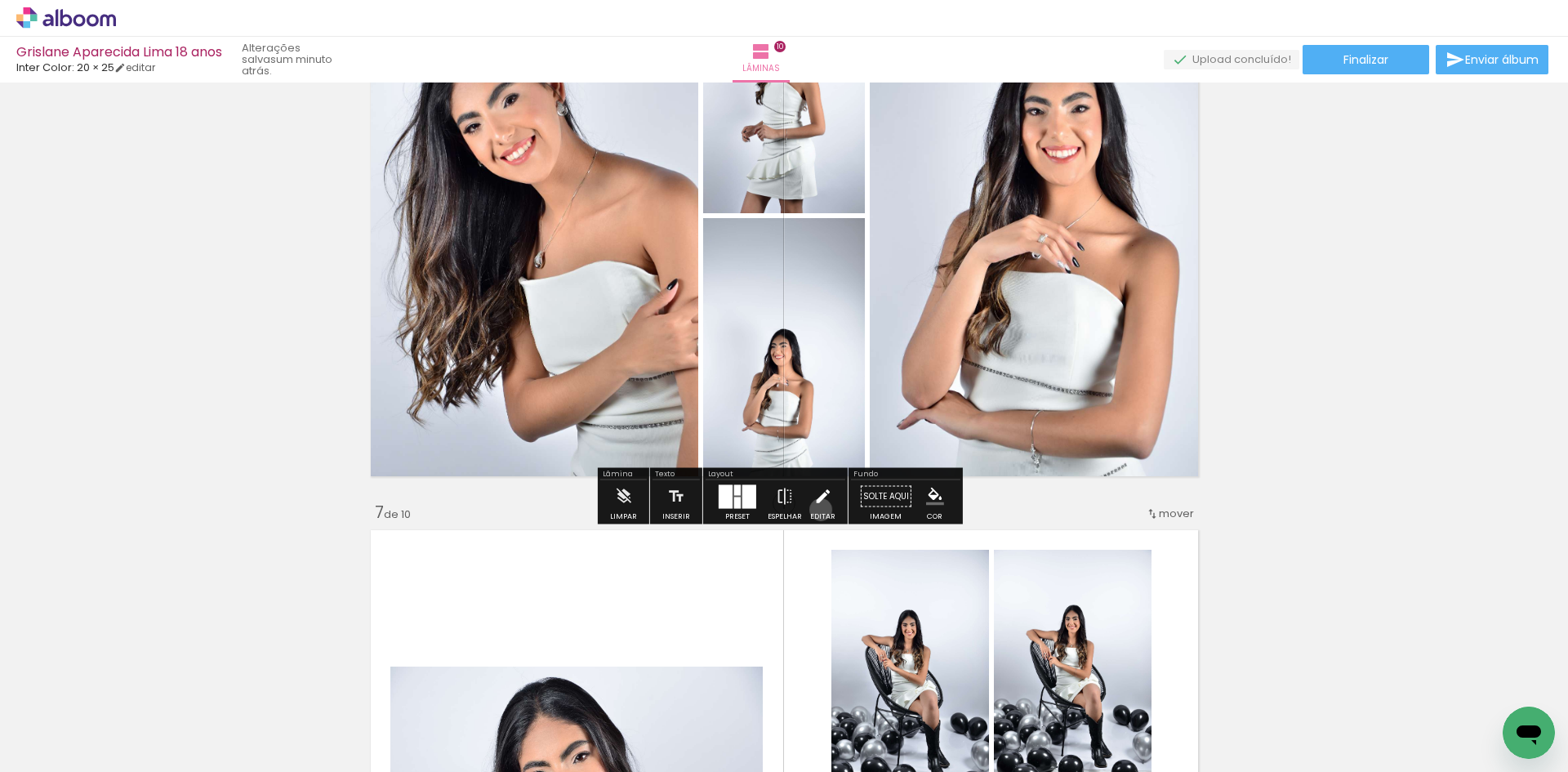
click at [817, 510] on iron-icon at bounding box center [822, 496] width 18 height 33
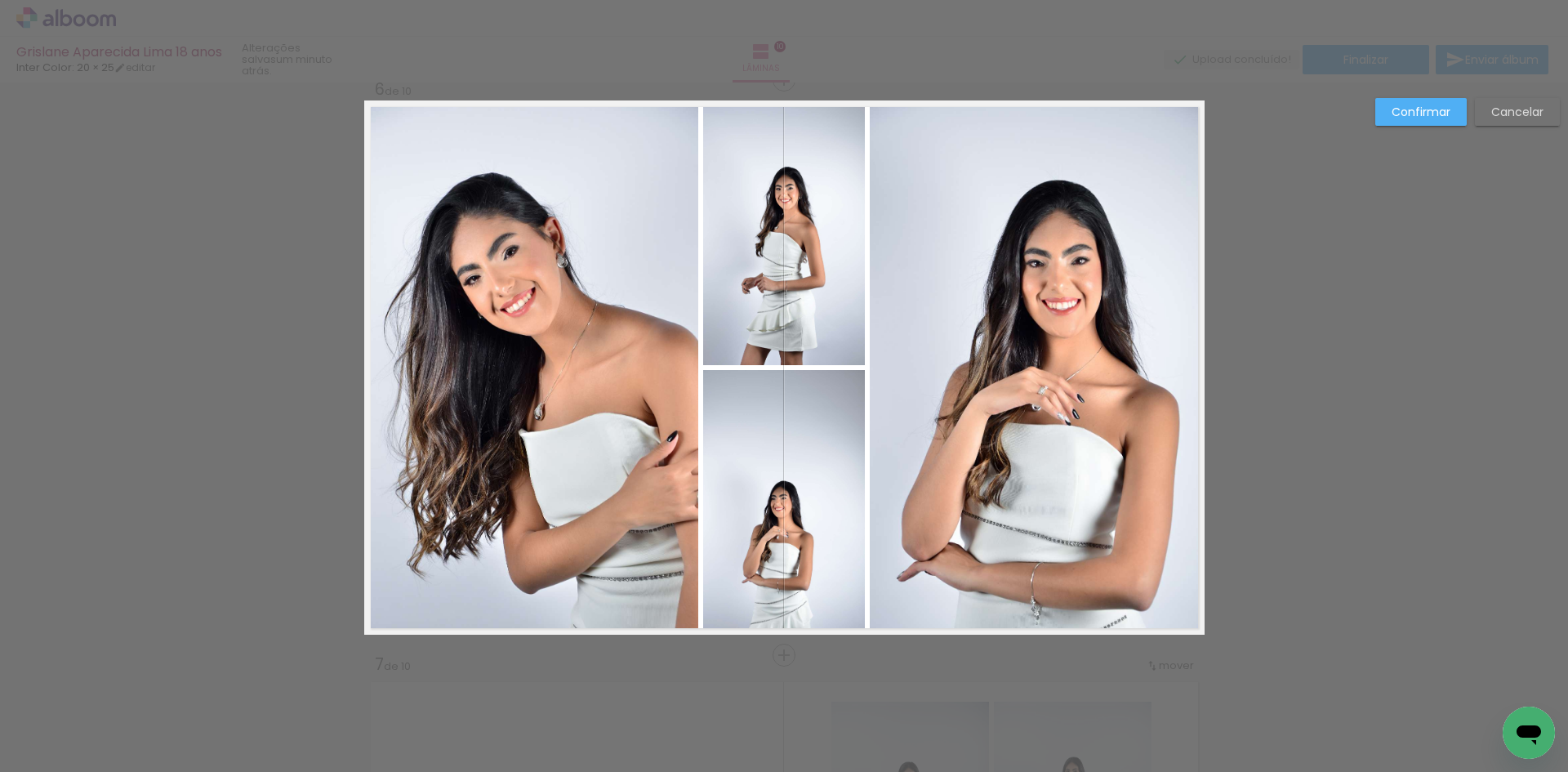
click at [645, 308] on quentale-photo at bounding box center [531, 368] width 334 height 534
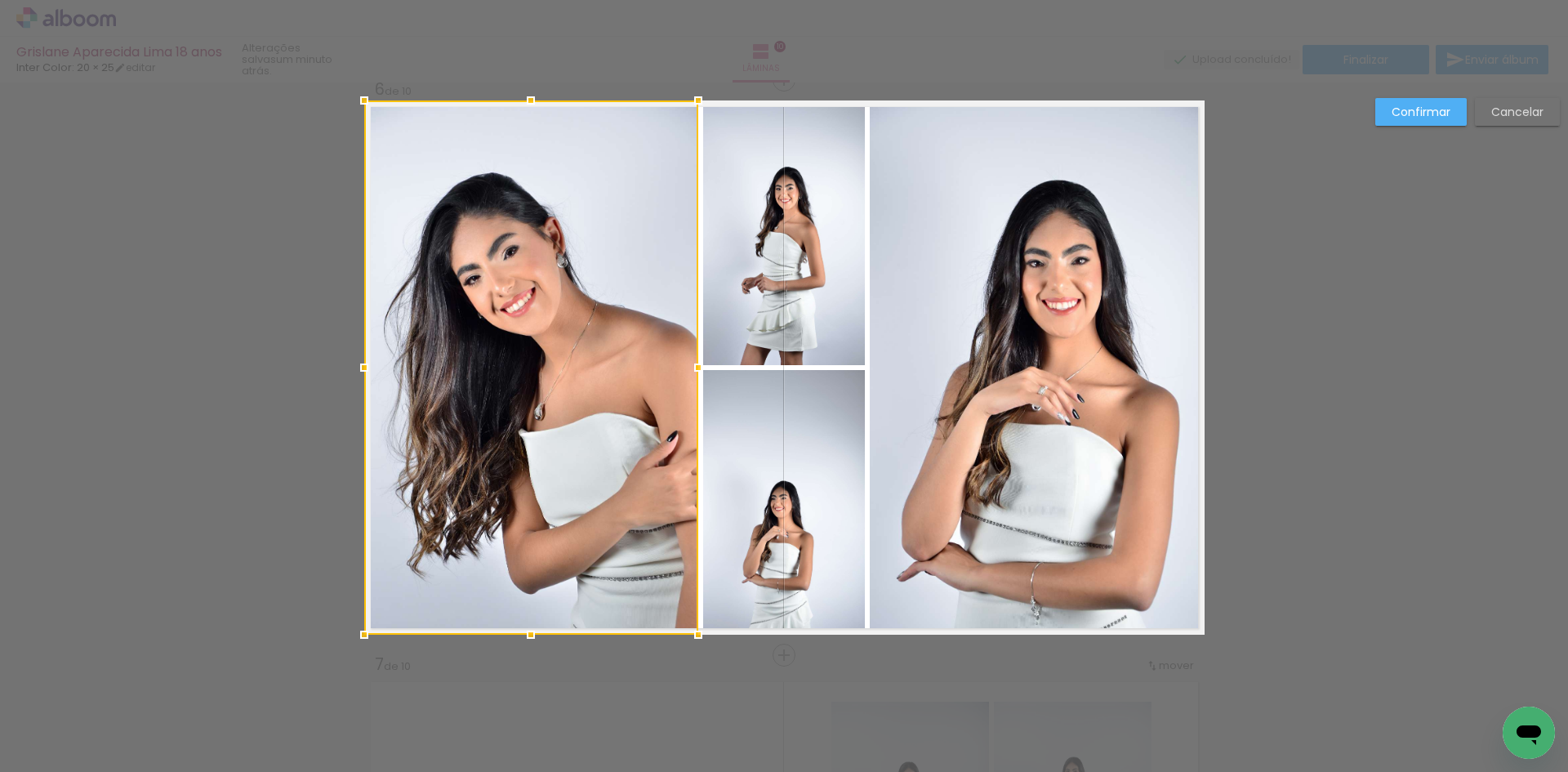
scroll to position [2898, 0]
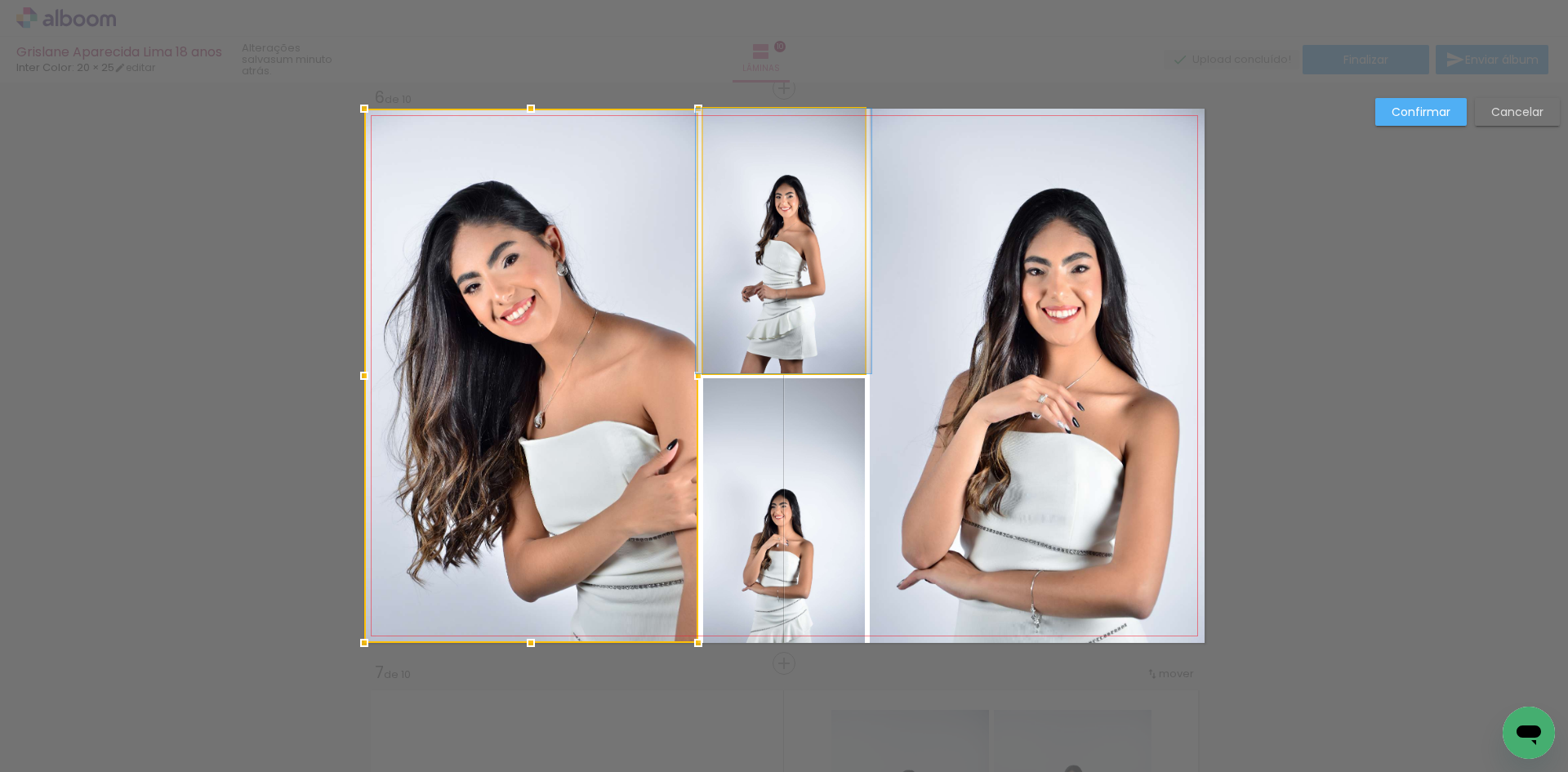
click at [735, 278] on quentale-photo at bounding box center [784, 241] width 162 height 264
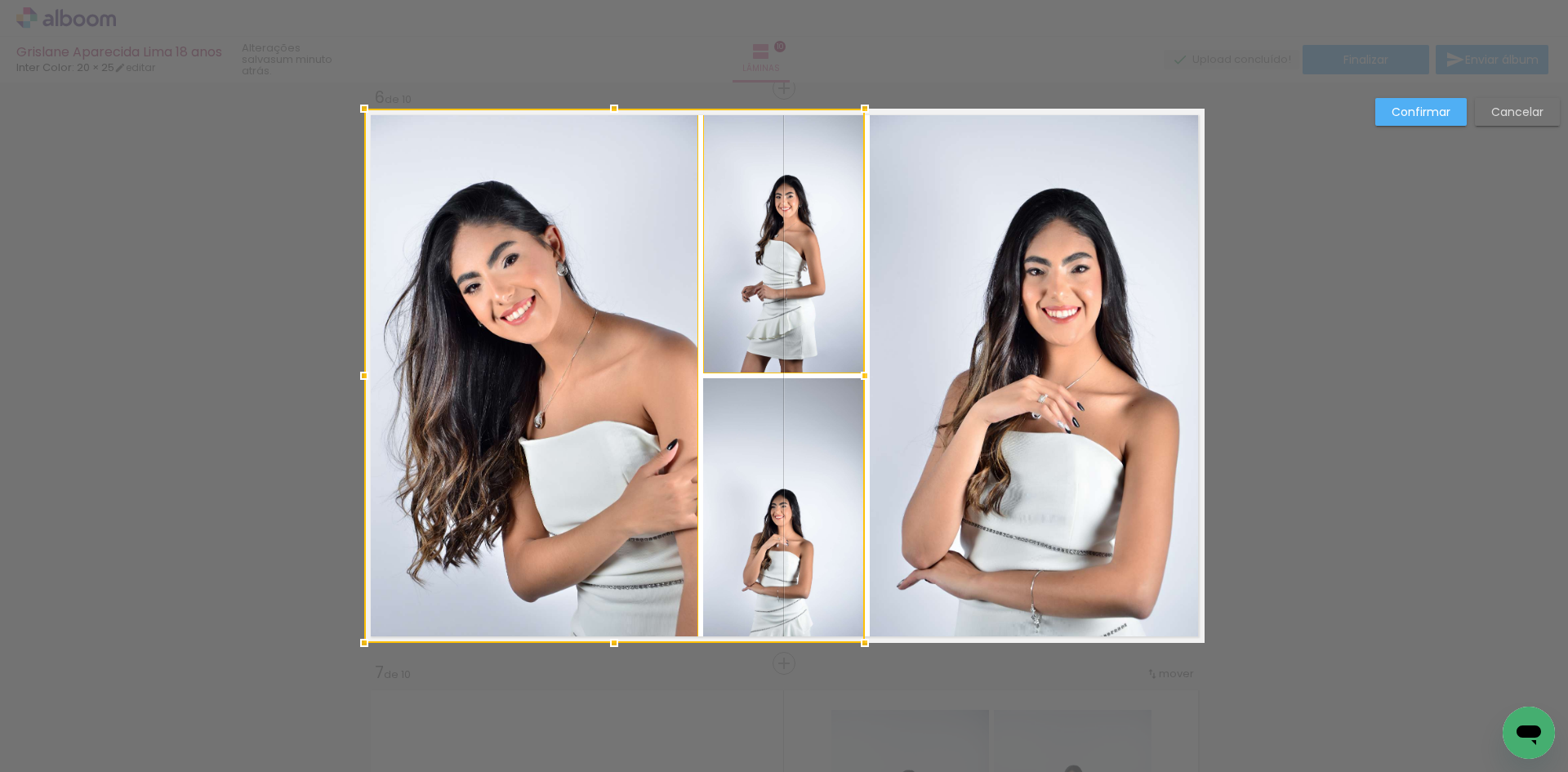
click at [755, 437] on div at bounding box center [615, 376] width 501 height 534
click at [1050, 423] on quentale-photo at bounding box center [1038, 376] width 335 height 534
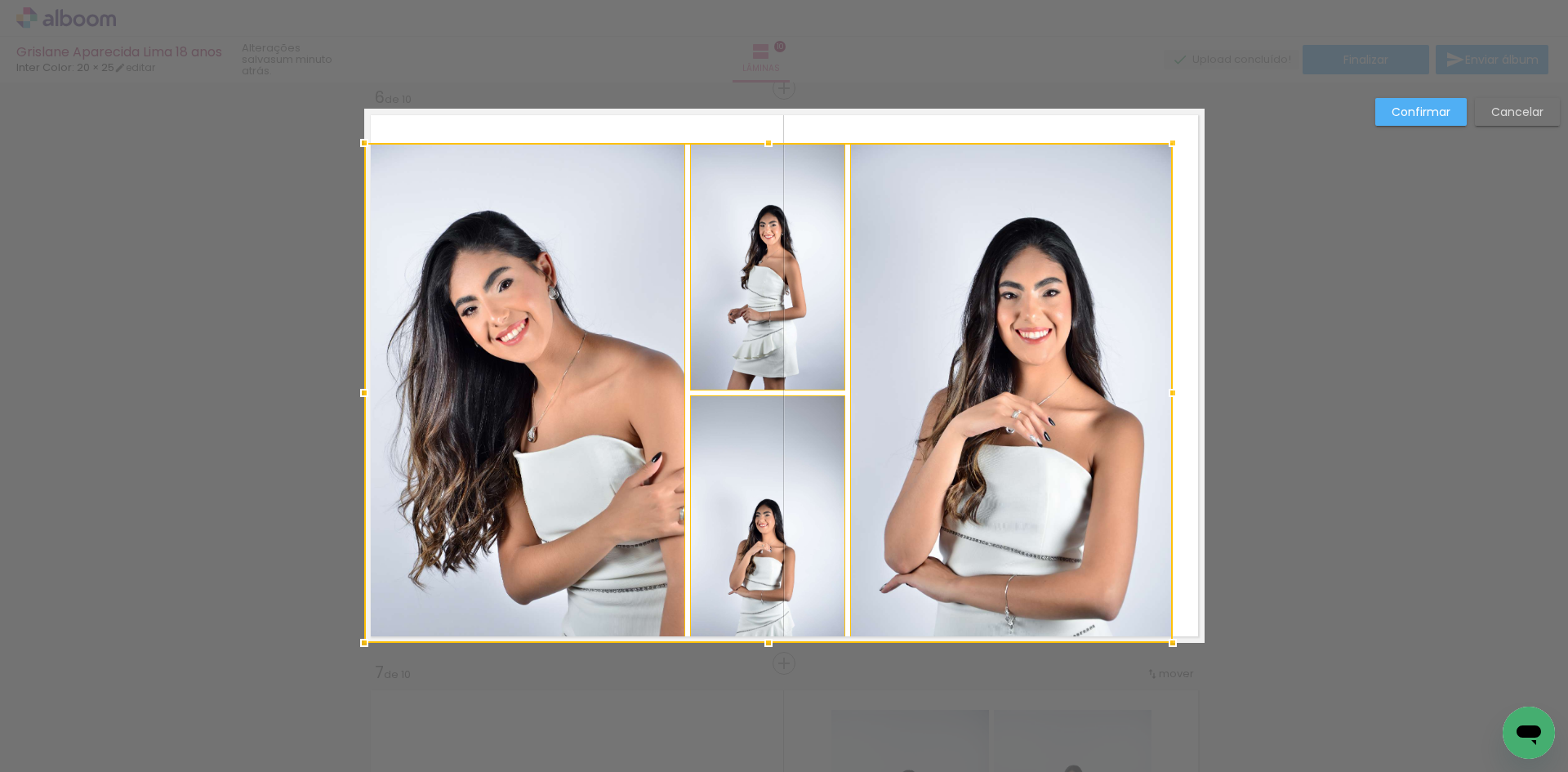
drag, startPoint x: 1198, startPoint y: 109, endPoint x: 1161, endPoint y: 143, distance: 50.2
click at [1161, 143] on div at bounding box center [1172, 143] width 33 height 33
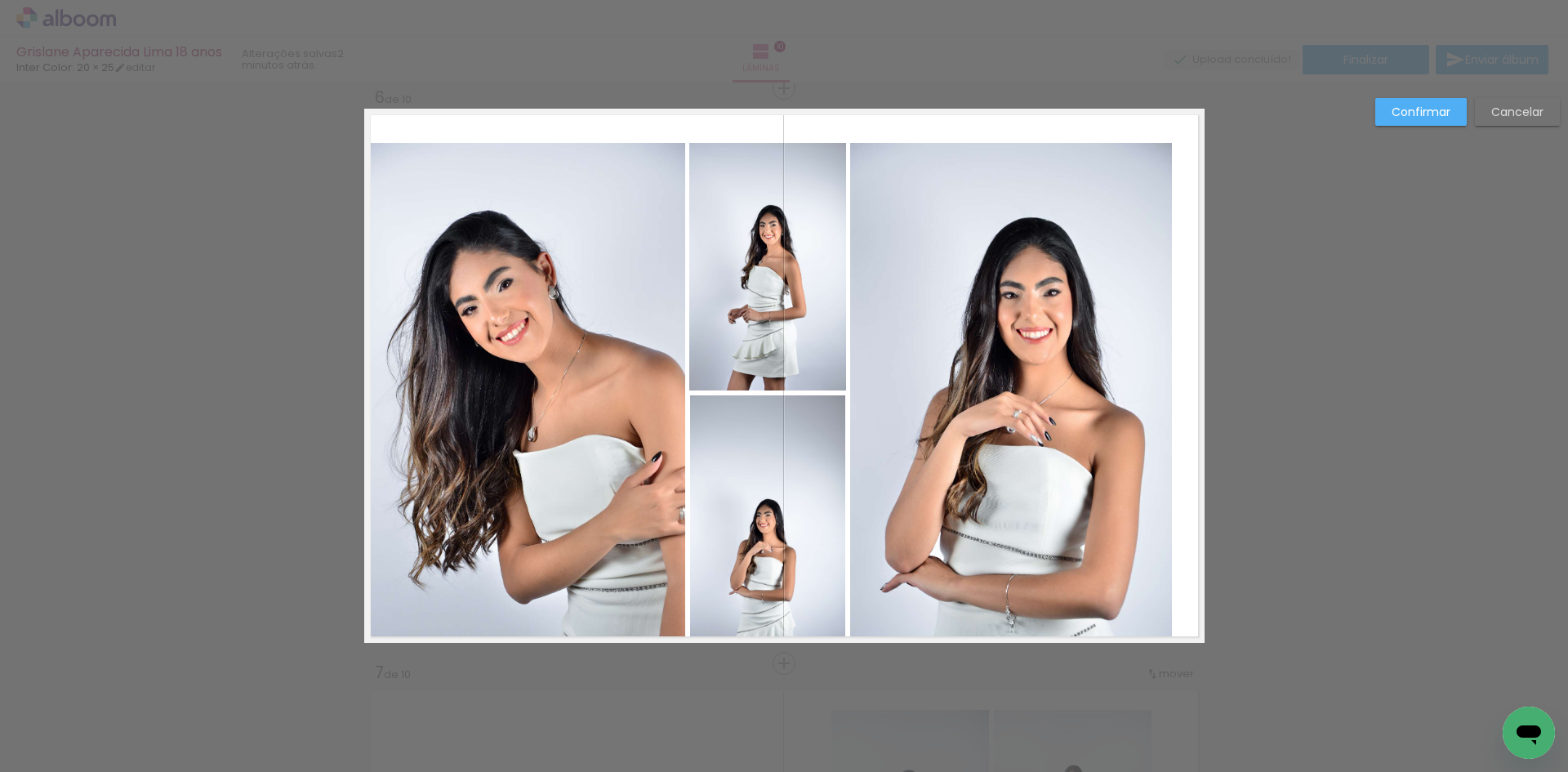
click at [1044, 241] on quentale-photo at bounding box center [1011, 392] width 323 height 499
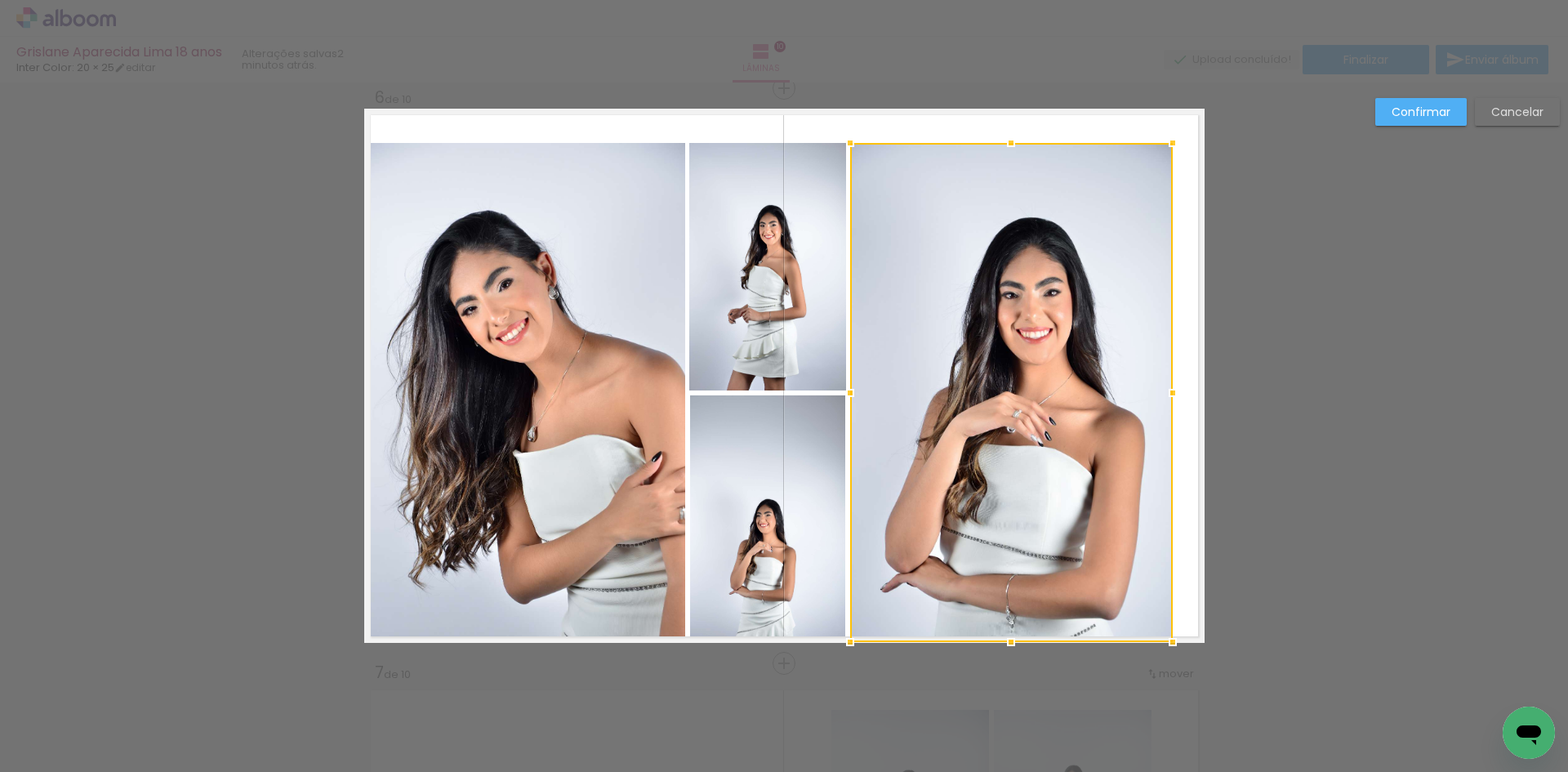
click at [804, 283] on quentale-photo at bounding box center [767, 266] width 156 height 247
click at [788, 446] on div at bounding box center [932, 392] width 483 height 499
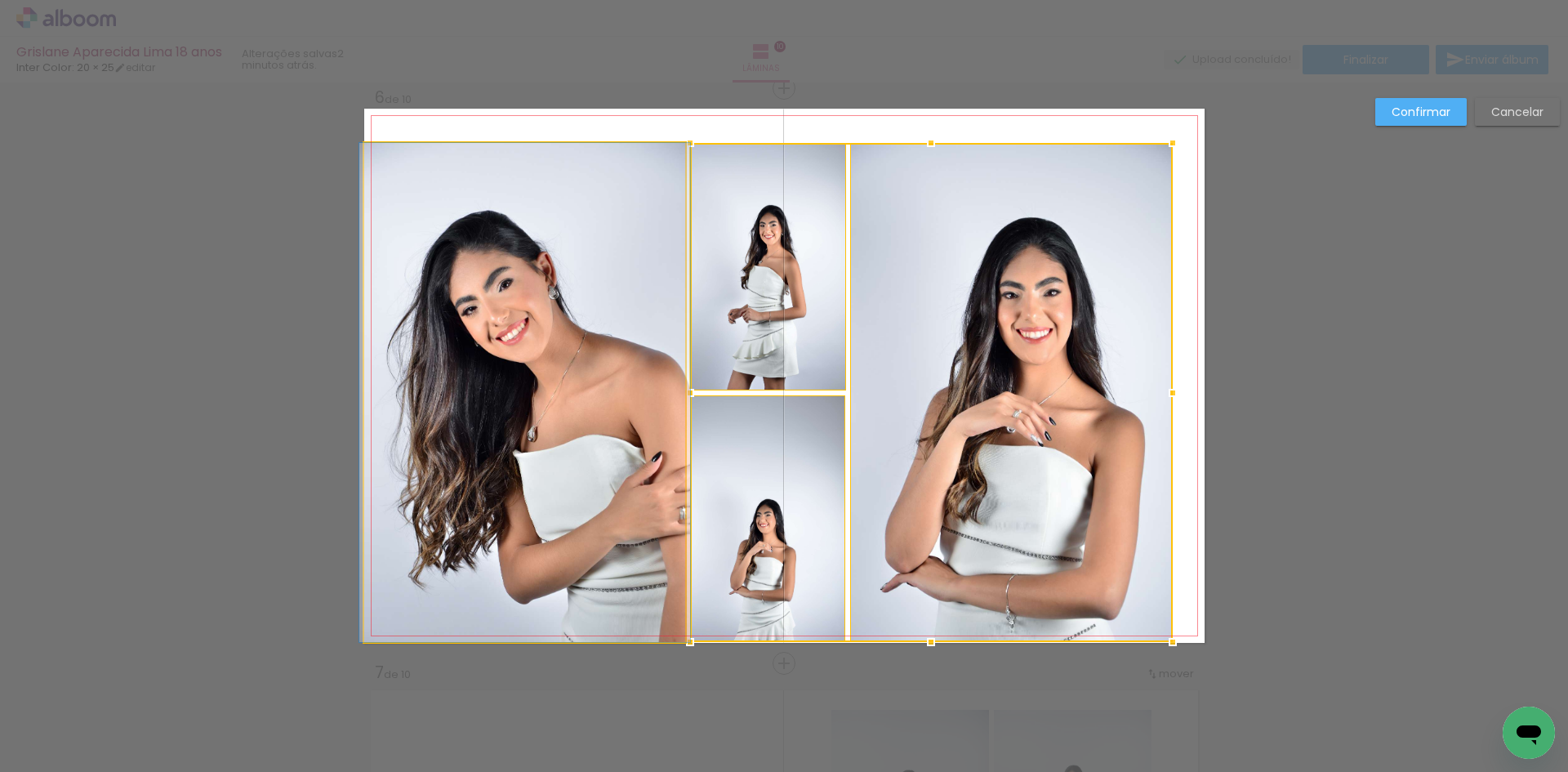
click at [485, 431] on quentale-photo at bounding box center [526, 392] width 322 height 499
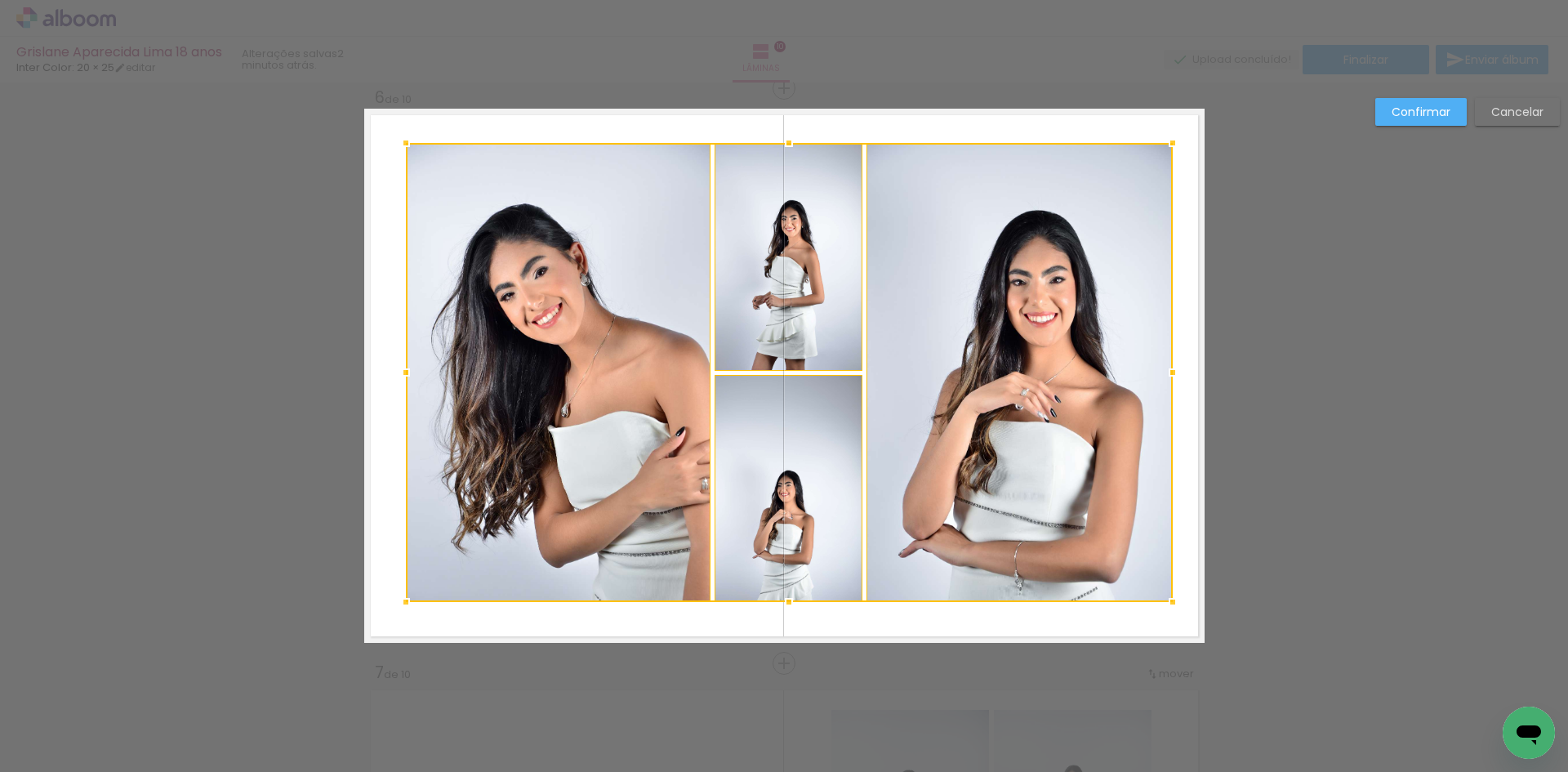
drag, startPoint x: 355, startPoint y: 650, endPoint x: 397, endPoint y: 610, distance: 58.0
click at [397, 610] on div at bounding box center [405, 602] width 33 height 33
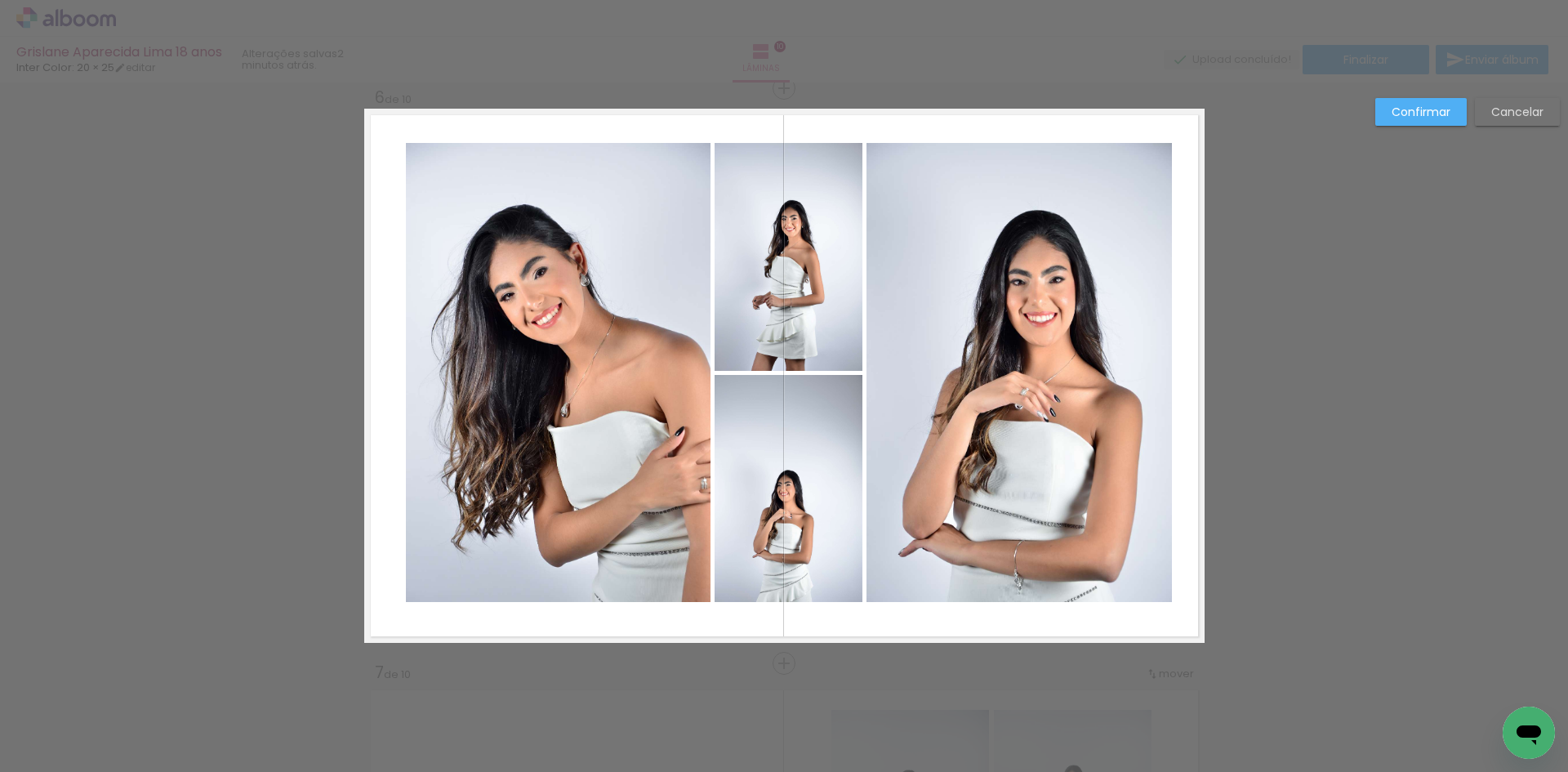
click at [0, 0] on slot "Confirmar" at bounding box center [0, 0] width 0 height 0
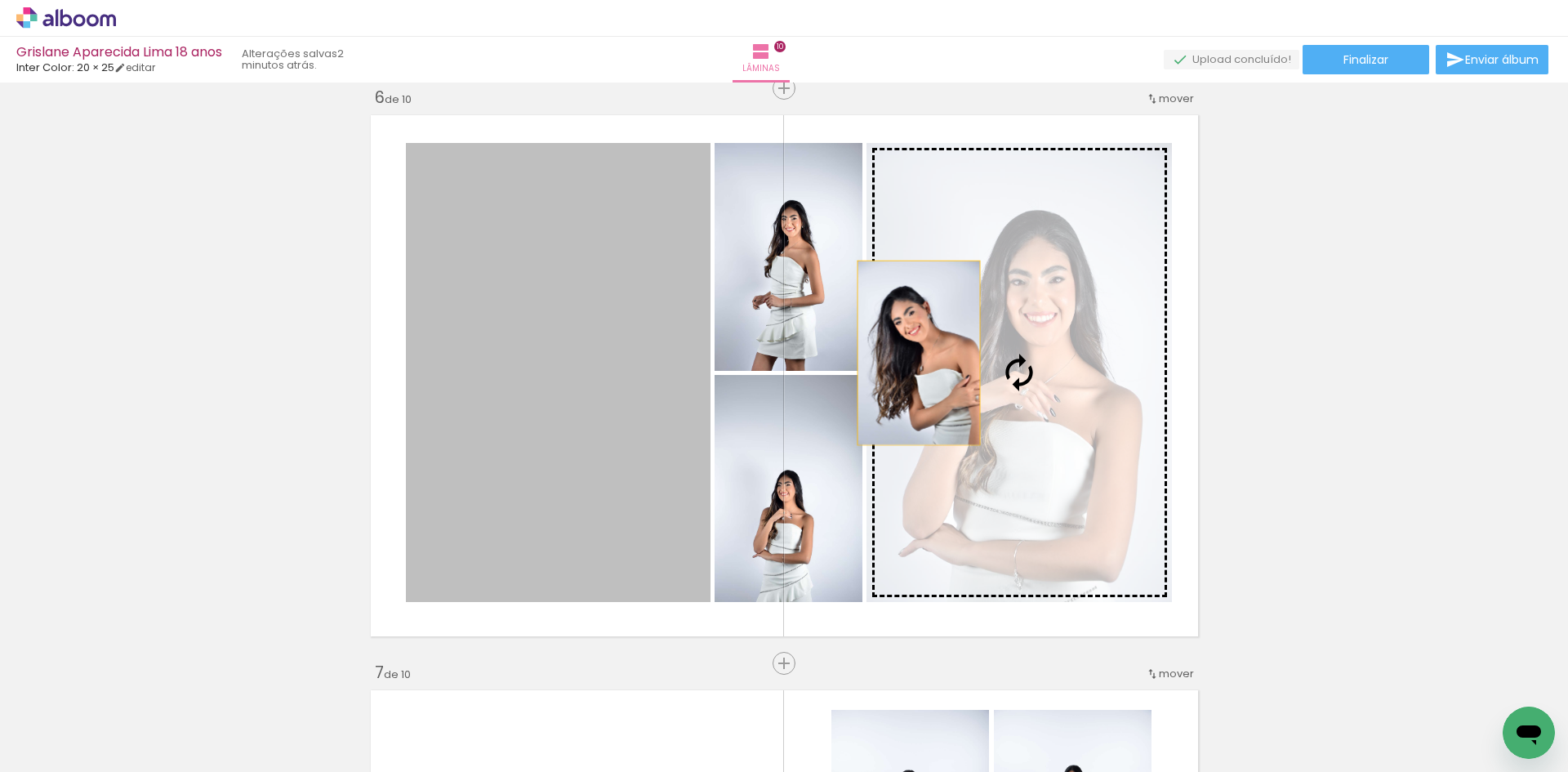
drag, startPoint x: 742, startPoint y: 339, endPoint x: 1002, endPoint y: 355, distance: 260.5
click at [0, 0] on slot at bounding box center [0, 0] width 0 height 0
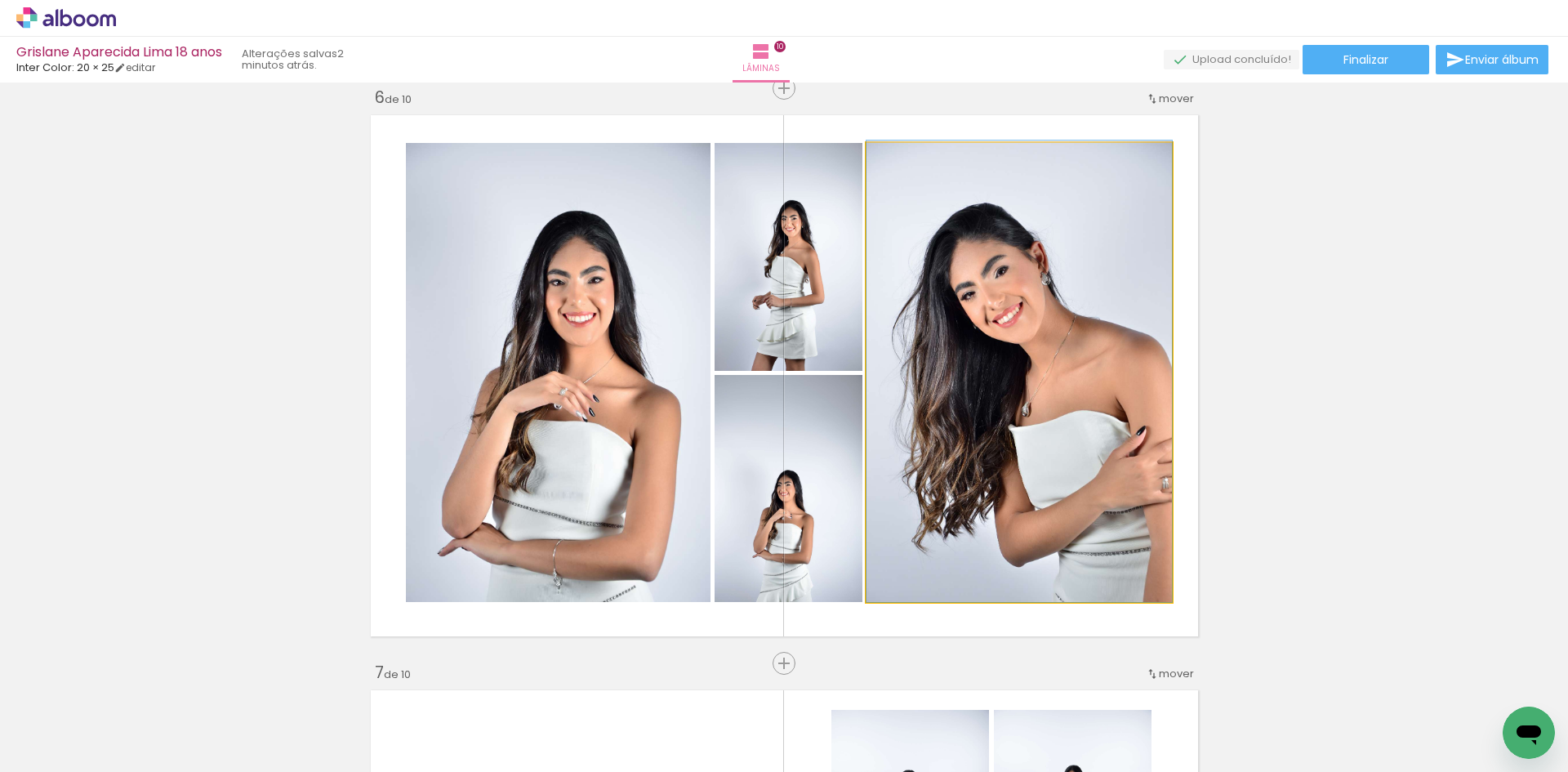
drag, startPoint x: 993, startPoint y: 354, endPoint x: 986, endPoint y: 289, distance: 65.4
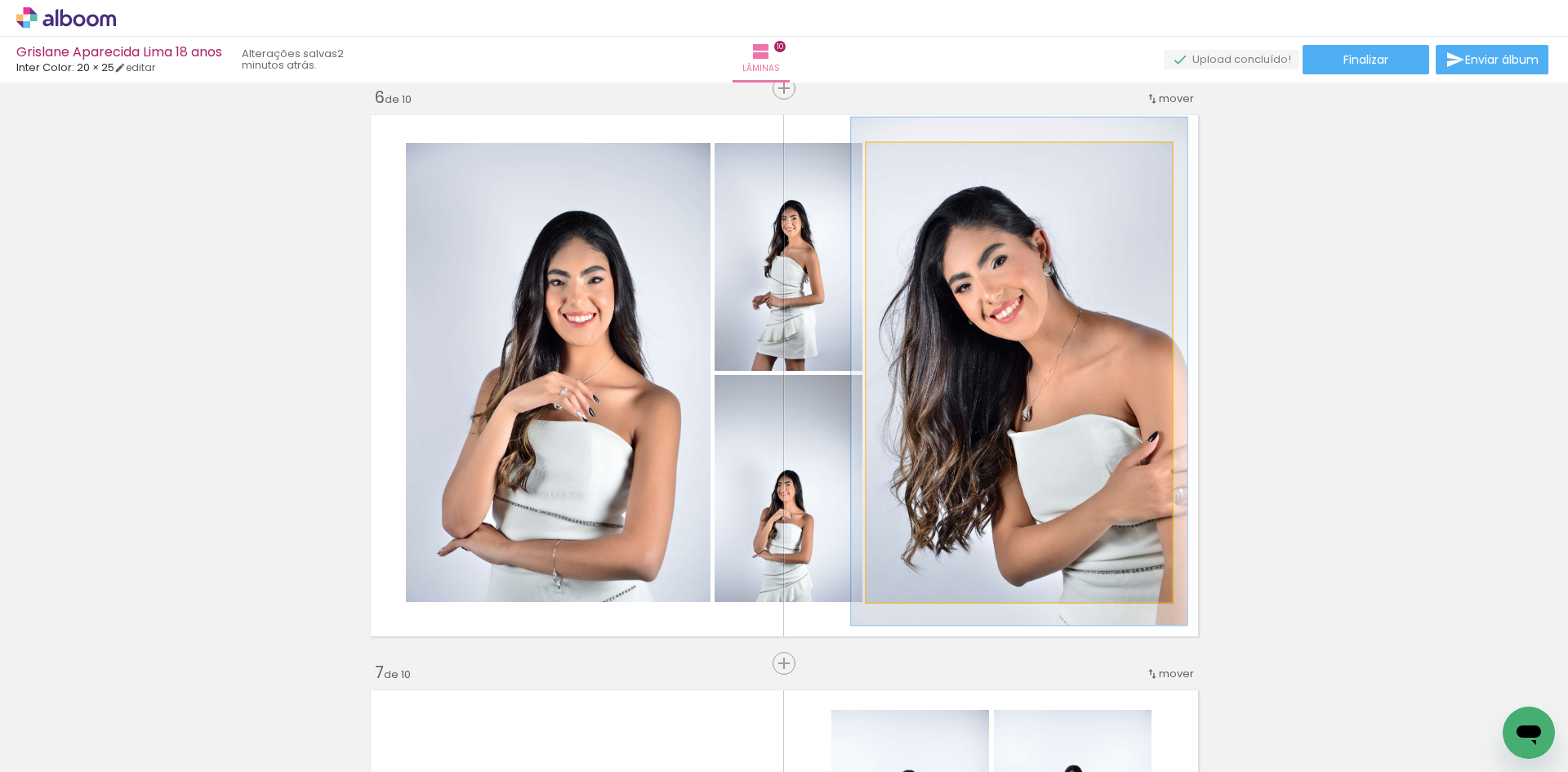
type paper-slider "110"
click at [907, 160] on div at bounding box center [911, 160] width 15 height 15
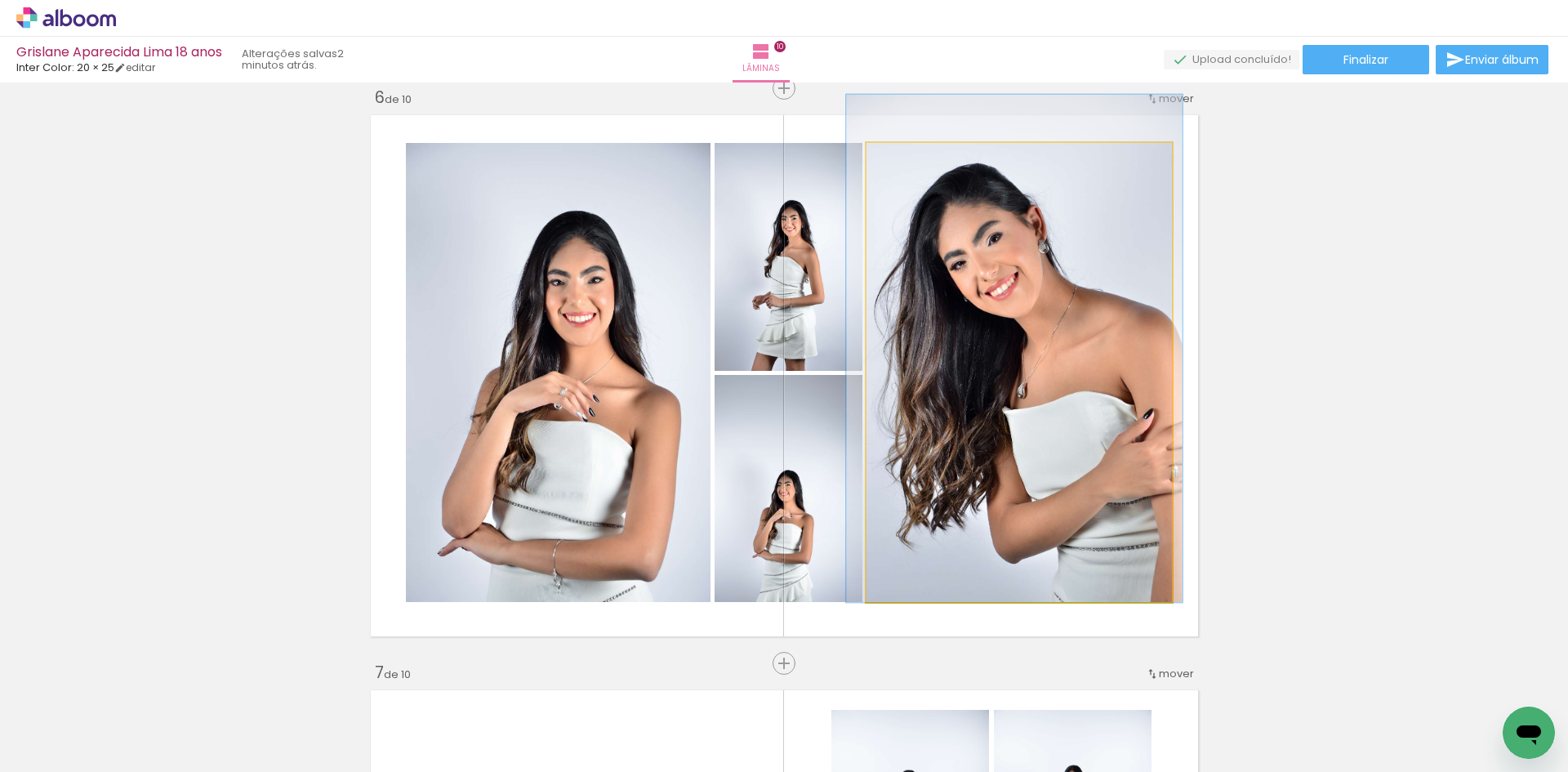
drag, startPoint x: 979, startPoint y: 224, endPoint x: 973, endPoint y: 195, distance: 29.6
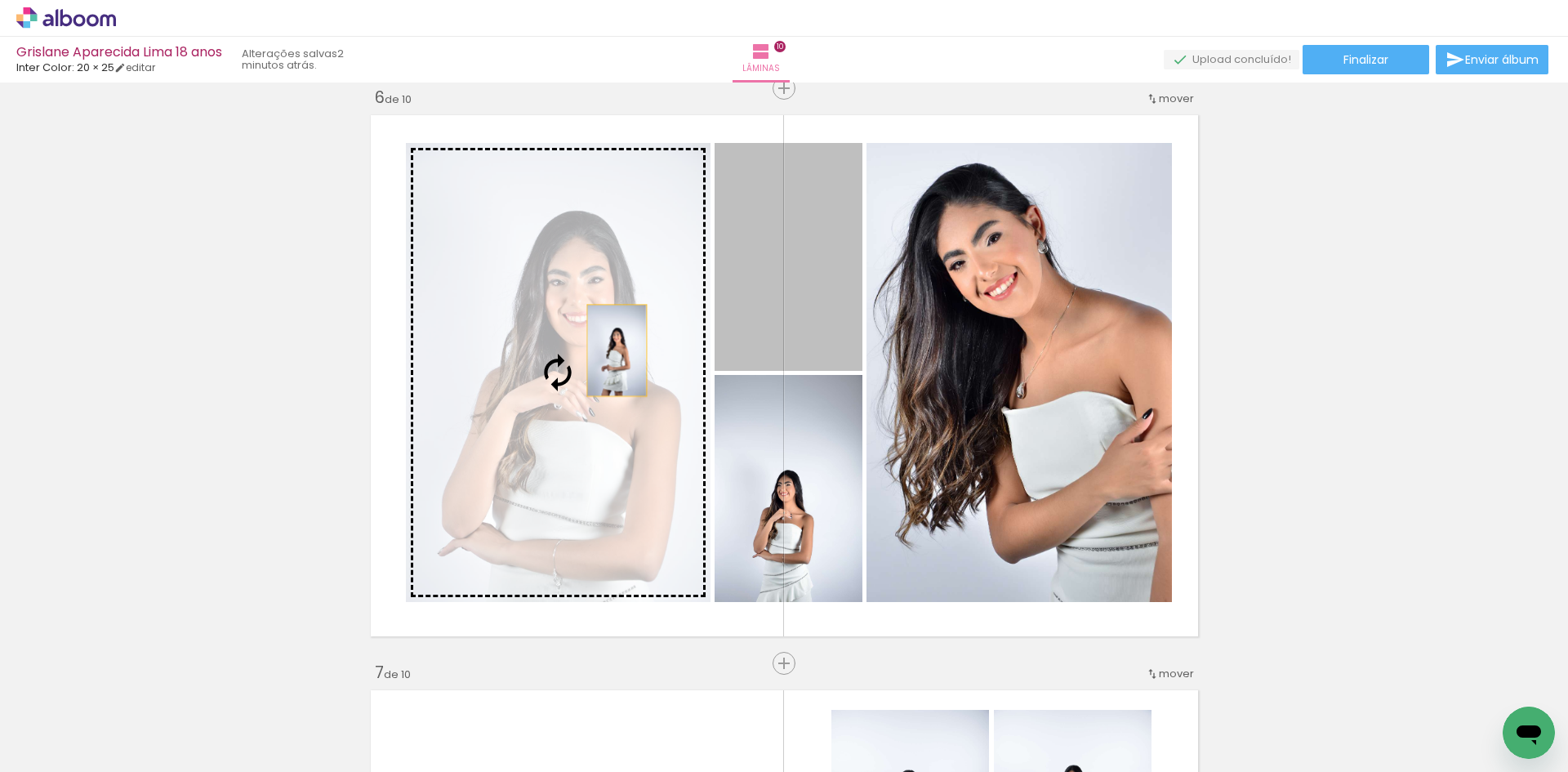
drag, startPoint x: 782, startPoint y: 321, endPoint x: 611, endPoint y: 350, distance: 173.4
click at [0, 0] on slot at bounding box center [0, 0] width 0 height 0
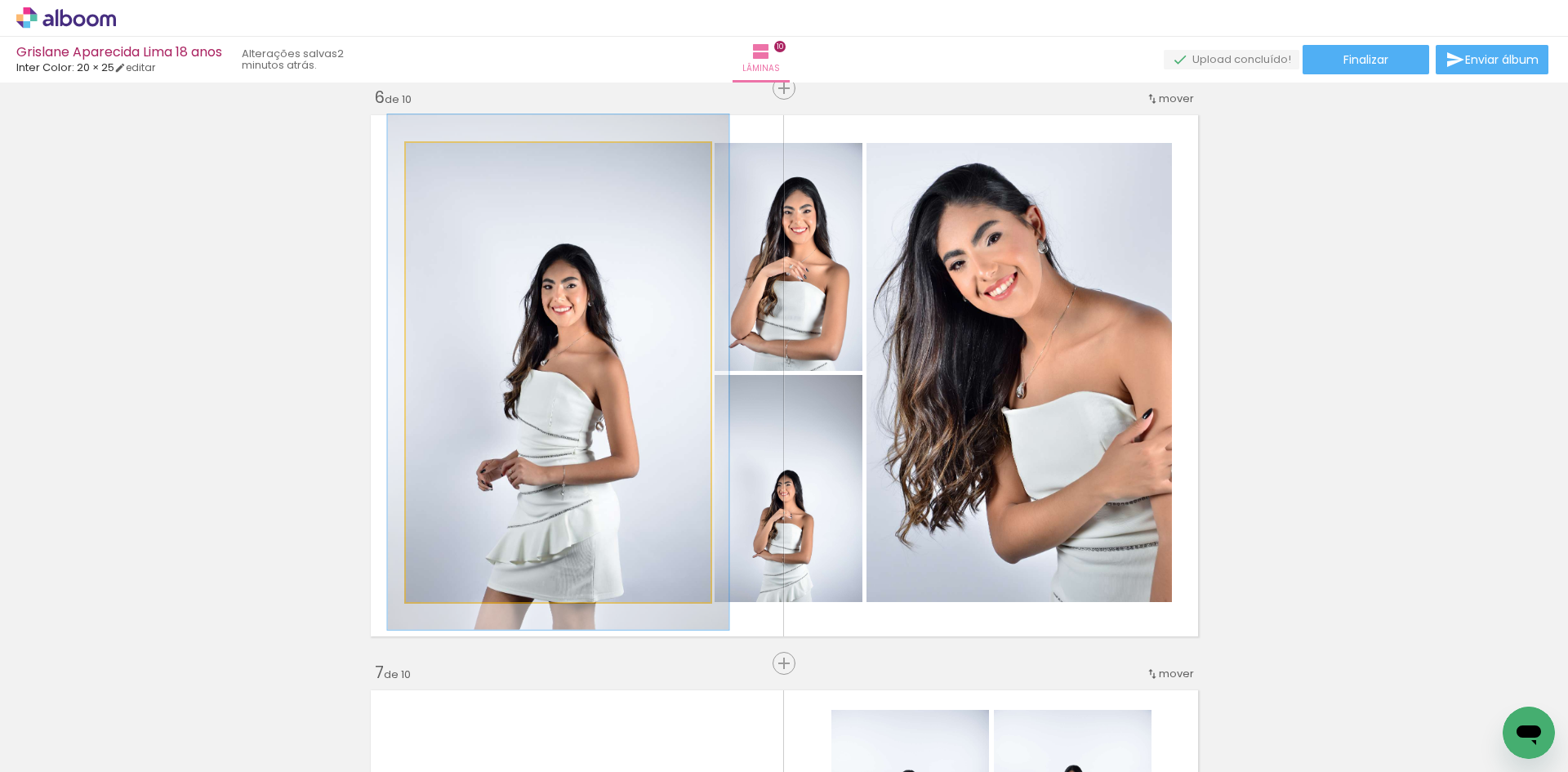
click at [448, 164] on div at bounding box center [451, 160] width 15 height 15
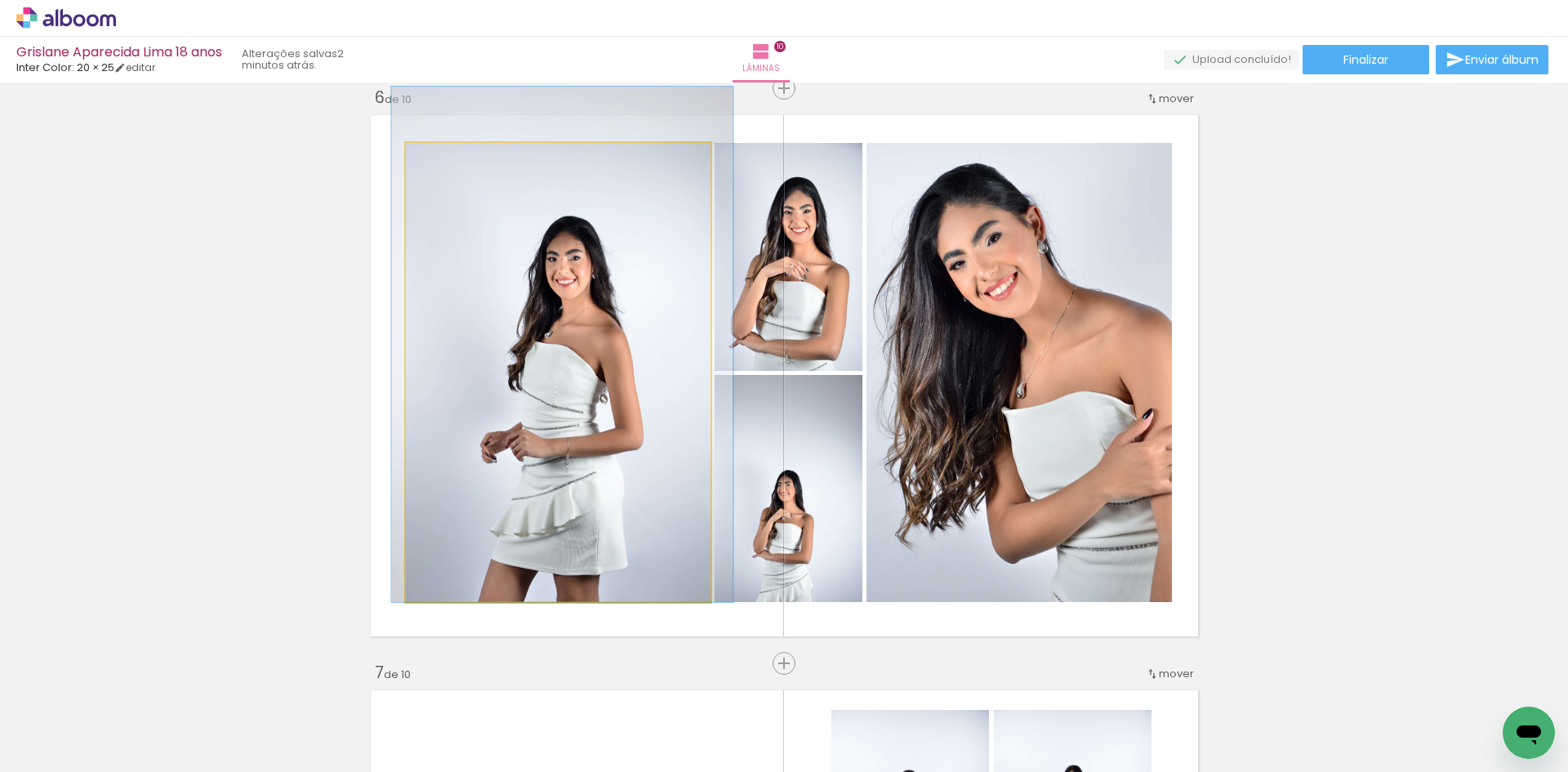
drag, startPoint x: 532, startPoint y: 267, endPoint x: 535, endPoint y: 220, distance: 47.1
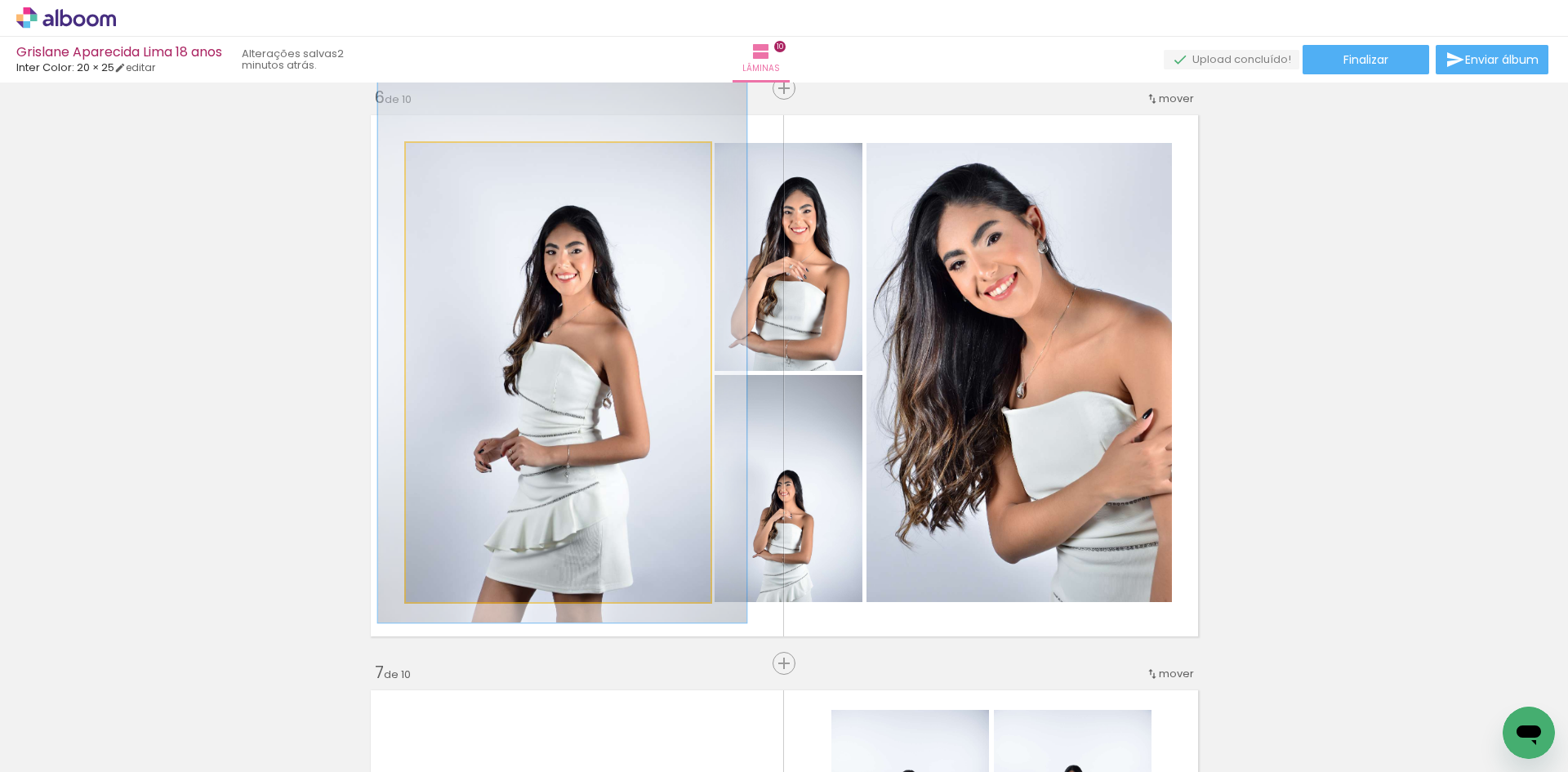
type paper-slider "121"
click at [453, 161] on div at bounding box center [457, 160] width 15 height 15
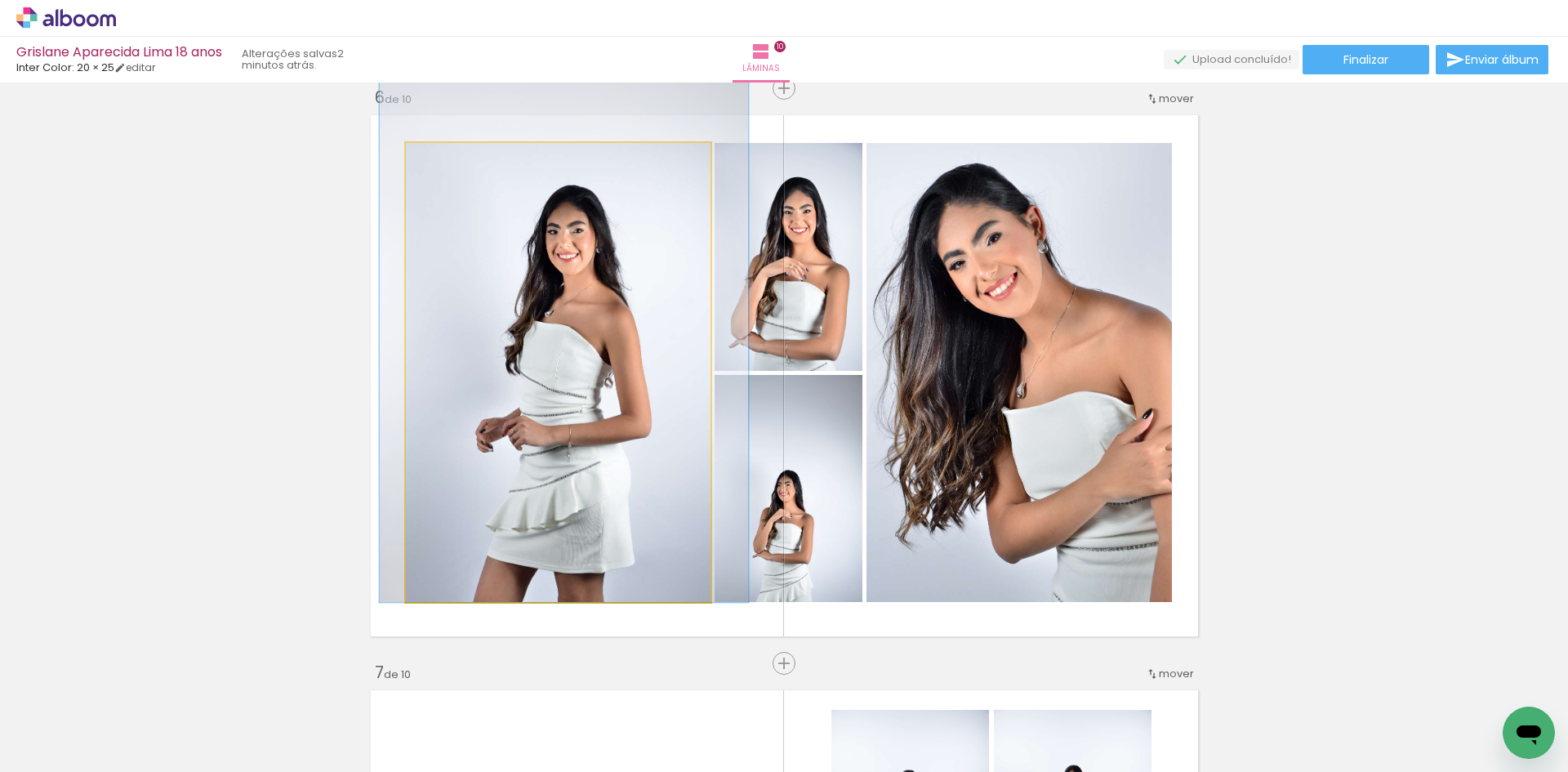
drag, startPoint x: 538, startPoint y: 241, endPoint x: 539, endPoint y: 213, distance: 28.0
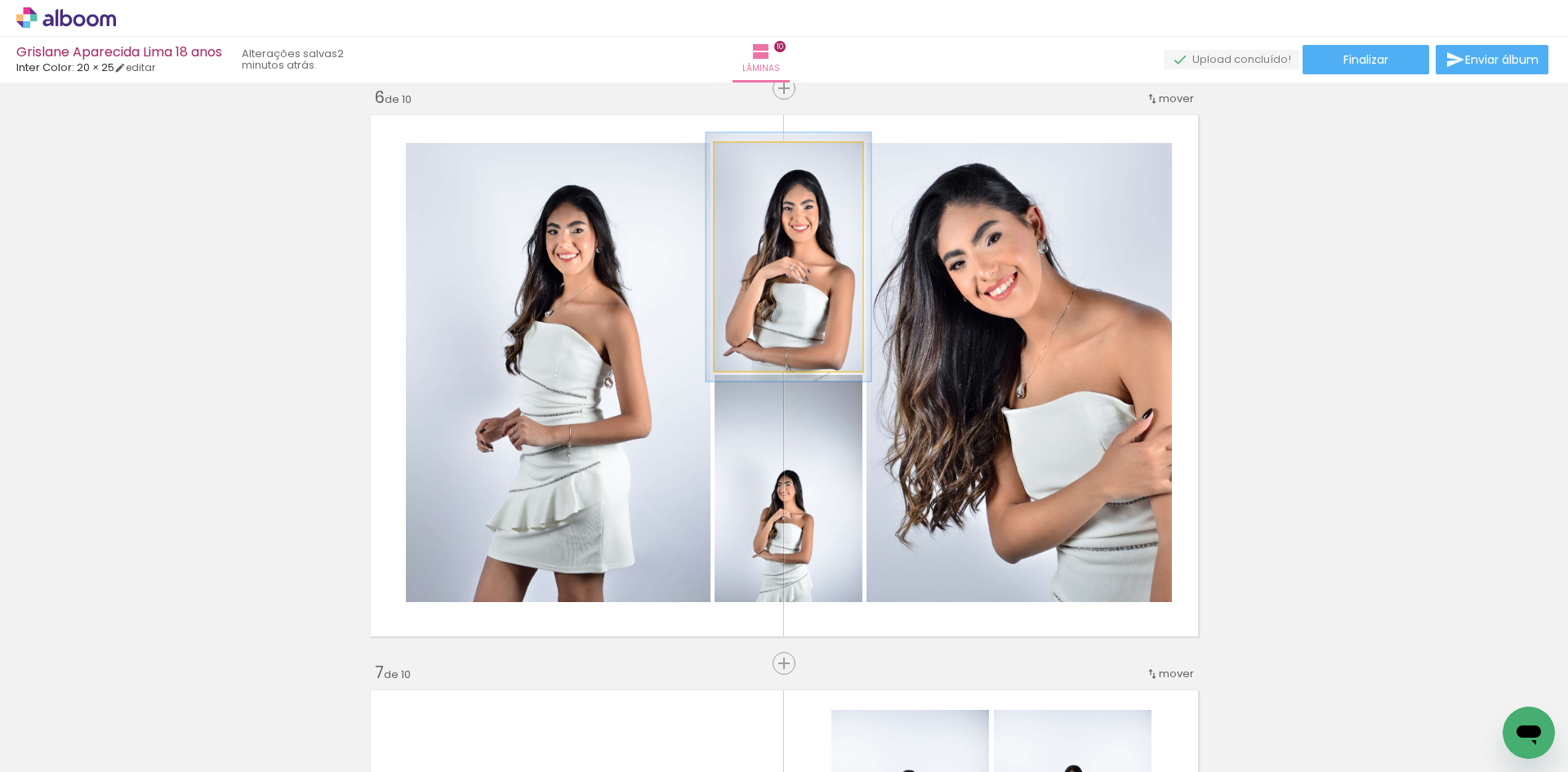
type paper-slider "109"
click at [755, 165] on div at bounding box center [758, 160] width 15 height 15
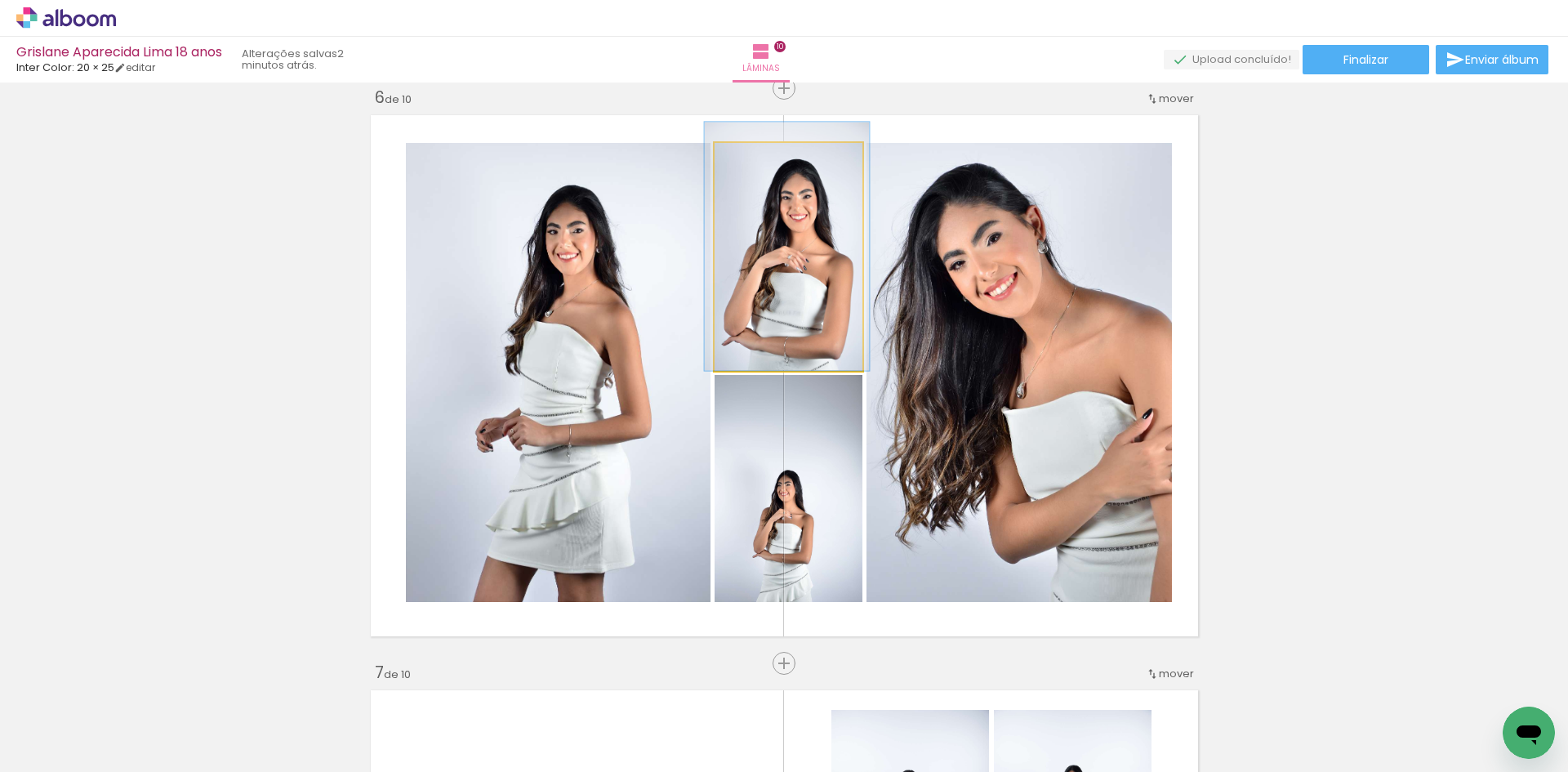
drag, startPoint x: 791, startPoint y: 212, endPoint x: 789, endPoint y: 196, distance: 16.1
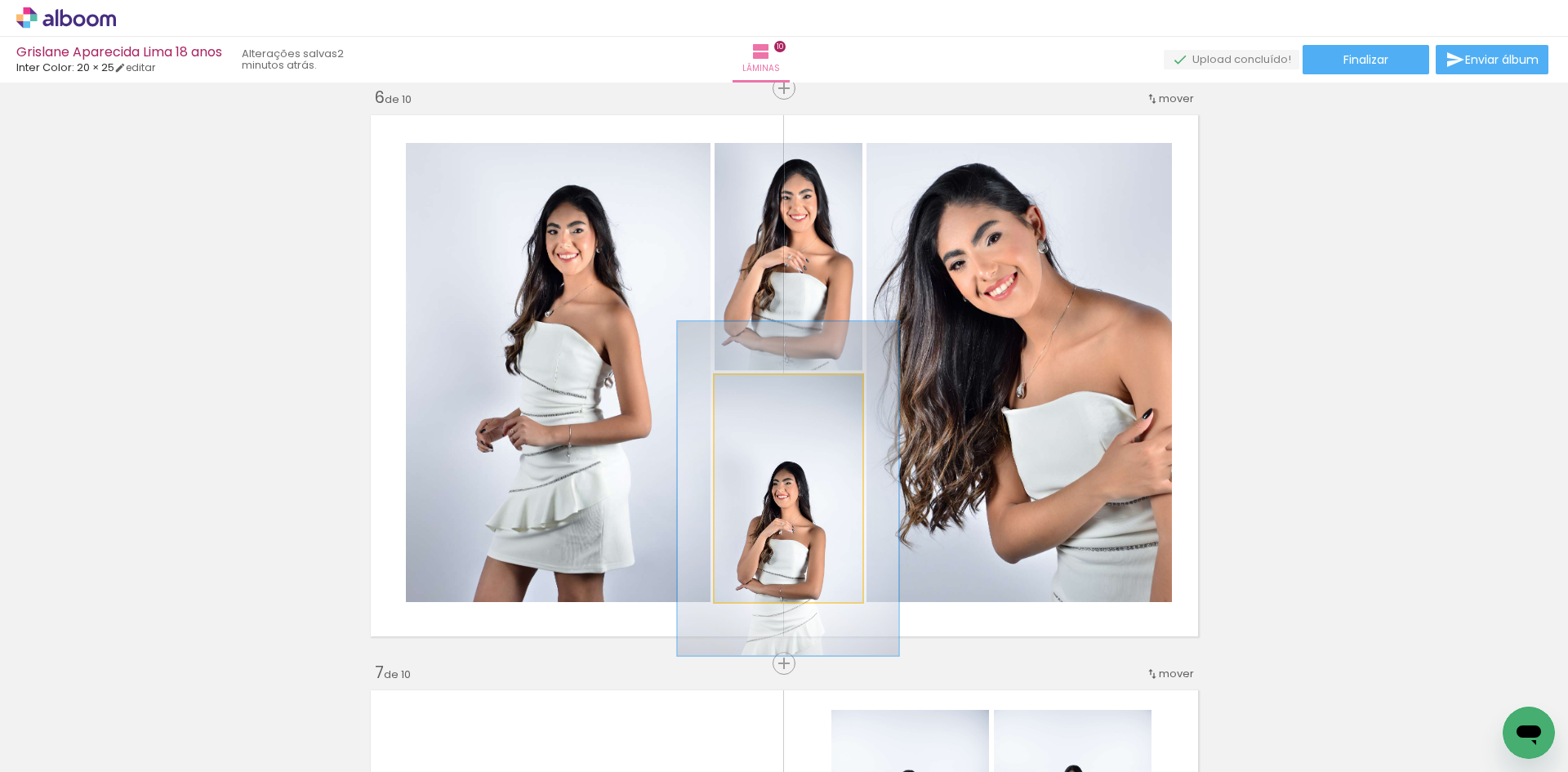
drag, startPoint x: 752, startPoint y: 396, endPoint x: 784, endPoint y: 397, distance: 32.0
click at [784, 397] on div at bounding box center [780, 392] width 15 height 15
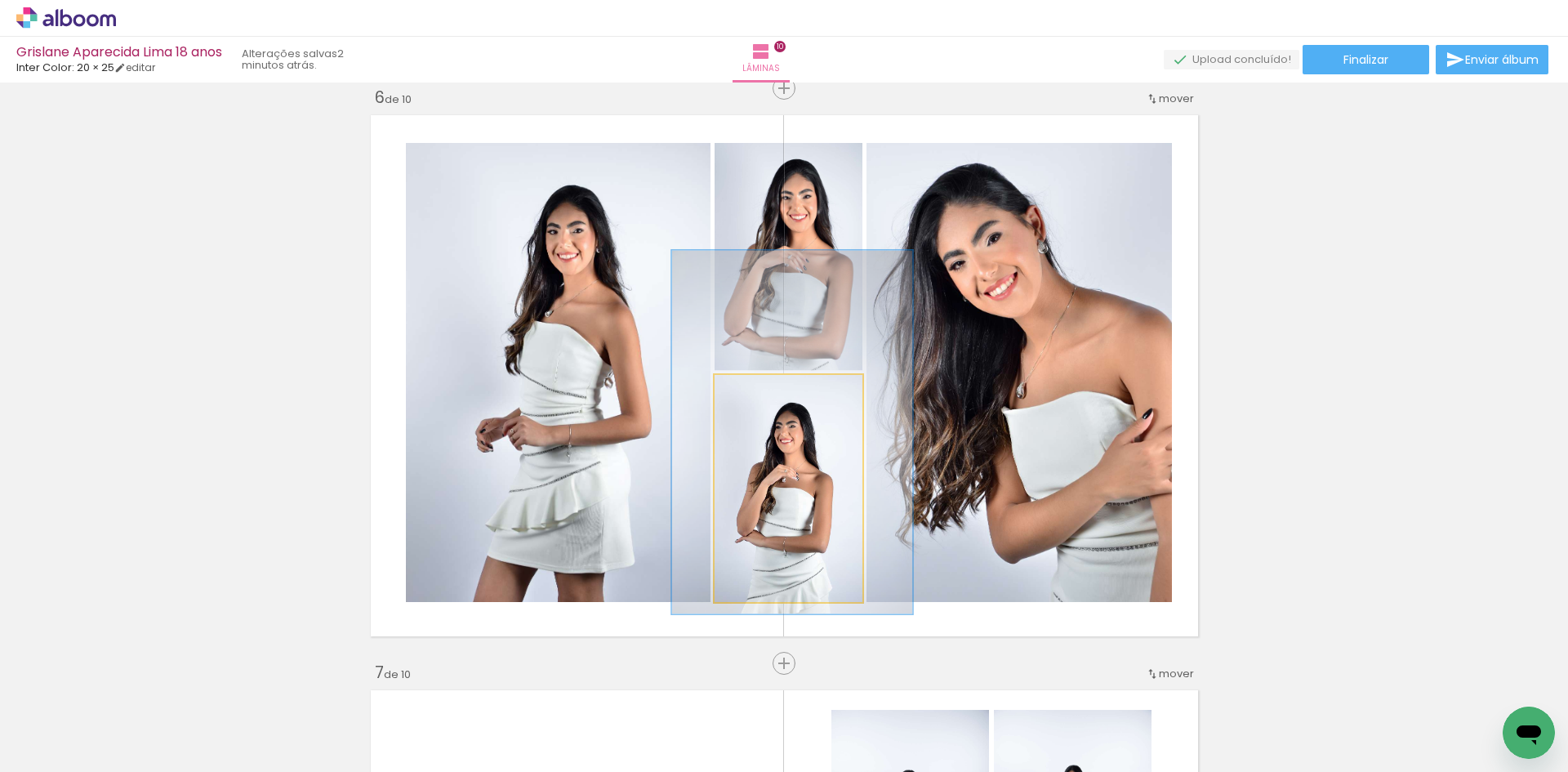
drag, startPoint x: 800, startPoint y: 506, endPoint x: 805, endPoint y: 449, distance: 57.2
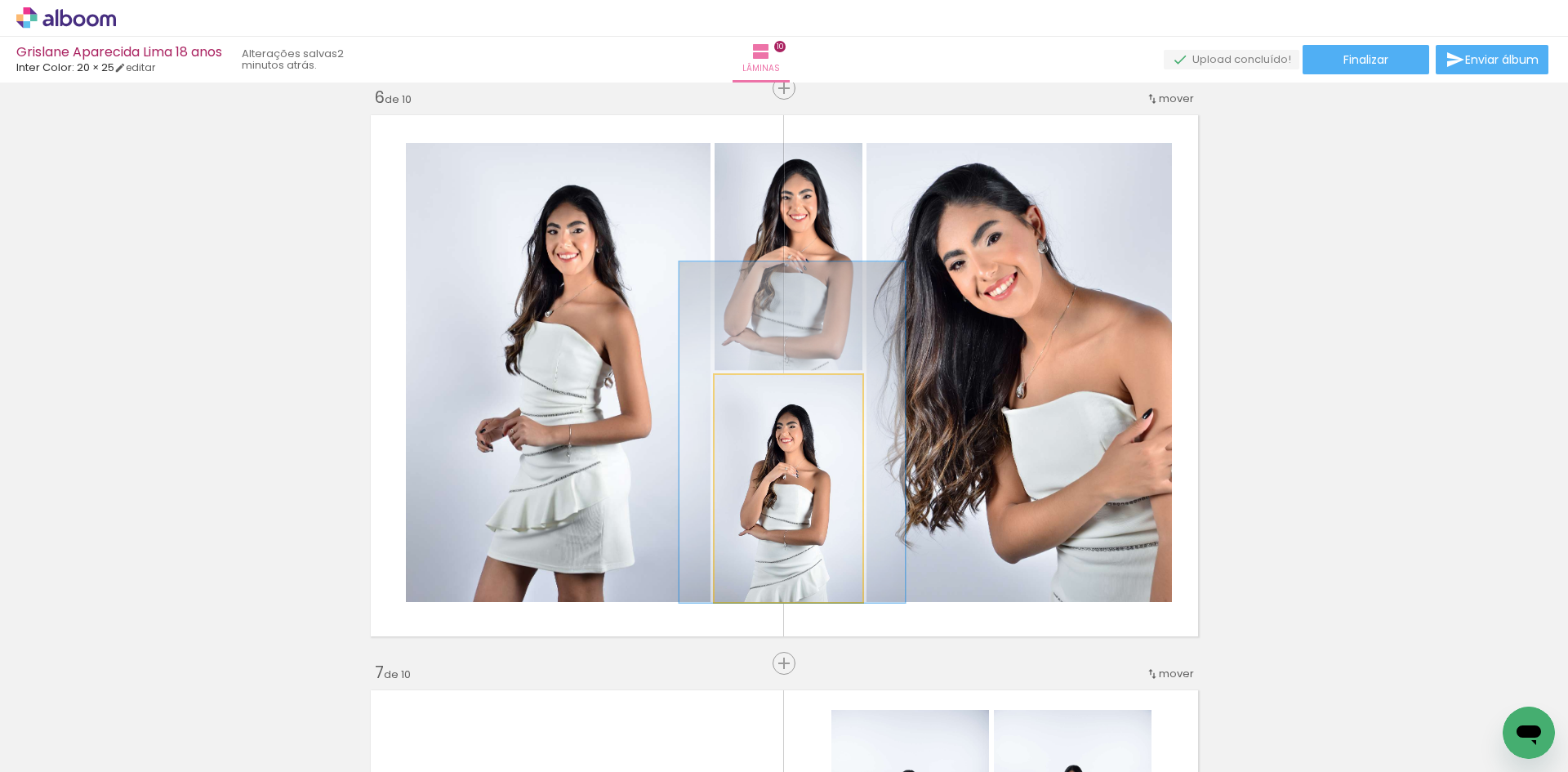
type paper-slider "150"
click at [782, 400] on div at bounding box center [785, 392] width 27 height 27
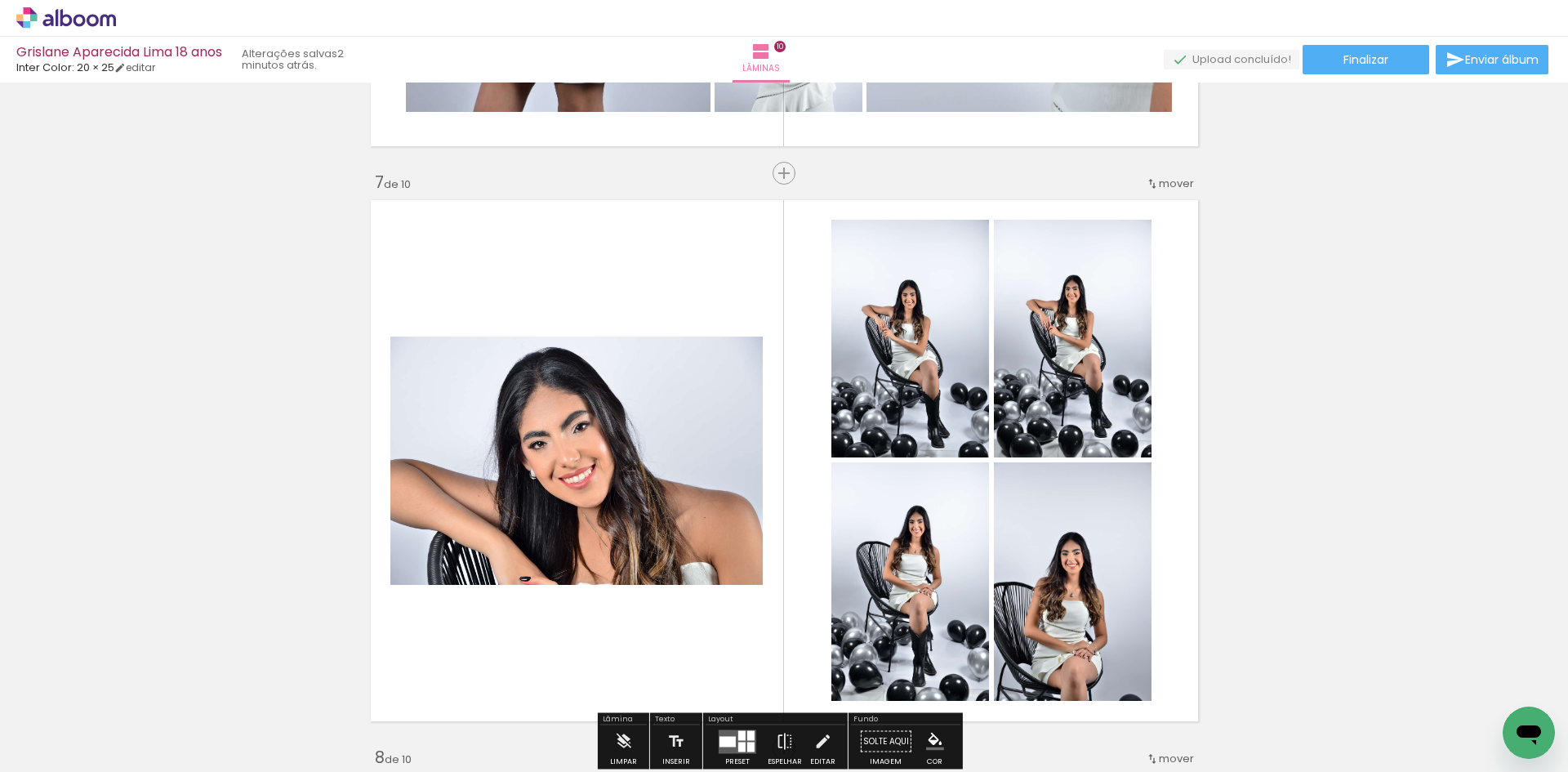
scroll to position [3470, 0]
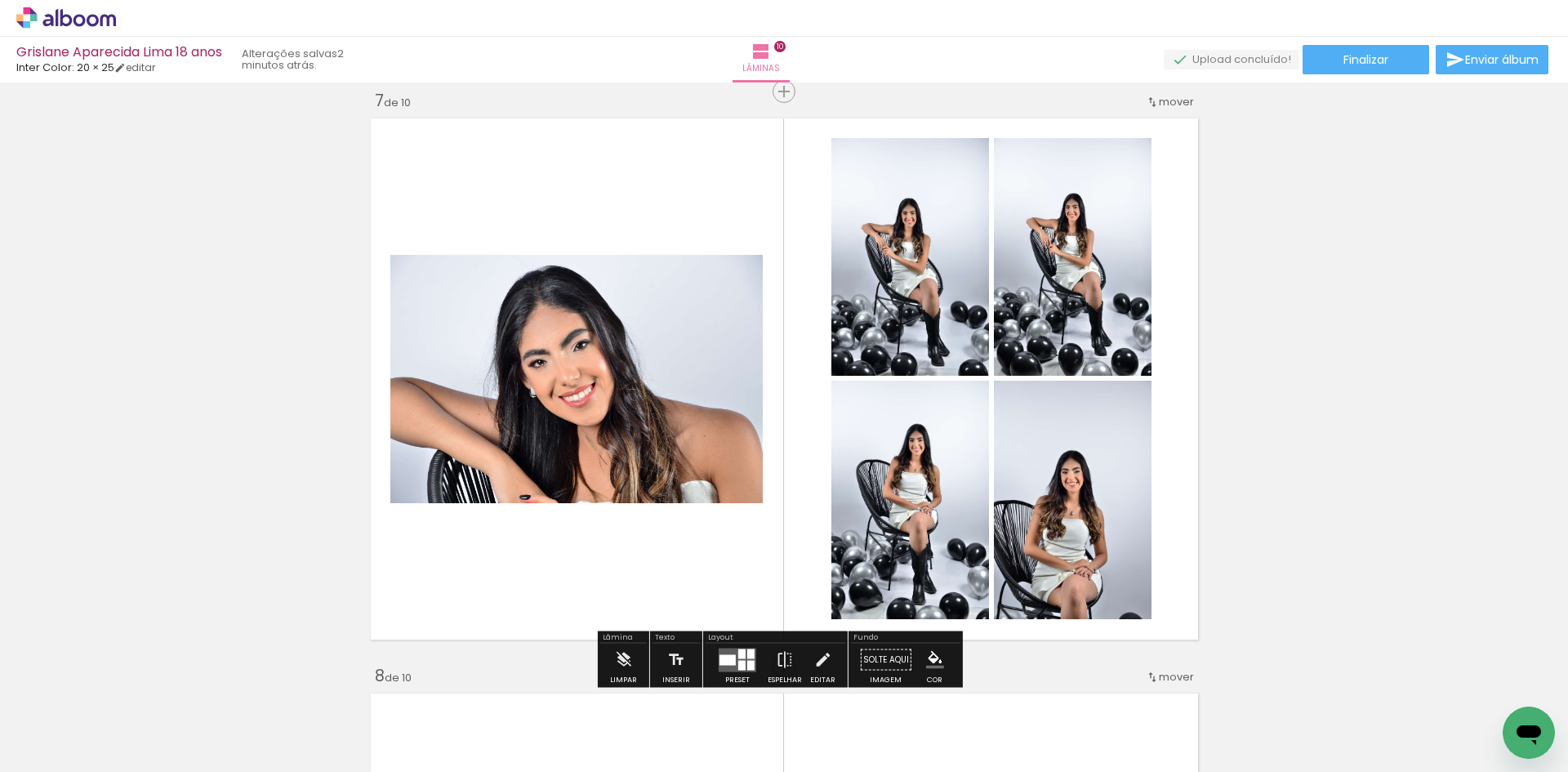
click at [732, 655] on div at bounding box center [727, 659] width 16 height 10
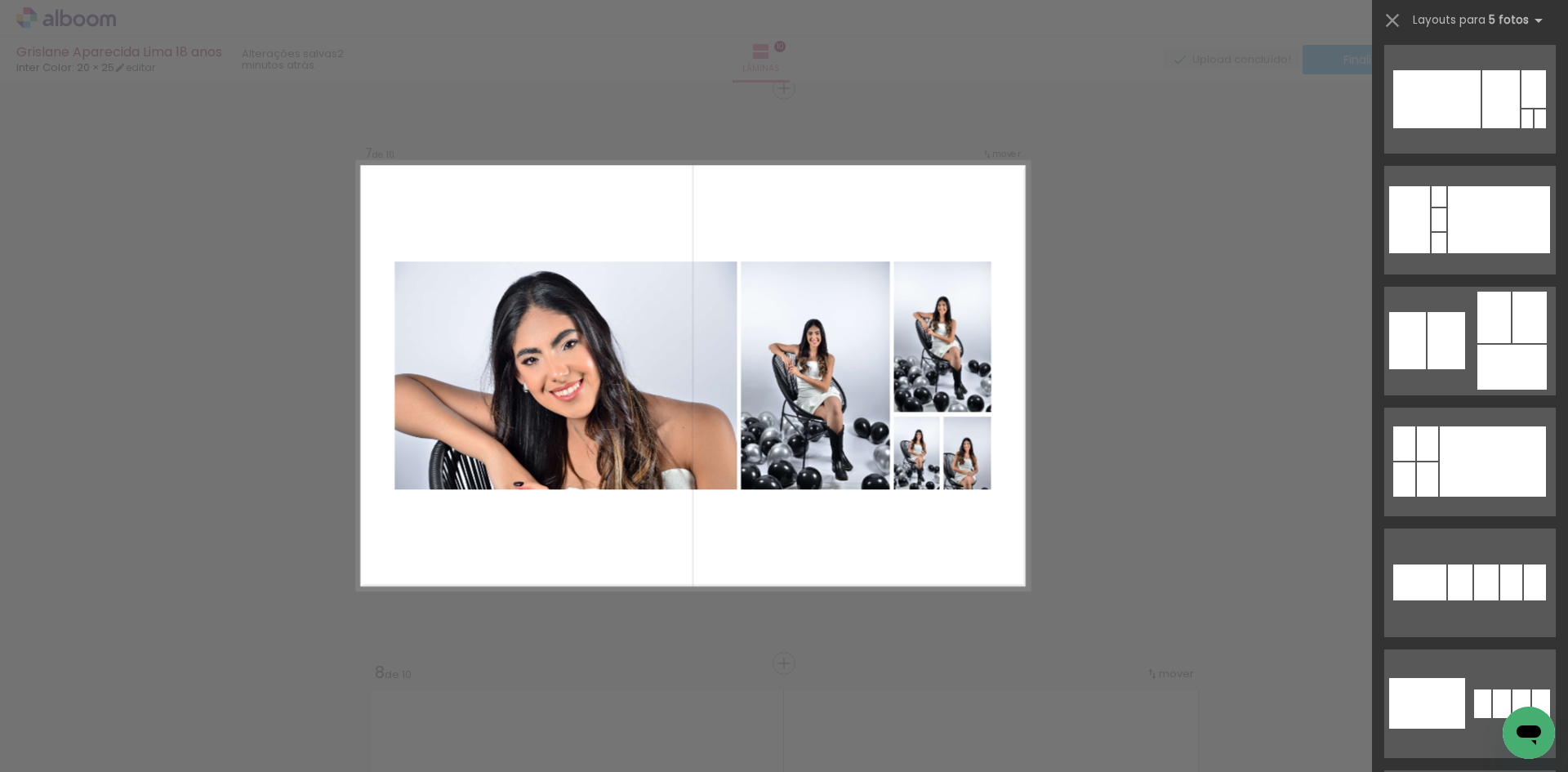
scroll to position [899, 0]
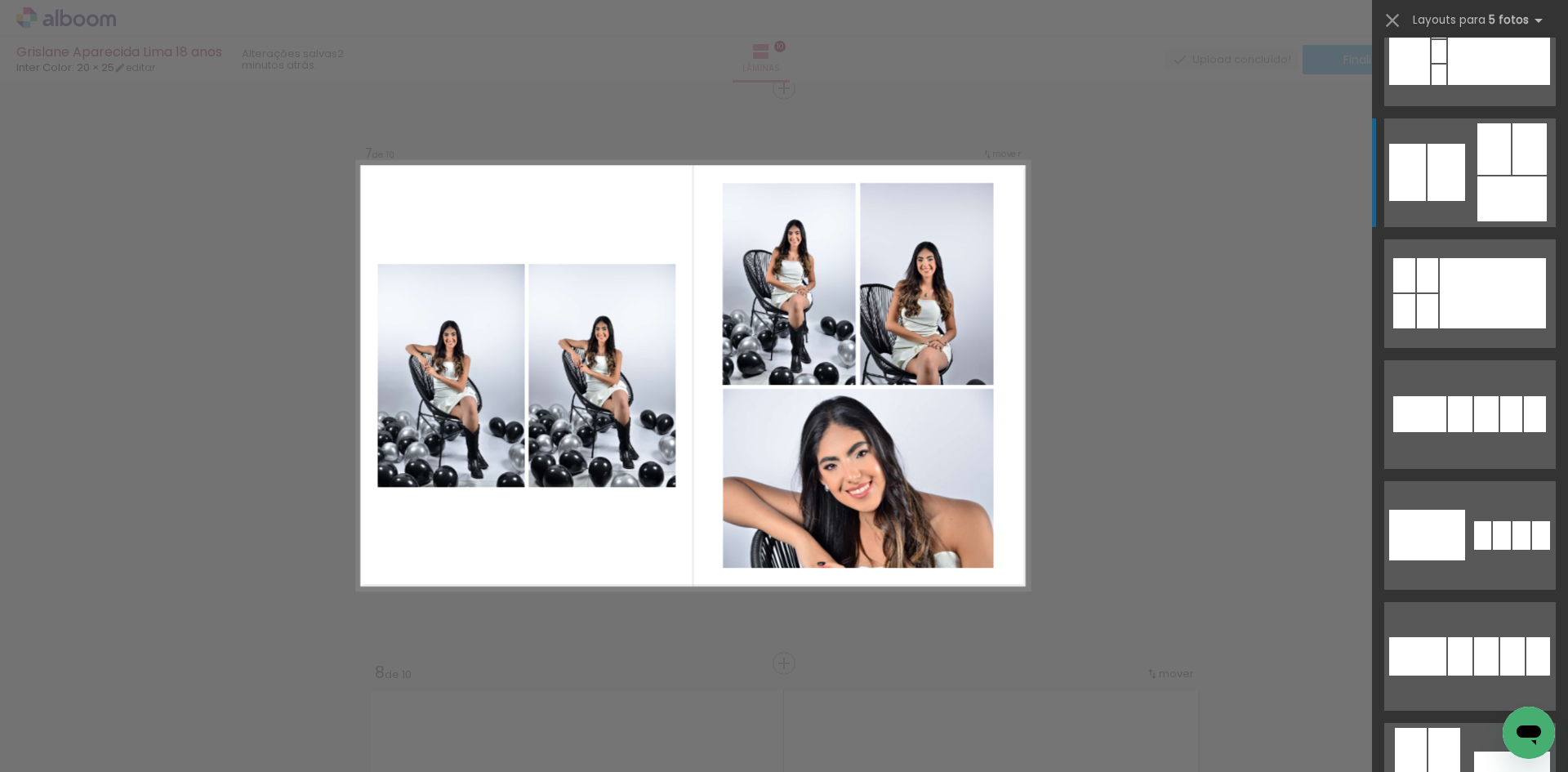
click at [1492, 182] on div at bounding box center [1512, 198] width 69 height 45
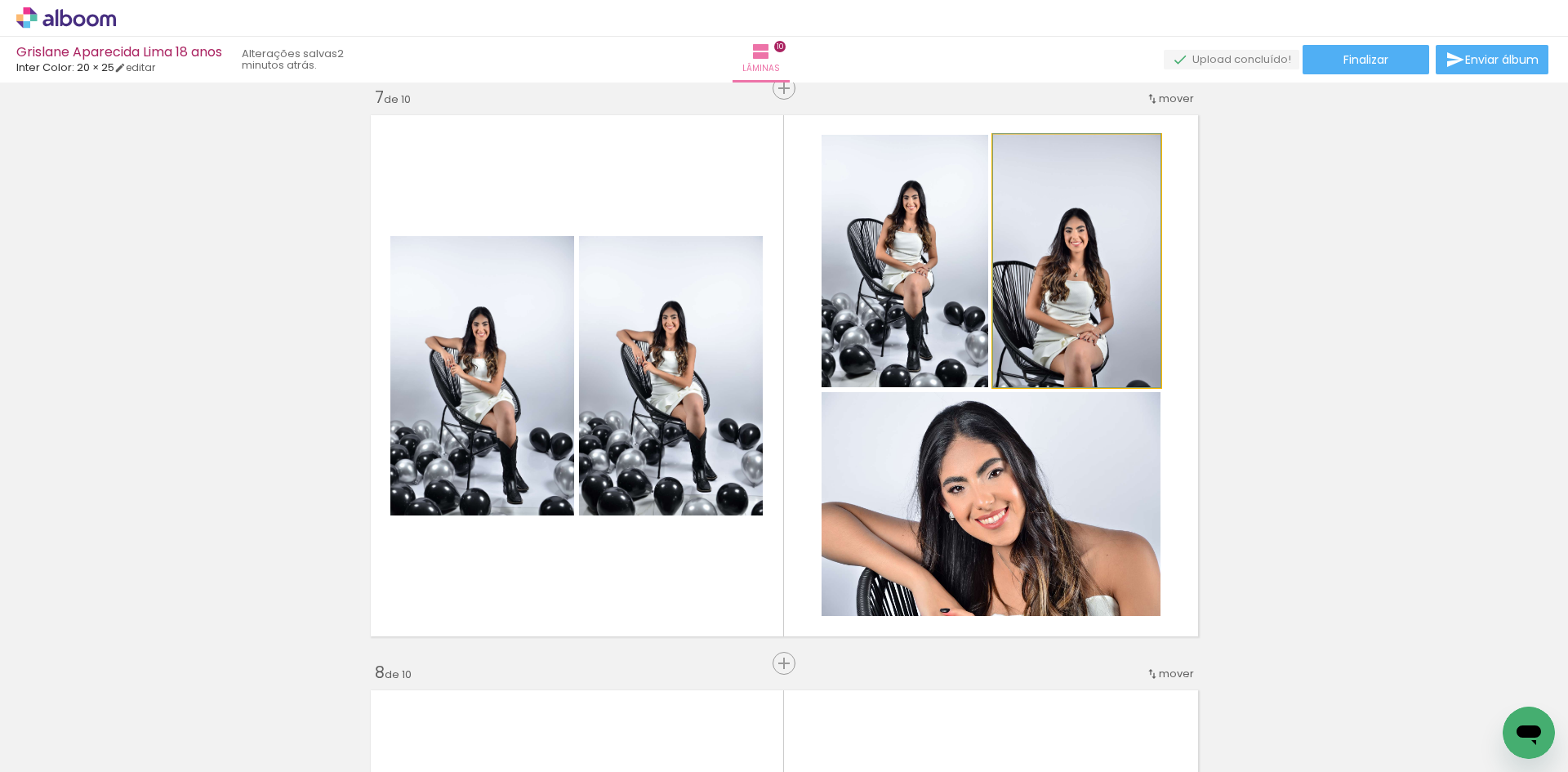
click at [1109, 328] on quentale-photo at bounding box center [1077, 260] width 168 height 253
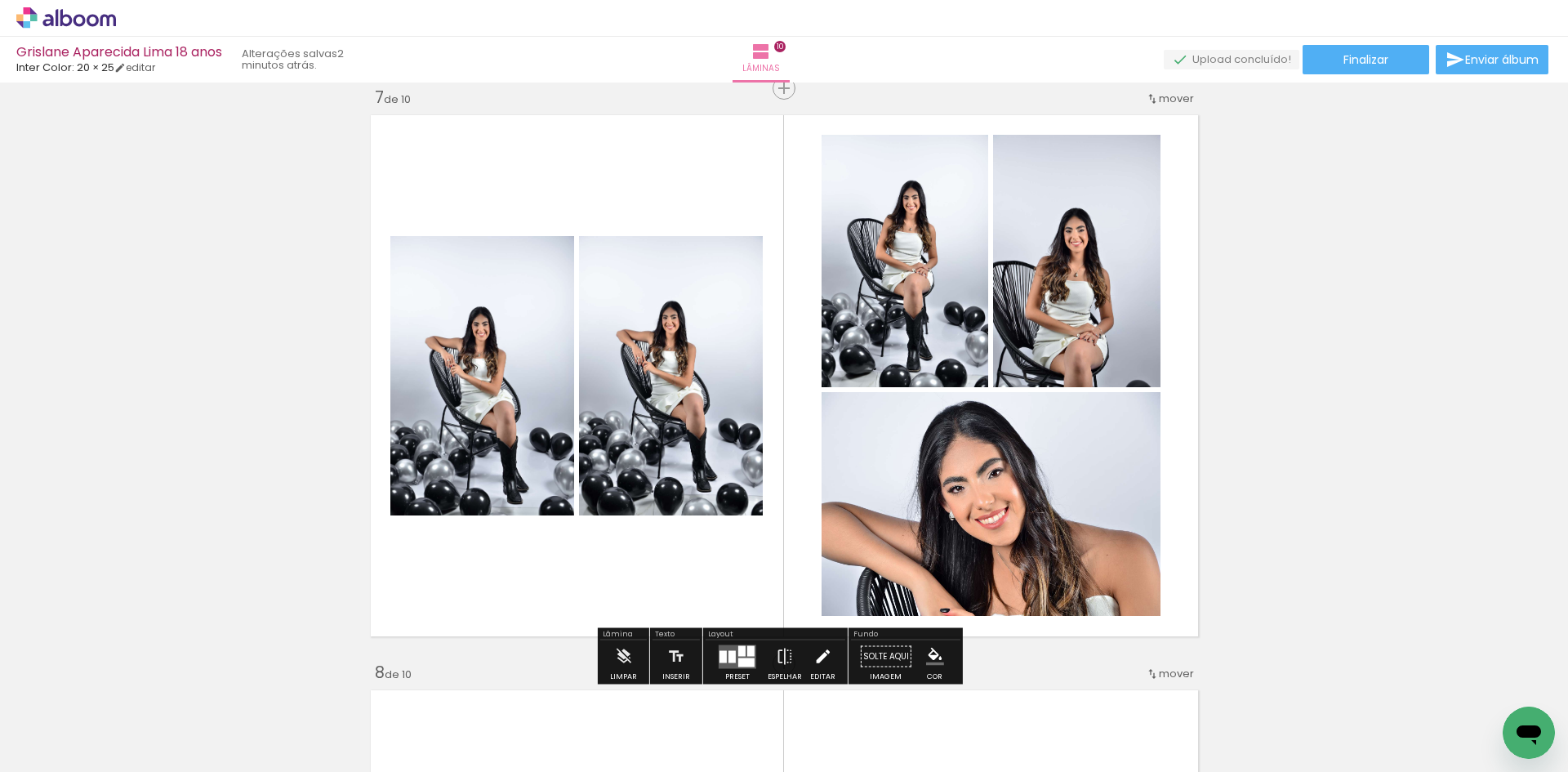
click at [821, 648] on iron-icon at bounding box center [822, 656] width 18 height 33
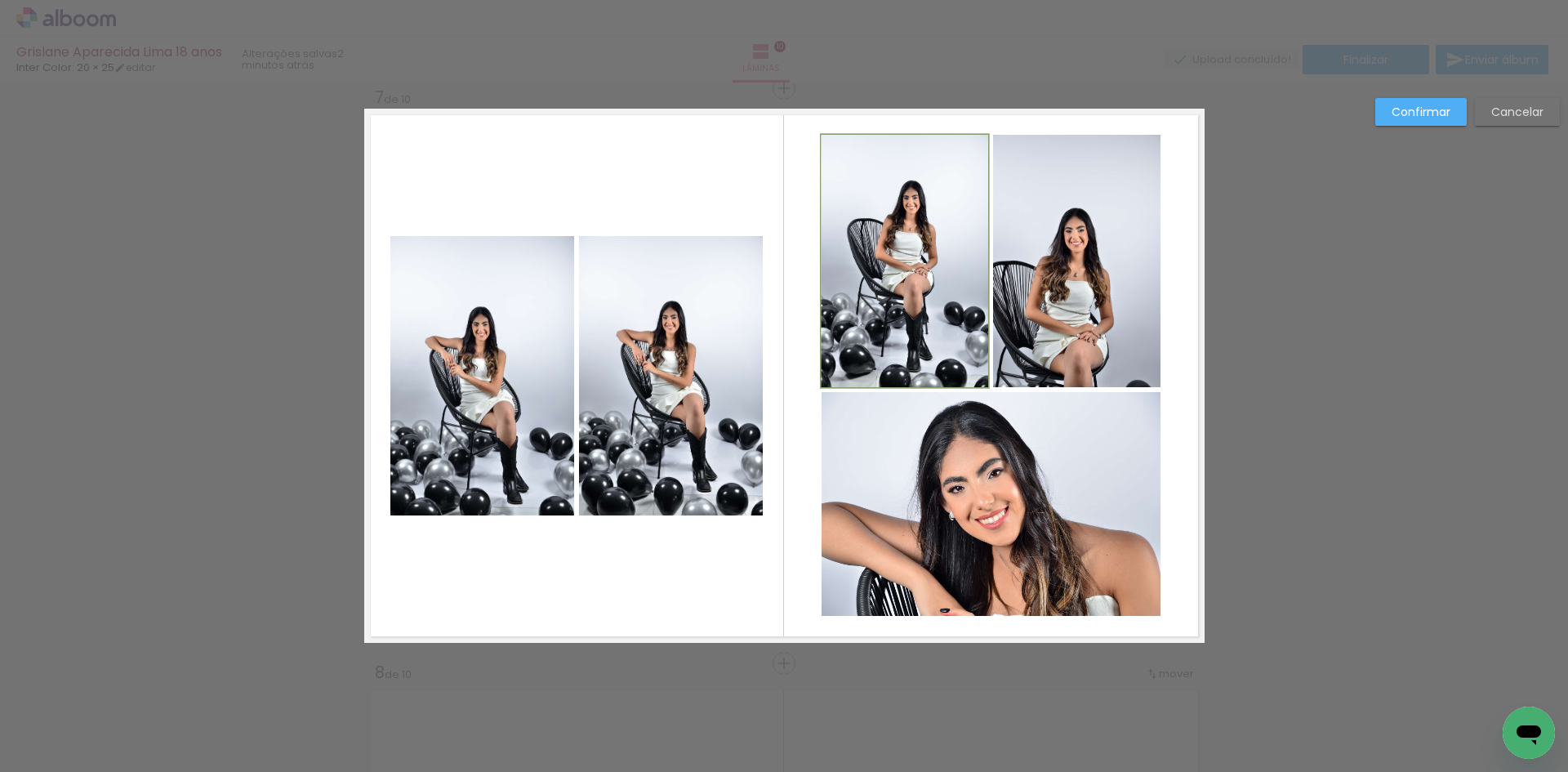
click at [955, 249] on quentale-photo at bounding box center [905, 260] width 167 height 253
click at [1062, 312] on quentale-photo at bounding box center [1077, 260] width 168 height 253
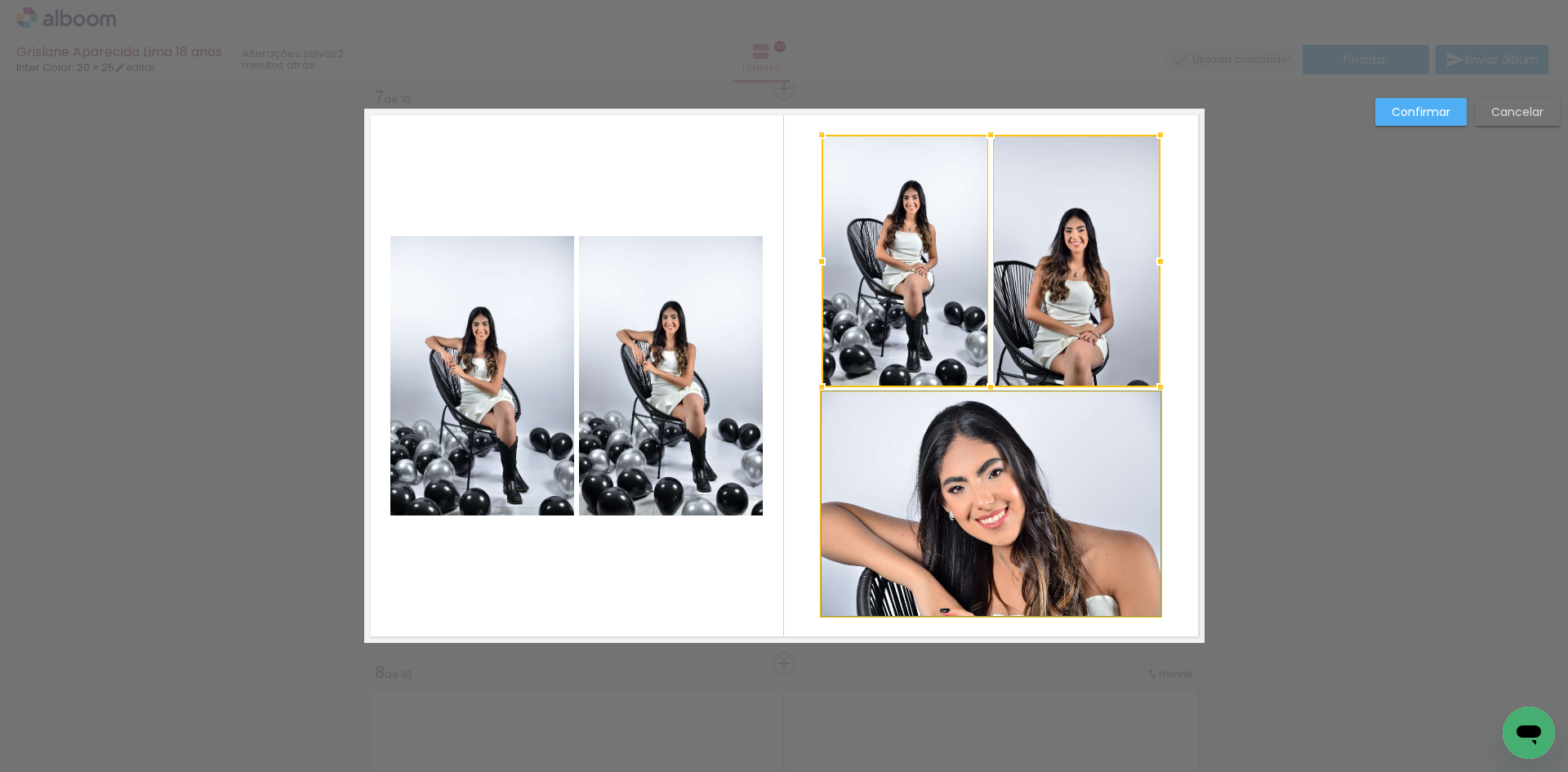
click at [1038, 509] on quentale-photo at bounding box center [991, 504] width 339 height 224
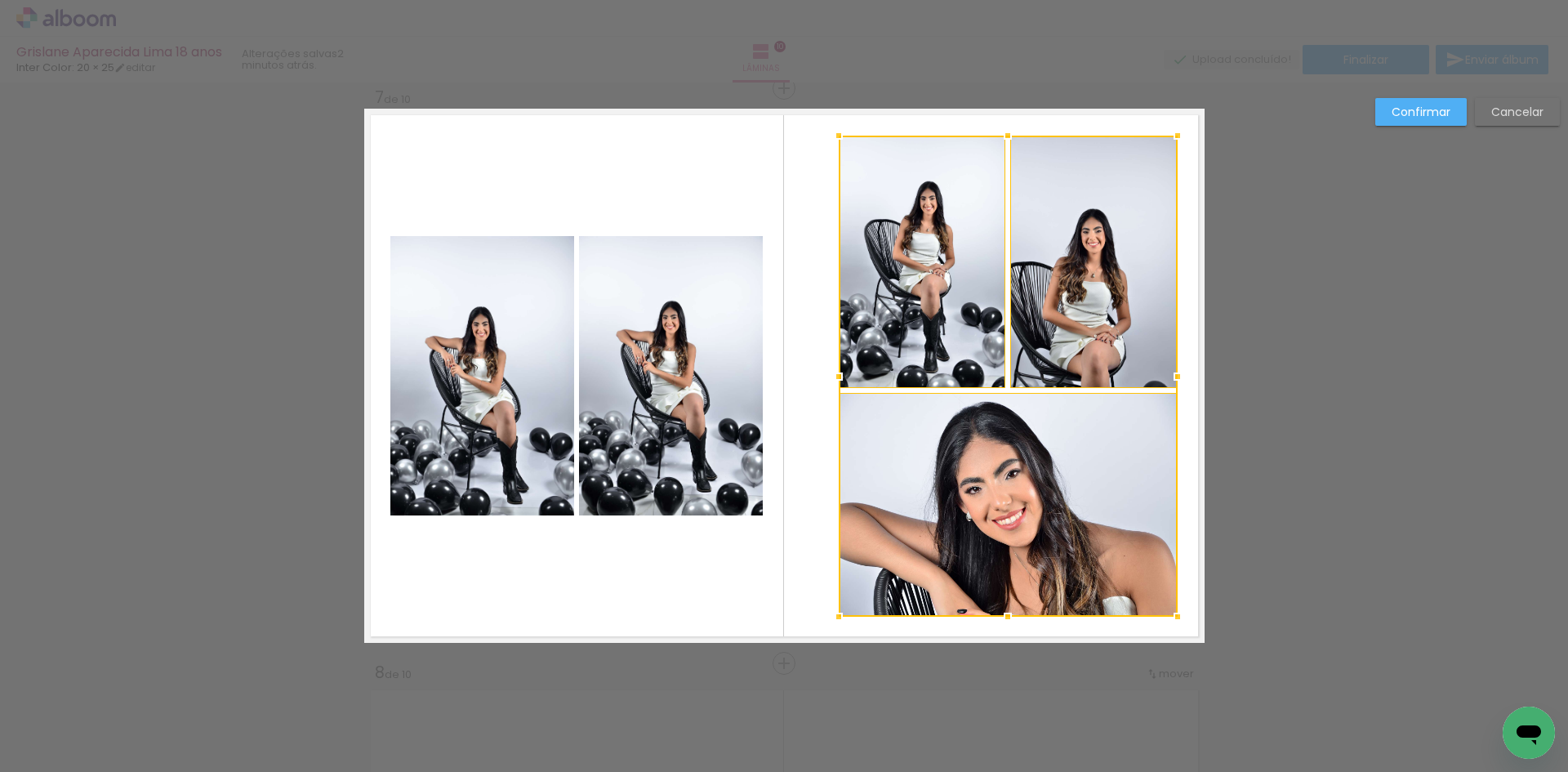
drag, startPoint x: 1070, startPoint y: 342, endPoint x: 1087, endPoint y: 342, distance: 17.0
click at [1087, 342] on div at bounding box center [1008, 376] width 339 height 481
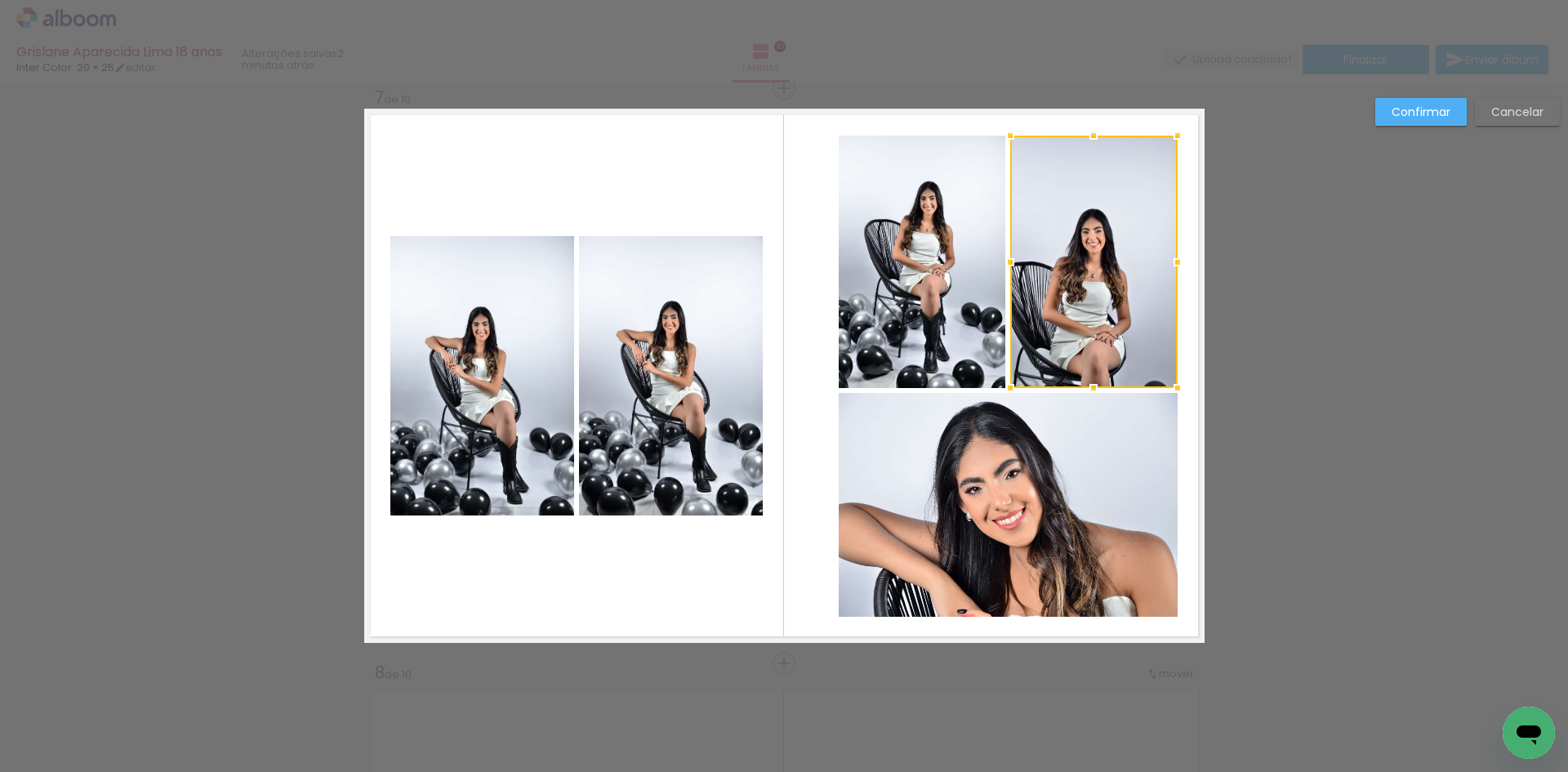
click at [721, 362] on quentale-photo at bounding box center [671, 375] width 184 height 279
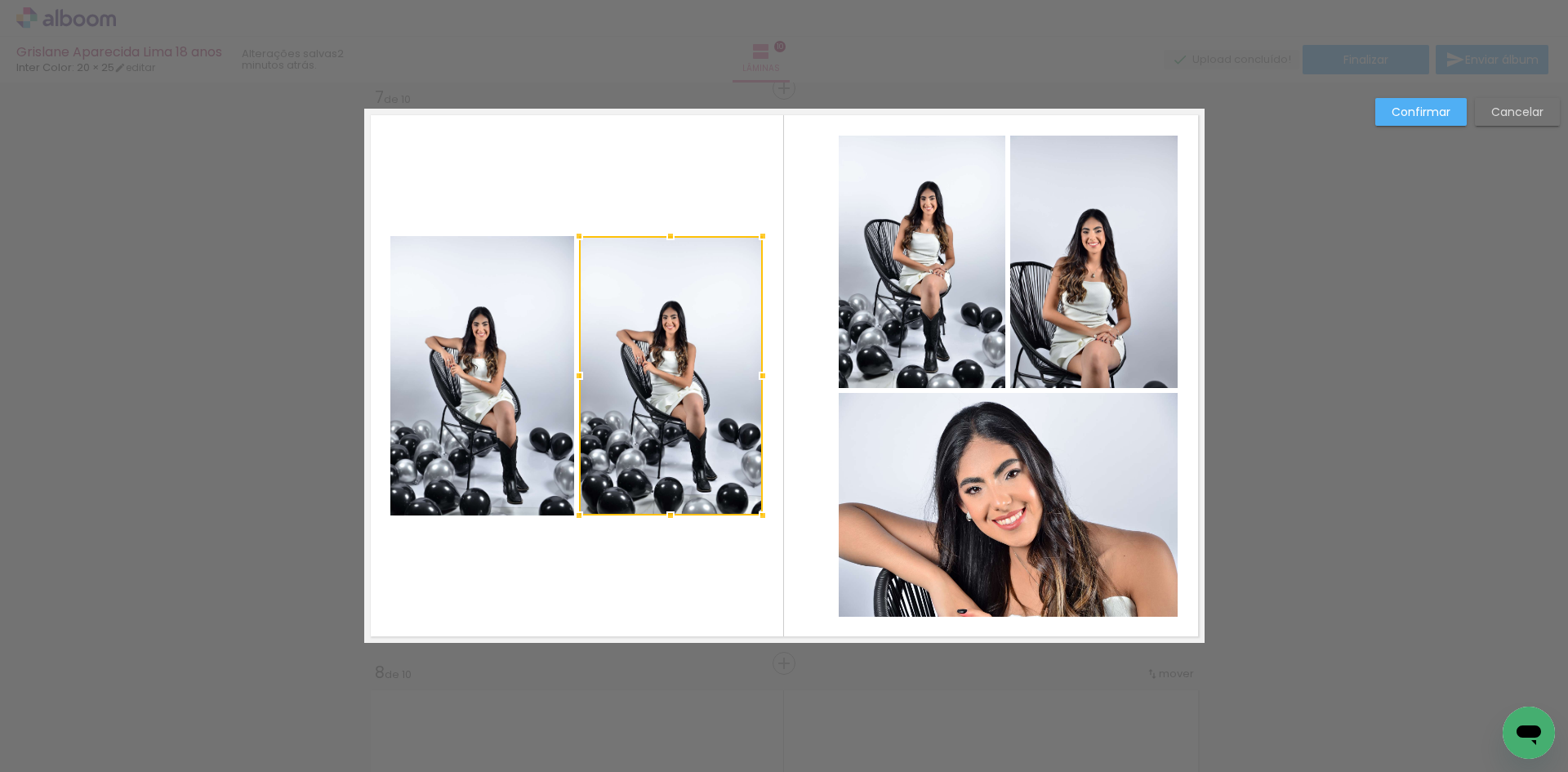
click at [454, 391] on quentale-photo at bounding box center [482, 375] width 184 height 279
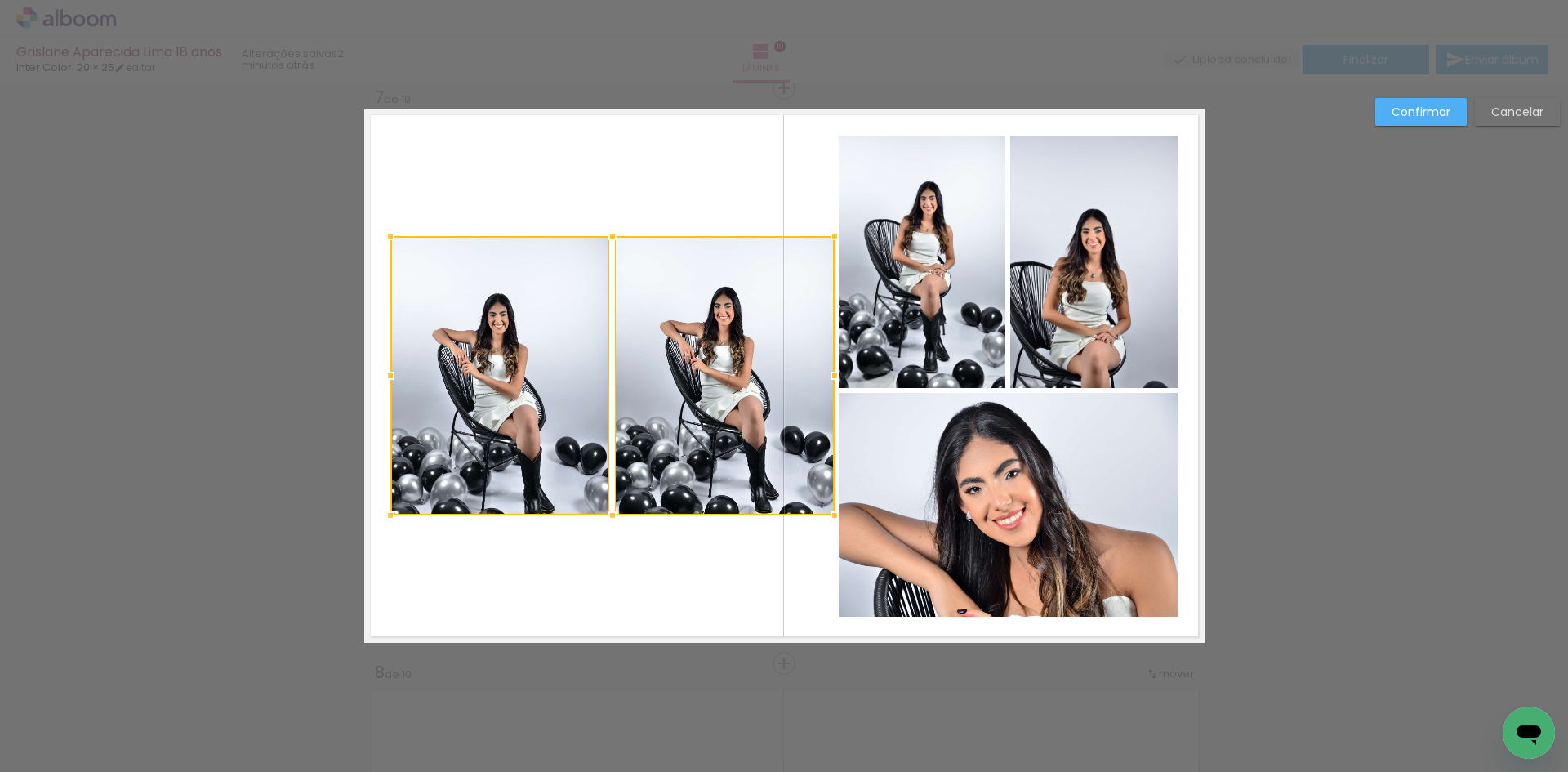
drag, startPoint x: 758, startPoint y: 378, endPoint x: 830, endPoint y: 373, distance: 72.2
click at [830, 373] on div at bounding box center [834, 376] width 33 height 33
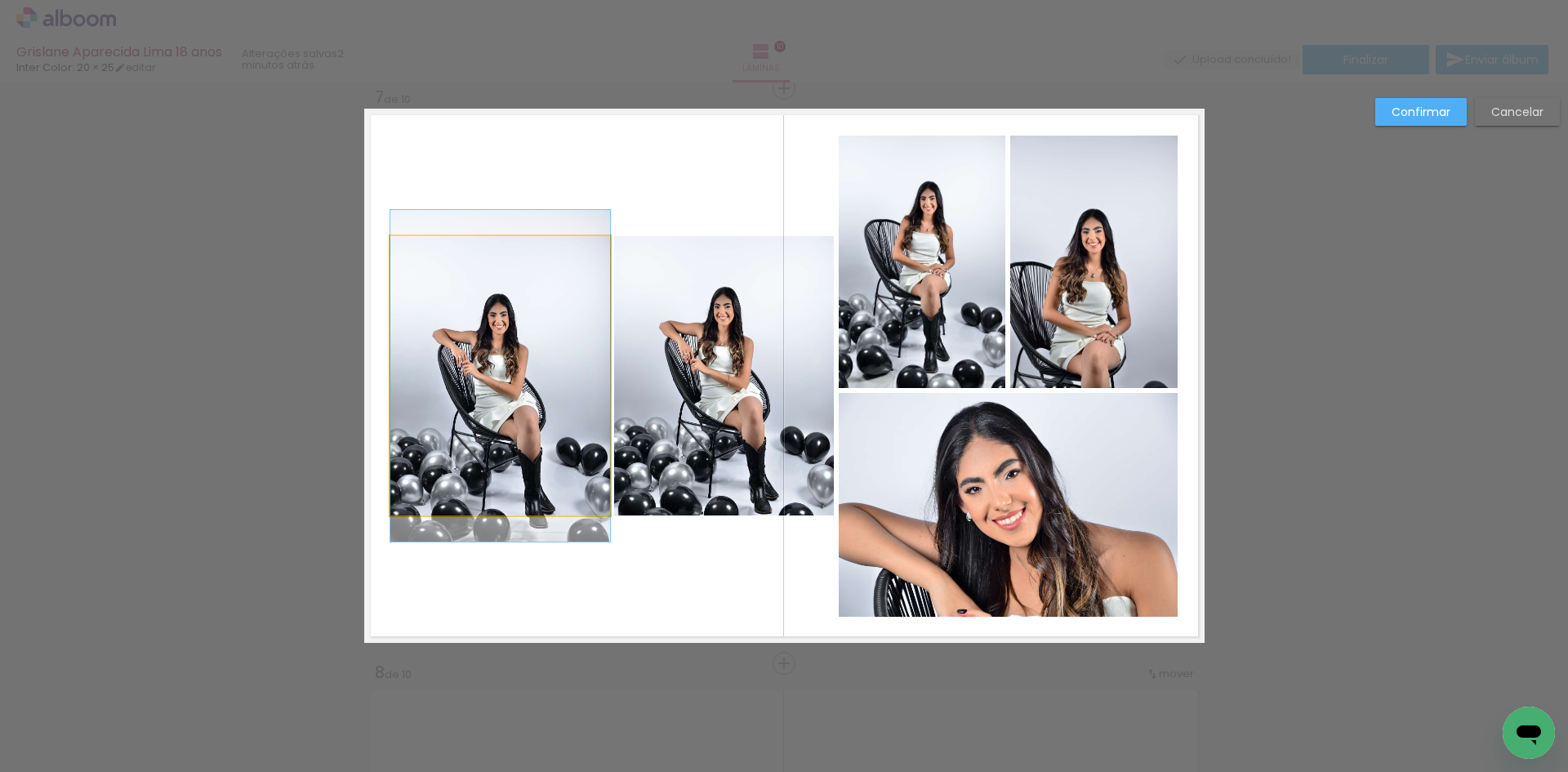
click at [537, 366] on quentale-photo at bounding box center [500, 375] width 220 height 279
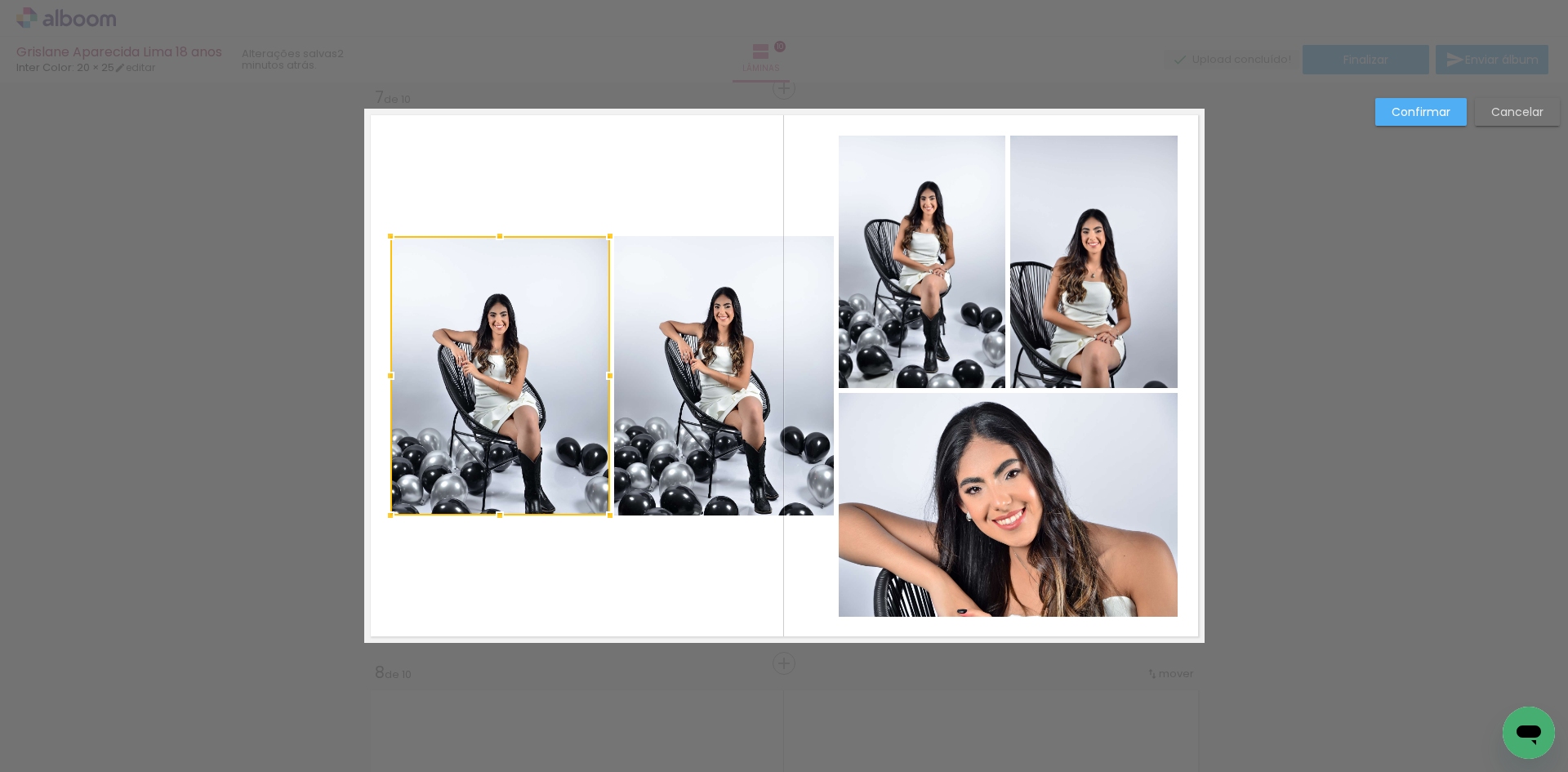
click at [650, 364] on quentale-photo at bounding box center [724, 375] width 220 height 279
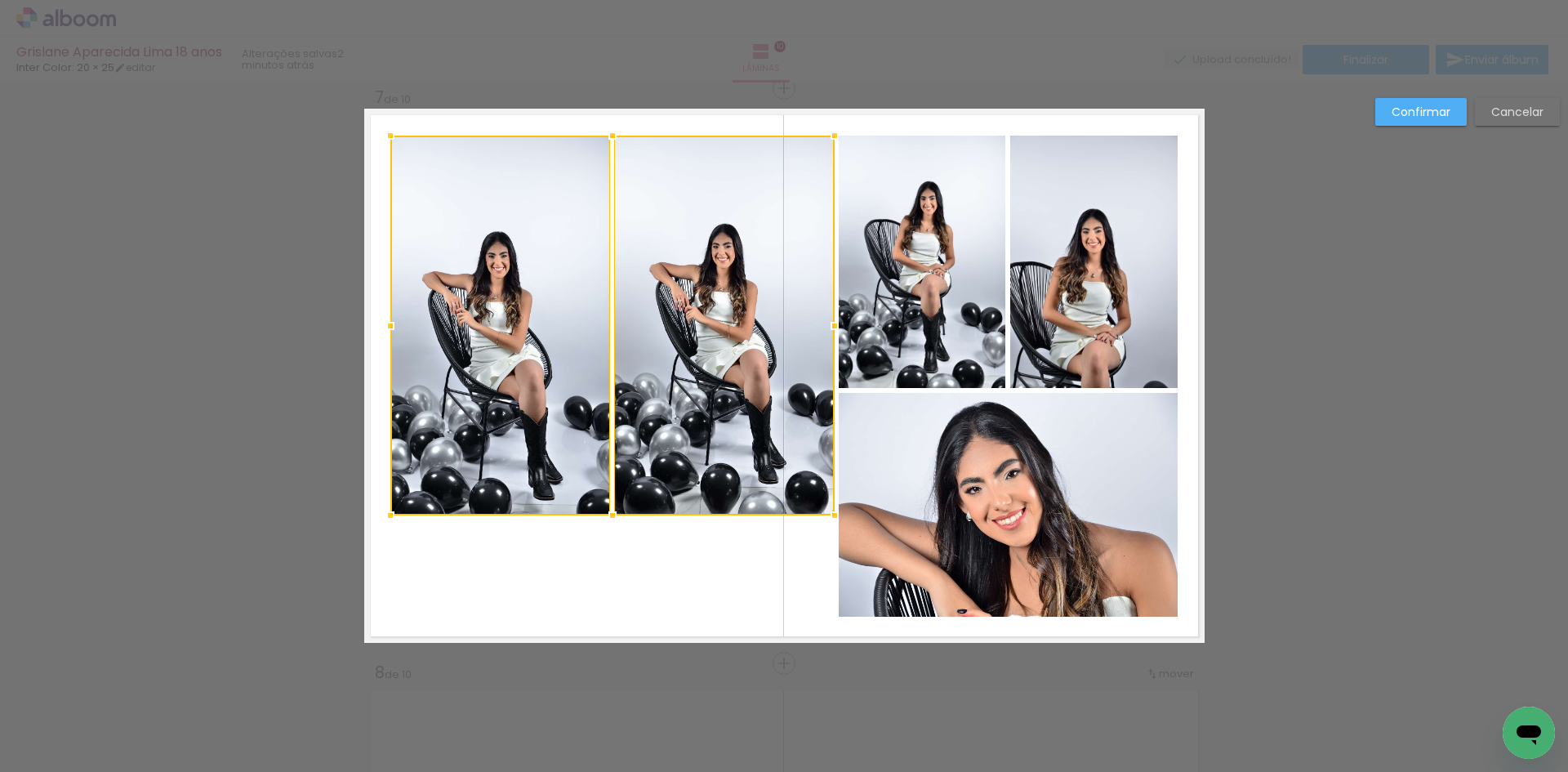
drag, startPoint x: 610, startPoint y: 229, endPoint x: 626, endPoint y: 129, distance: 101.3
click at [626, 129] on album-spread "7 de 10" at bounding box center [785, 376] width 841 height 534
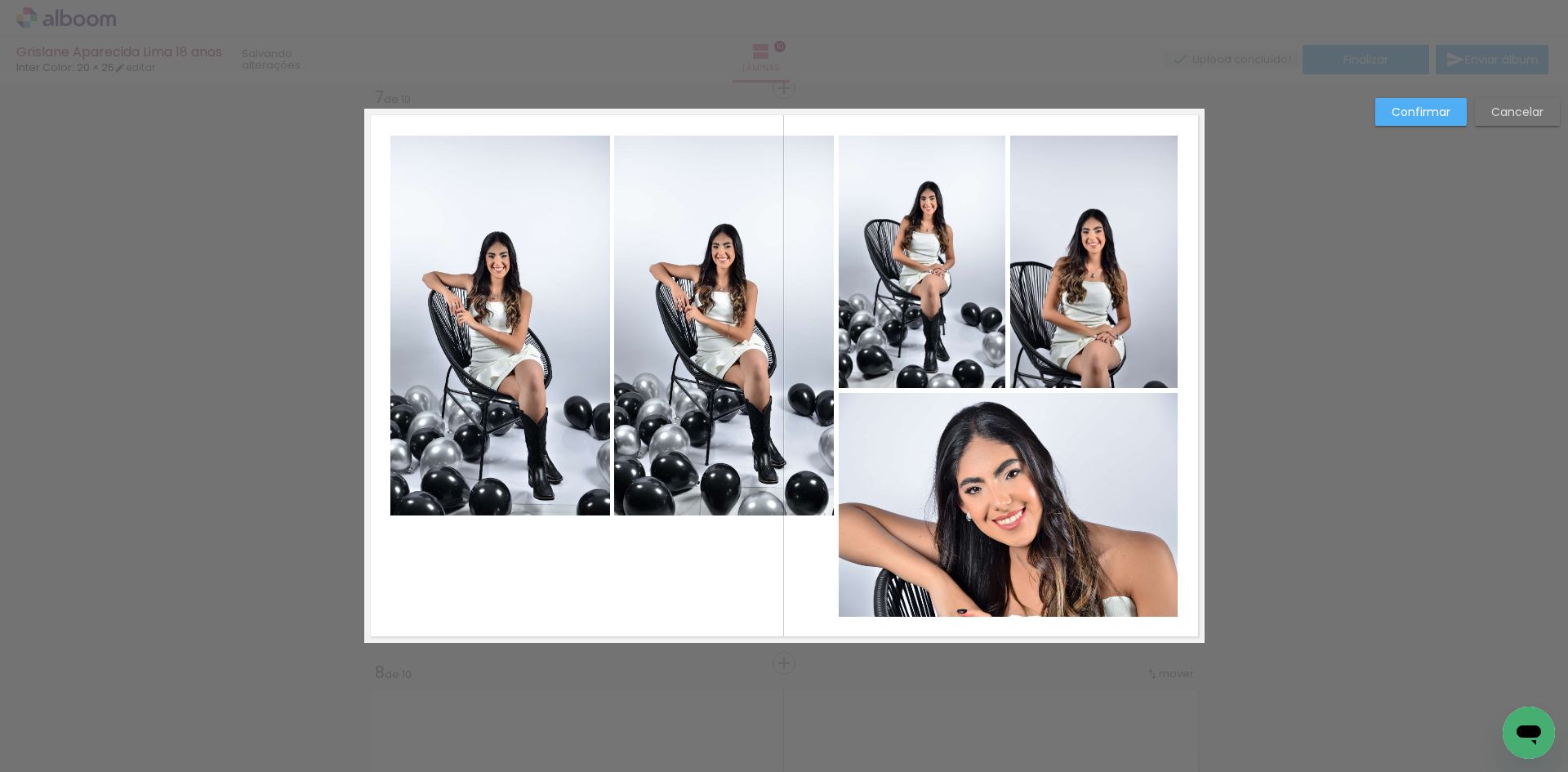
click at [660, 198] on quentale-photo at bounding box center [724, 325] width 220 height 380
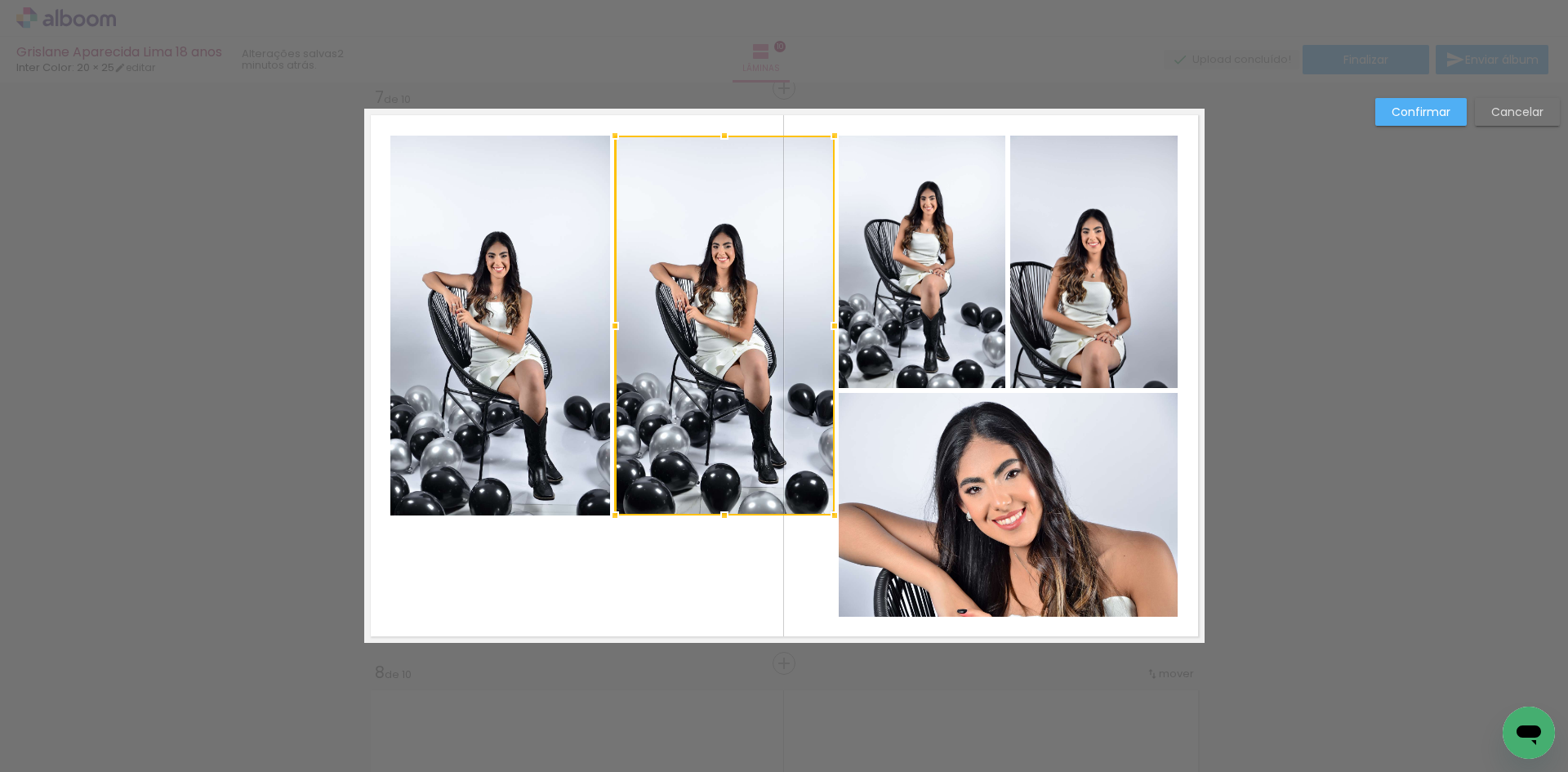
click at [481, 278] on quentale-photo at bounding box center [500, 325] width 220 height 380
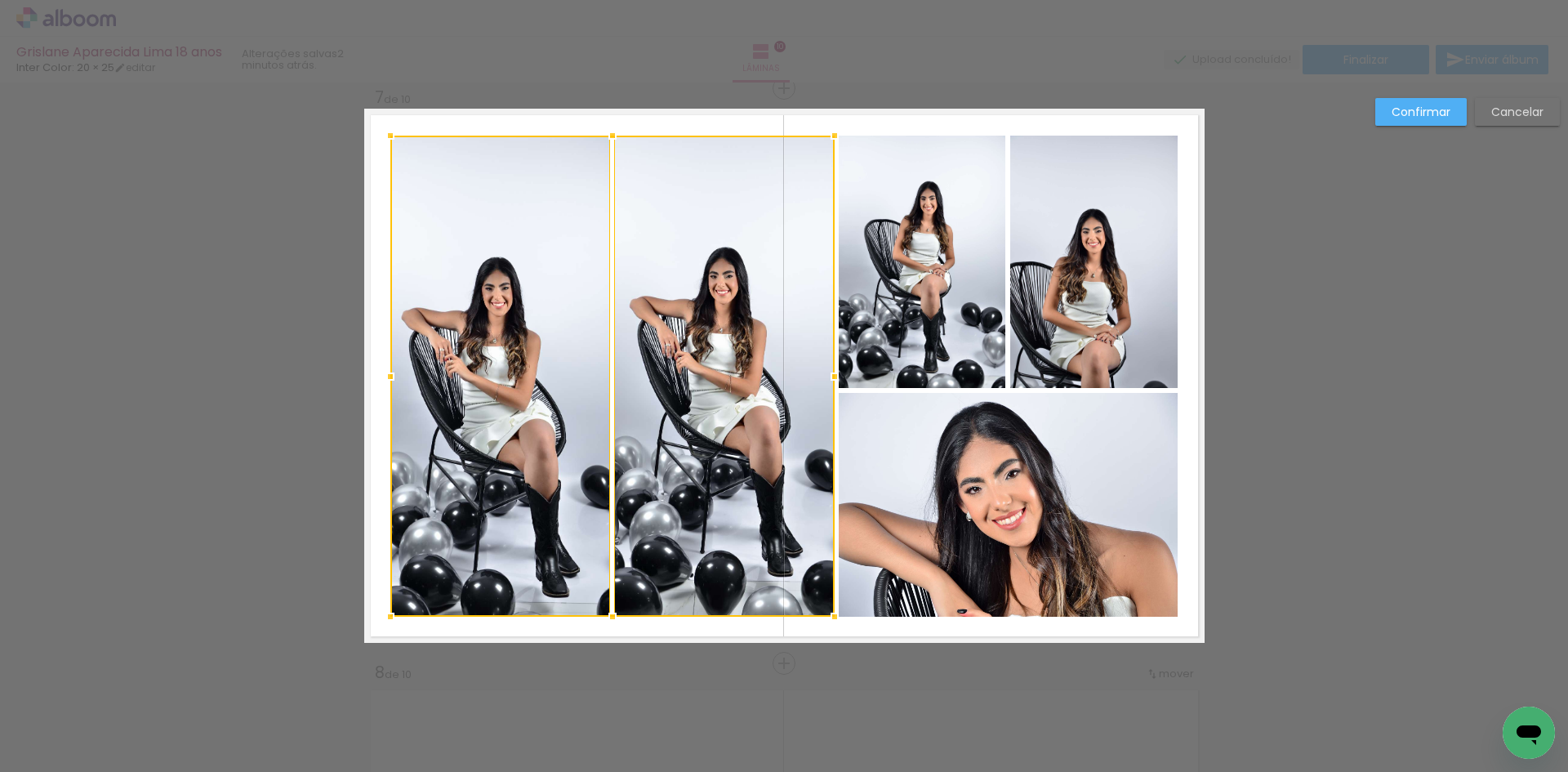
drag, startPoint x: 610, startPoint y: 516, endPoint x: 615, endPoint y: 618, distance: 102.1
click at [615, 618] on div at bounding box center [613, 617] width 33 height 33
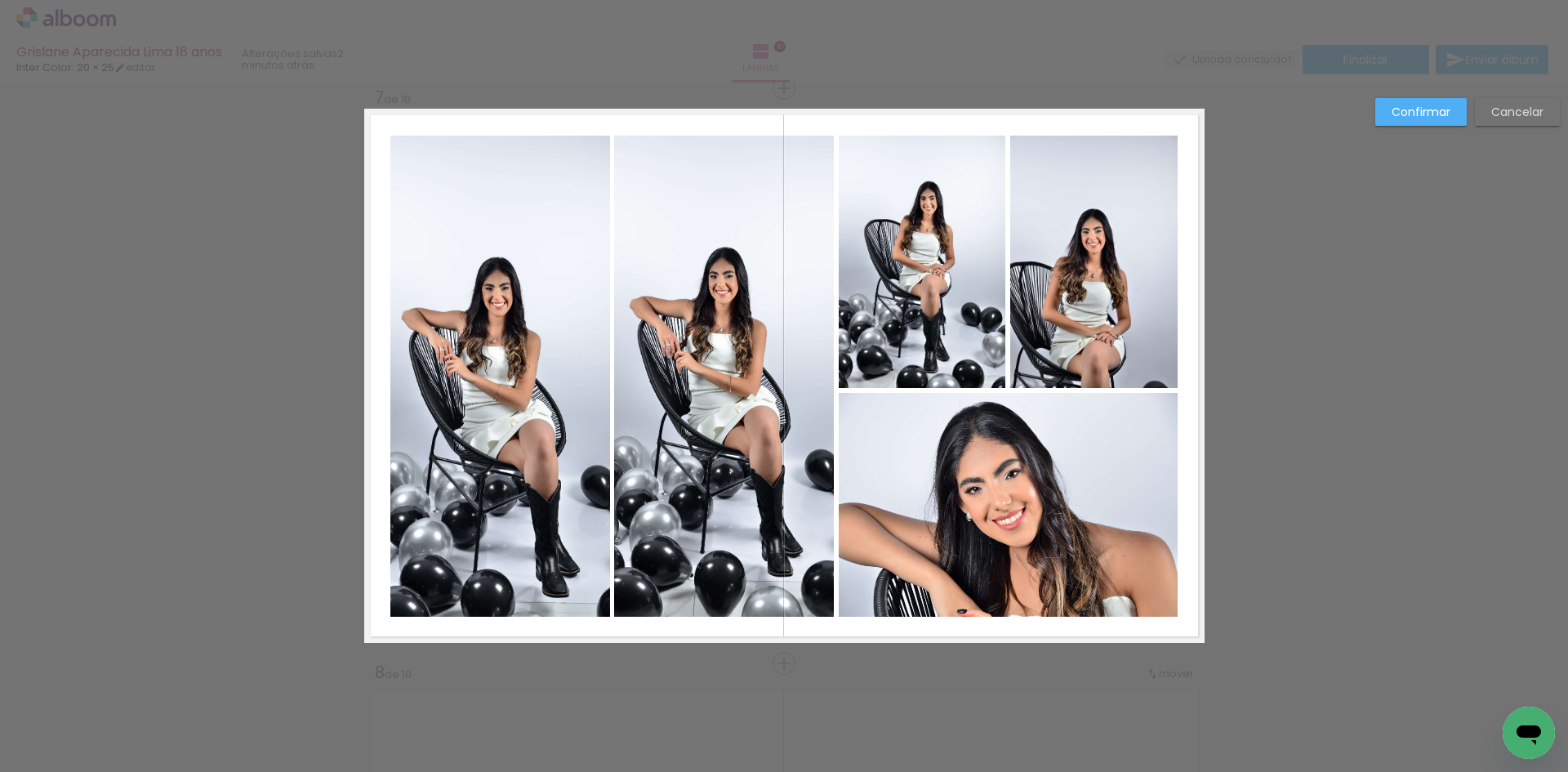
click at [621, 633] on quentale-layouter at bounding box center [785, 376] width 841 height 534
click at [964, 317] on quentale-photo at bounding box center [922, 261] width 167 height 253
click at [1055, 314] on quentale-photo at bounding box center [1094, 261] width 168 height 253
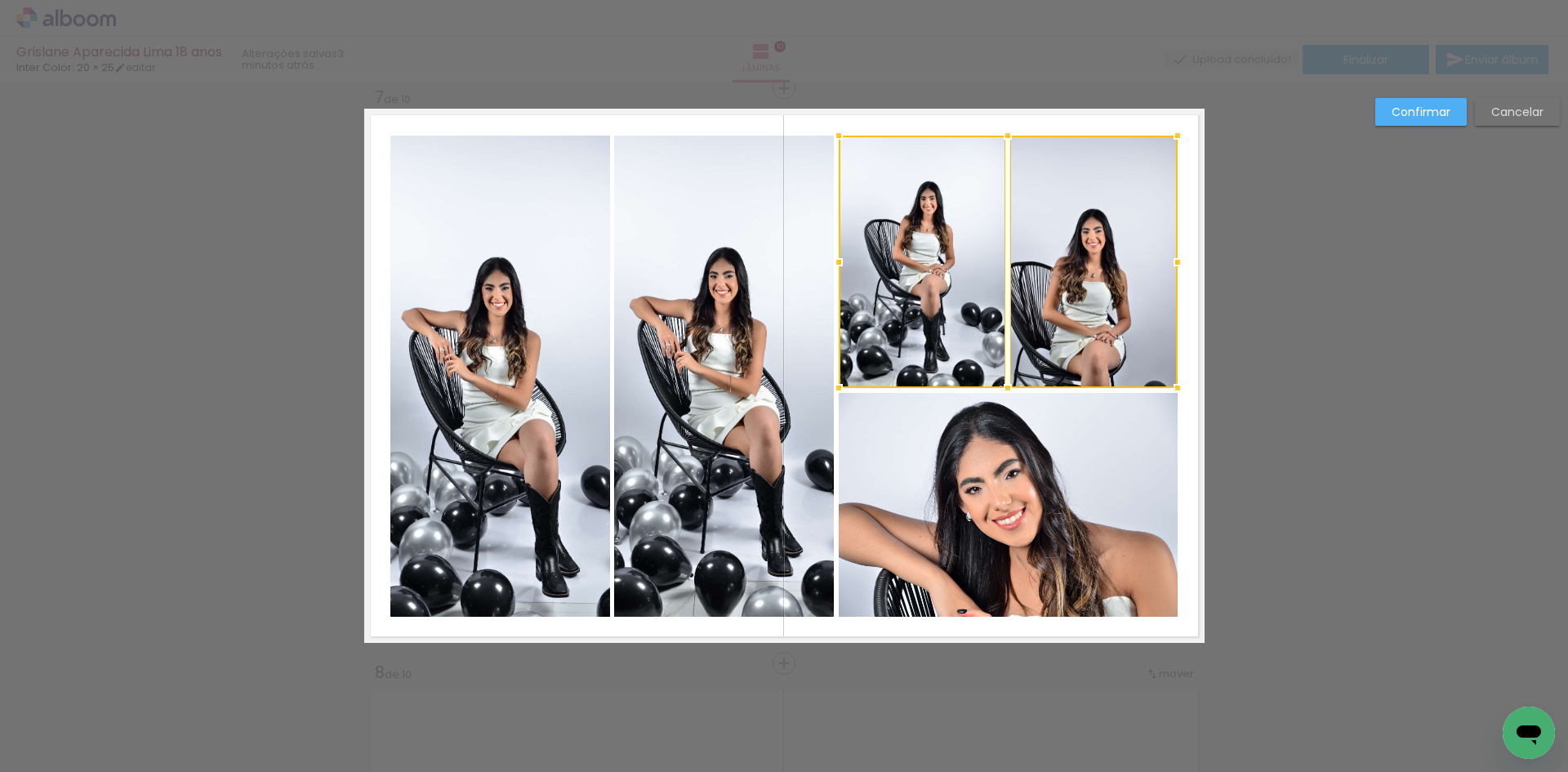
click at [1011, 479] on quentale-photo at bounding box center [1008, 505] width 339 height 224
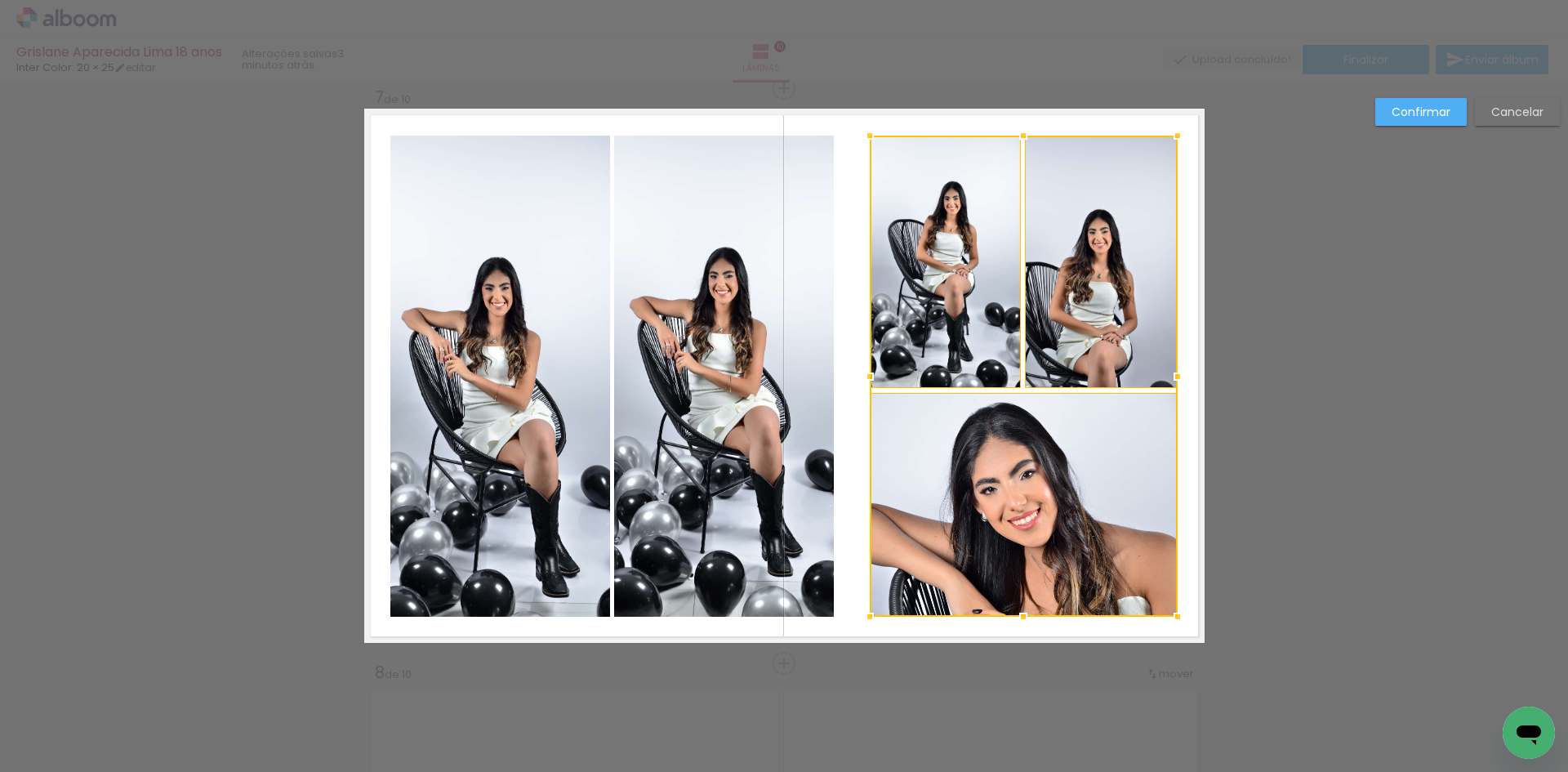
drag, startPoint x: 835, startPoint y: 368, endPoint x: 866, endPoint y: 368, distance: 31.0
click at [866, 368] on div at bounding box center [869, 376] width 33 height 33
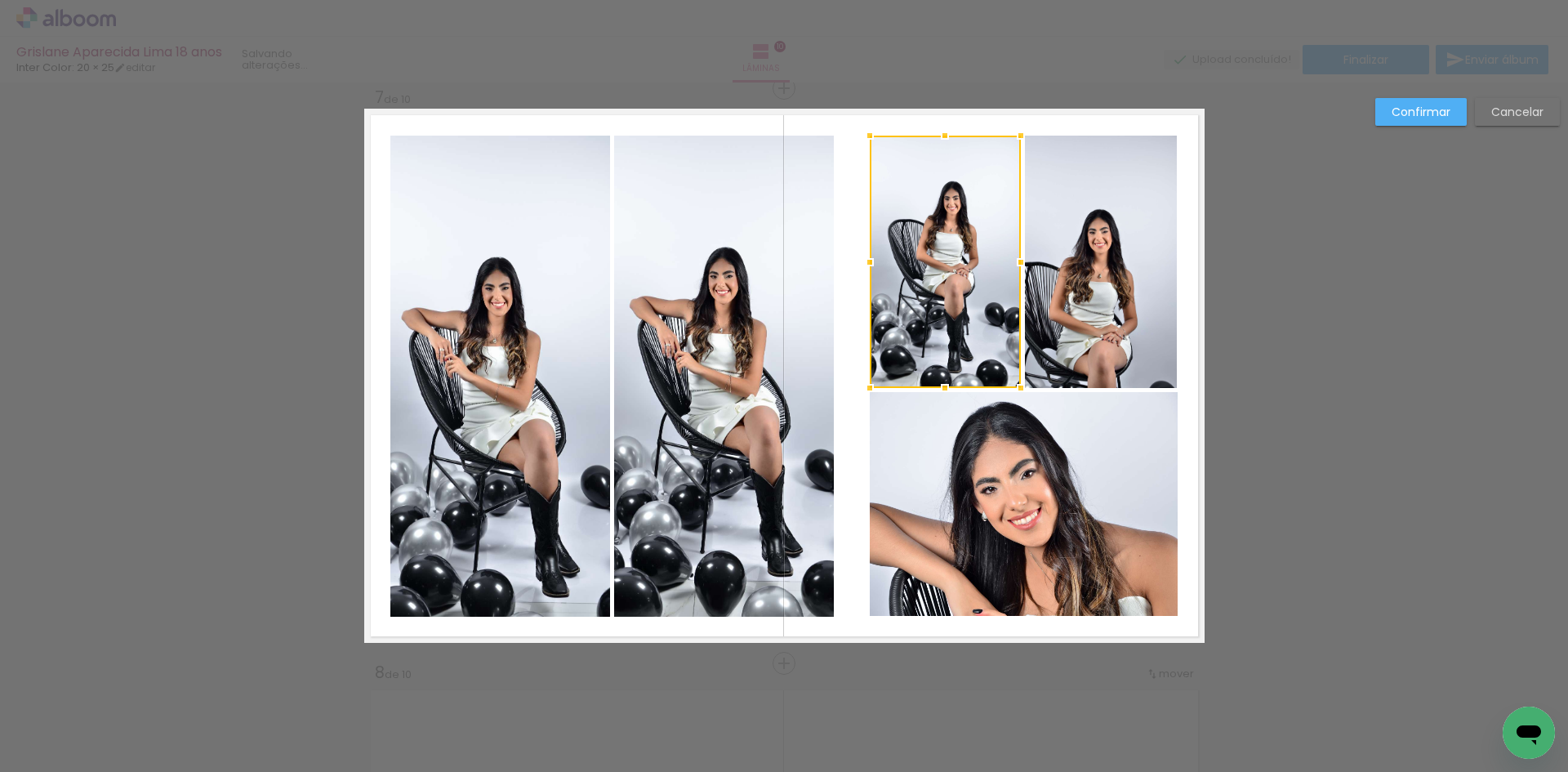
click at [701, 360] on quentale-photo at bounding box center [724, 376] width 220 height 481
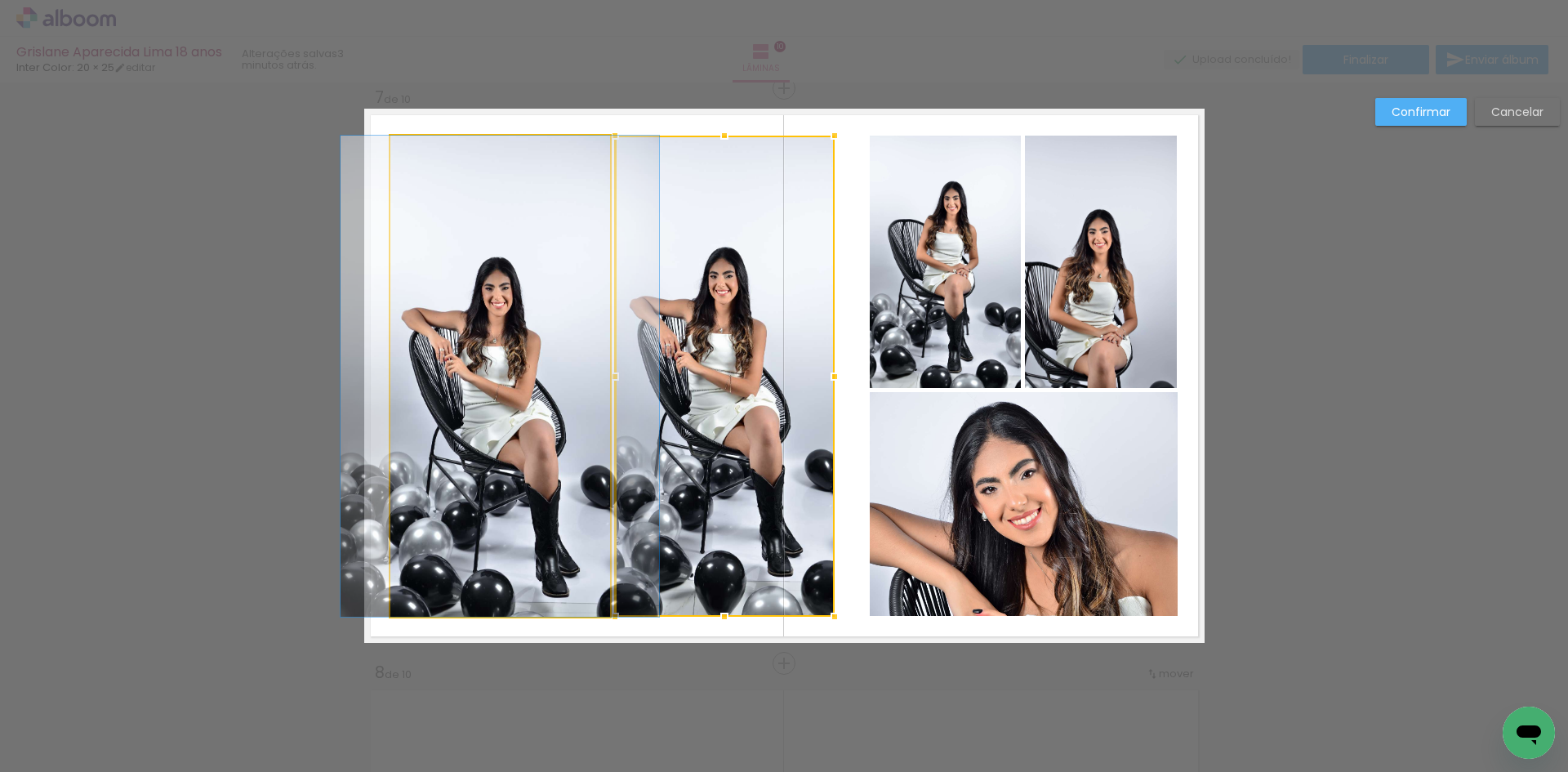
click at [508, 364] on quentale-photo at bounding box center [500, 376] width 220 height 481
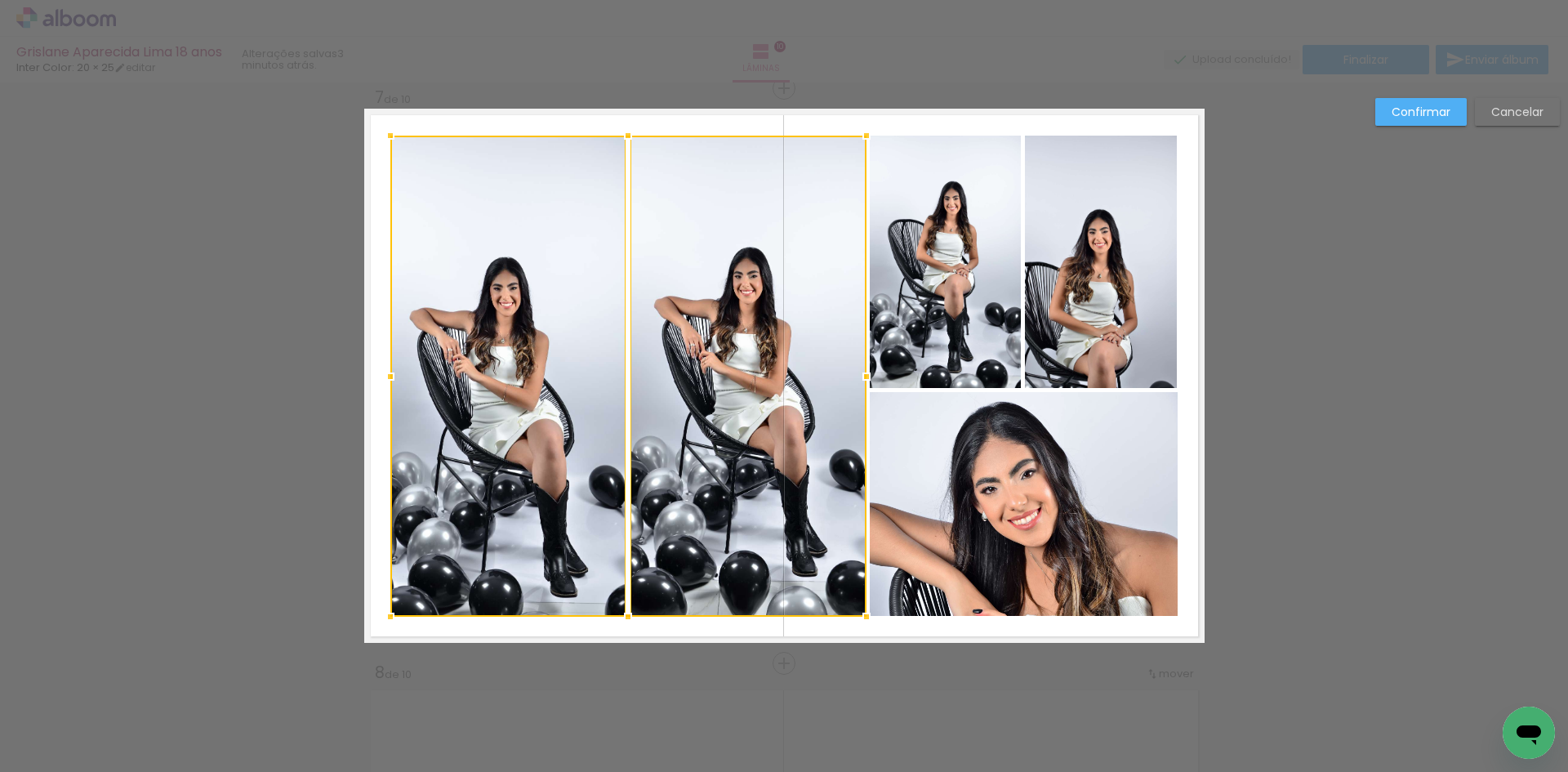
drag, startPoint x: 834, startPoint y: 375, endPoint x: 864, endPoint y: 378, distance: 30.1
click at [864, 378] on div at bounding box center [866, 376] width 33 height 33
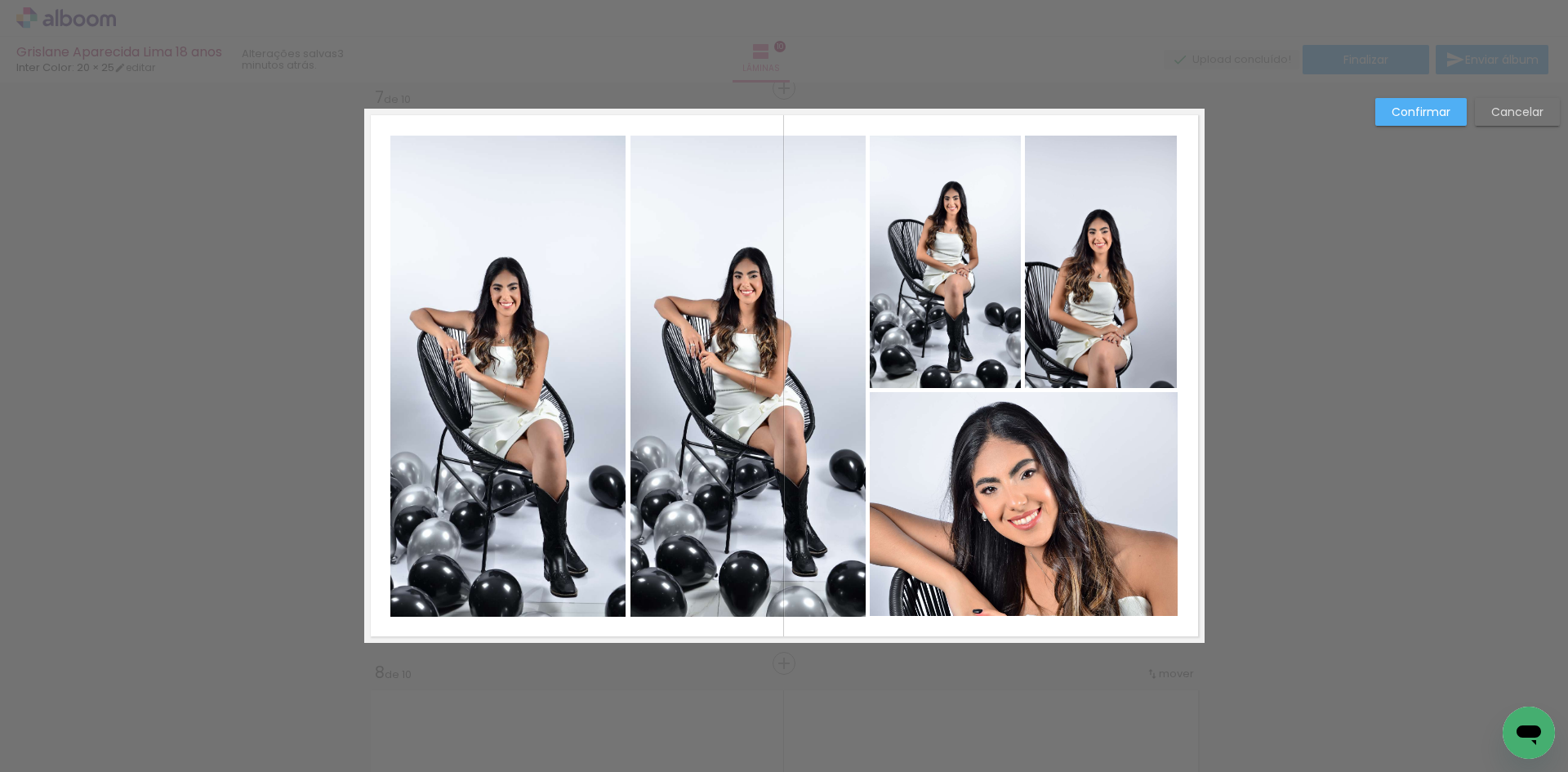
click at [0, 0] on slot "Confirmar" at bounding box center [0, 0] width 0 height 0
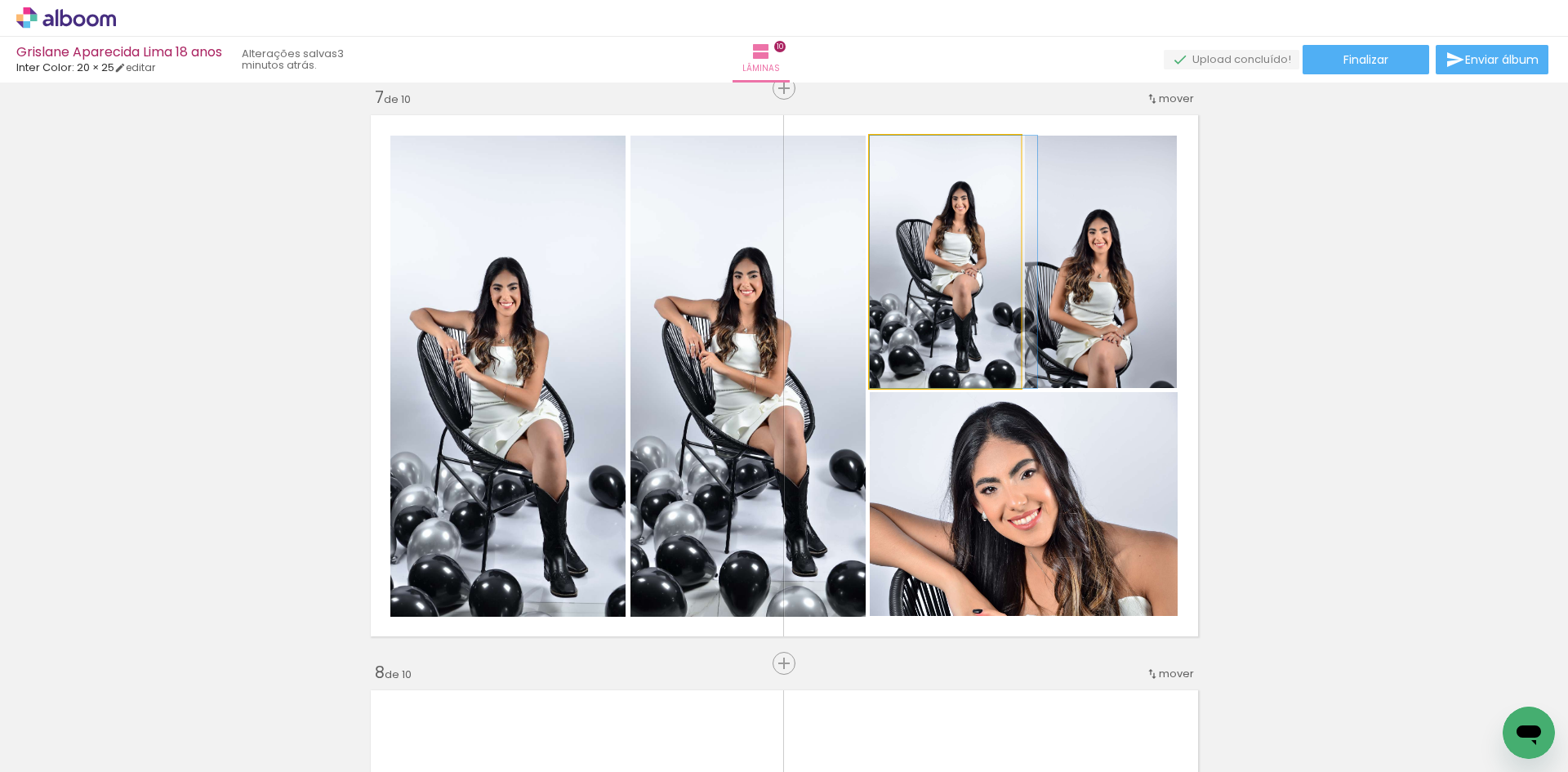
drag, startPoint x: 974, startPoint y: 280, endPoint x: 983, endPoint y: 282, distance: 9.2
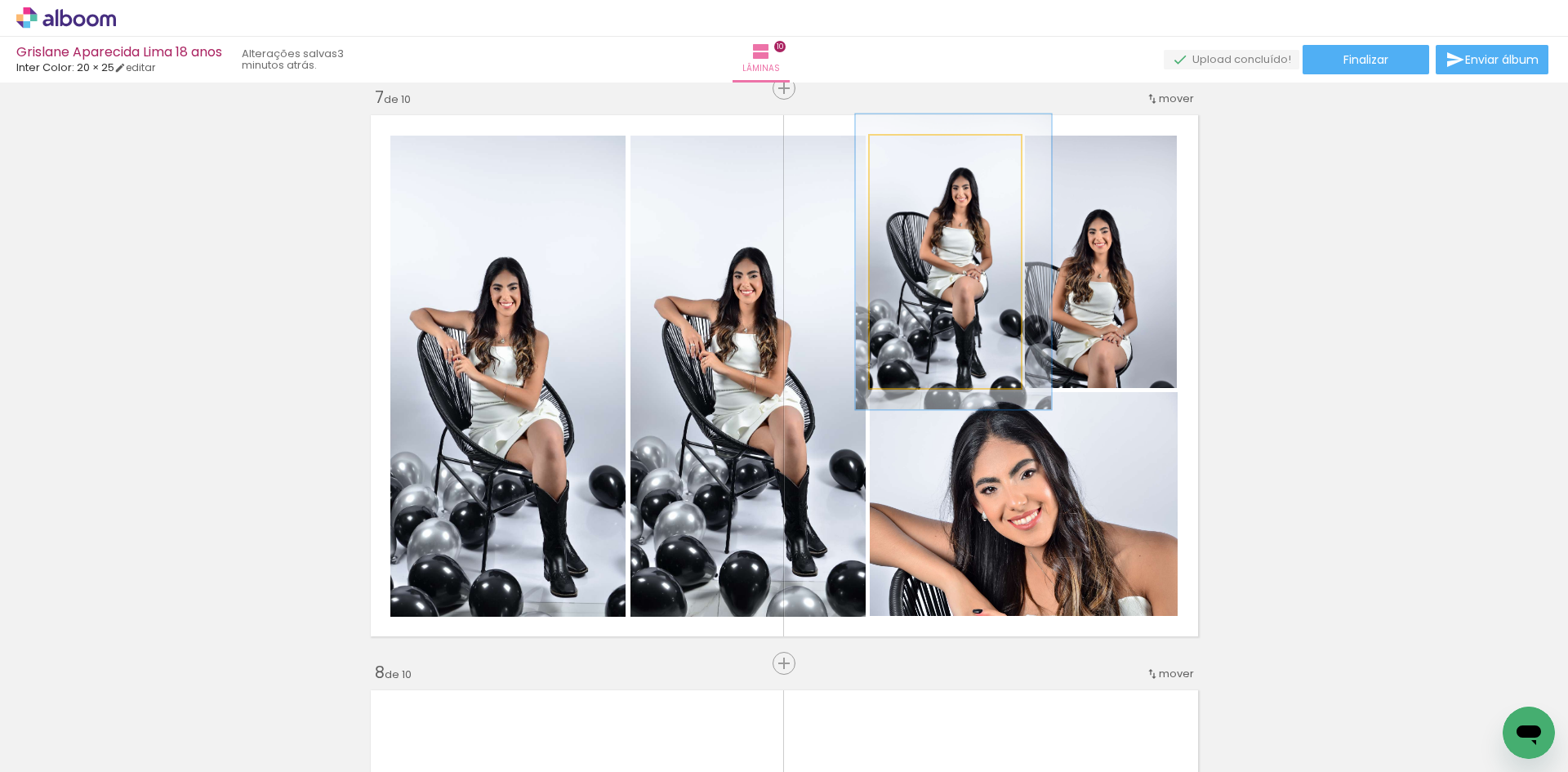
drag, startPoint x: 903, startPoint y: 155, endPoint x: 913, endPoint y: 160, distance: 11.2
type paper-slider "117"
click at [913, 160] on div at bounding box center [918, 153] width 27 height 27
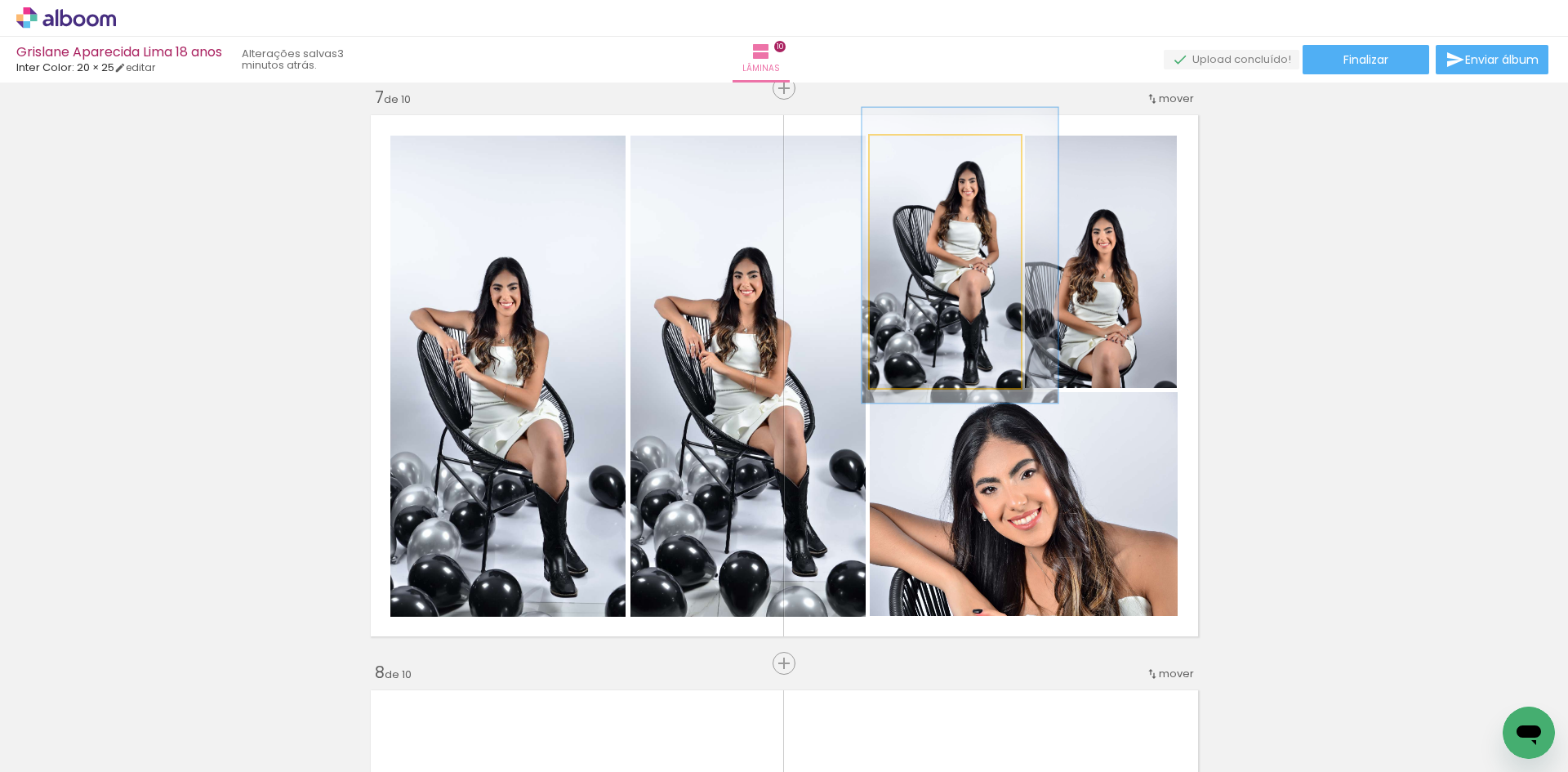
drag, startPoint x: 937, startPoint y: 217, endPoint x: 947, endPoint y: 217, distance: 10.0
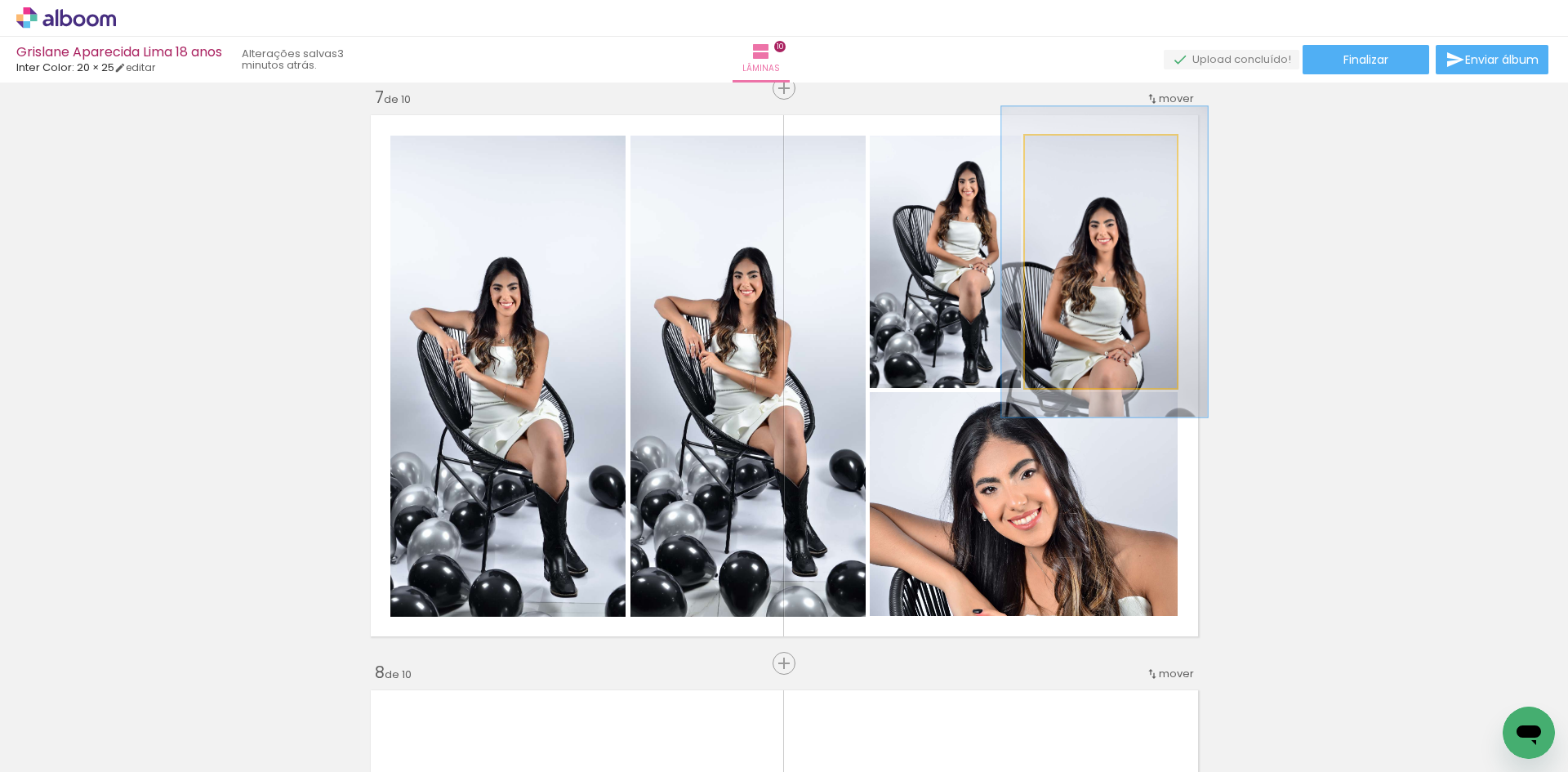
drag, startPoint x: 1063, startPoint y: 160, endPoint x: 1078, endPoint y: 161, distance: 15.0
type paper-slider "124"
click at [1078, 161] on div at bounding box center [1077, 153] width 27 height 27
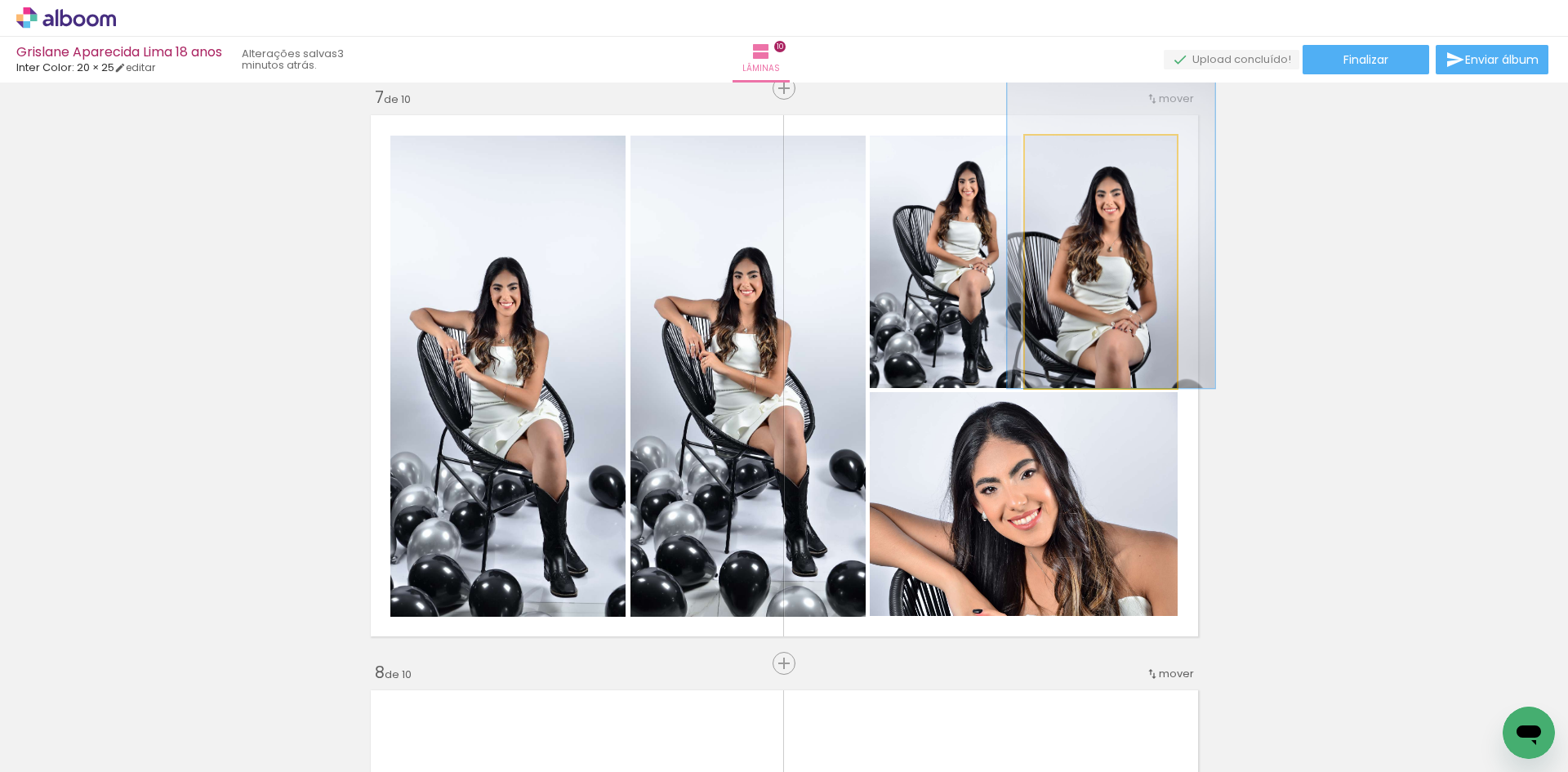
drag, startPoint x: 1109, startPoint y: 247, endPoint x: 1115, endPoint y: 211, distance: 36.5
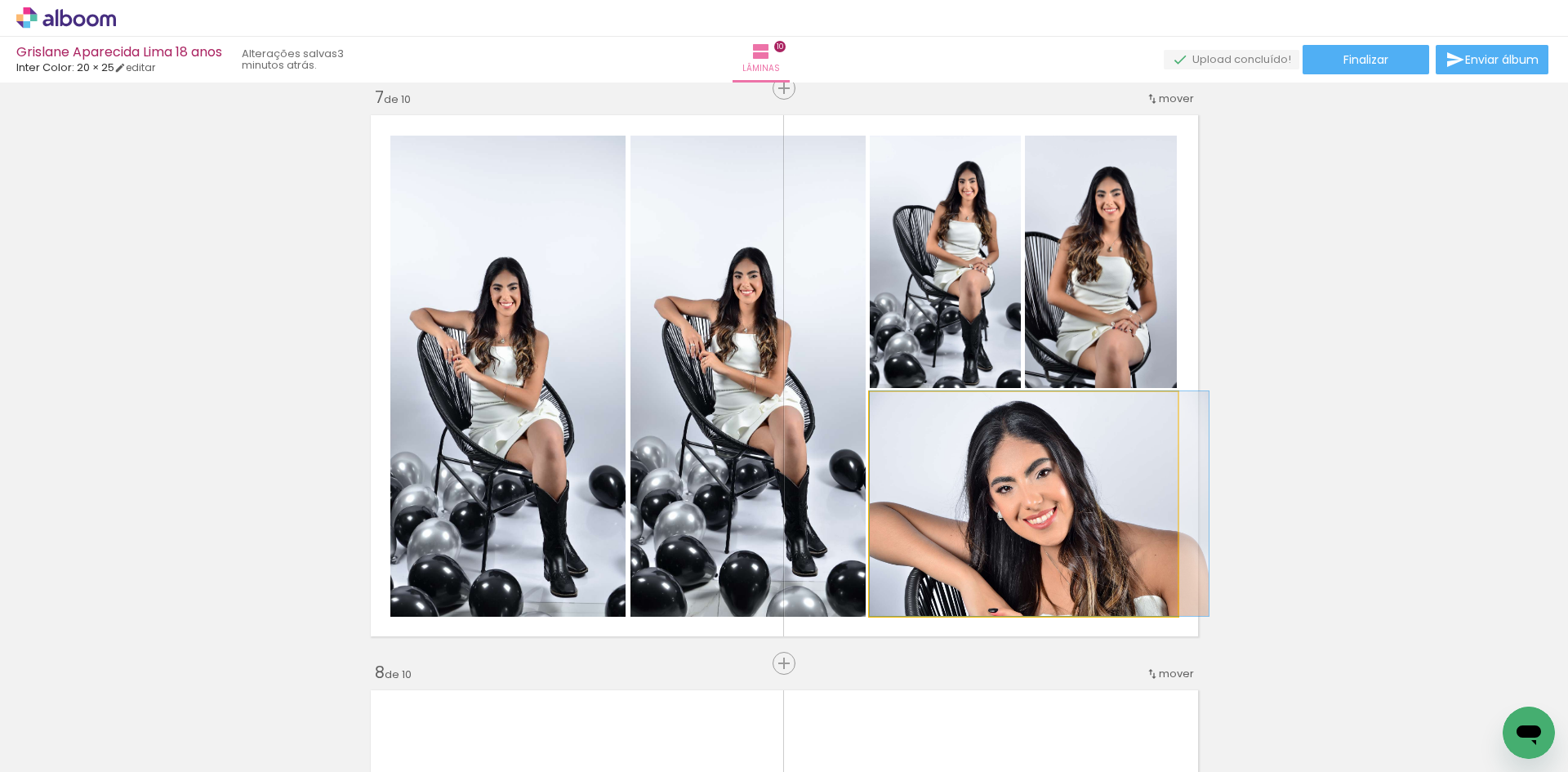
drag, startPoint x: 1061, startPoint y: 527, endPoint x: 1103, endPoint y: 527, distance: 42.0
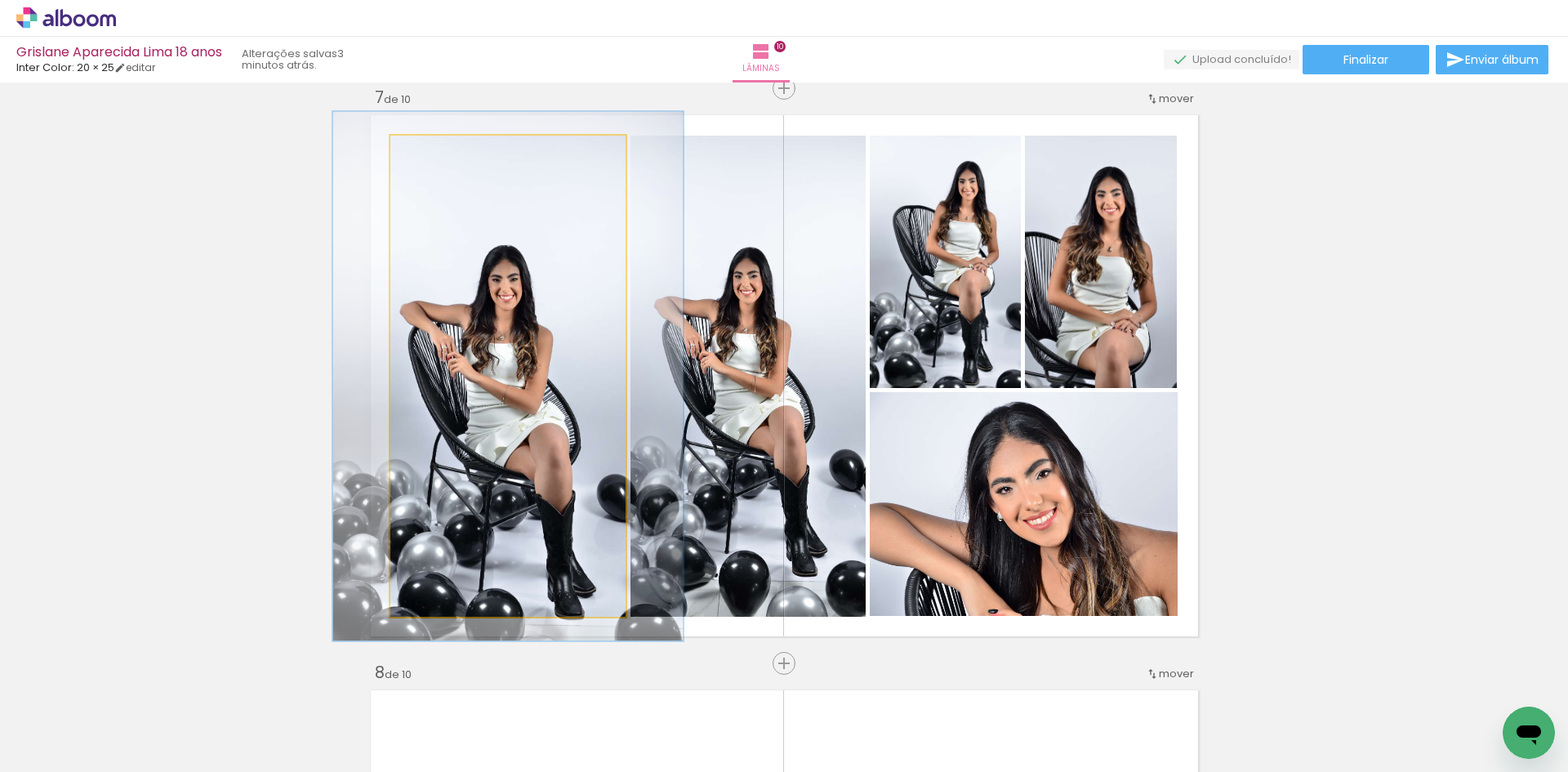
type paper-slider "110"
click at [432, 153] on div at bounding box center [435, 153] width 15 height 15
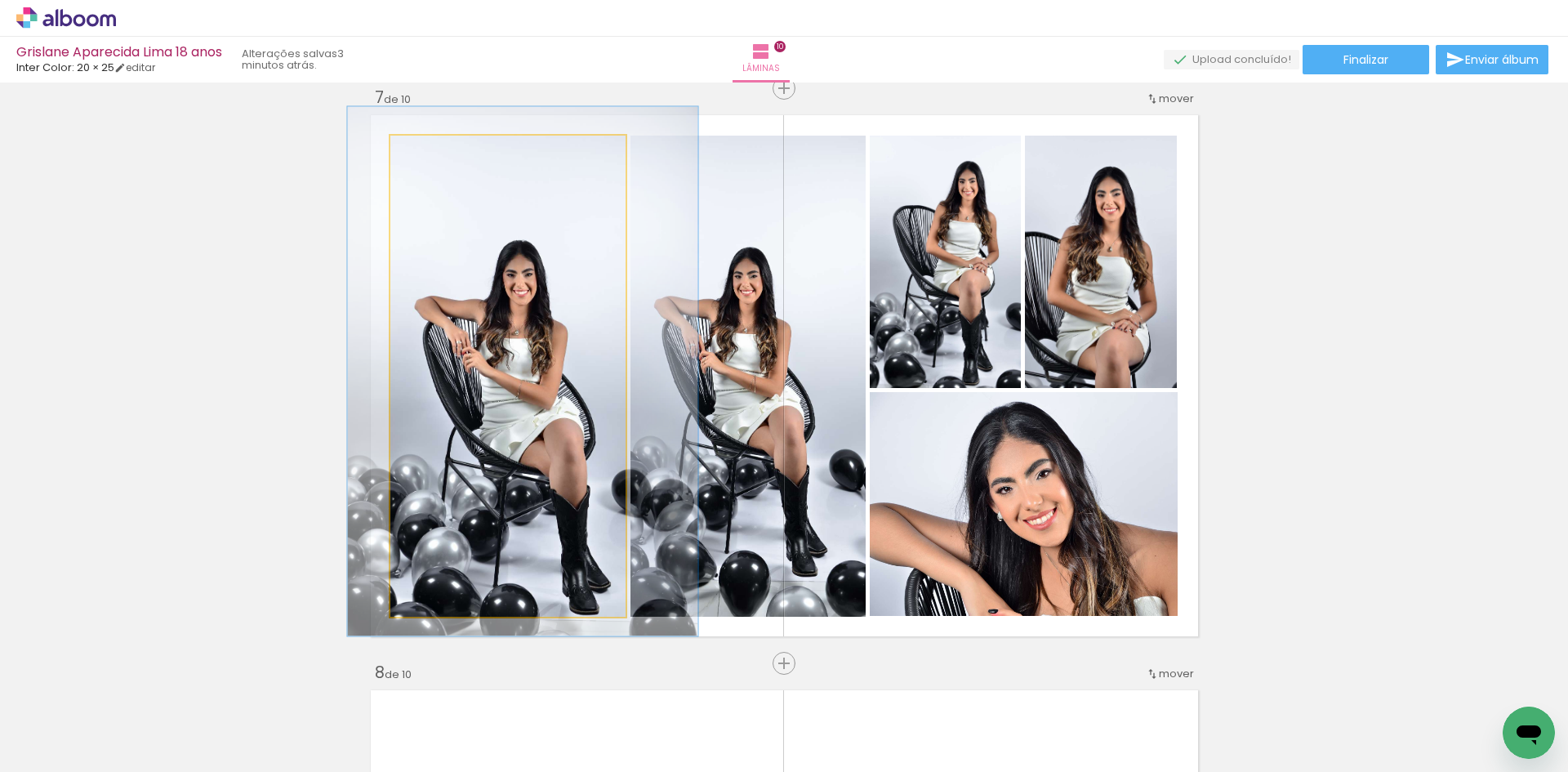
drag, startPoint x: 496, startPoint y: 215, endPoint x: 510, endPoint y: 210, distance: 14.9
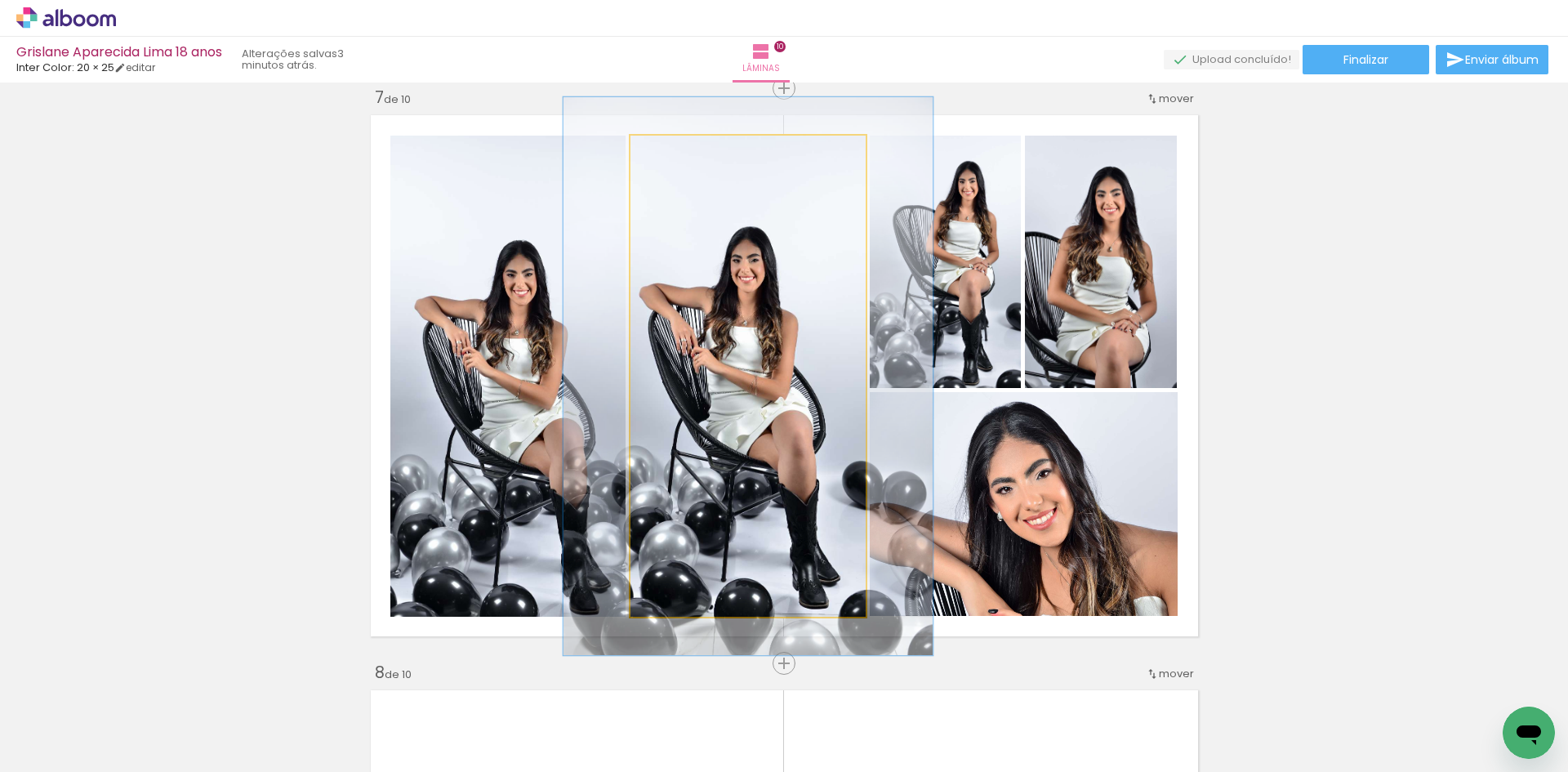
drag, startPoint x: 672, startPoint y: 157, endPoint x: 681, endPoint y: 164, distance: 11.4
type paper-slider "117"
click at [681, 164] on div at bounding box center [678, 153] width 27 height 27
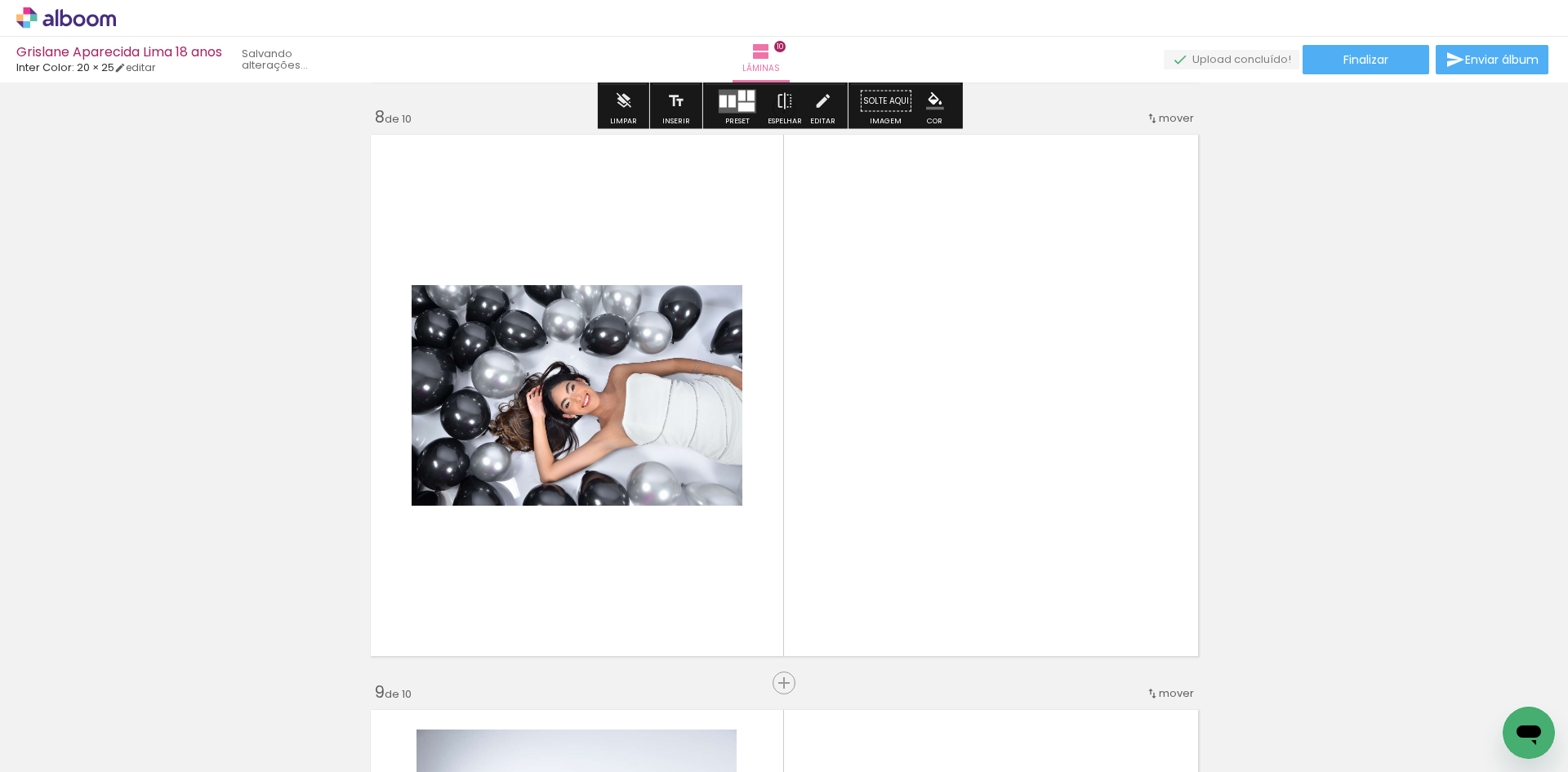
scroll to position [4045, 0]
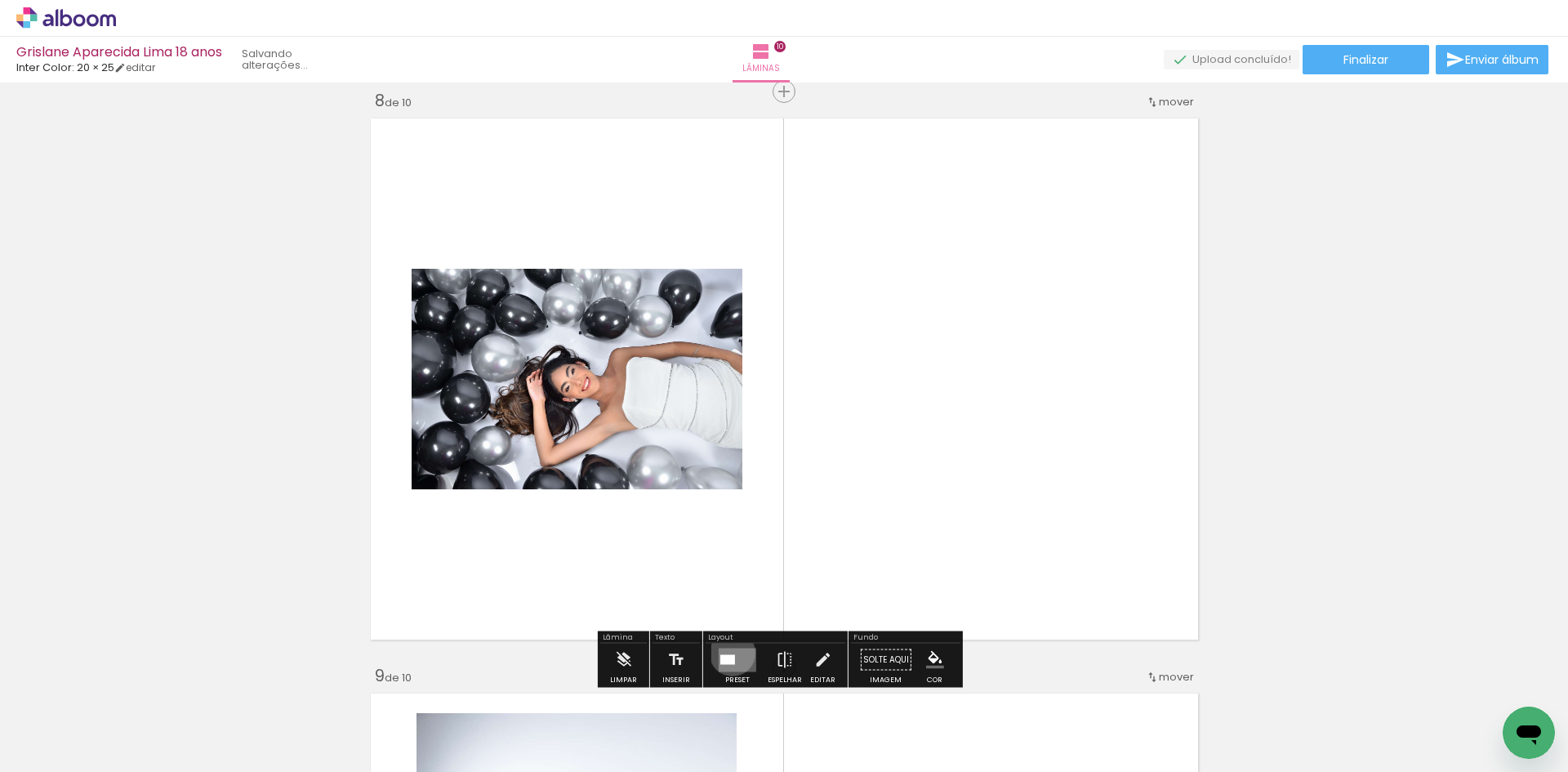
click at [728, 653] on quentale-layouter at bounding box center [738, 659] width 38 height 24
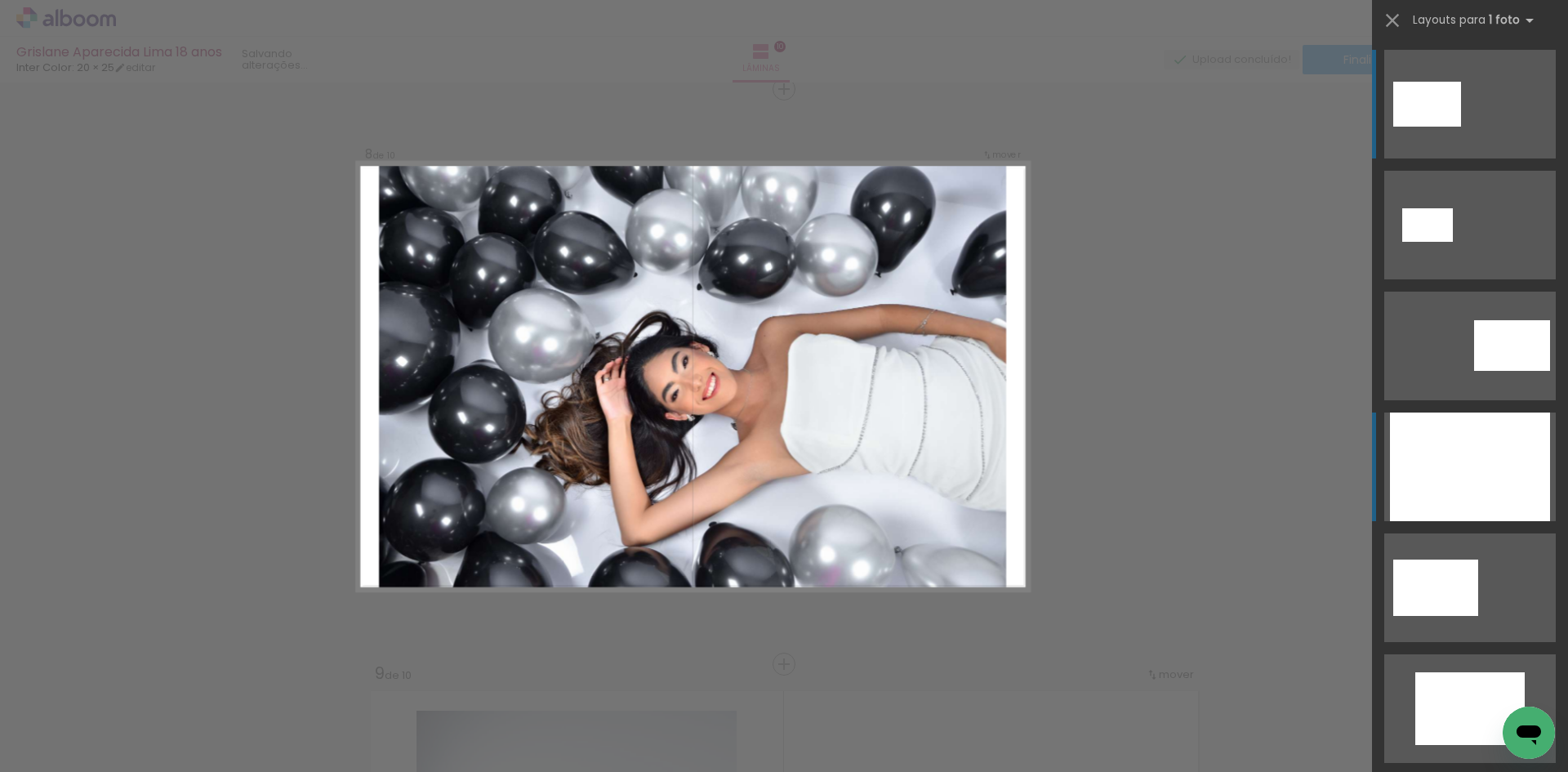
scroll to position [4049, 0]
click at [1514, 441] on div at bounding box center [1470, 467] width 160 height 109
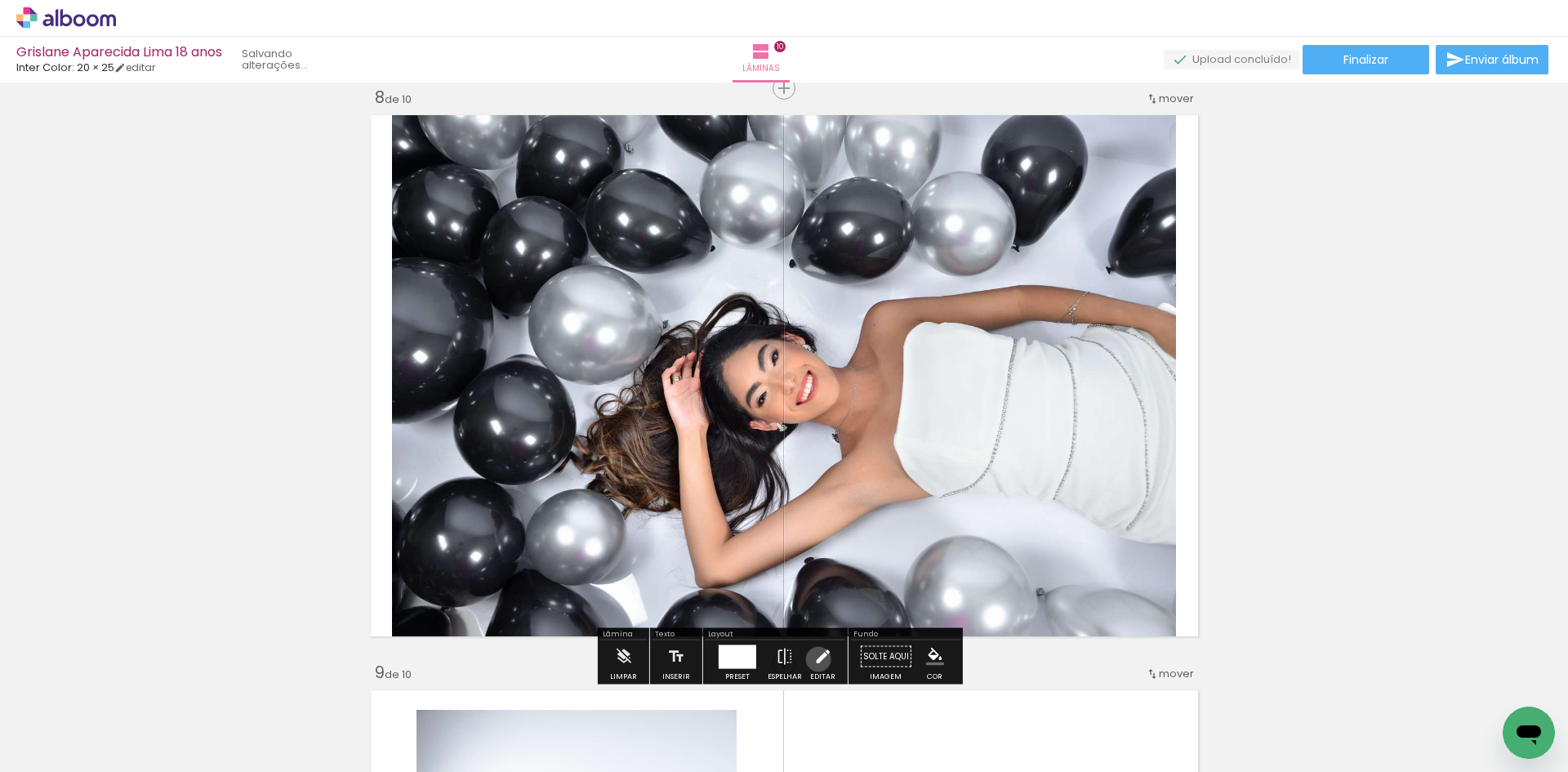
click at [814, 659] on iron-icon at bounding box center [822, 656] width 18 height 33
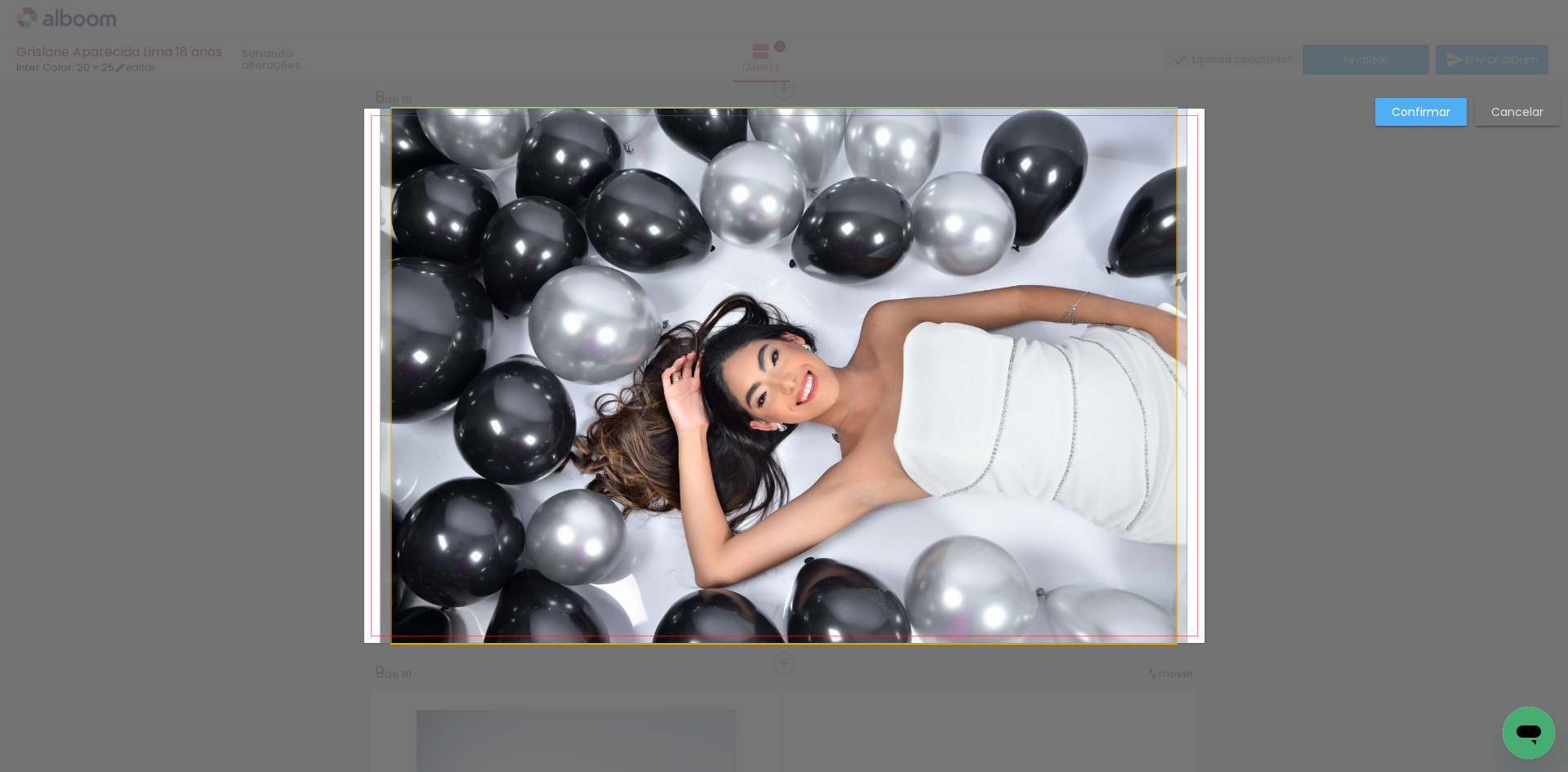
click at [1021, 462] on quentale-photo at bounding box center [784, 376] width 784 height 534
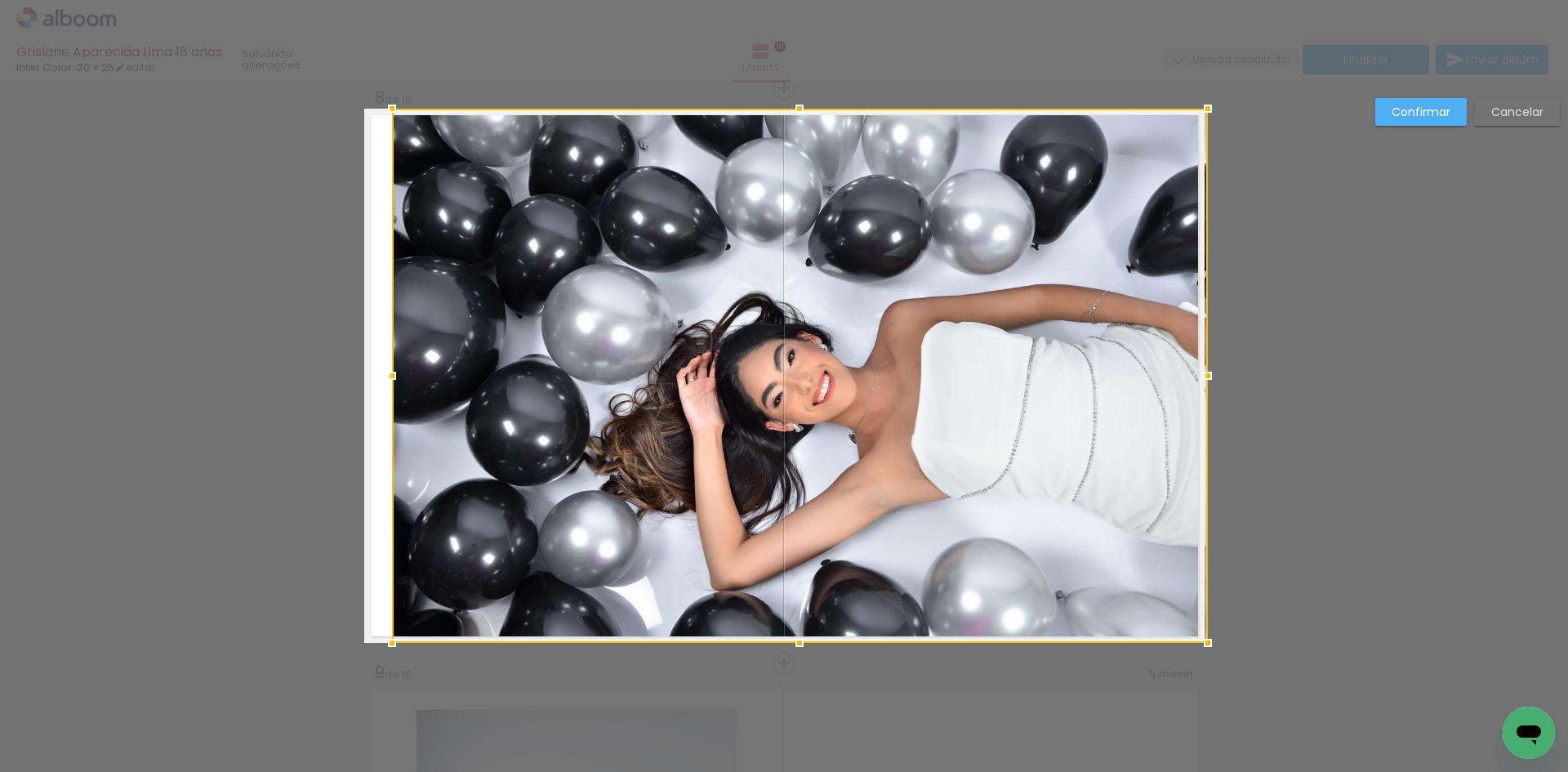
drag, startPoint x: 1238, startPoint y: 373, endPoint x: 1257, endPoint y: 373, distance: 19.0
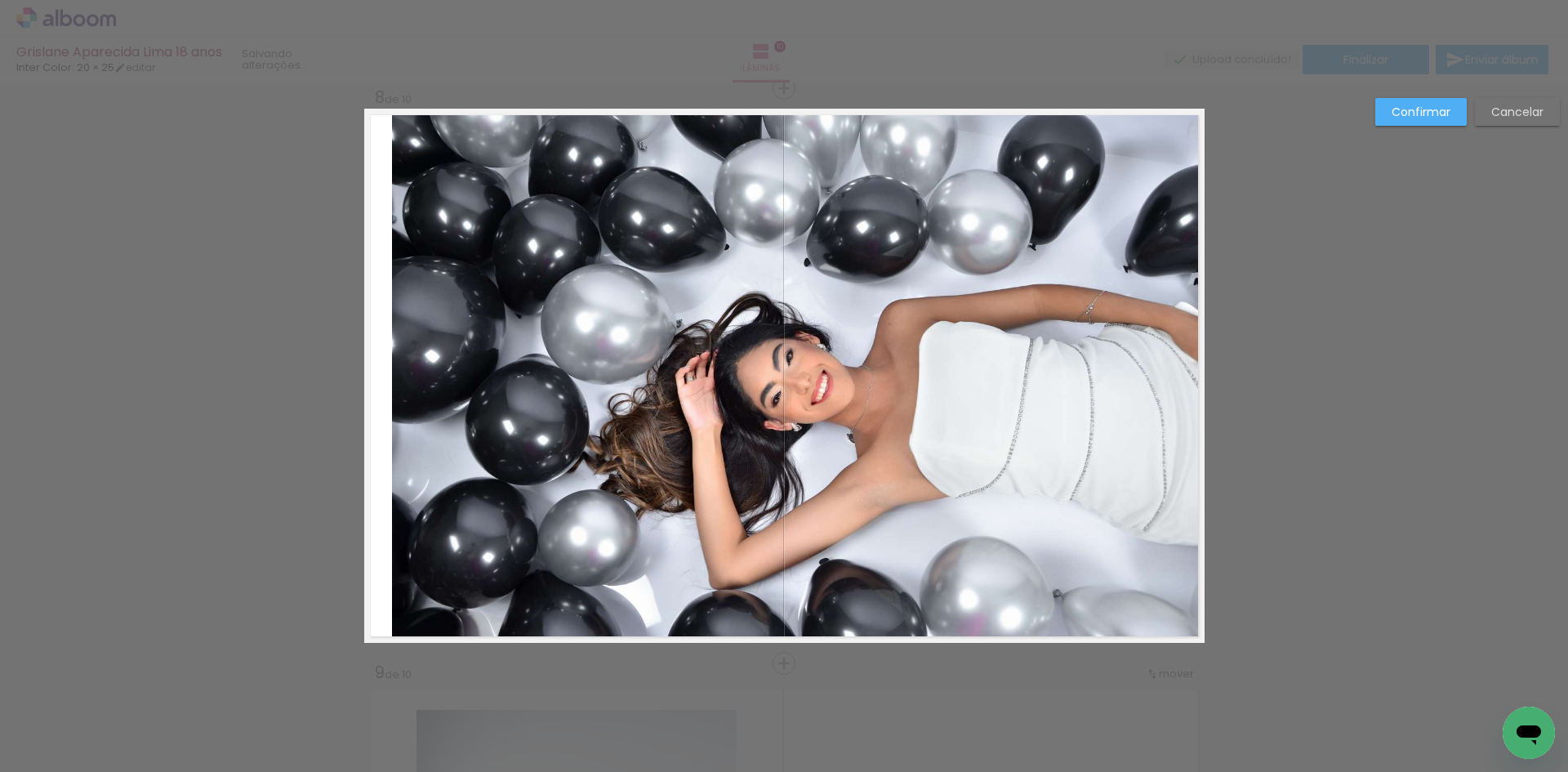
click at [1083, 373] on quentale-photo at bounding box center [798, 375] width 812 height 533
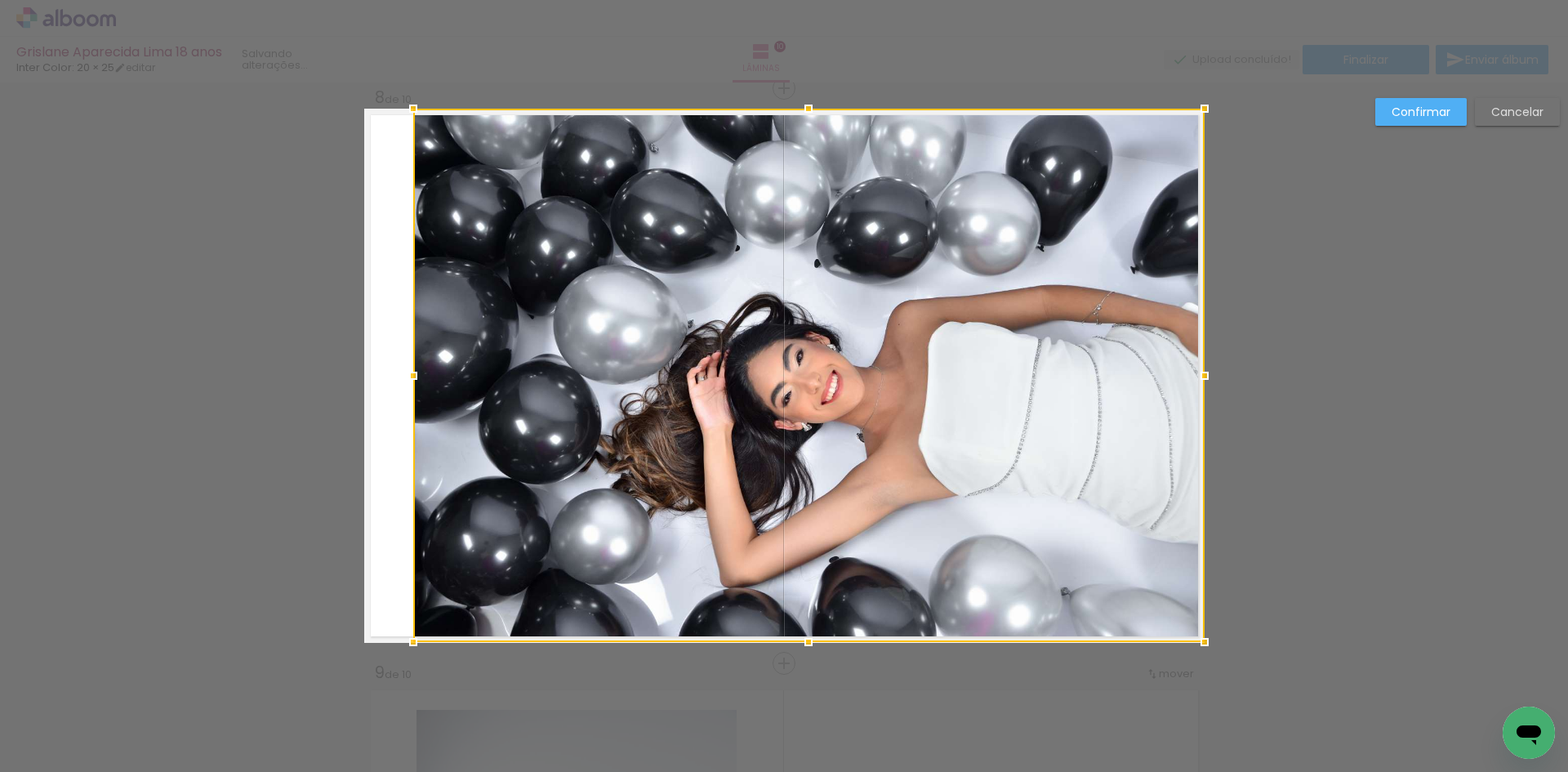
drag, startPoint x: 396, startPoint y: 375, endPoint x: 288, endPoint y: 378, distance: 108.0
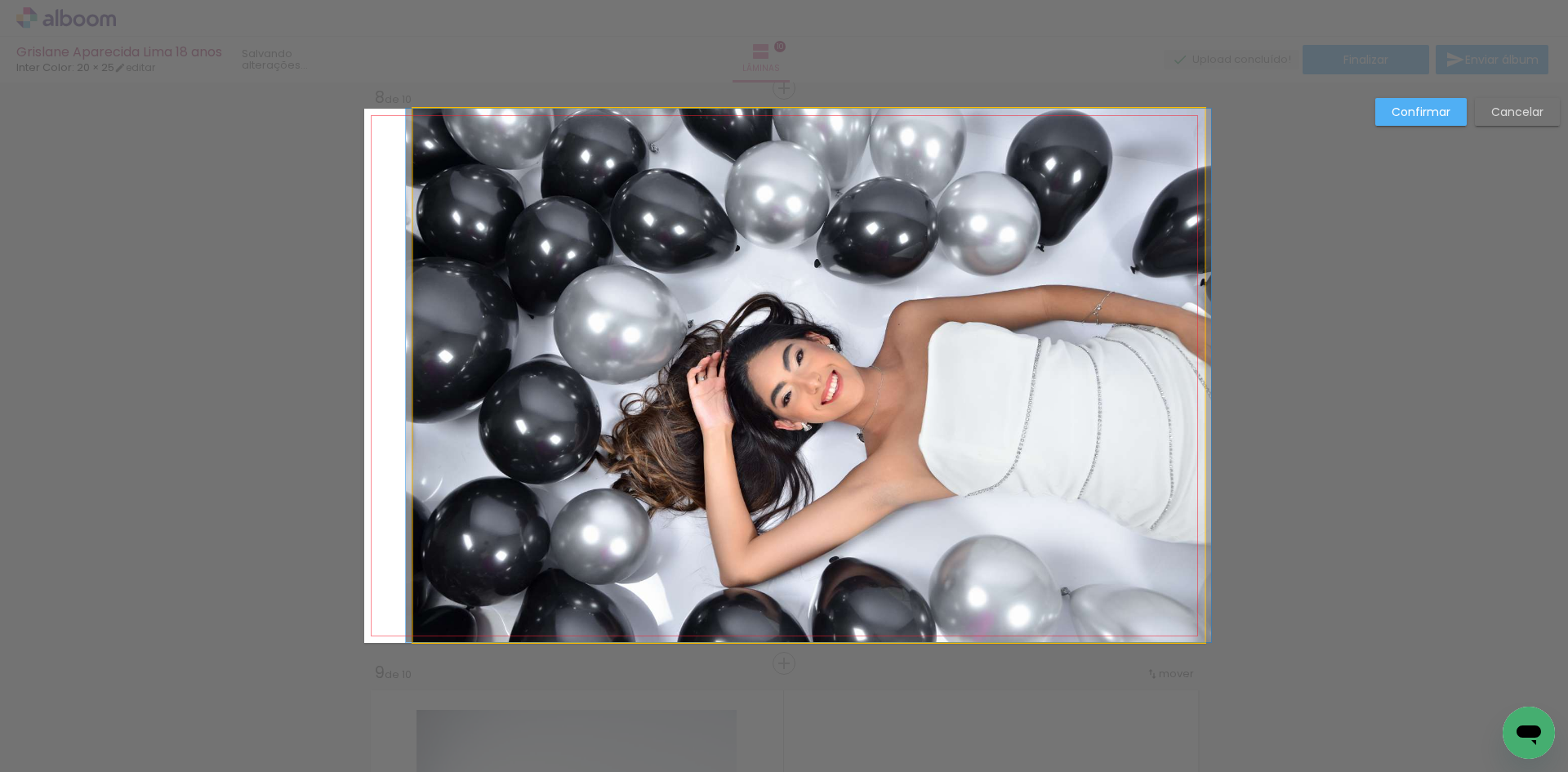
click at [426, 372] on quentale-photo at bounding box center [809, 375] width 792 height 533
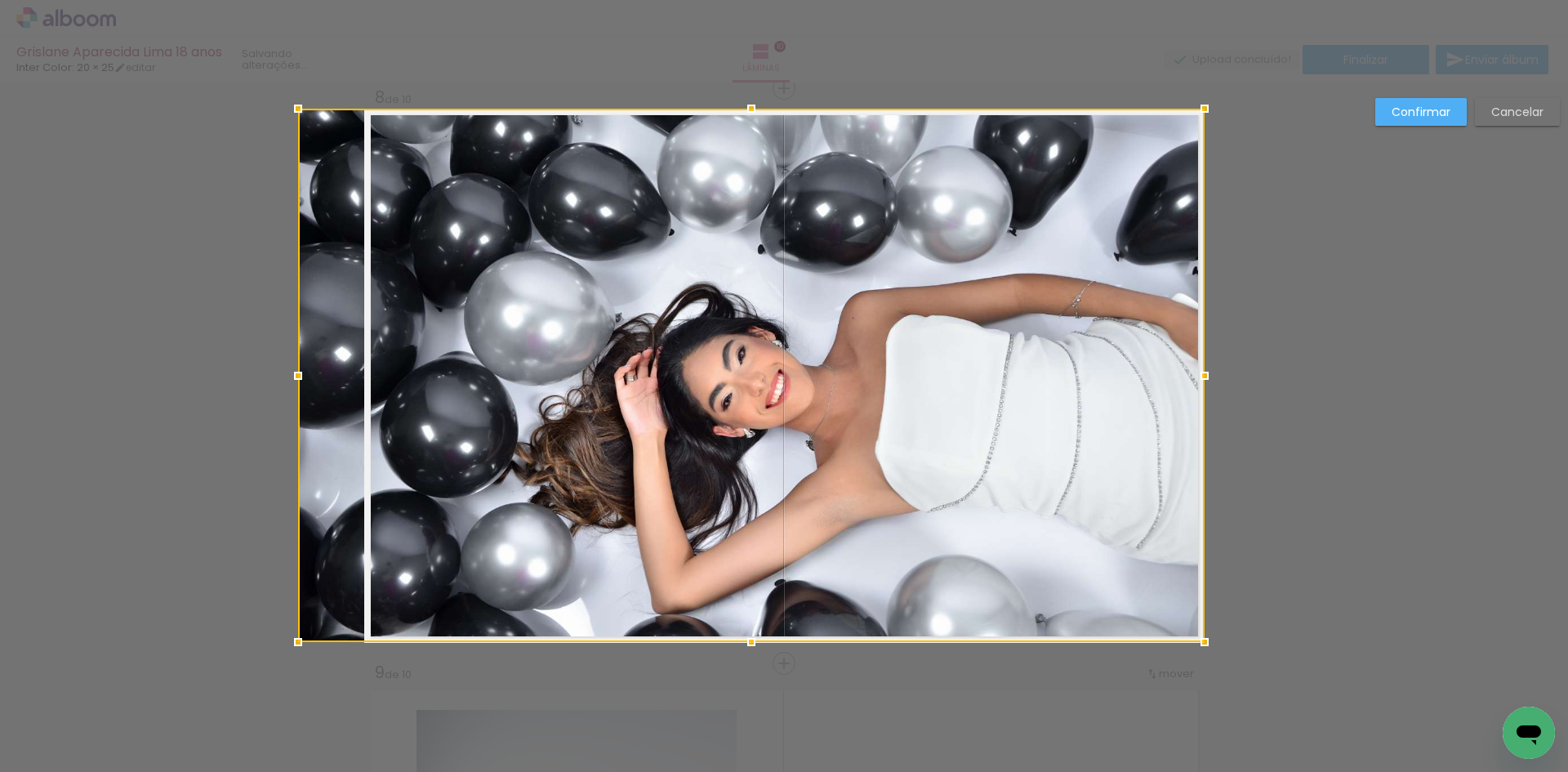
drag, startPoint x: 401, startPoint y: 378, endPoint x: 298, endPoint y: 386, distance: 103.3
click at [298, 386] on div at bounding box center [298, 376] width 33 height 33
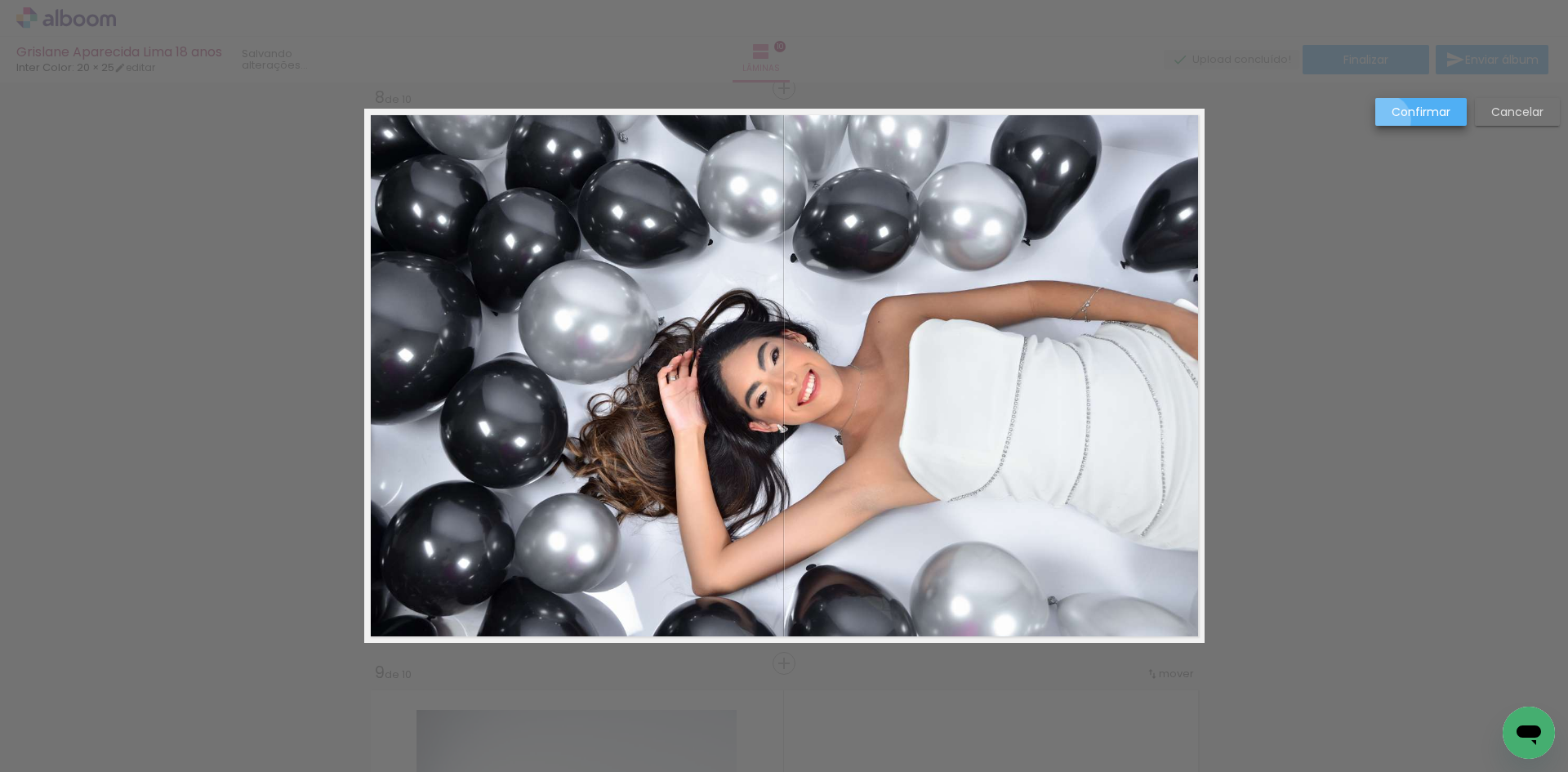
click at [1388, 118] on paper-button "Confirmar" at bounding box center [1421, 112] width 92 height 27
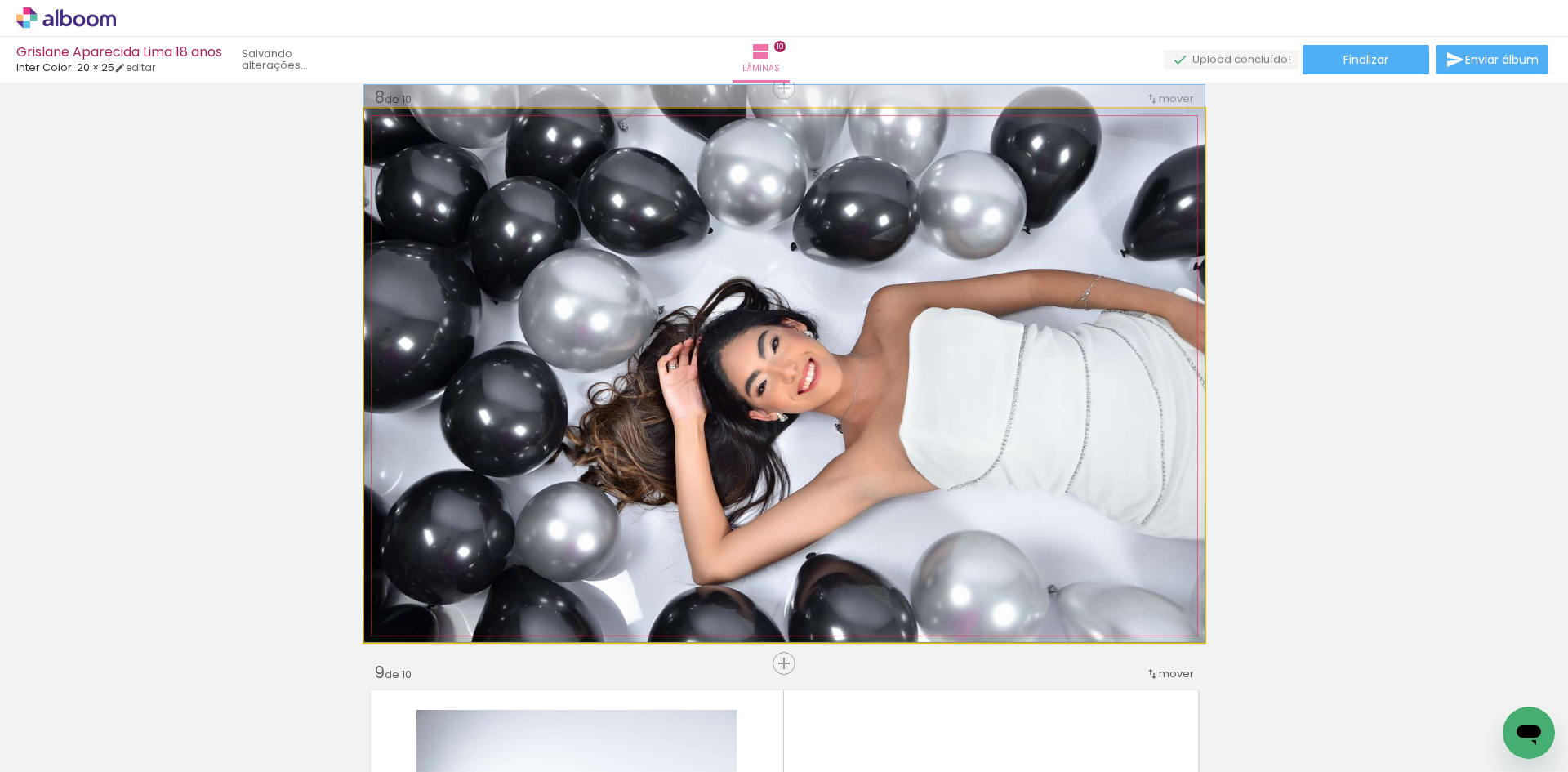
drag, startPoint x: 1032, startPoint y: 310, endPoint x: 1033, endPoint y: 272, distance: 38.0
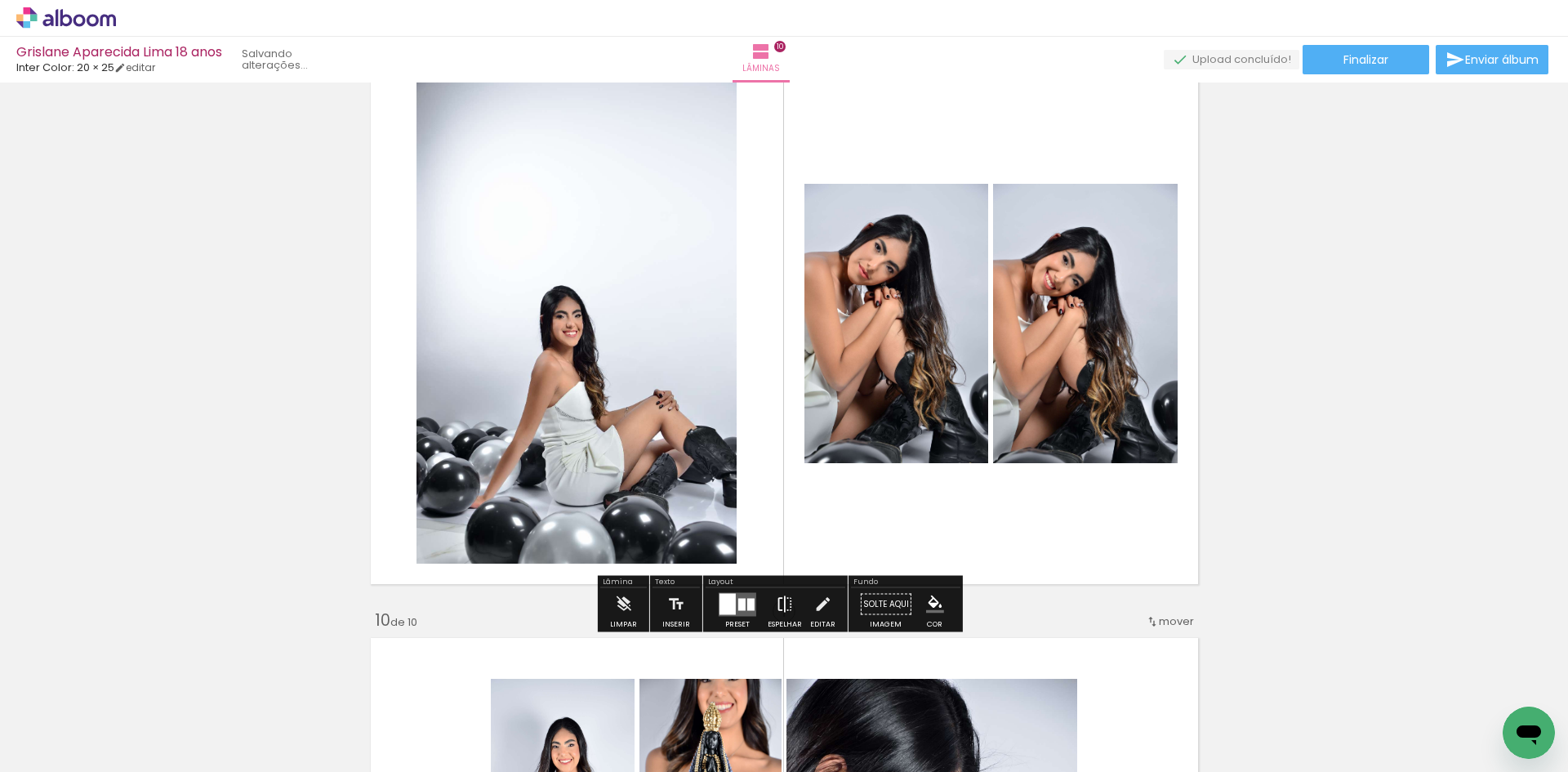
scroll to position [4702, 0]
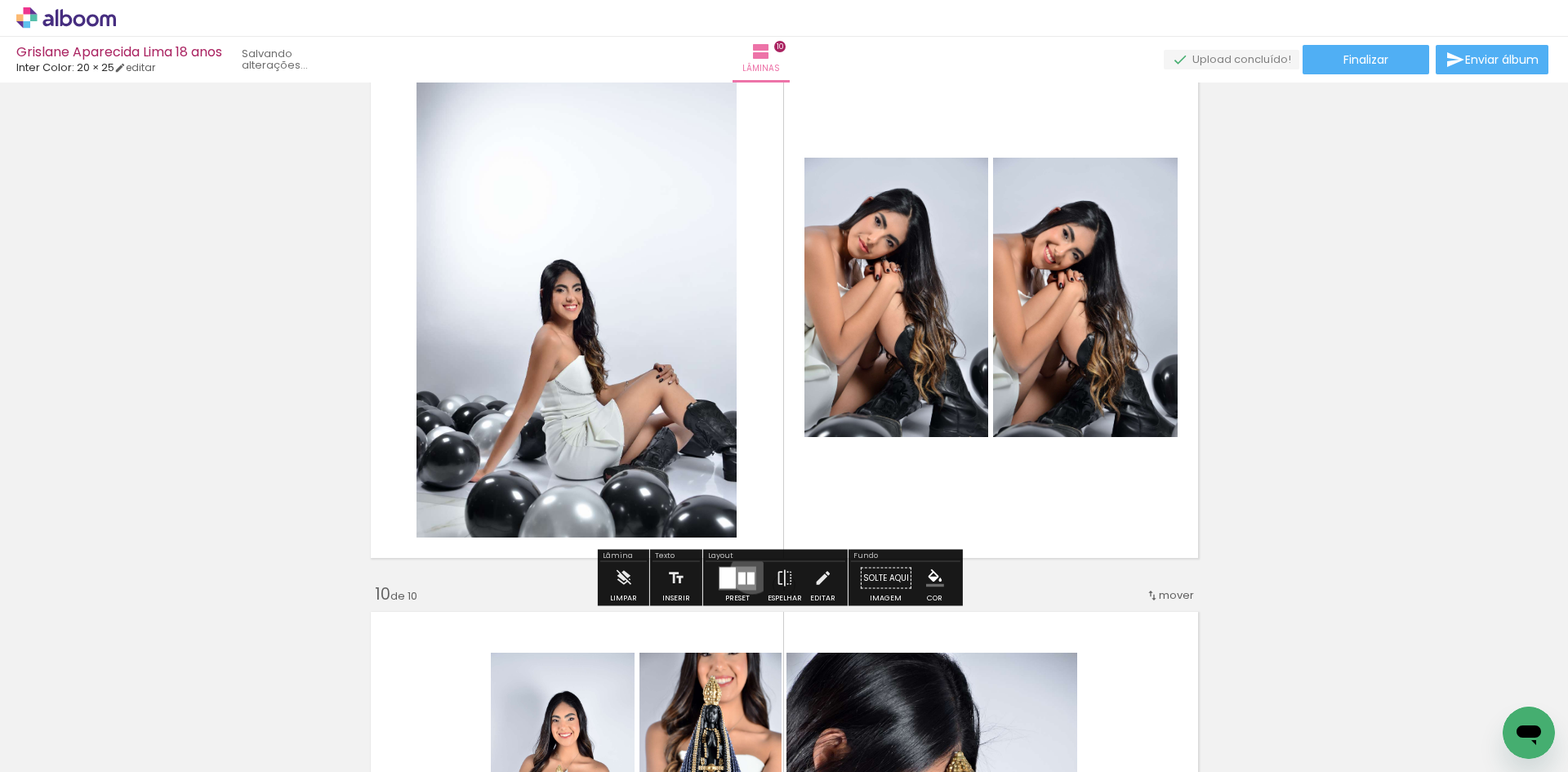
click at [748, 572] on div at bounding box center [751, 578] width 8 height 12
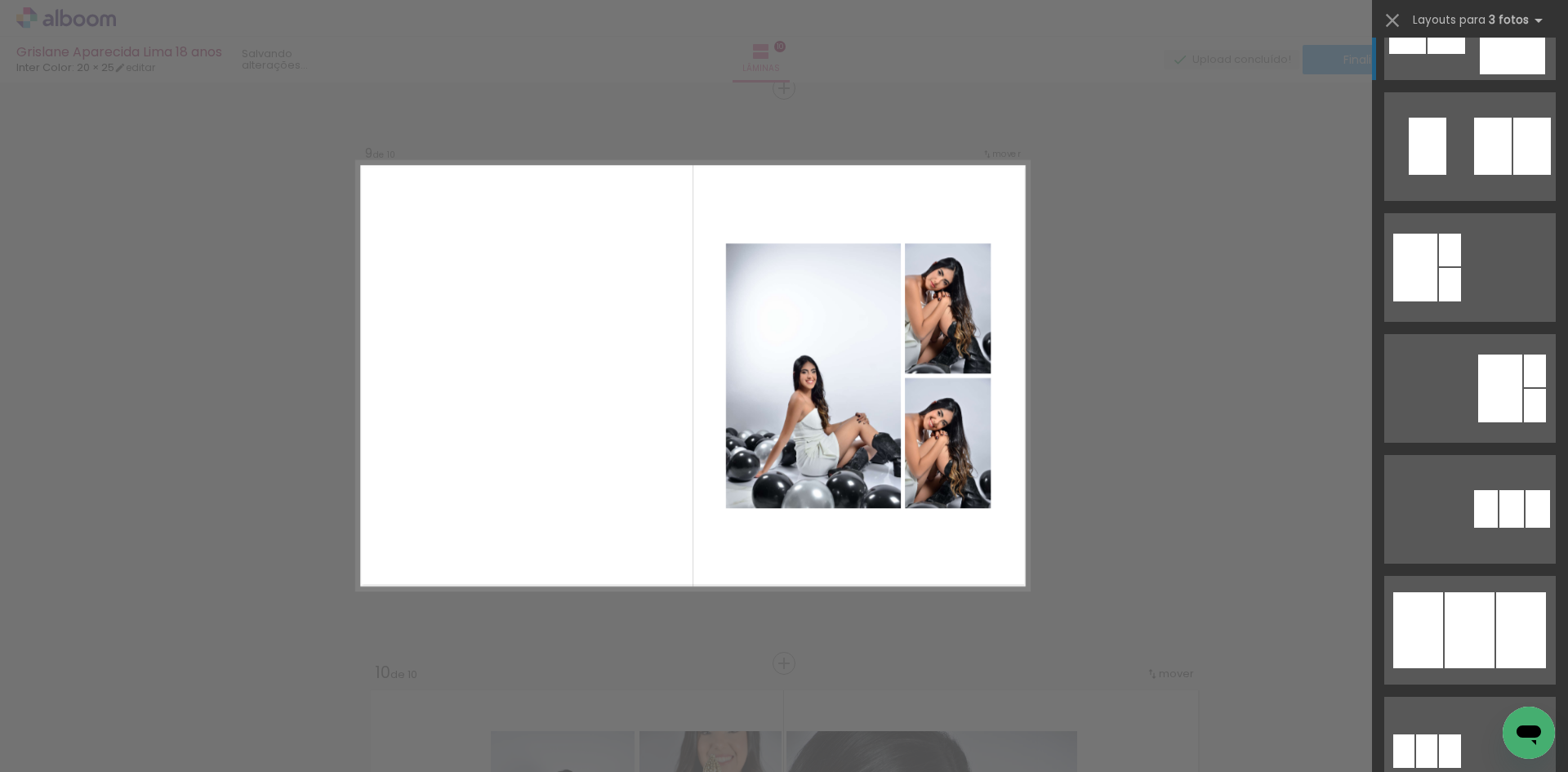
scroll to position [491, 0]
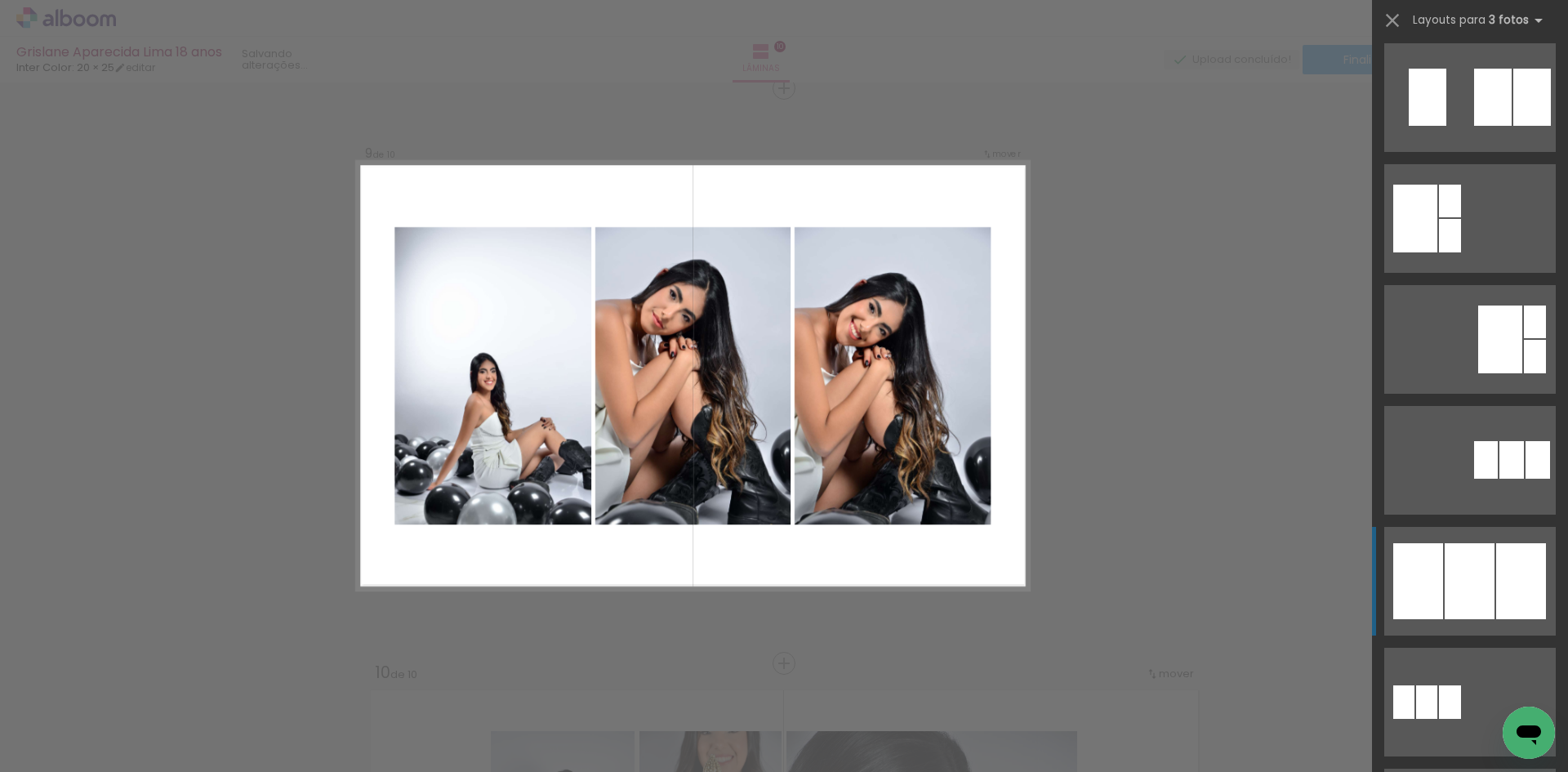
click at [1467, 576] on div at bounding box center [1470, 582] width 50 height 76
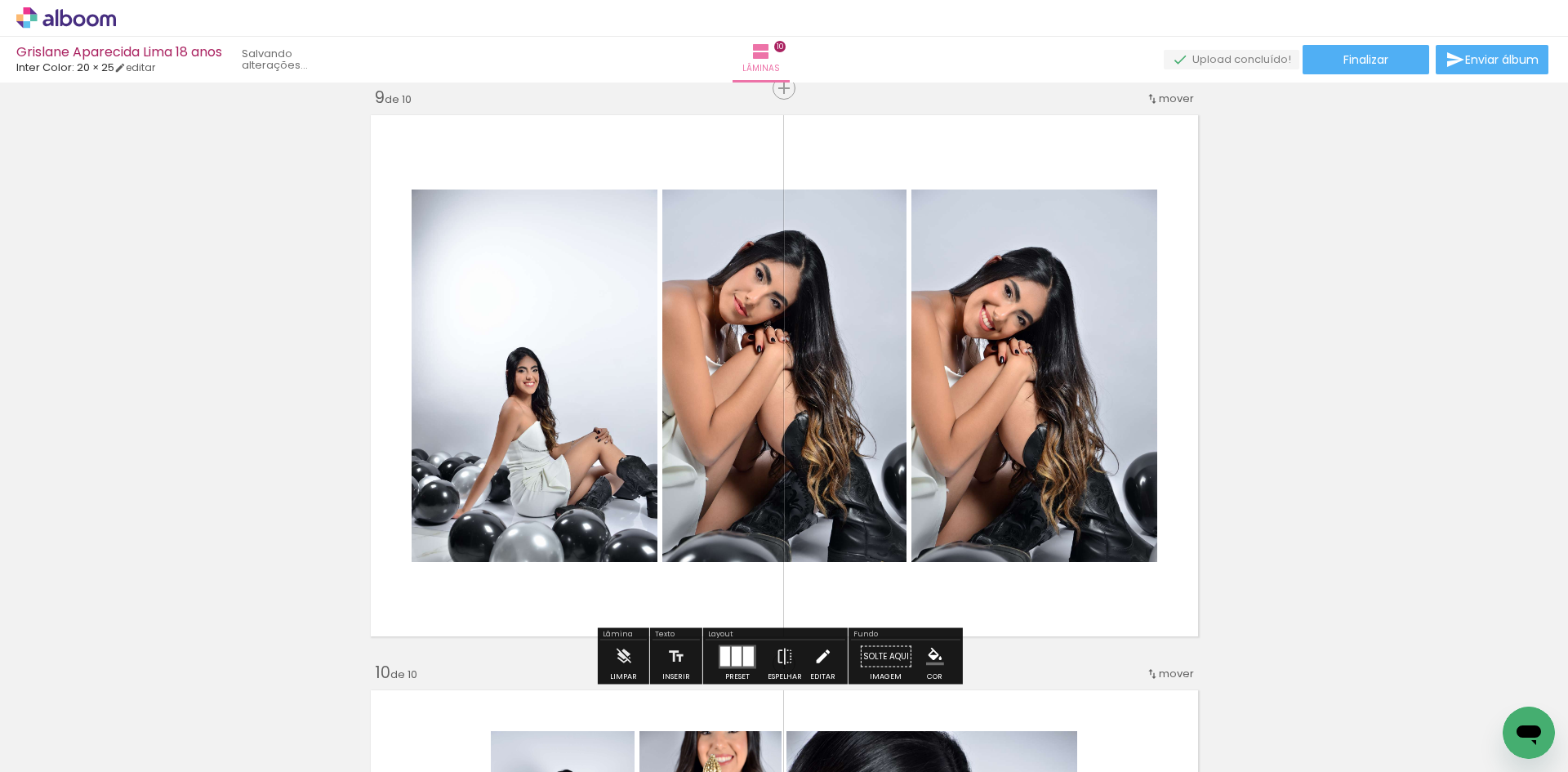
click at [824, 651] on iron-icon at bounding box center [822, 656] width 18 height 33
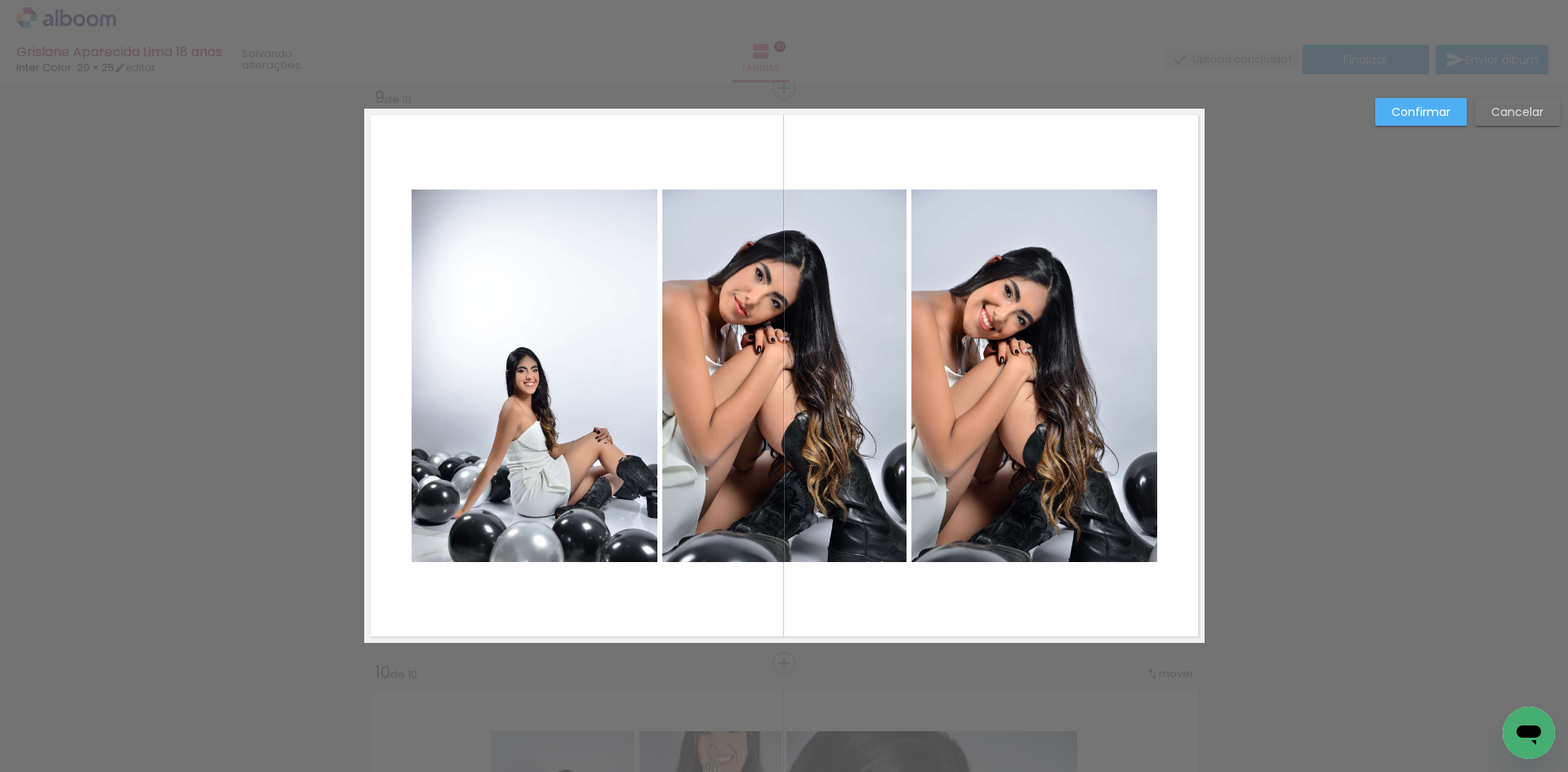
click at [597, 466] on quentale-photo at bounding box center [535, 375] width 246 height 372
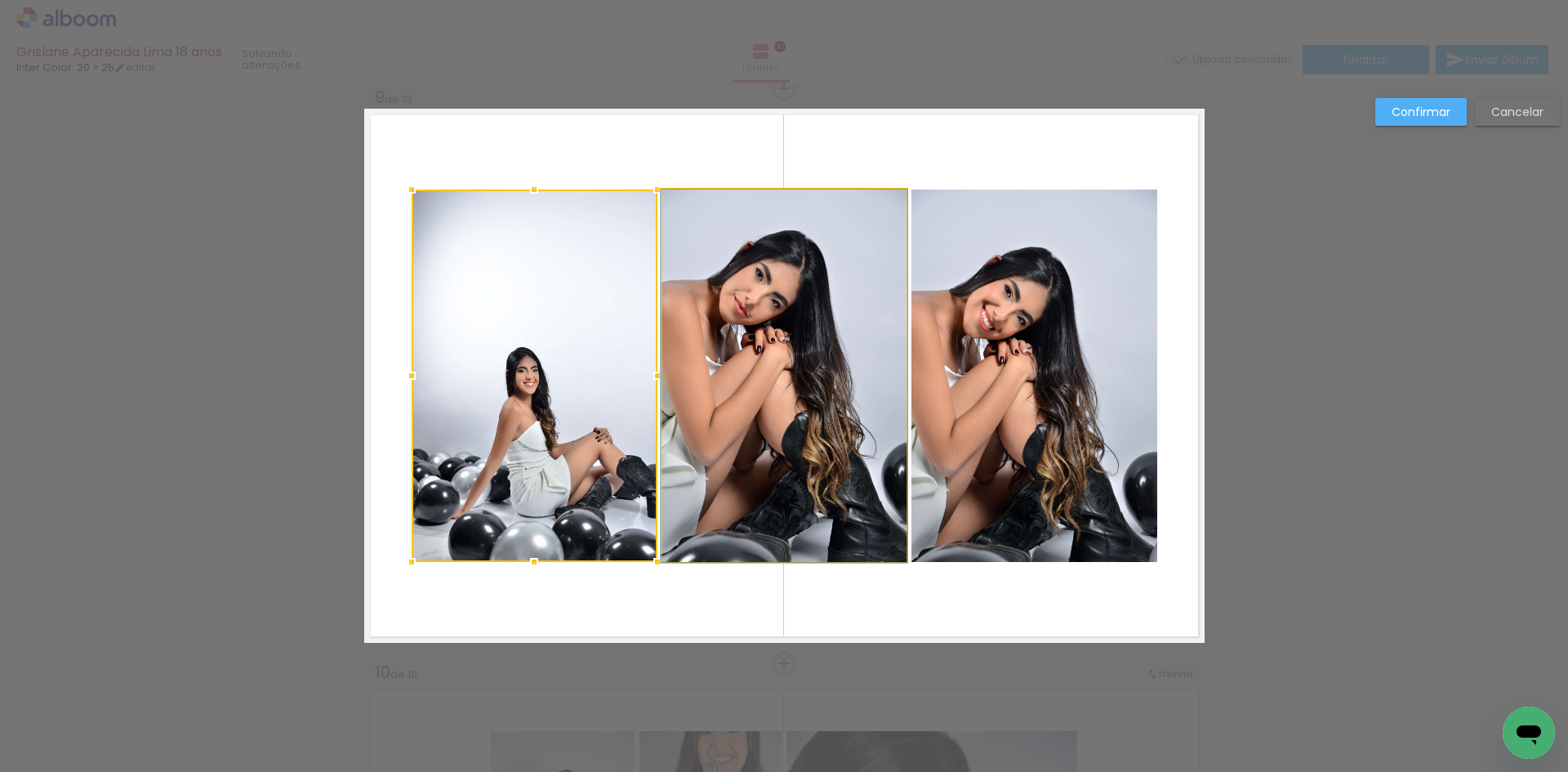
click at [772, 436] on quentale-photo at bounding box center [785, 375] width 244 height 372
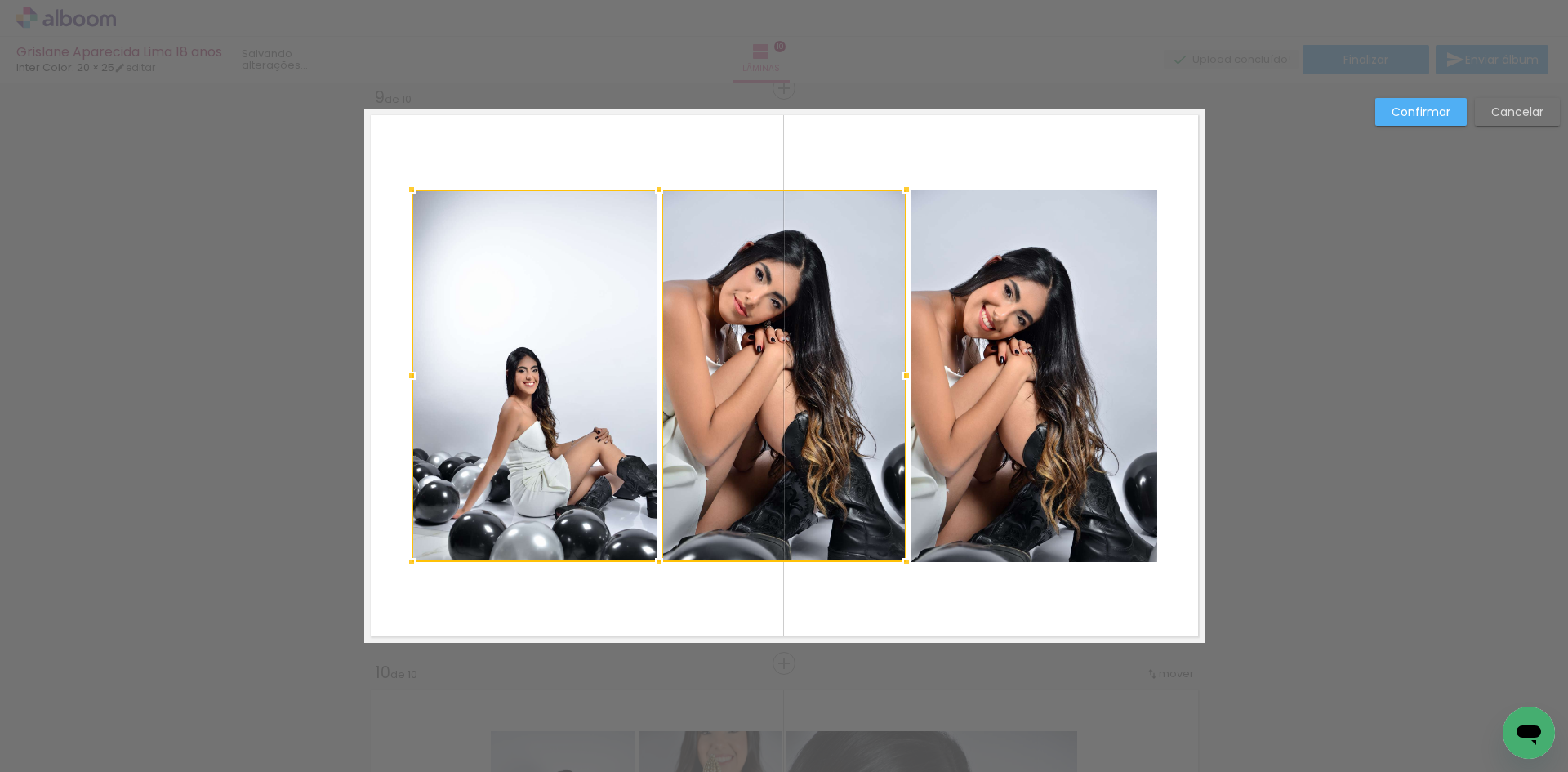
click at [1047, 418] on quentale-photo at bounding box center [1035, 375] width 246 height 372
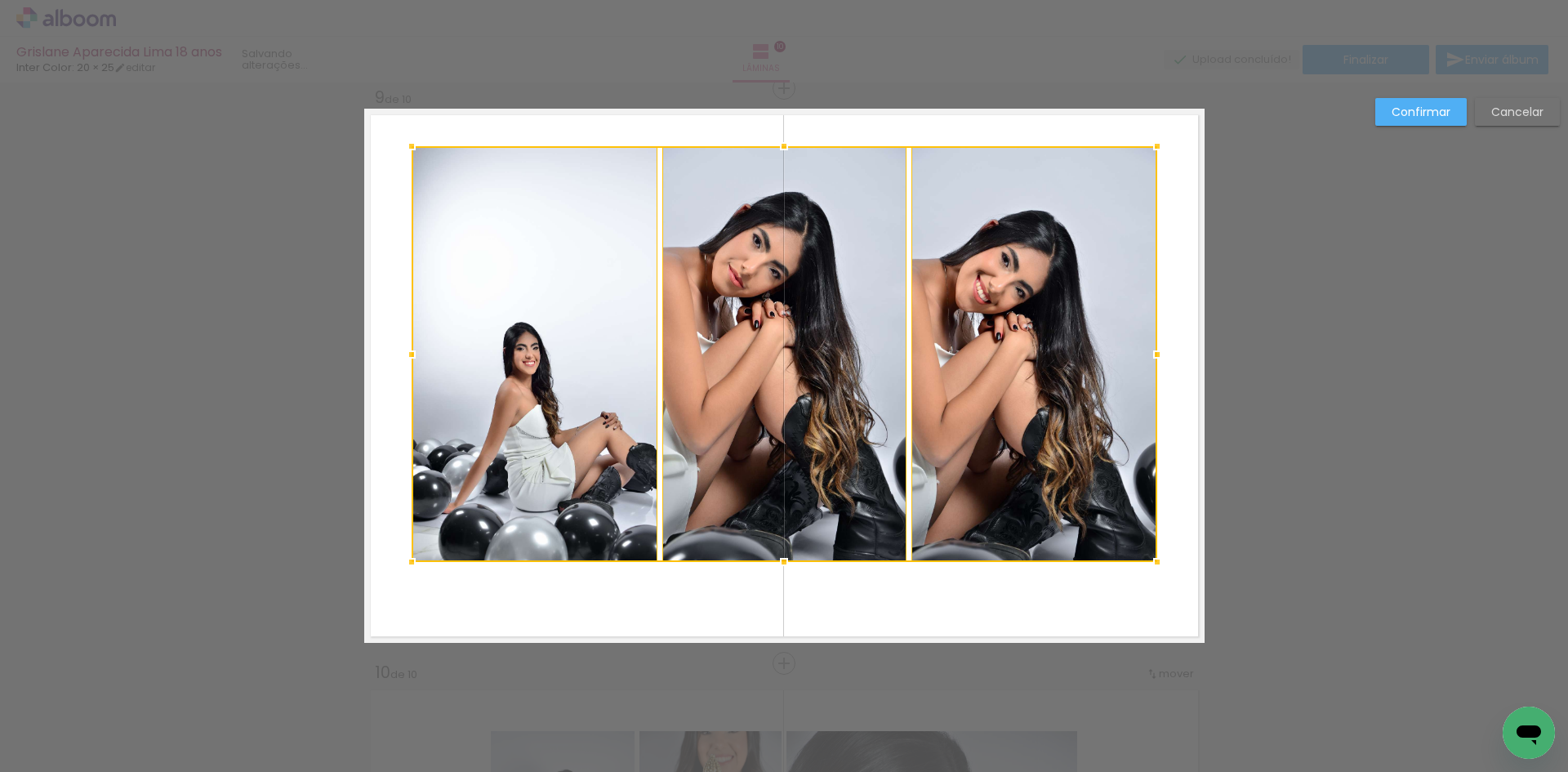
drag, startPoint x: 781, startPoint y: 184, endPoint x: 782, endPoint y: 140, distance: 44.0
click at [782, 140] on div at bounding box center [784, 146] width 33 height 33
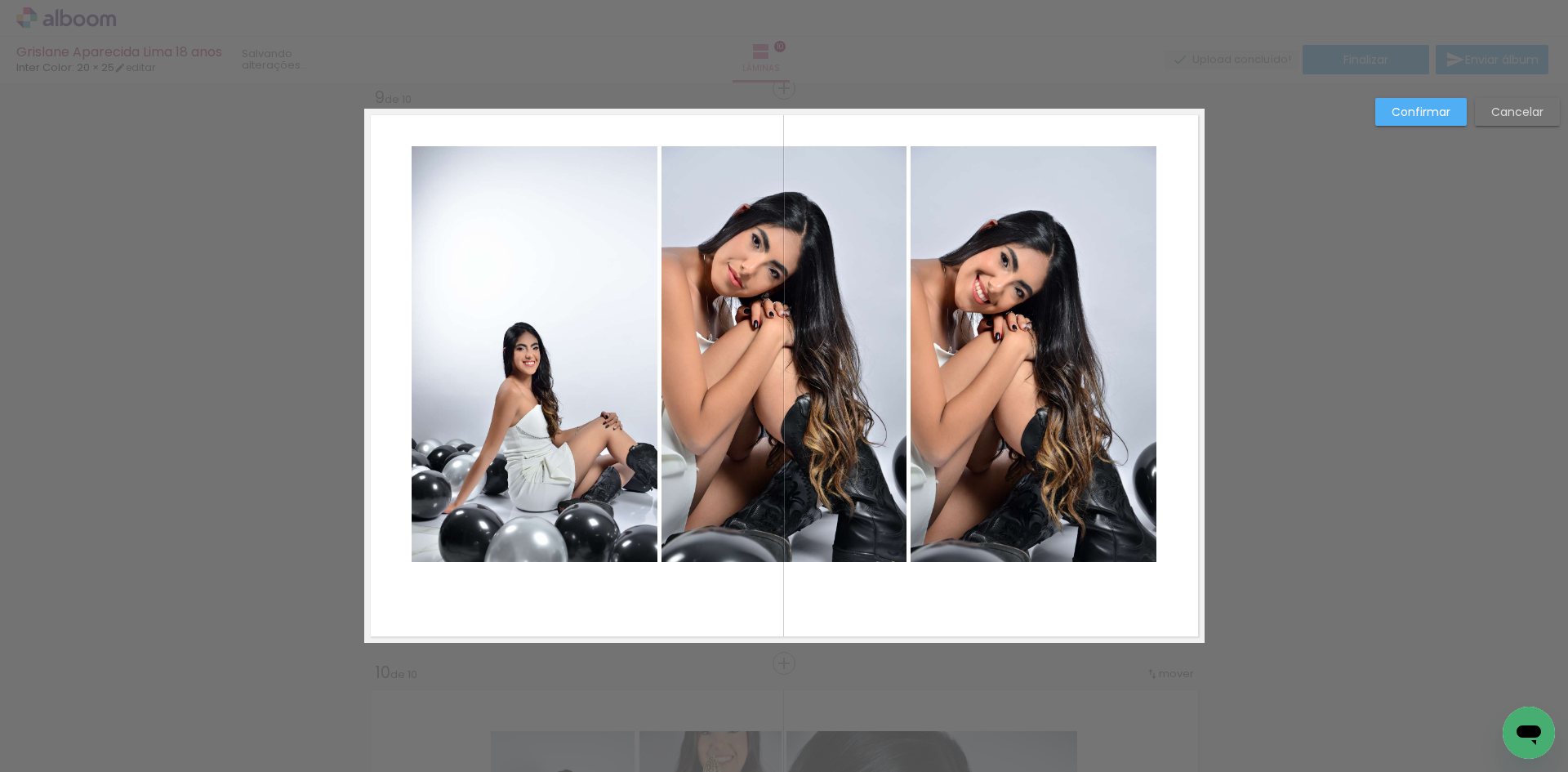
click at [596, 298] on quentale-photo at bounding box center [535, 353] width 246 height 416
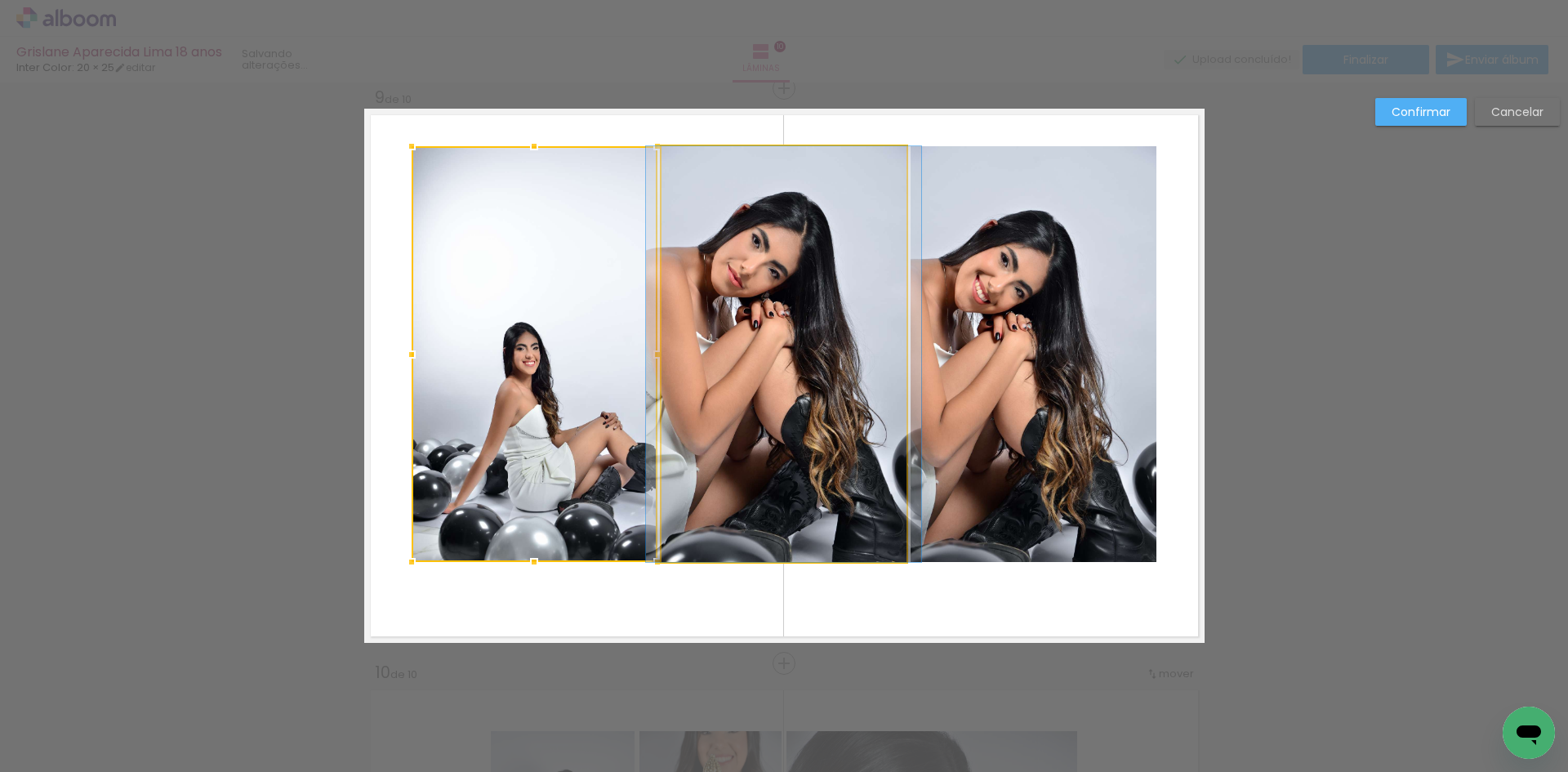
click at [811, 354] on quentale-photo at bounding box center [784, 353] width 245 height 416
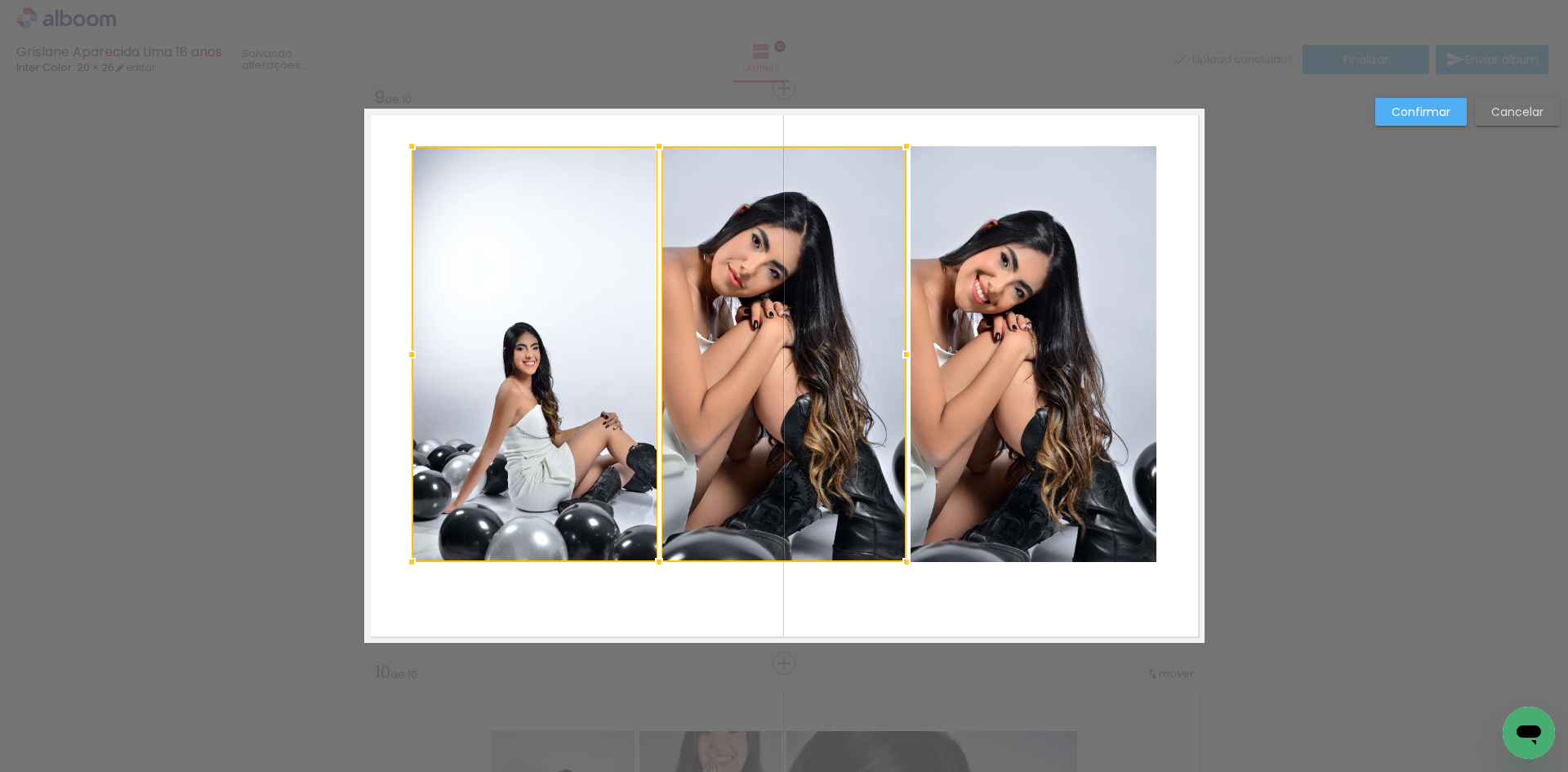
click at [1007, 382] on quentale-photo at bounding box center [1034, 353] width 246 height 416
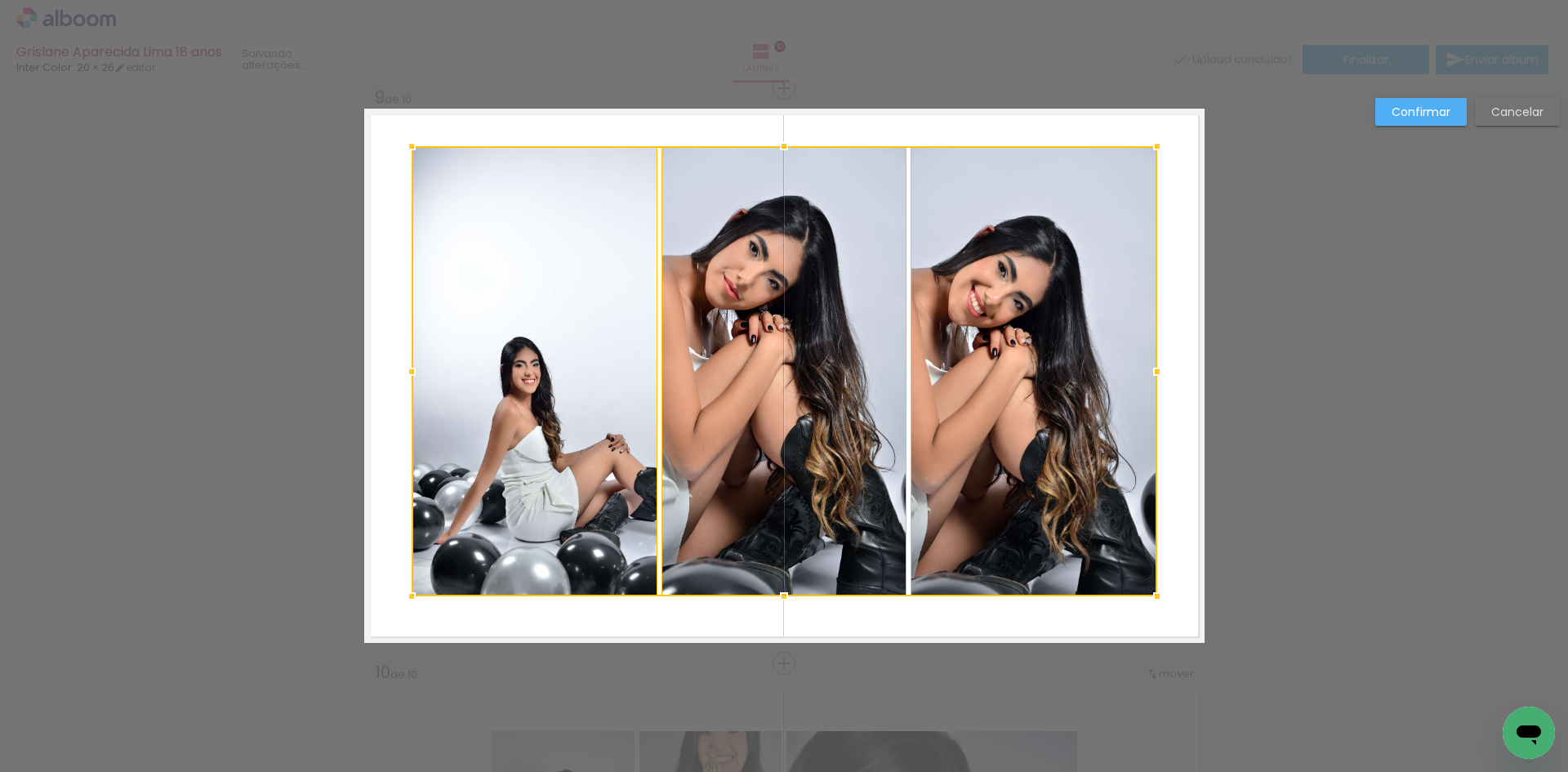
drag, startPoint x: 783, startPoint y: 564, endPoint x: 788, endPoint y: 598, distance: 34.4
click at [788, 598] on div at bounding box center [784, 596] width 33 height 33
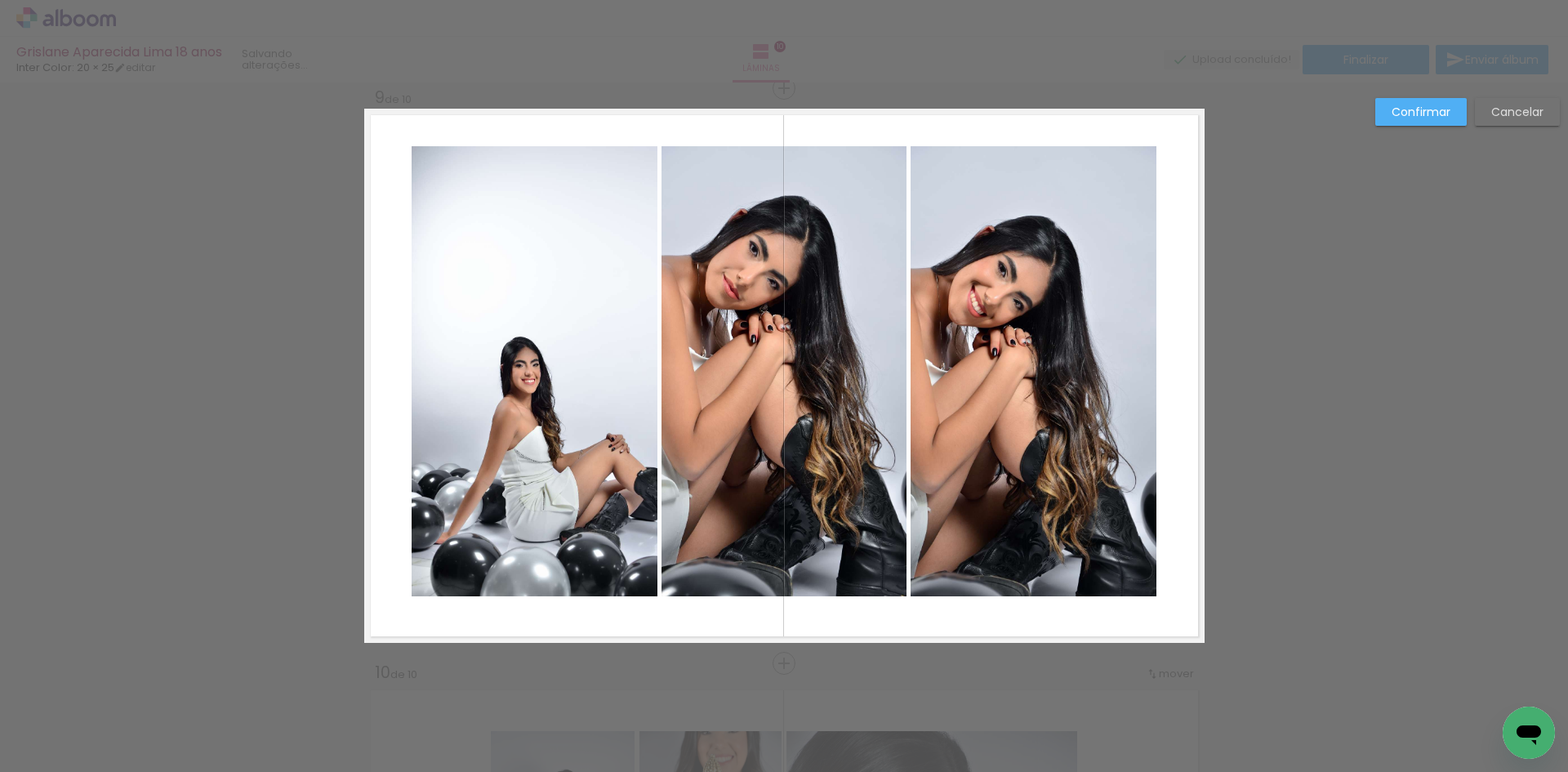
click at [0, 0] on slot "Confirmar" at bounding box center [0, 0] width 0 height 0
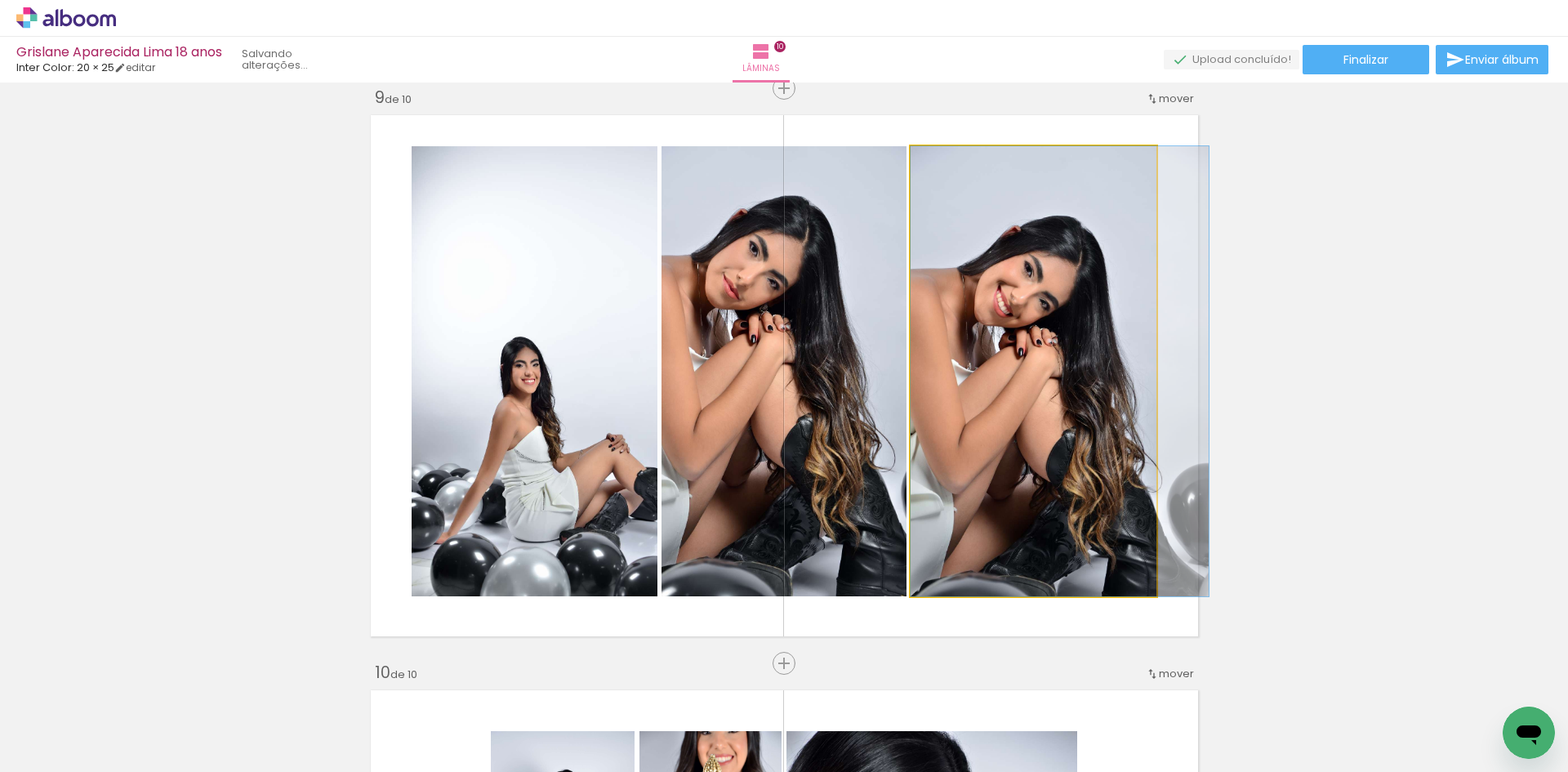
drag, startPoint x: 1040, startPoint y: 307, endPoint x: 1027, endPoint y: 318, distance: 17.0
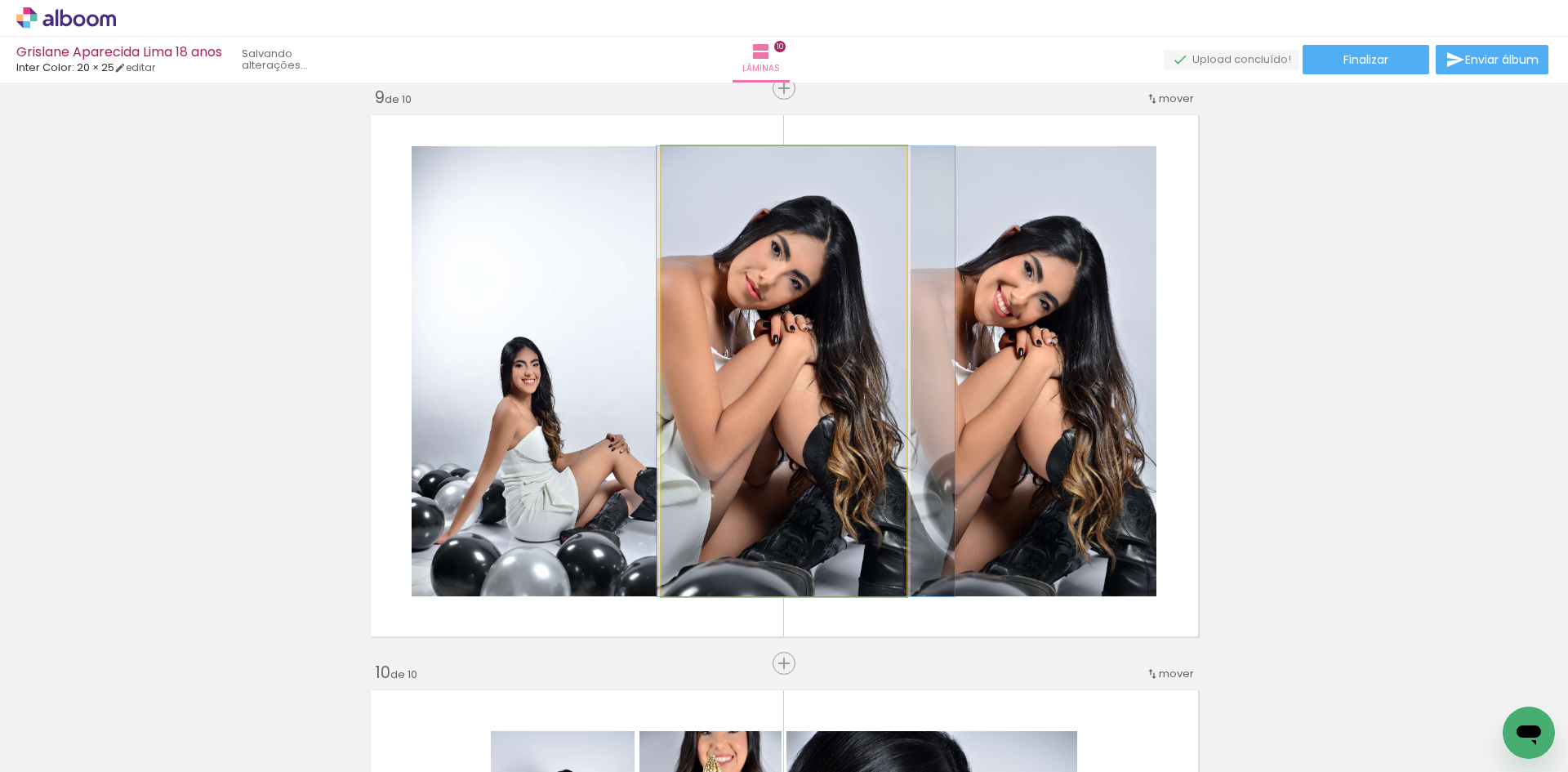
drag, startPoint x: 813, startPoint y: 319, endPoint x: 835, endPoint y: 317, distance: 22.1
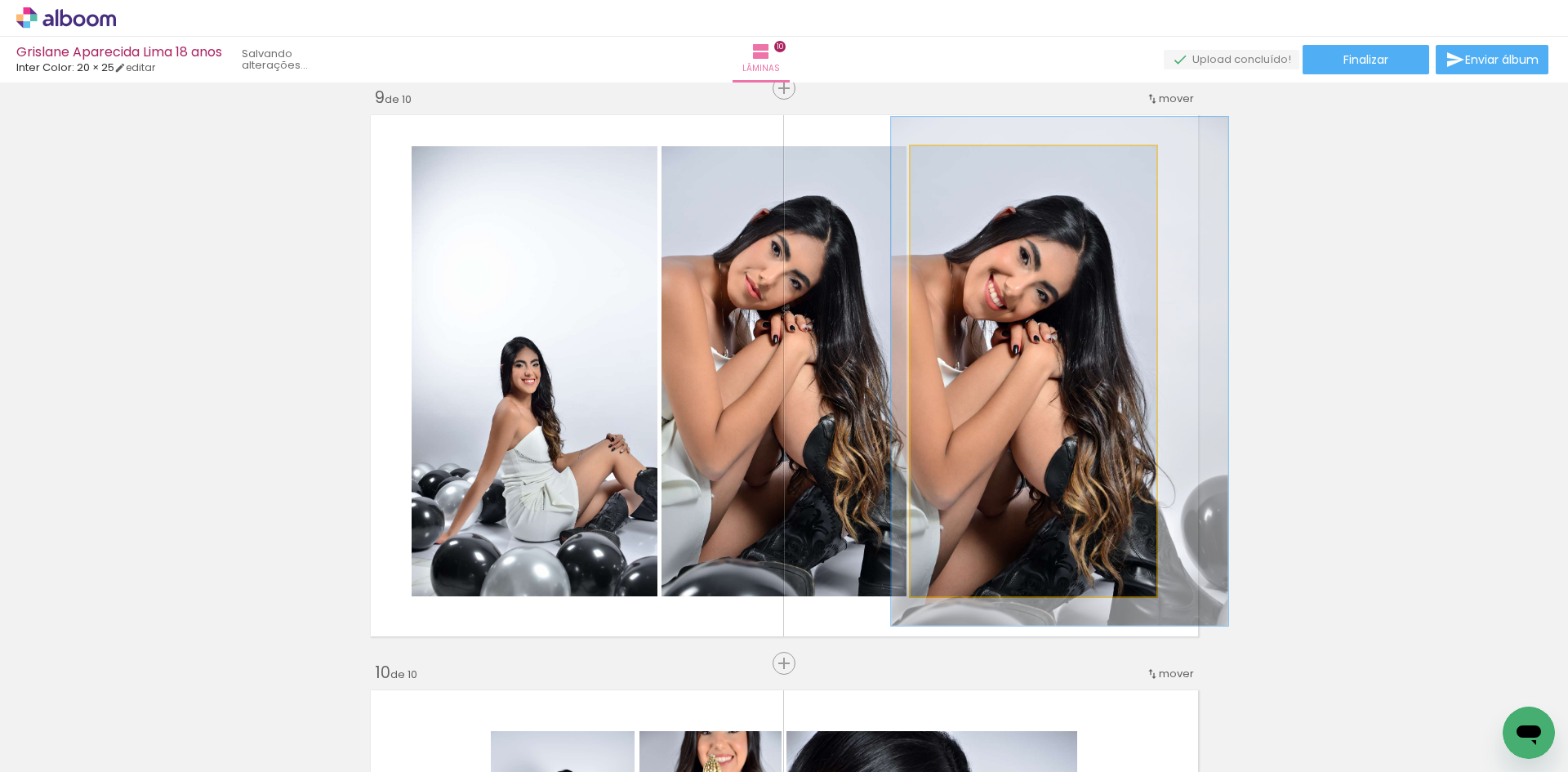
click at [943, 171] on div at bounding box center [956, 164] width 27 height 27
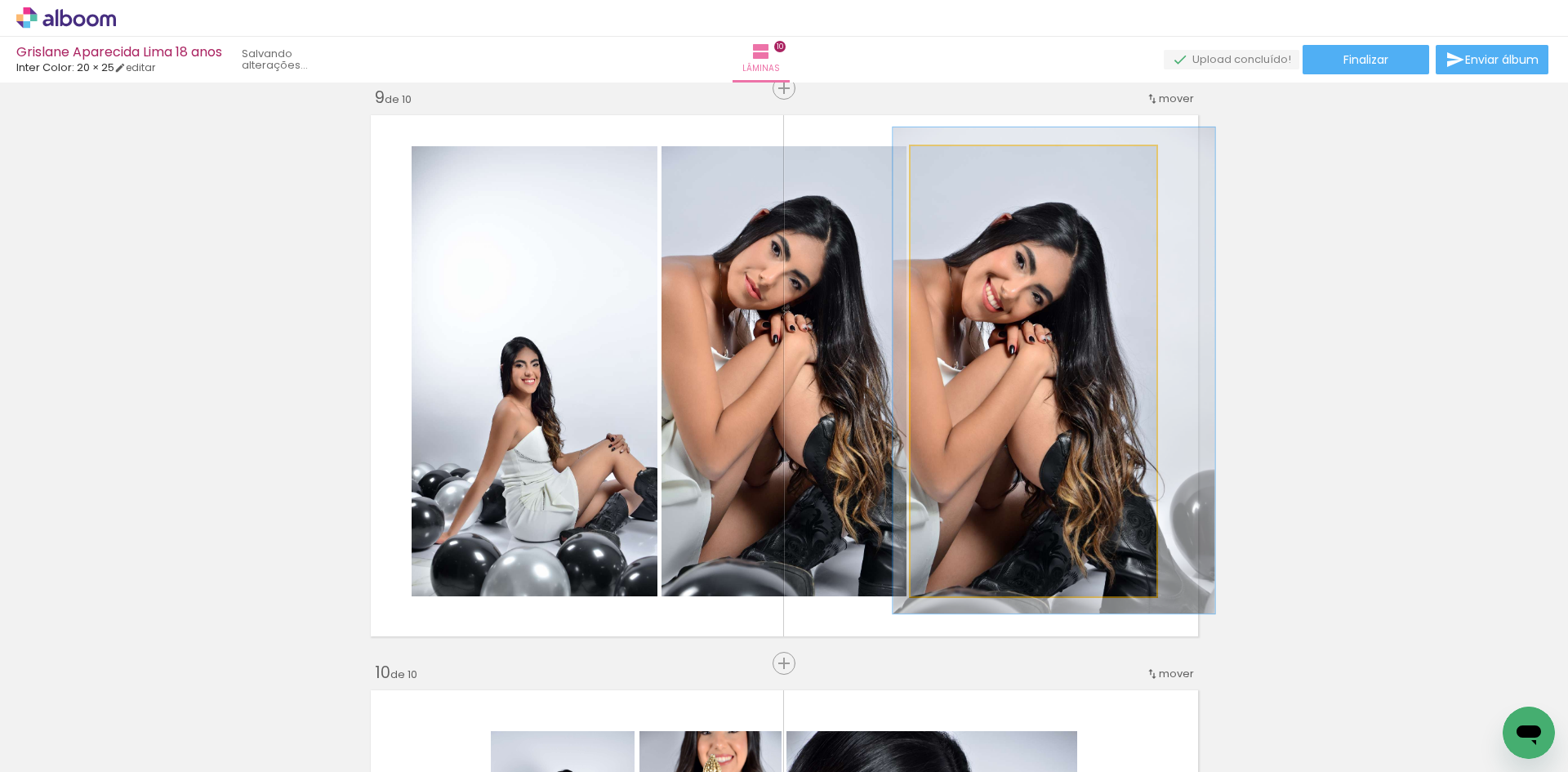
type paper-slider "108"
click at [953, 168] on div at bounding box center [954, 164] width 27 height 27
click at [992, 249] on quentale-photo at bounding box center [1034, 370] width 246 height 450
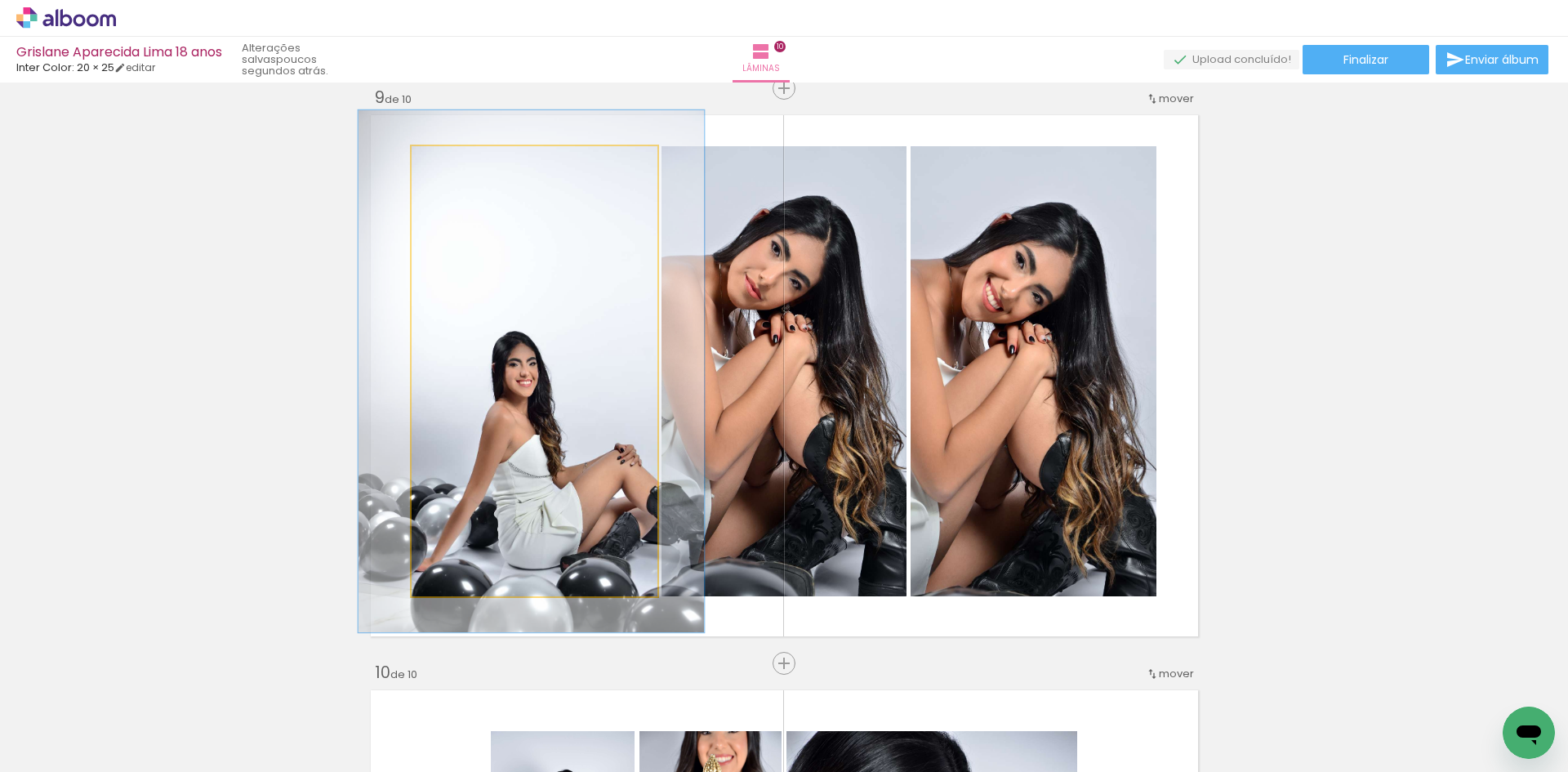
drag, startPoint x: 452, startPoint y: 160, endPoint x: 461, endPoint y: 161, distance: 9.1
type paper-slider "116"
click at [461, 161] on div at bounding box center [459, 164] width 27 height 27
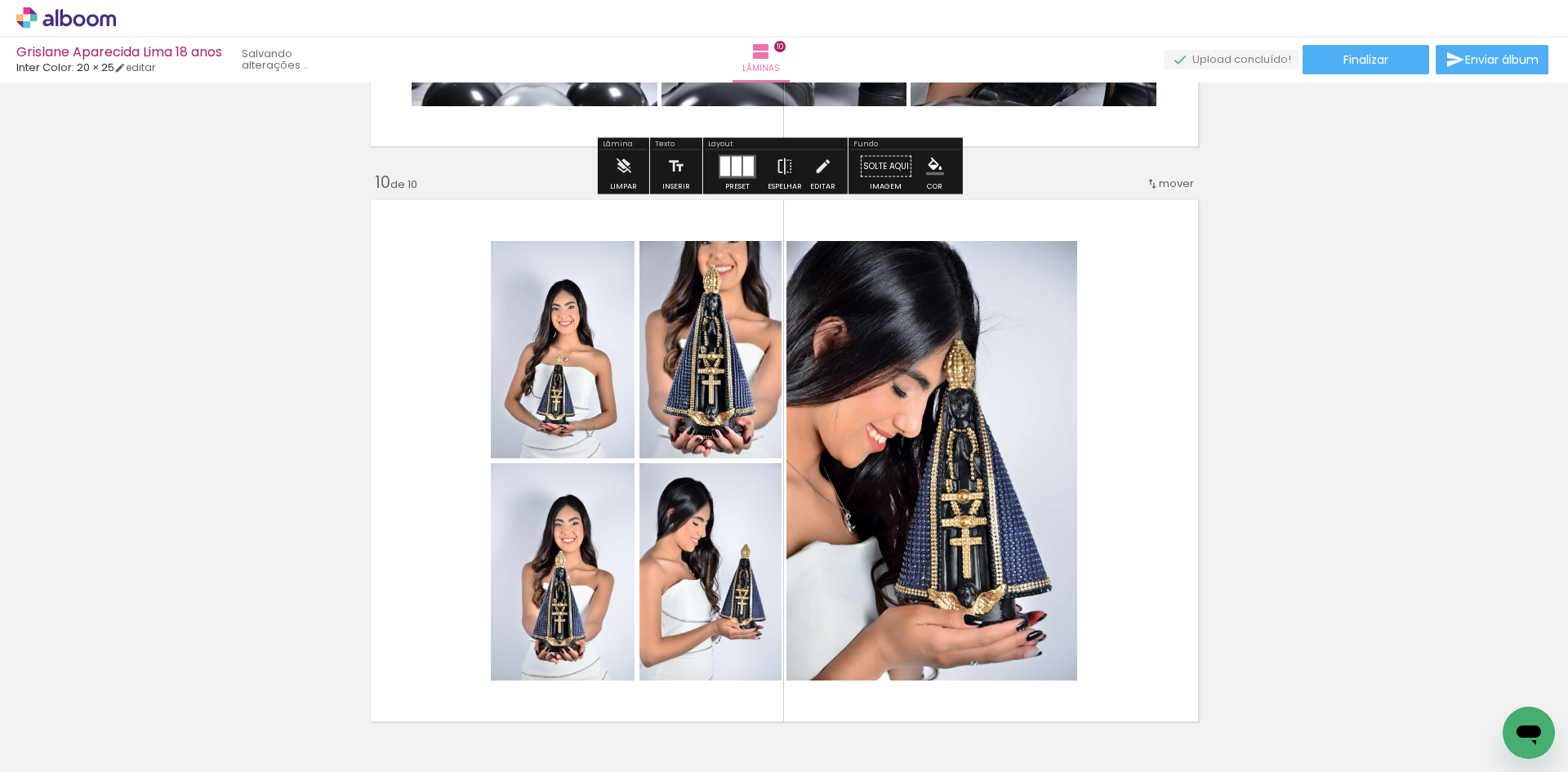
scroll to position [5196, 0]
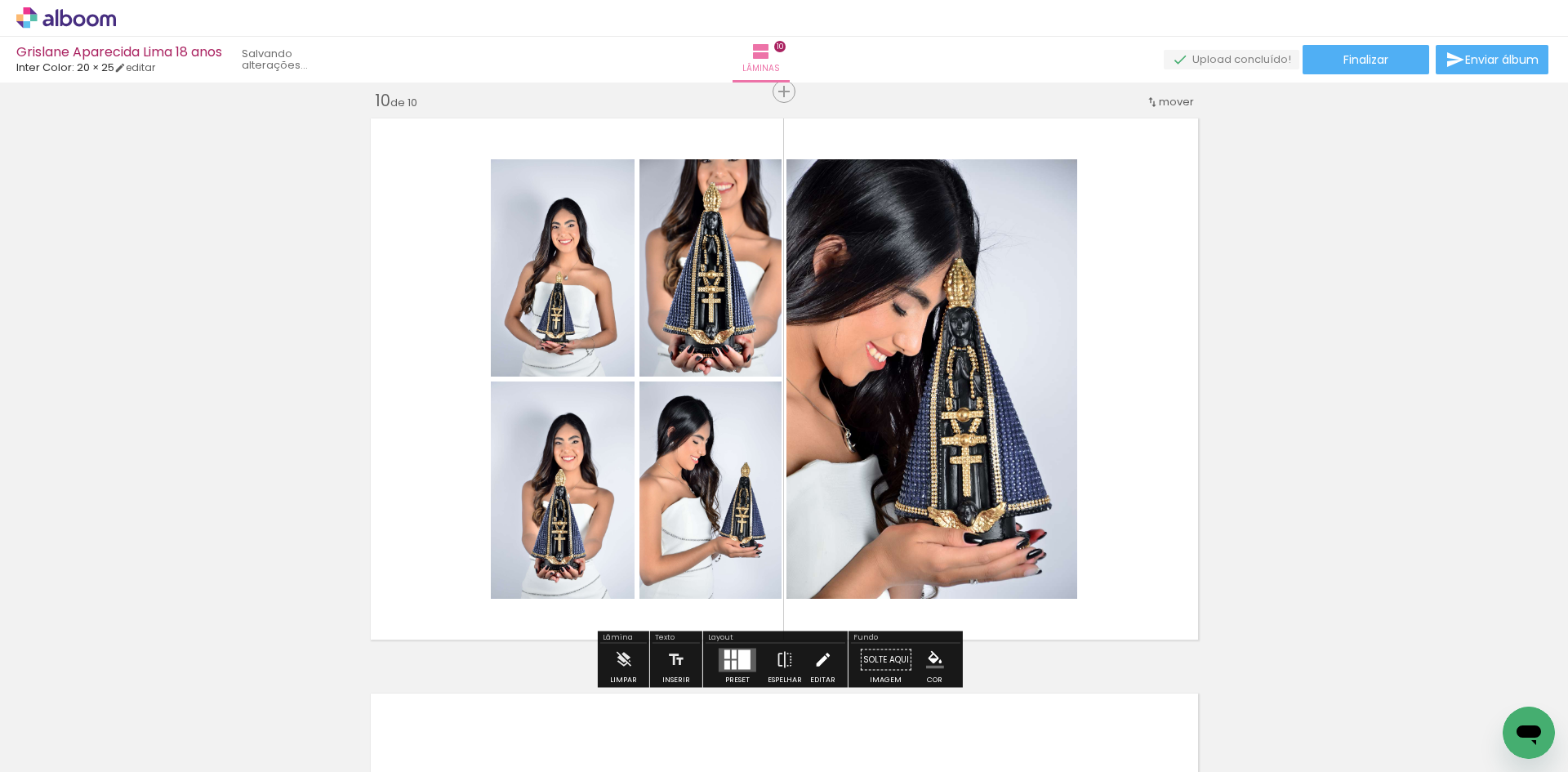
click at [813, 662] on iron-icon at bounding box center [822, 660] width 18 height 33
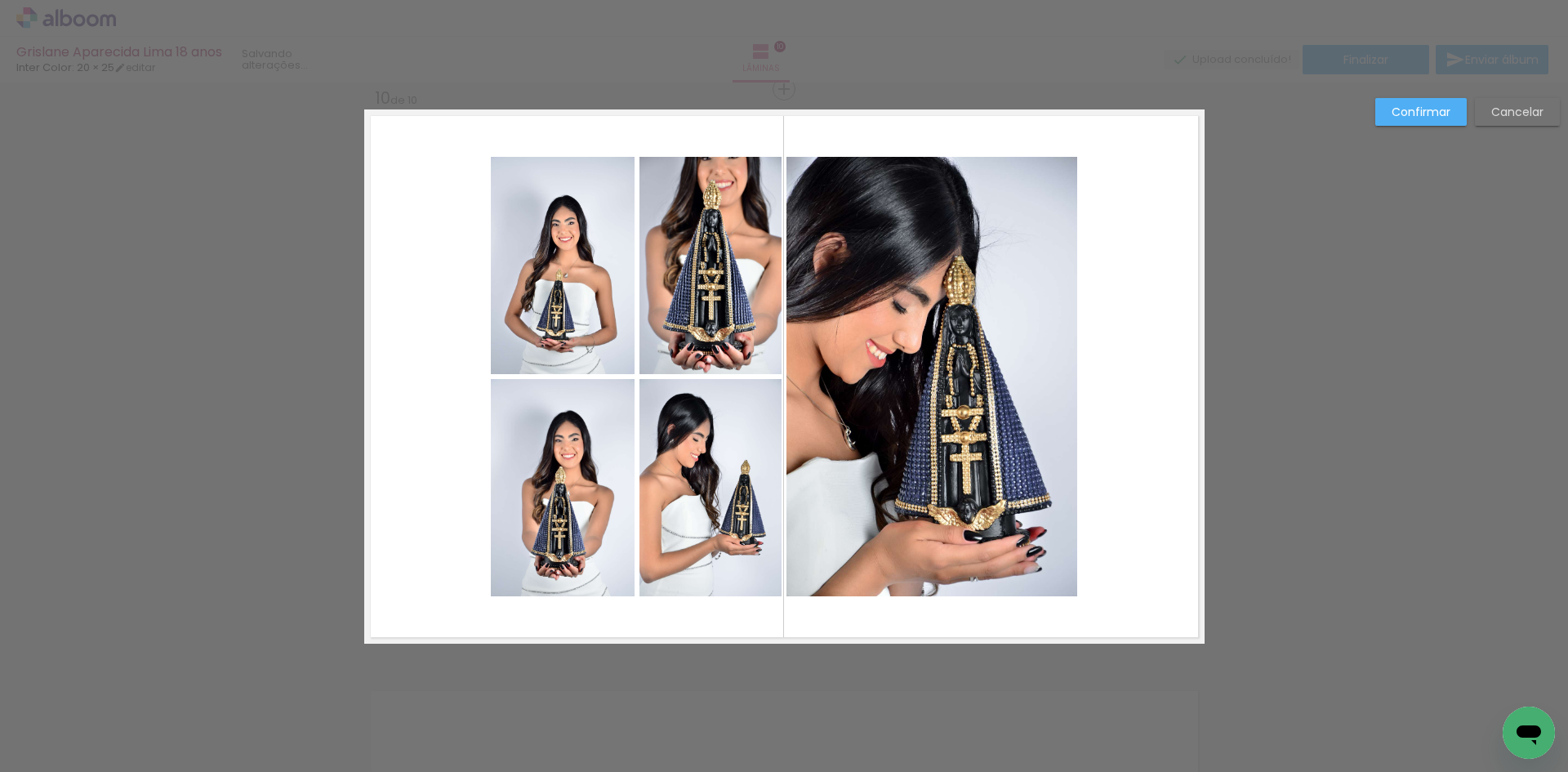
scroll to position [5198, 0]
click at [561, 263] on quentale-photo at bounding box center [562, 264] width 144 height 217
click at [596, 484] on quentale-photo at bounding box center [562, 486] width 144 height 217
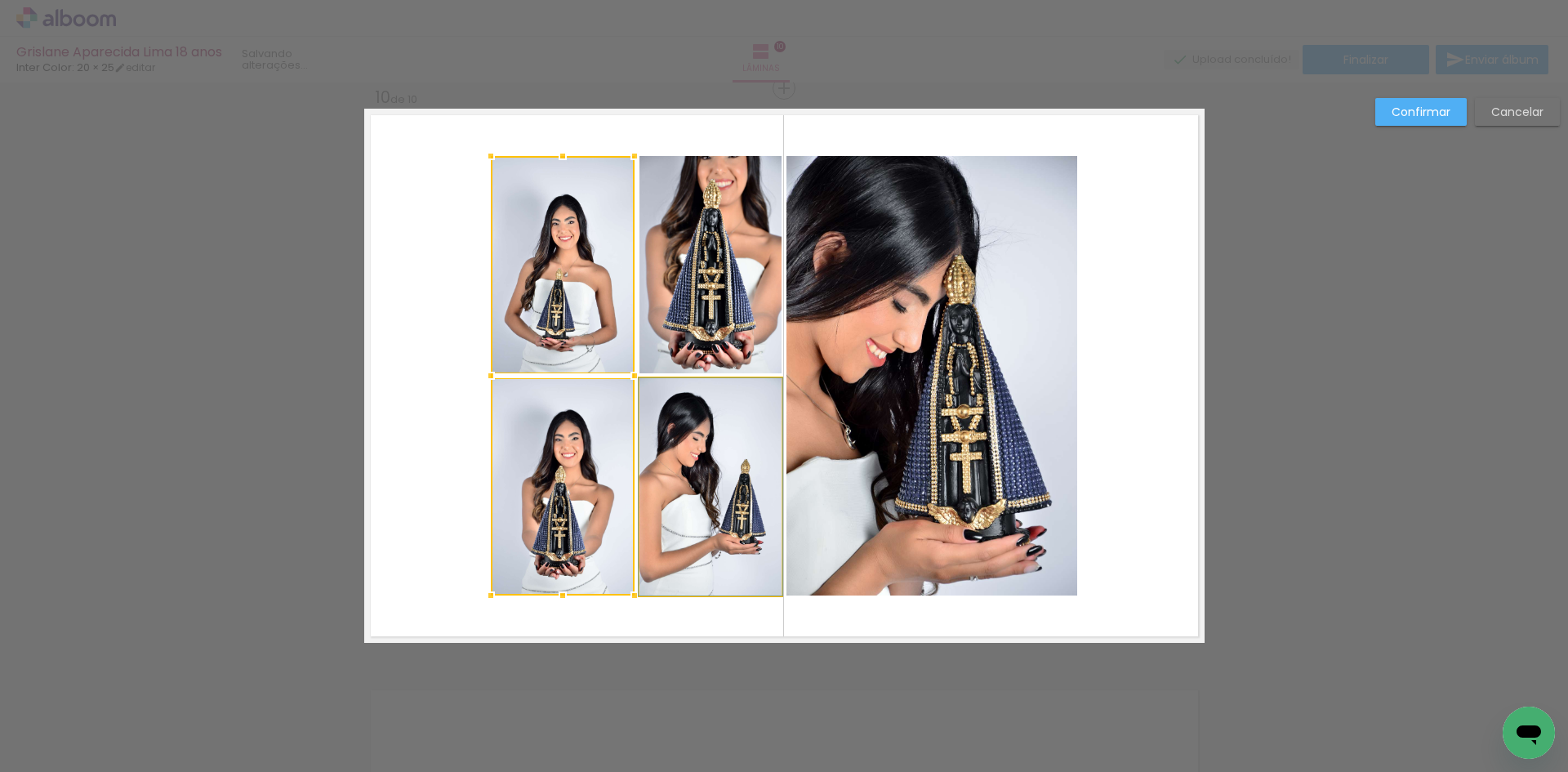
drag, startPoint x: 701, startPoint y: 483, endPoint x: 701, endPoint y: 328, distance: 155.0
click at [701, 482] on quentale-photo at bounding box center [710, 486] width 142 height 217
click at [703, 319] on div at bounding box center [635, 376] width 291 height 440
click at [841, 346] on quentale-photo at bounding box center [932, 376] width 291 height 440
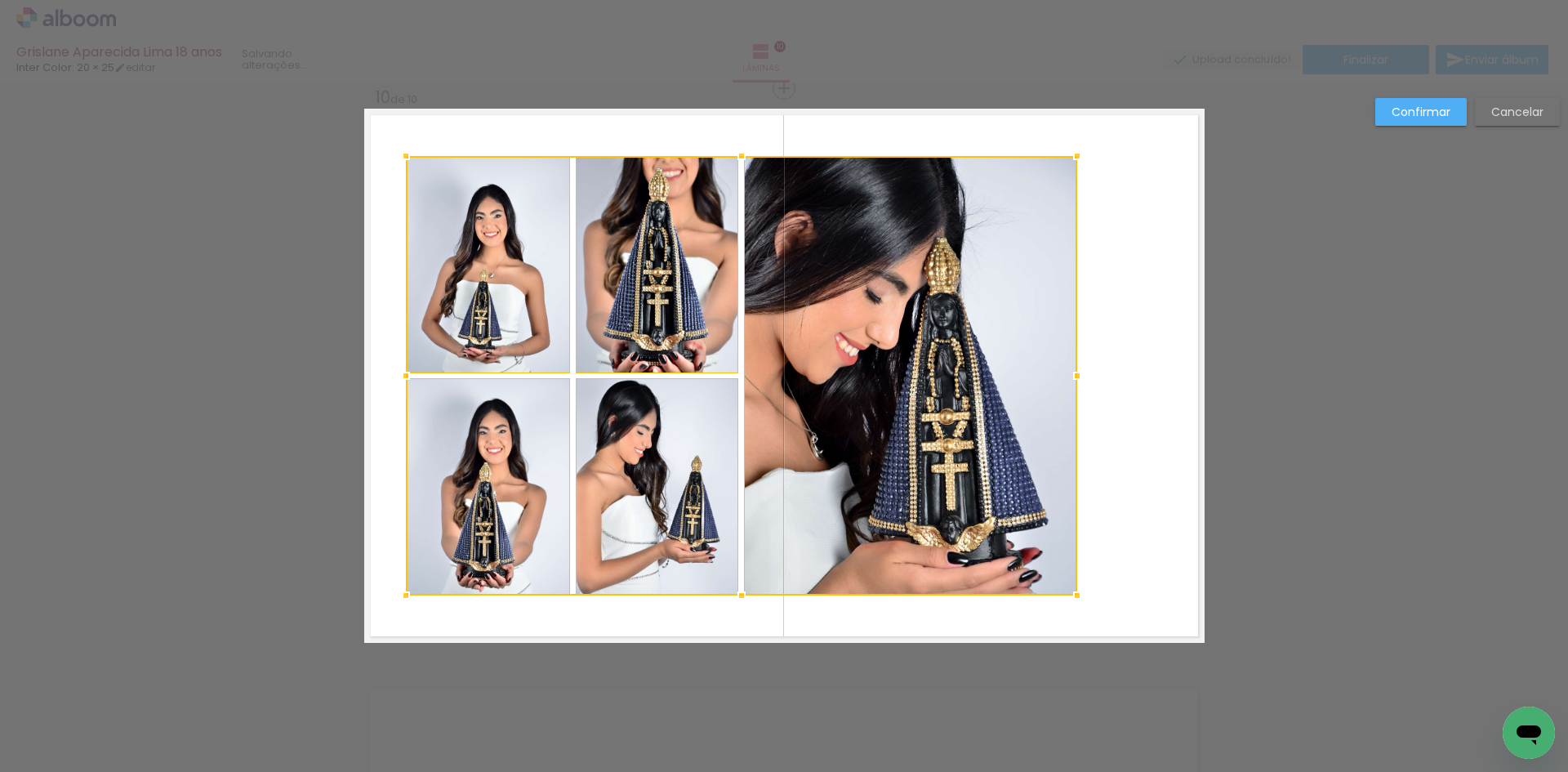
drag, startPoint x: 486, startPoint y: 378, endPoint x: 401, endPoint y: 375, distance: 85.1
click at [401, 375] on div at bounding box center [405, 376] width 33 height 33
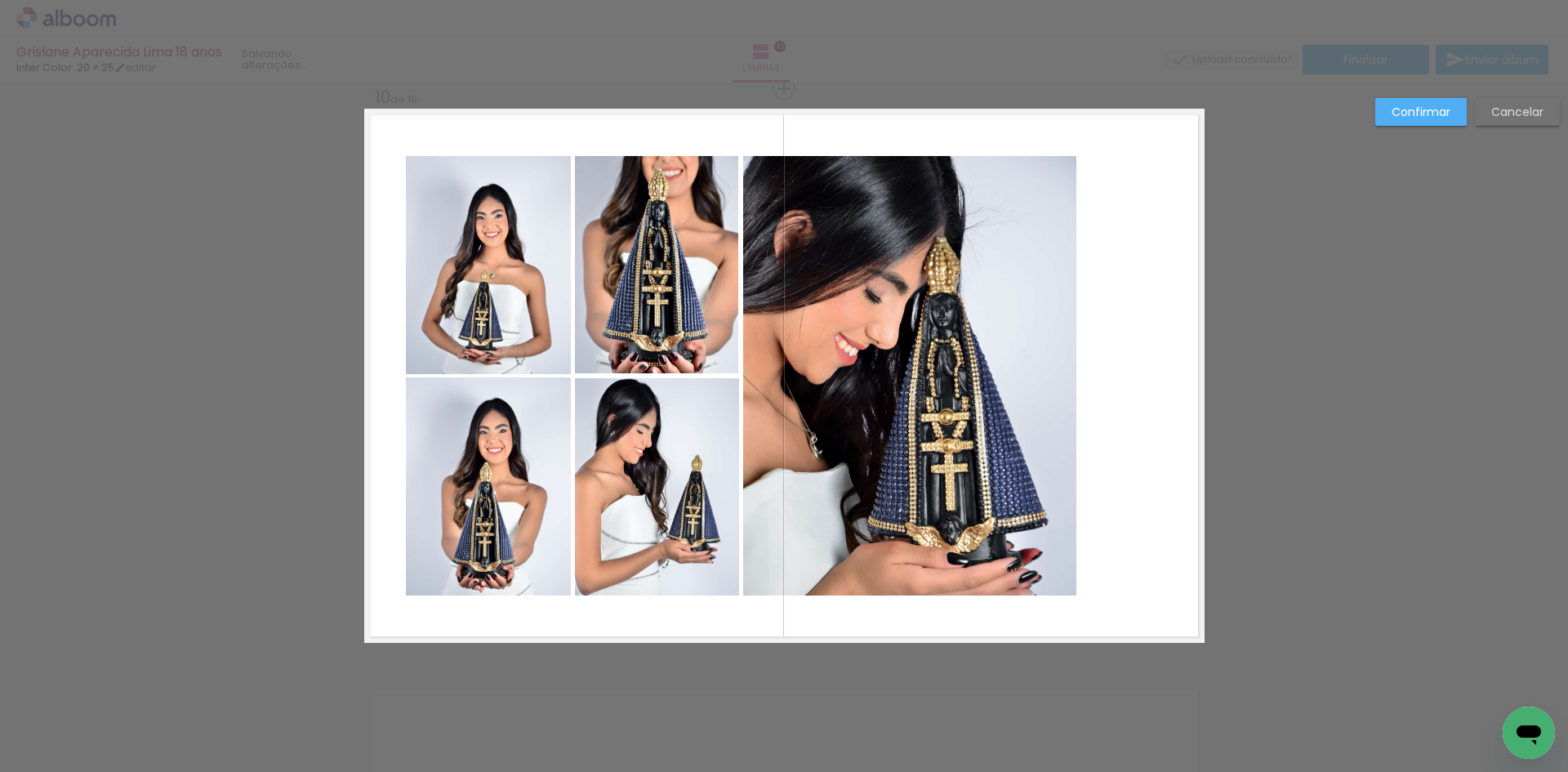
click at [978, 409] on quentale-photo at bounding box center [910, 376] width 334 height 440
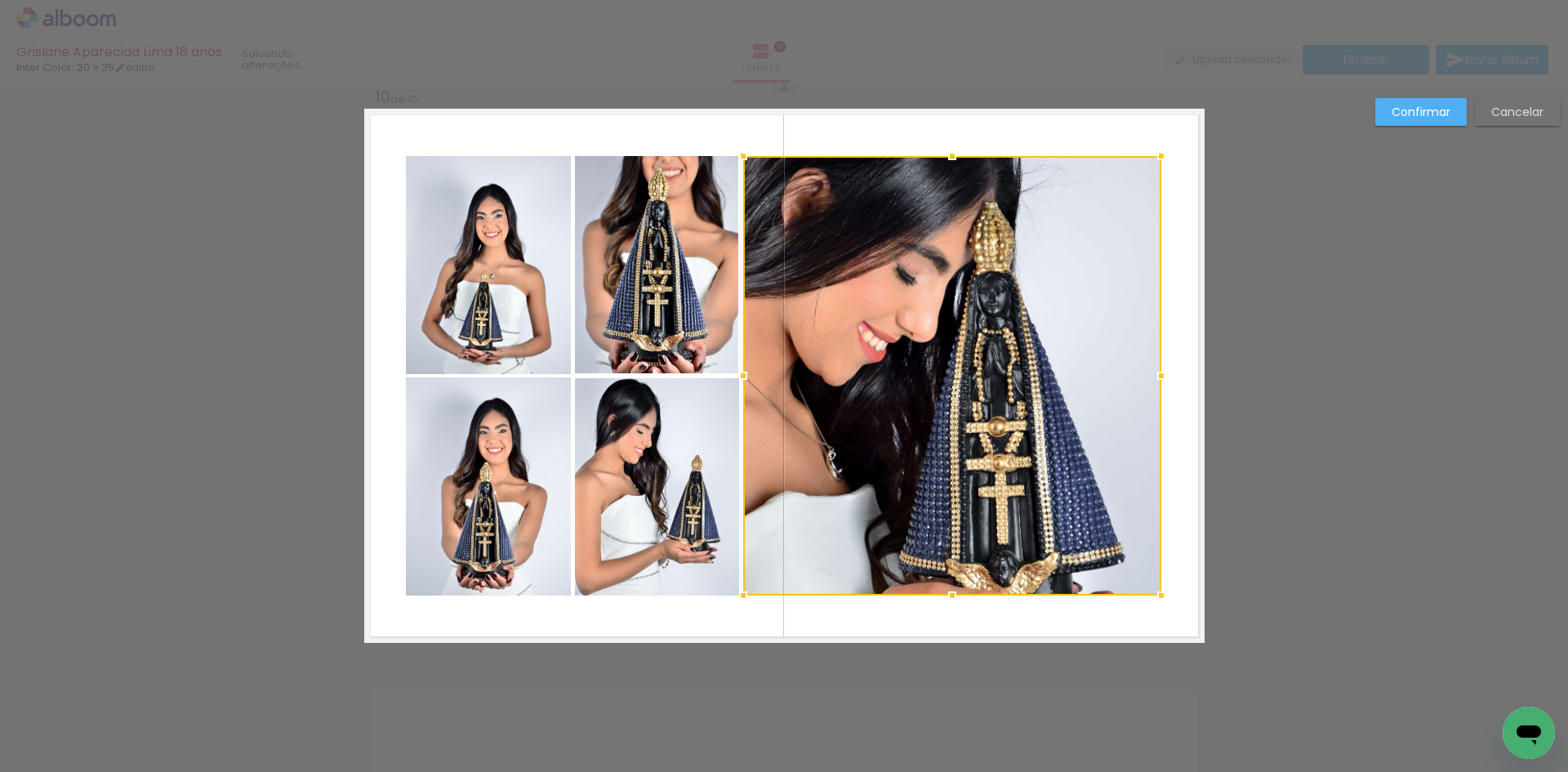
drag, startPoint x: 1074, startPoint y: 378, endPoint x: 1158, endPoint y: 377, distance: 84.0
click at [1158, 377] on div at bounding box center [1161, 376] width 33 height 33
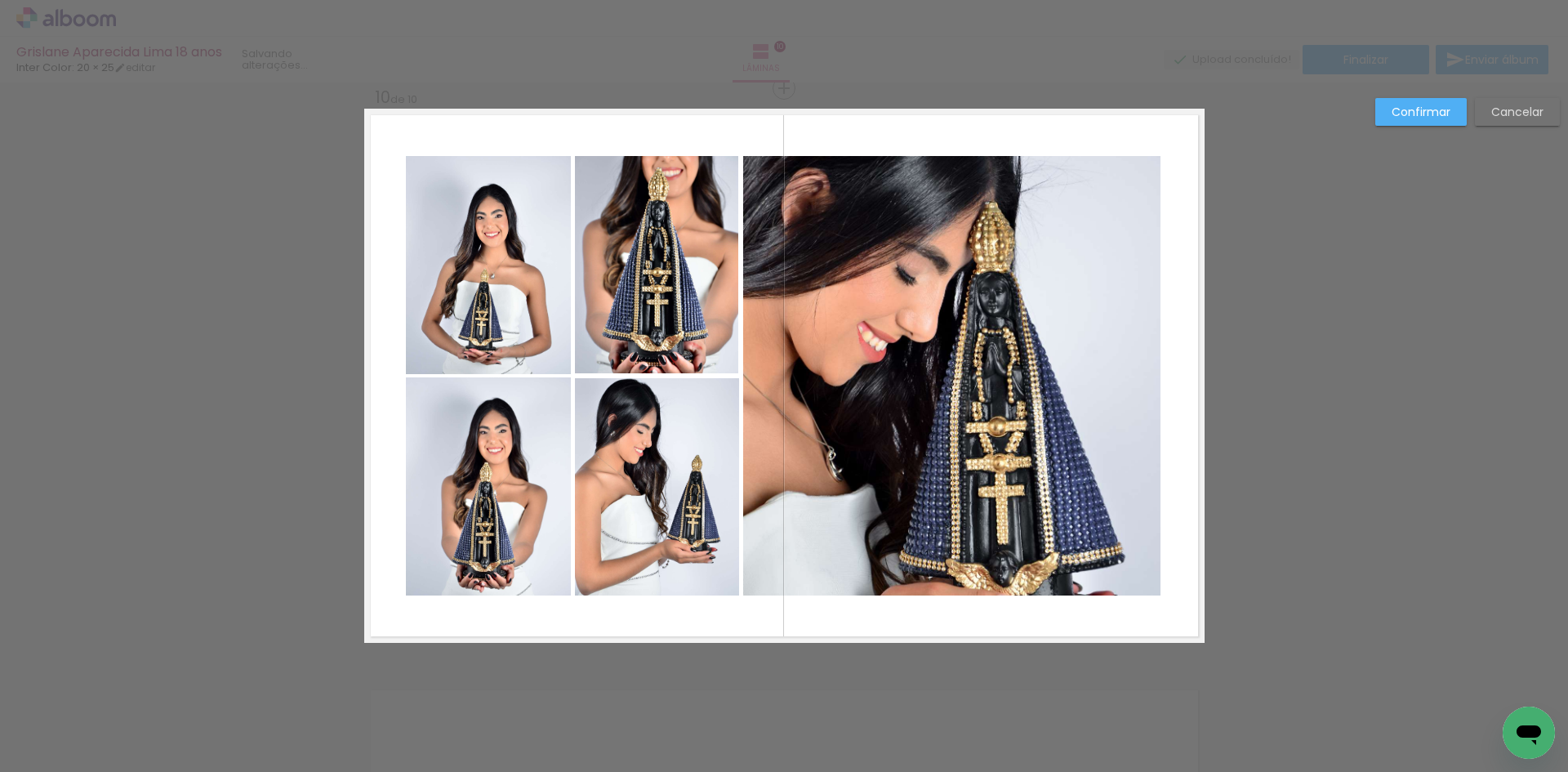
click at [1420, 101] on paper-button "Confirmar" at bounding box center [1421, 112] width 92 height 27
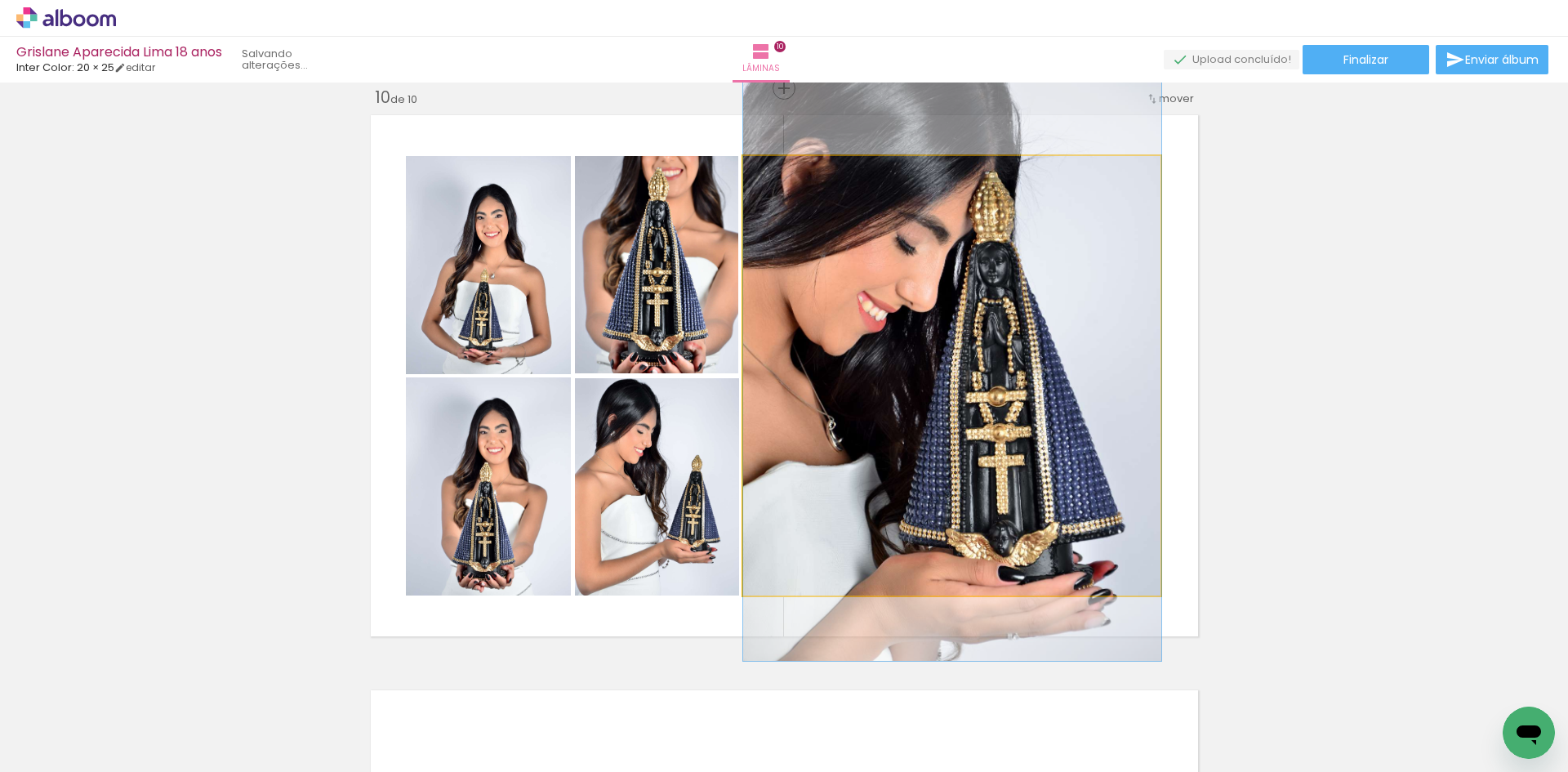
drag, startPoint x: 1081, startPoint y: 308, endPoint x: 1084, endPoint y: 278, distance: 30.1
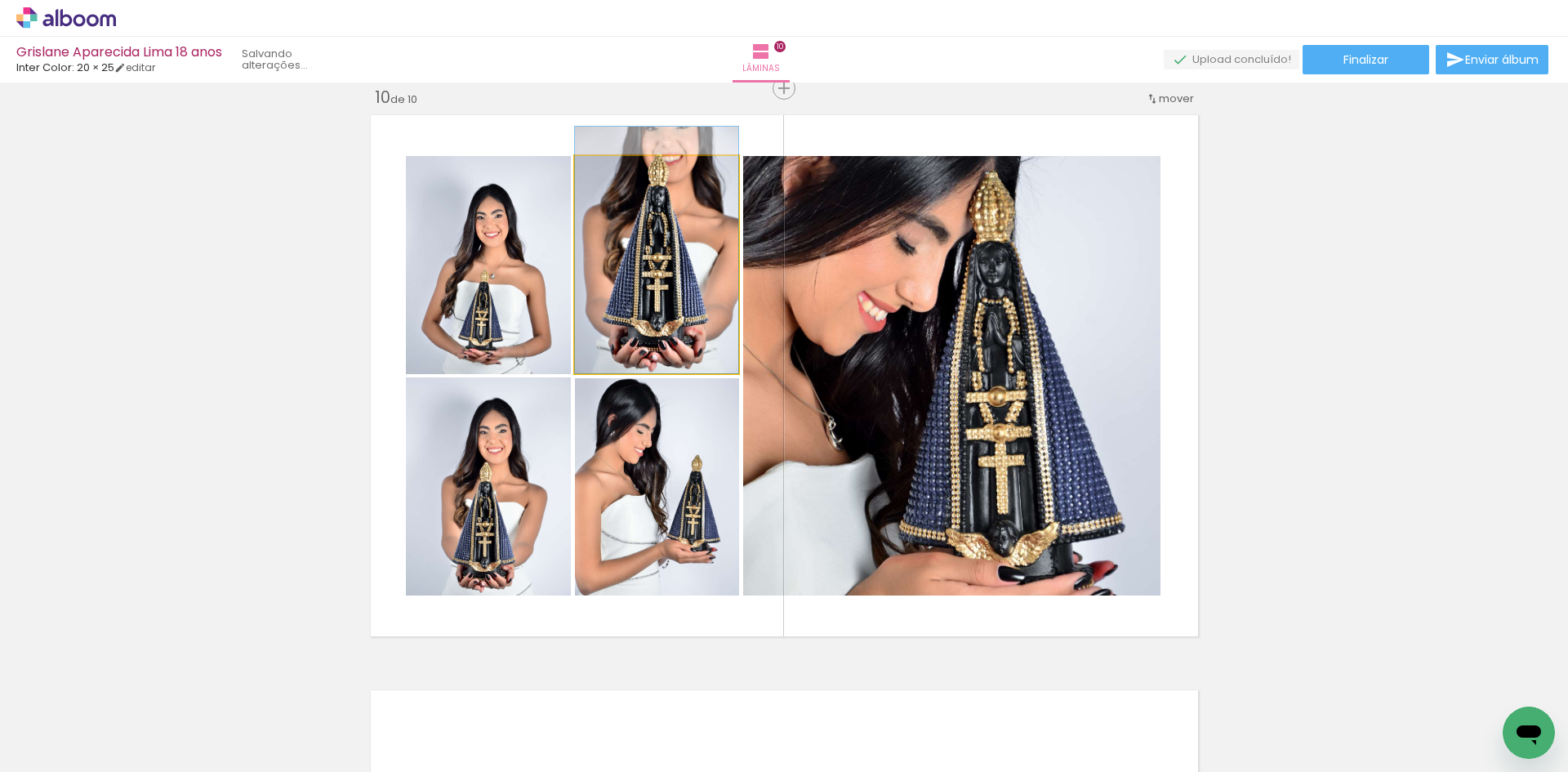
drag, startPoint x: 686, startPoint y: 290, endPoint x: 686, endPoint y: 268, distance: 22.0
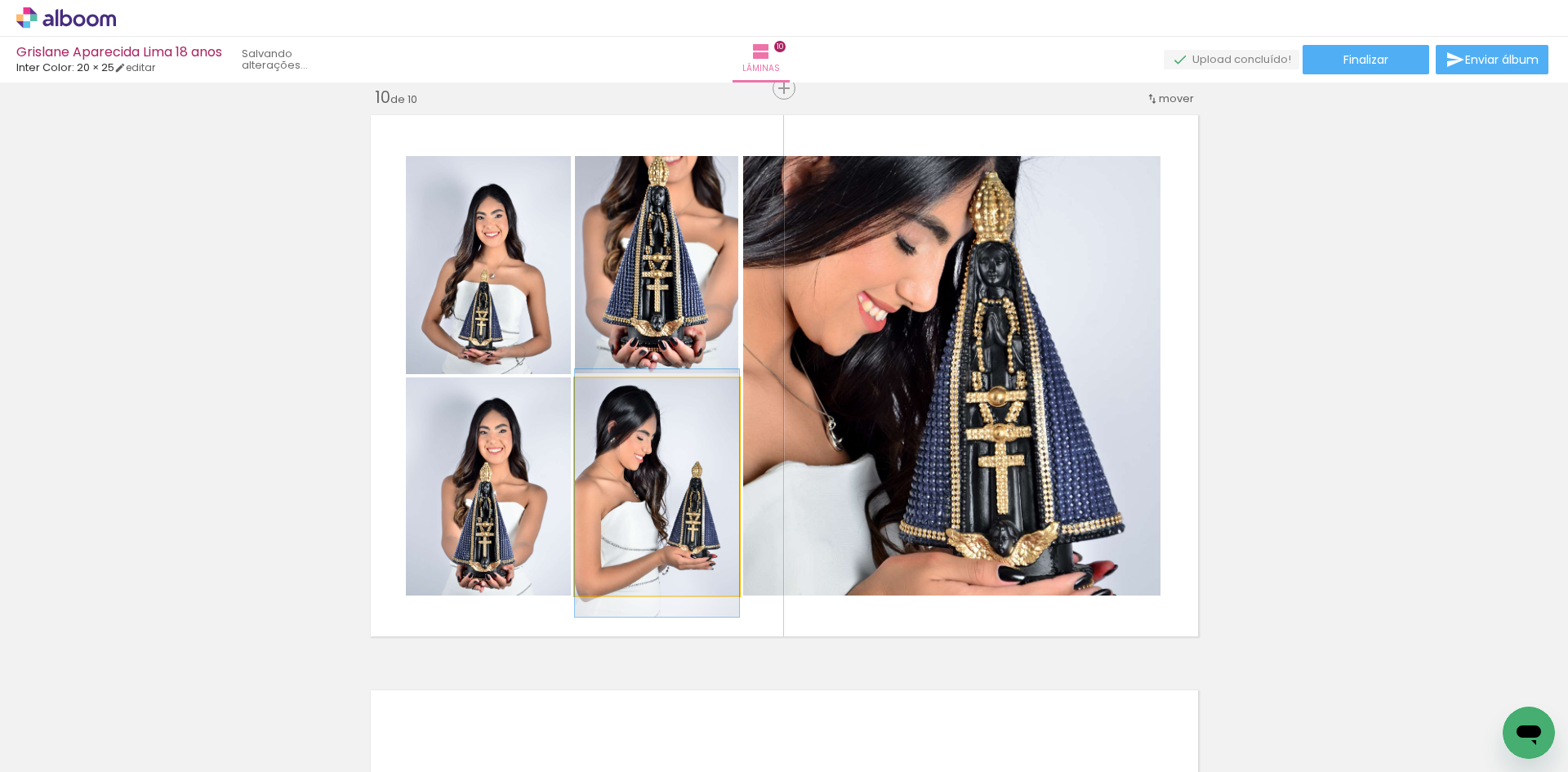
drag, startPoint x: 661, startPoint y: 448, endPoint x: 668, endPoint y: 455, distance: 9.9
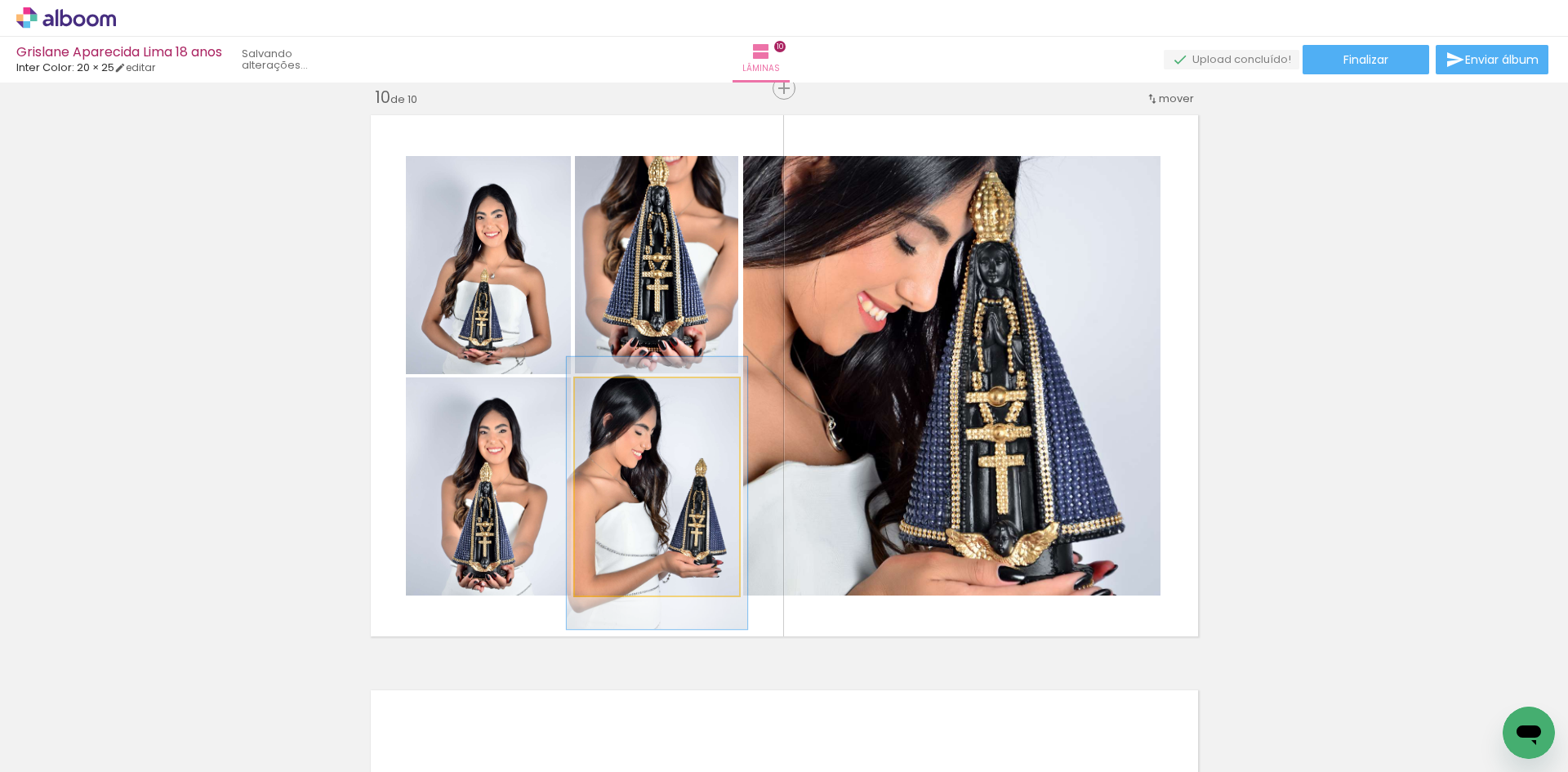
type paper-slider "110"
click at [616, 398] on div at bounding box center [618, 396] width 27 height 27
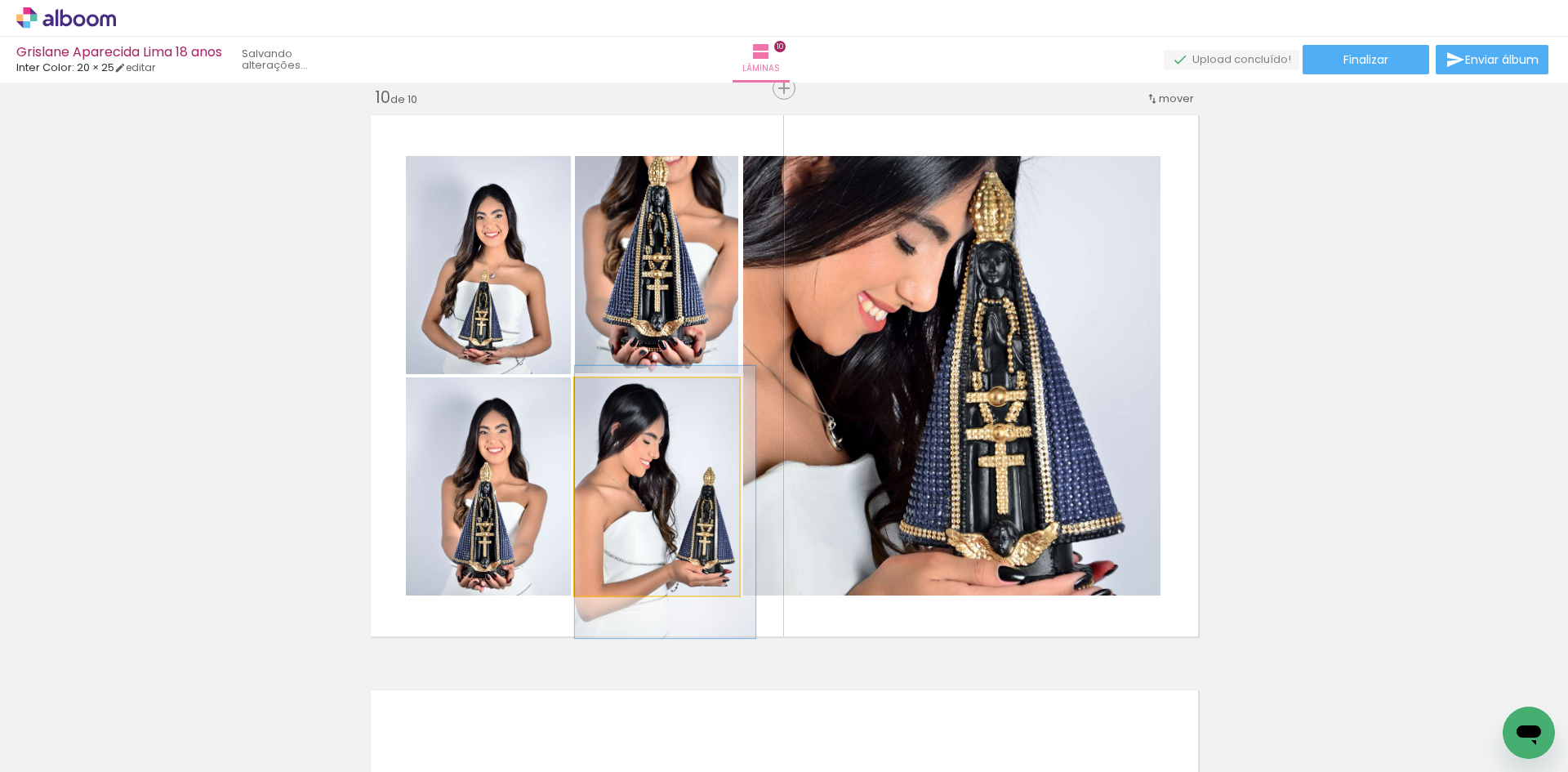
drag, startPoint x: 636, startPoint y: 449, endPoint x: 644, endPoint y: 455, distance: 10.0
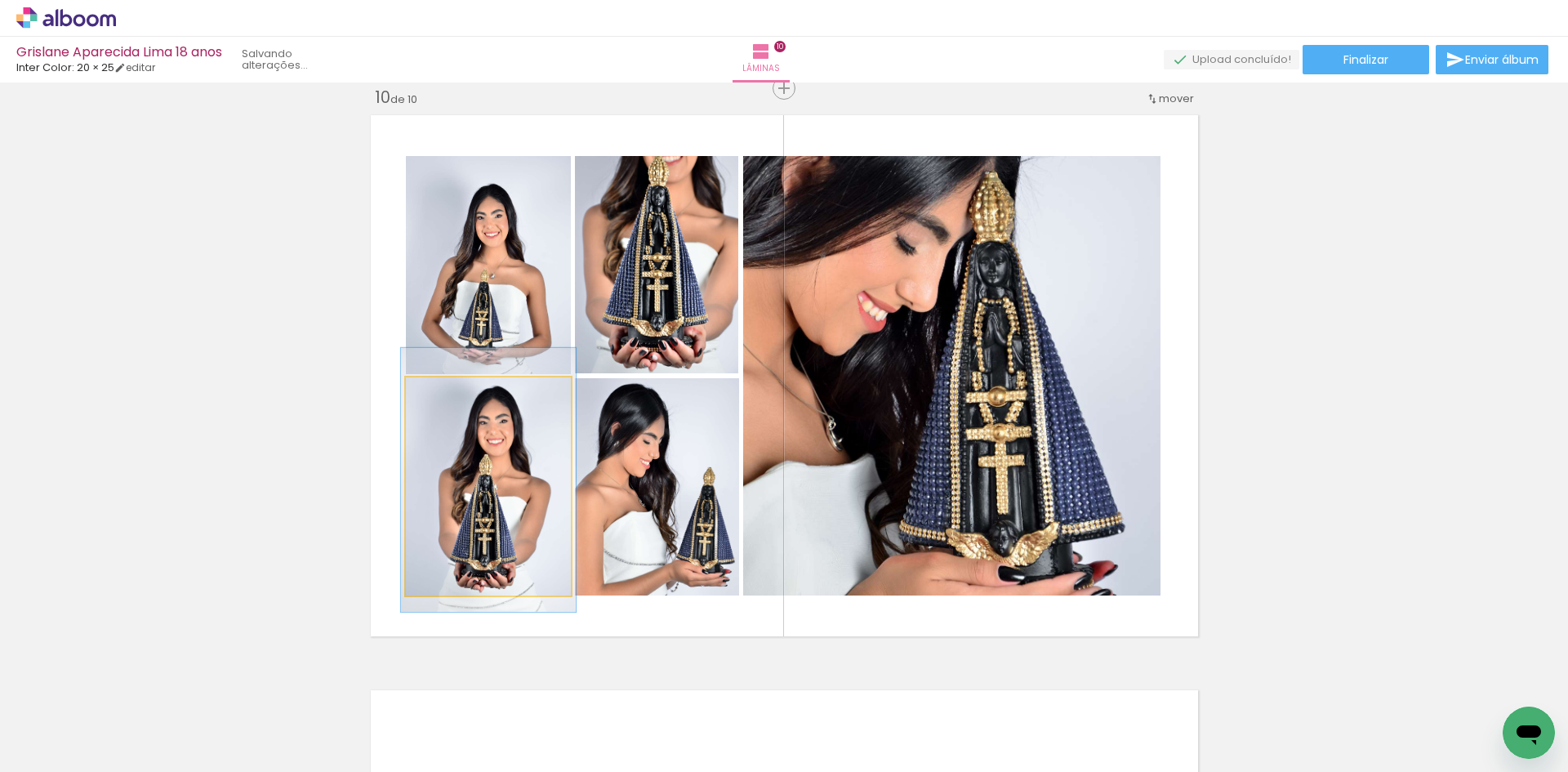
type paper-slider "106"
click at [443, 401] on div at bounding box center [448, 395] width 15 height 15
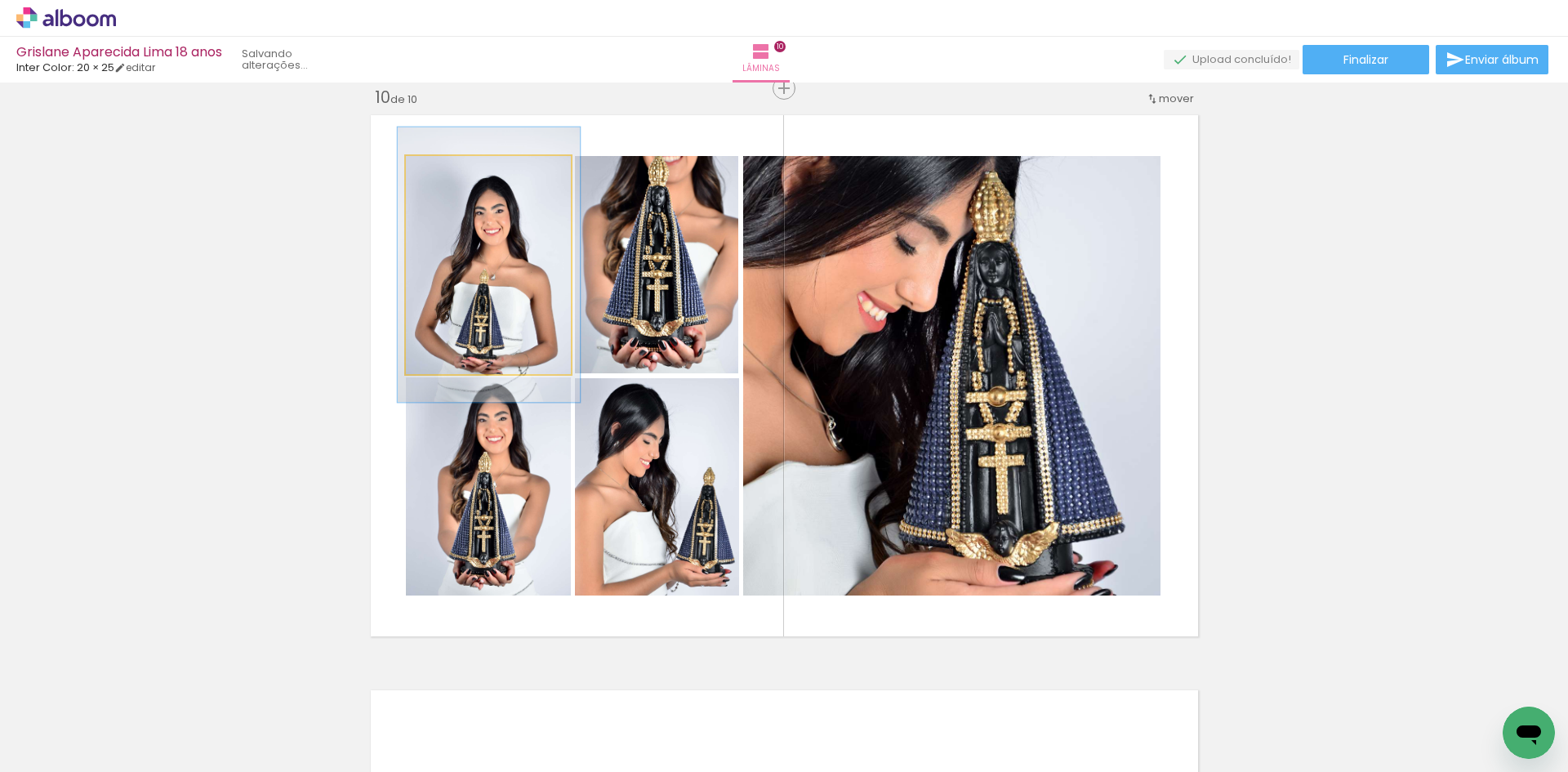
type paper-slider "110"
click at [445, 176] on div at bounding box center [450, 173] width 15 height 15
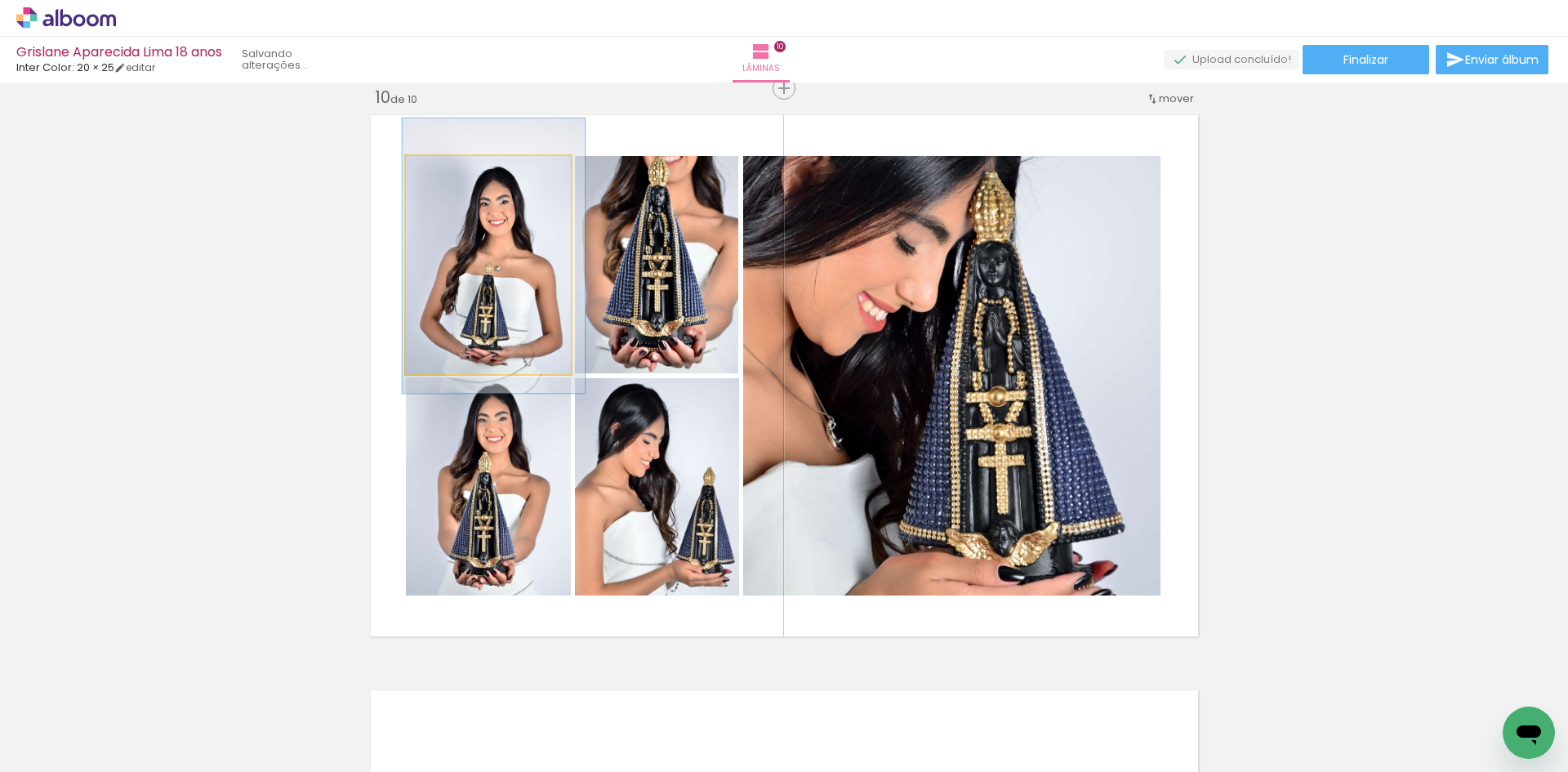
drag, startPoint x: 483, startPoint y: 246, endPoint x: 488, endPoint y: 237, distance: 10.3
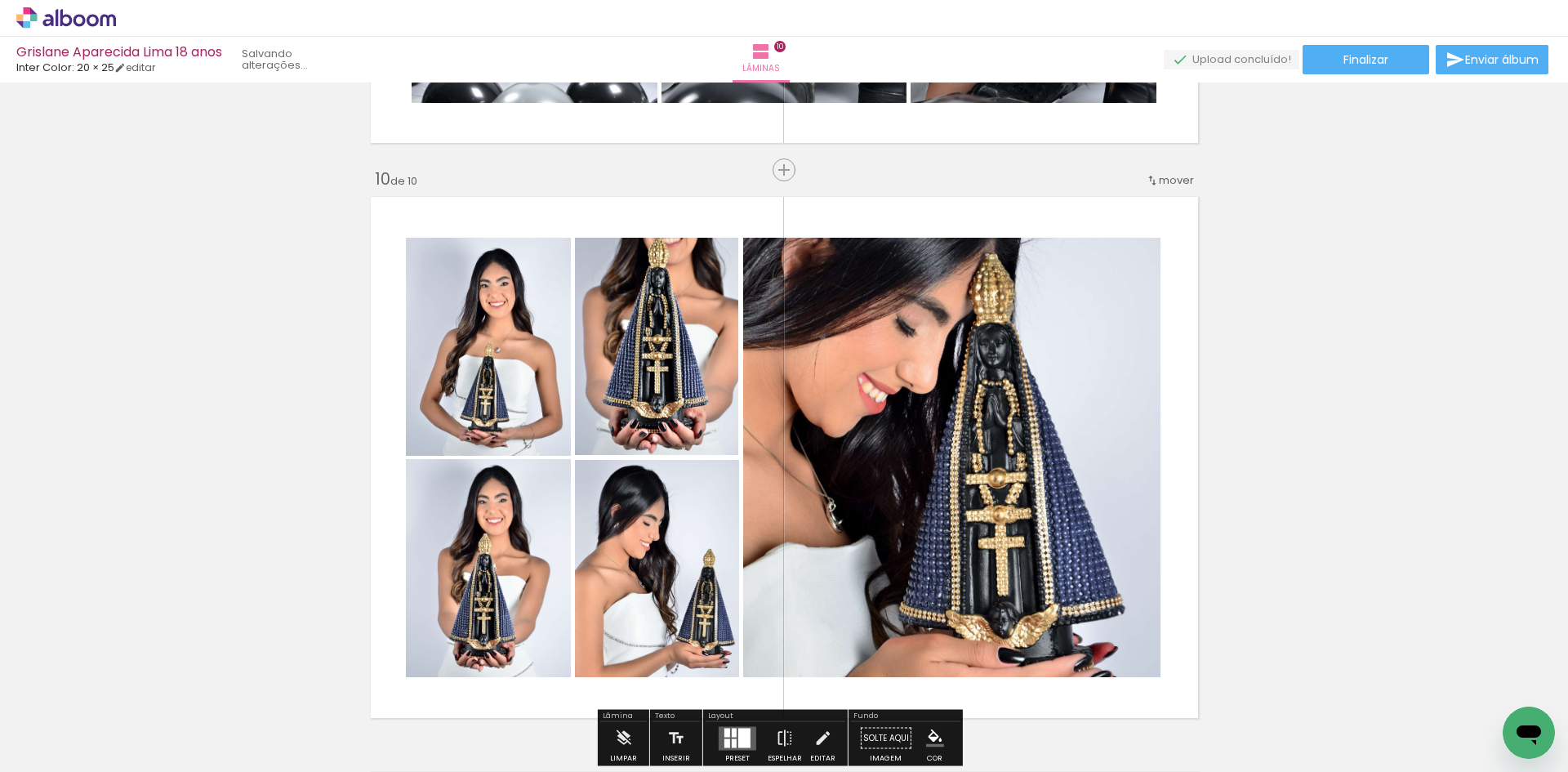
scroll to position [4872, 0]
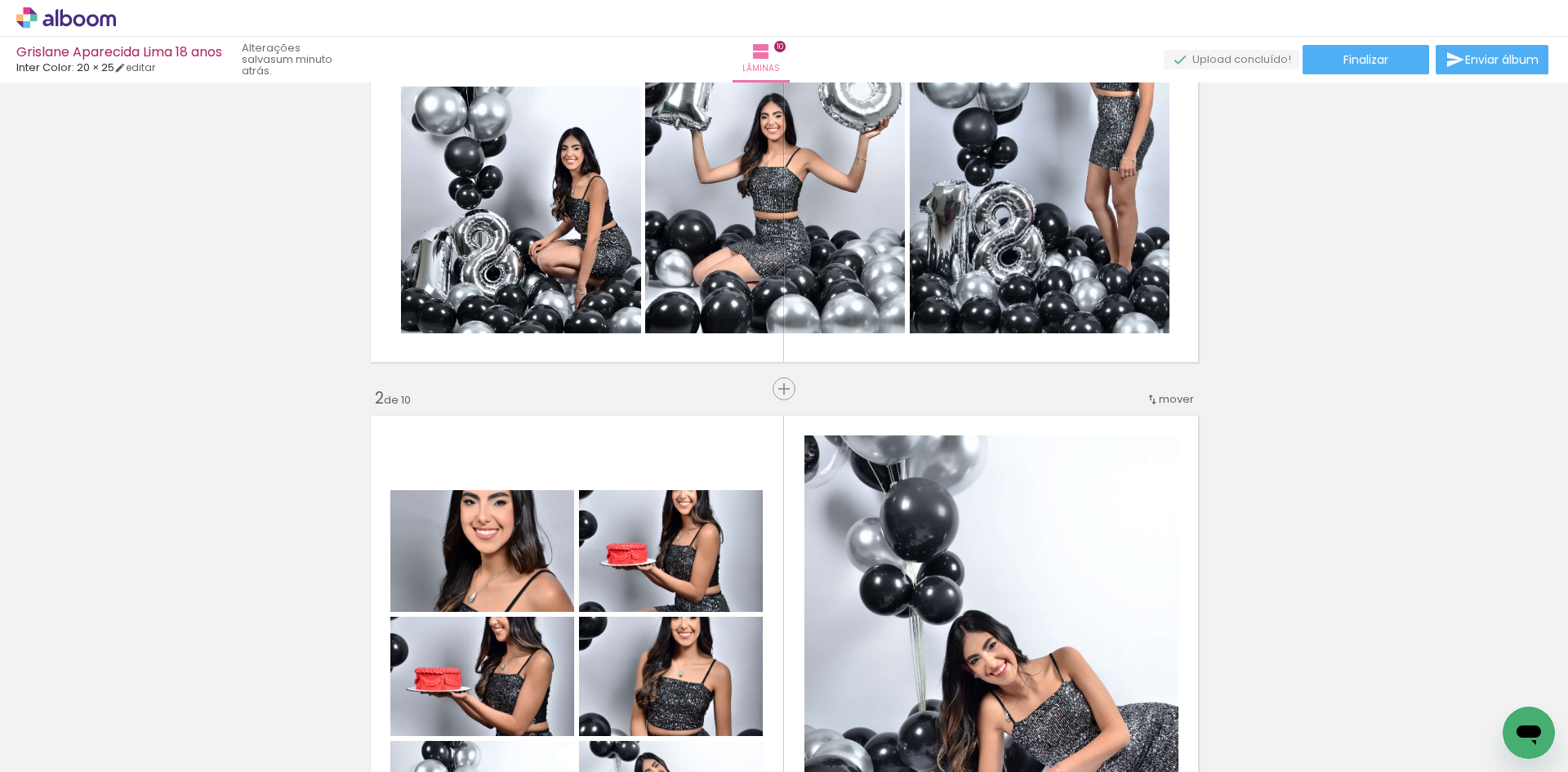
scroll to position [868, 0]
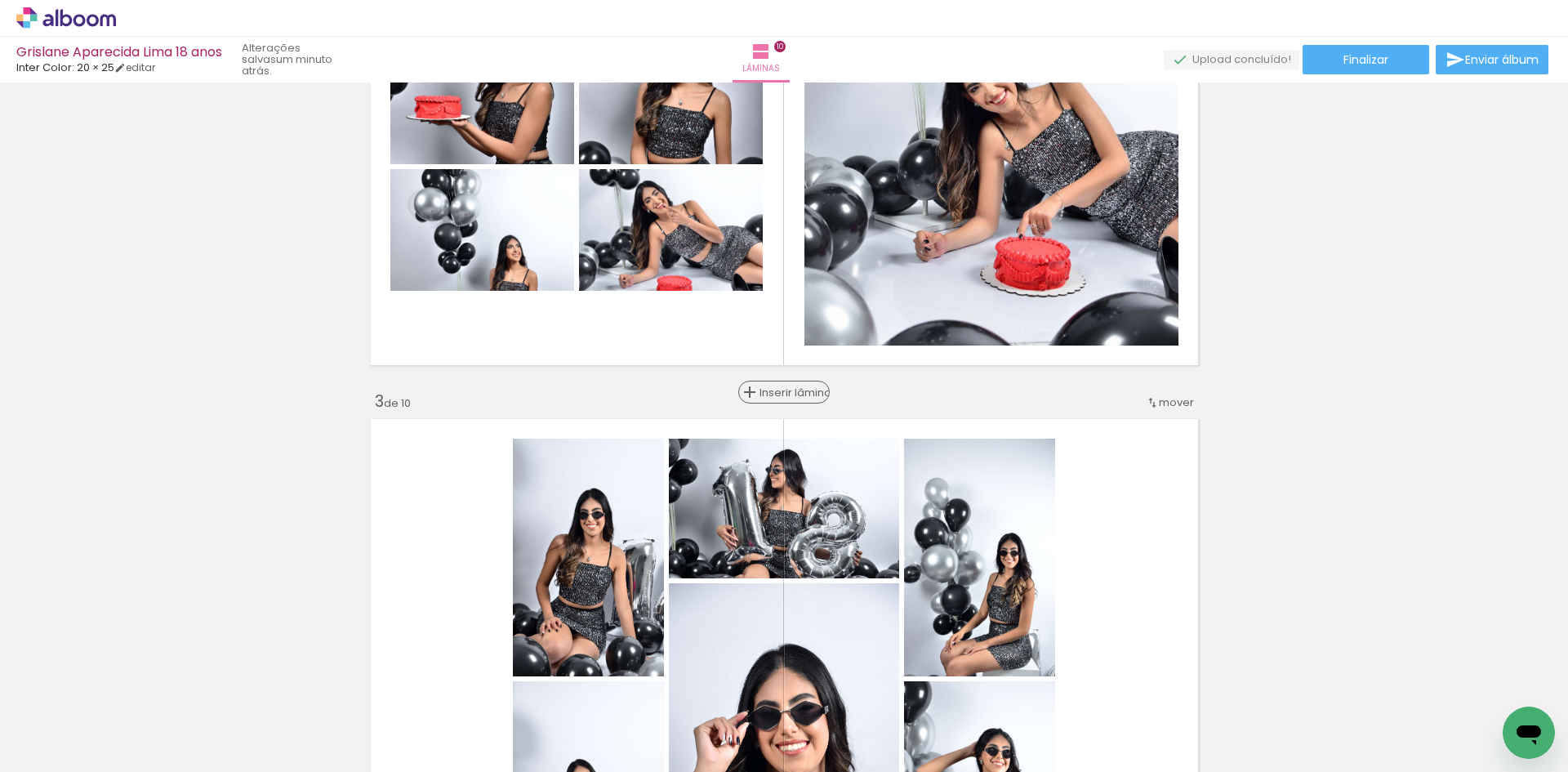
click at [782, 389] on span "Inserir lâmina" at bounding box center [791, 392] width 63 height 10
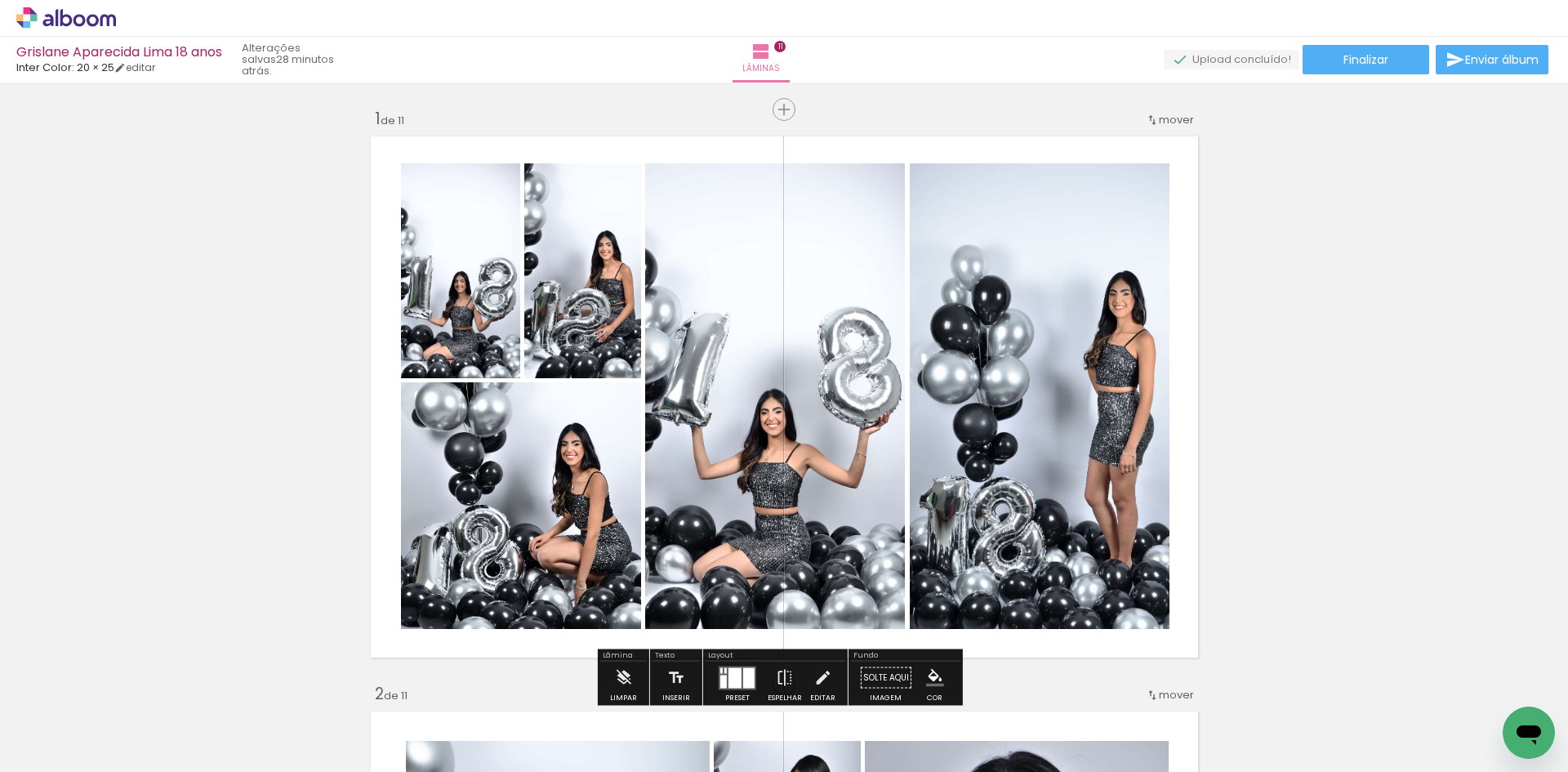
scroll to position [1471, 0]
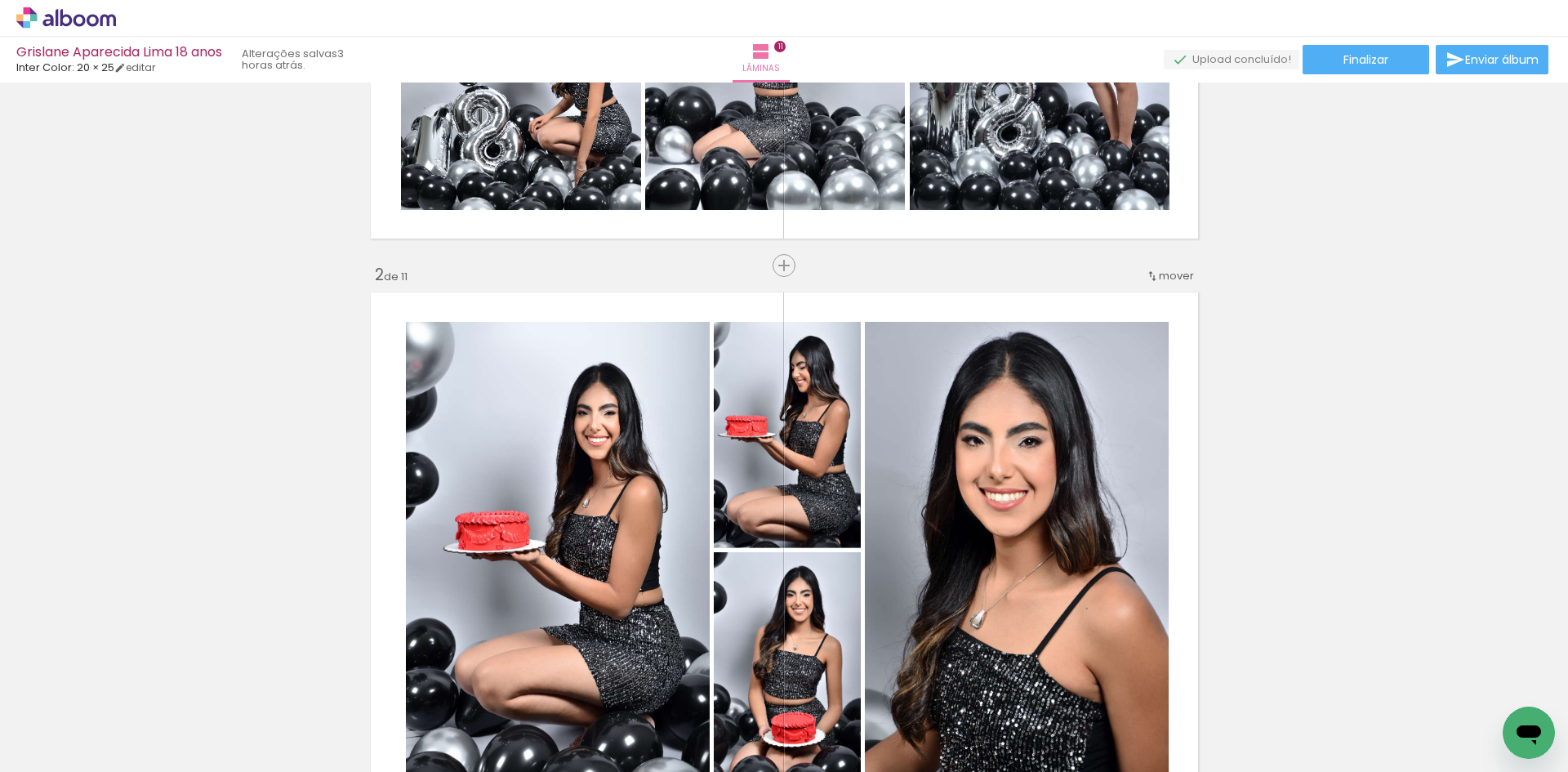
scroll to position [164, 0]
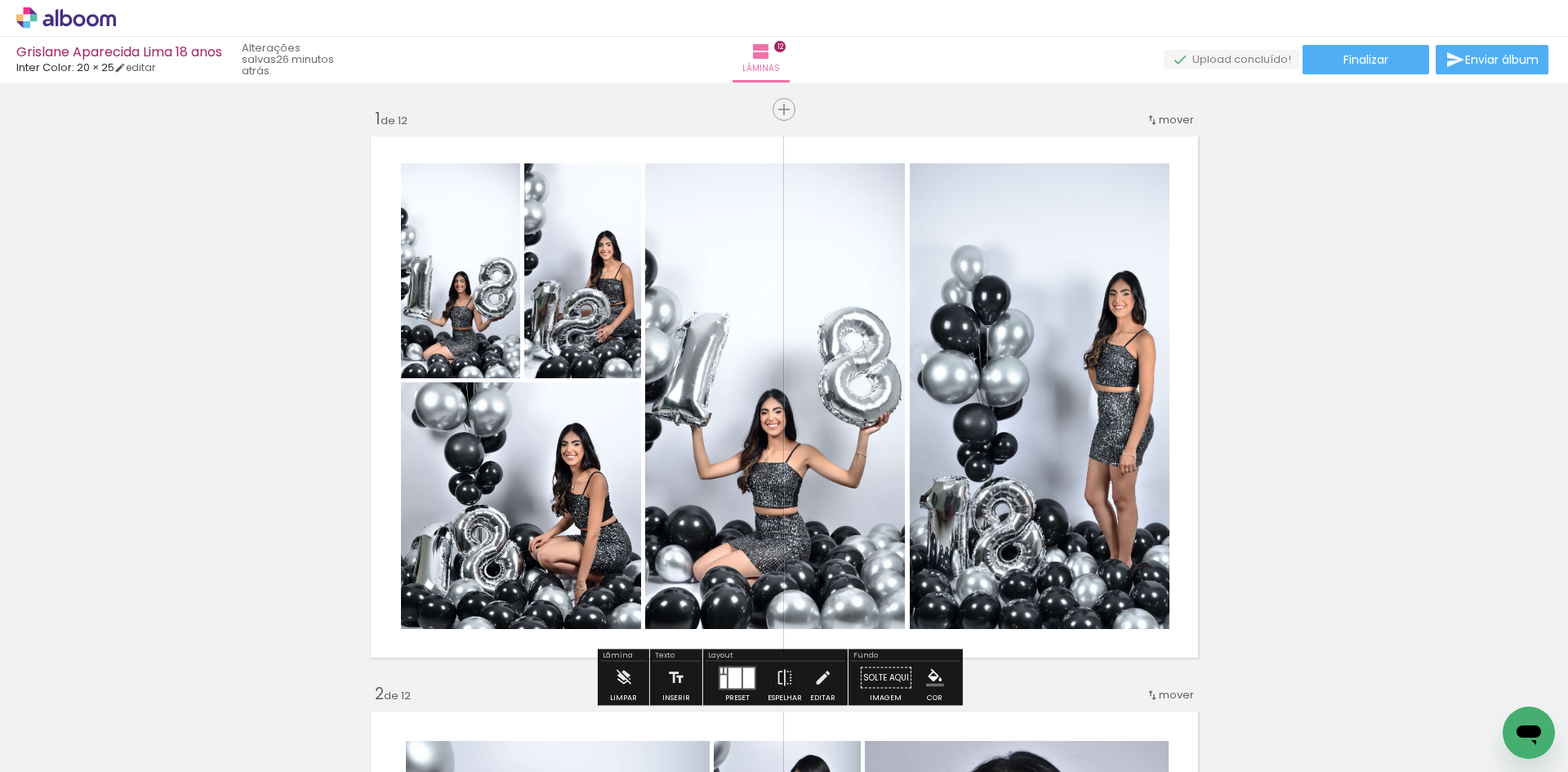
scroll to position [817, 0]
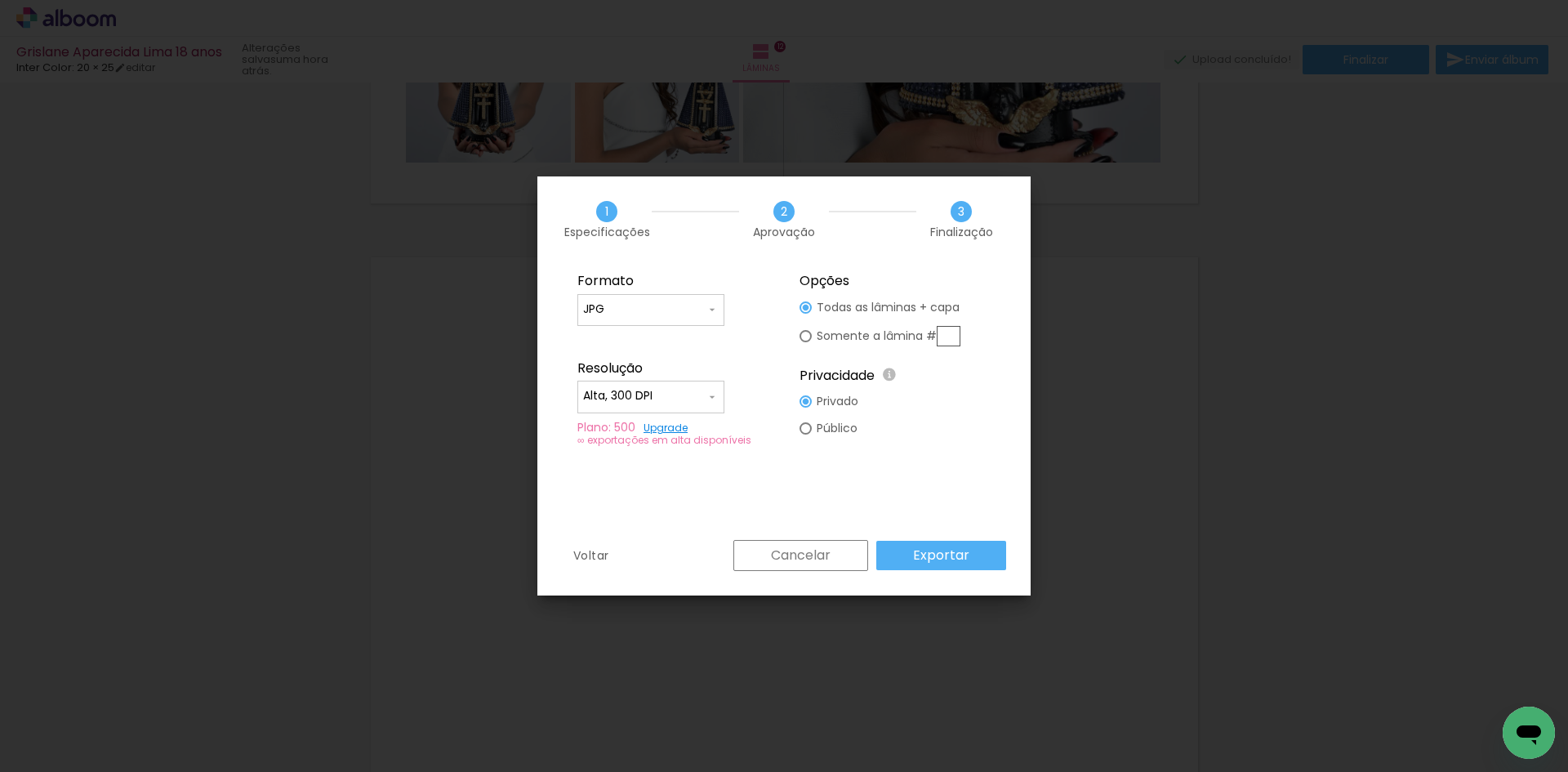
scroll to position [817, 0]
click at [0, 0] on slot "Exportar" at bounding box center [0, 0] width 0 height 0
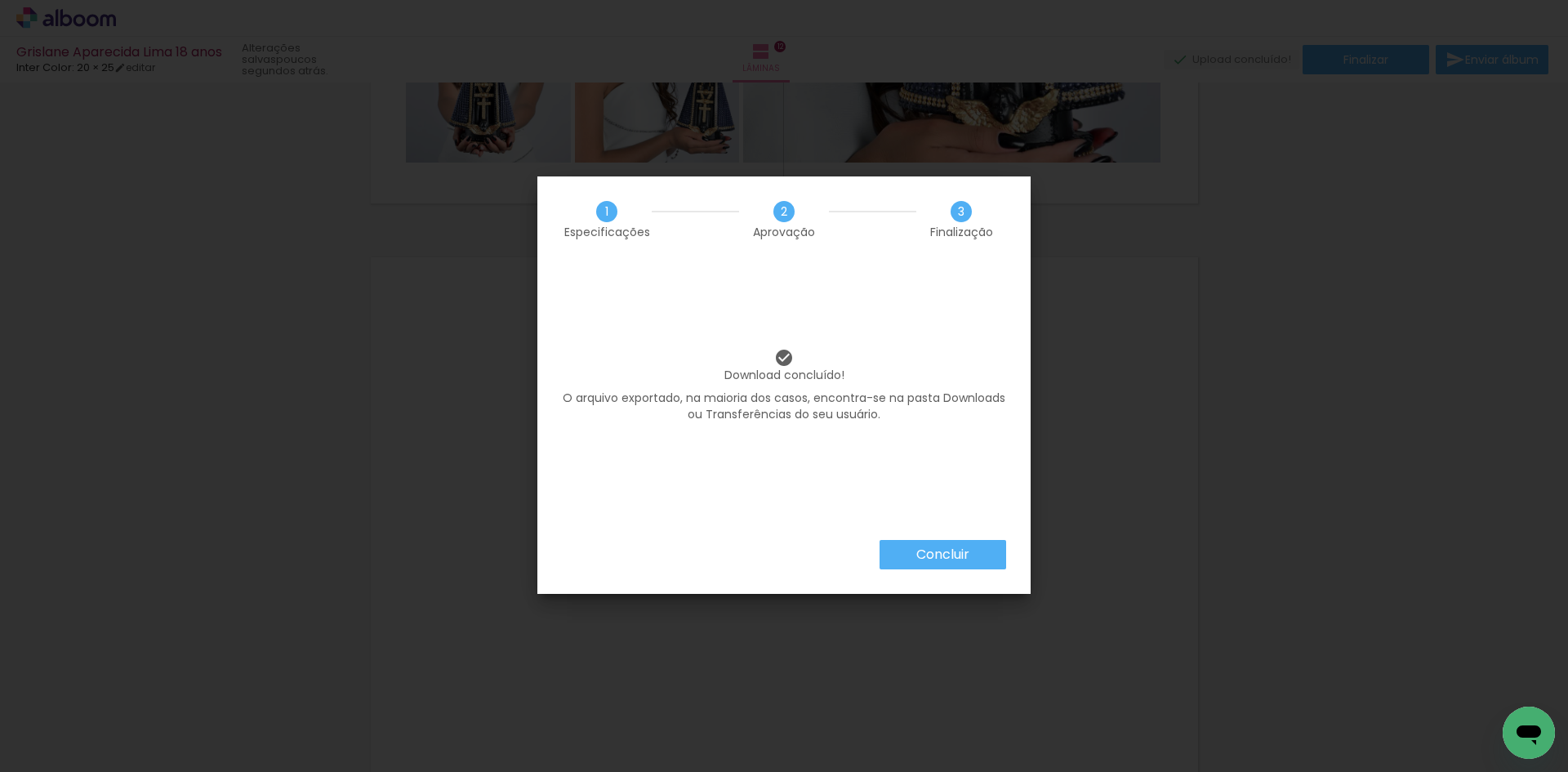
scroll to position [817, 0]
click at [983, 562] on paper-button "Concluir" at bounding box center [943, 554] width 127 height 29
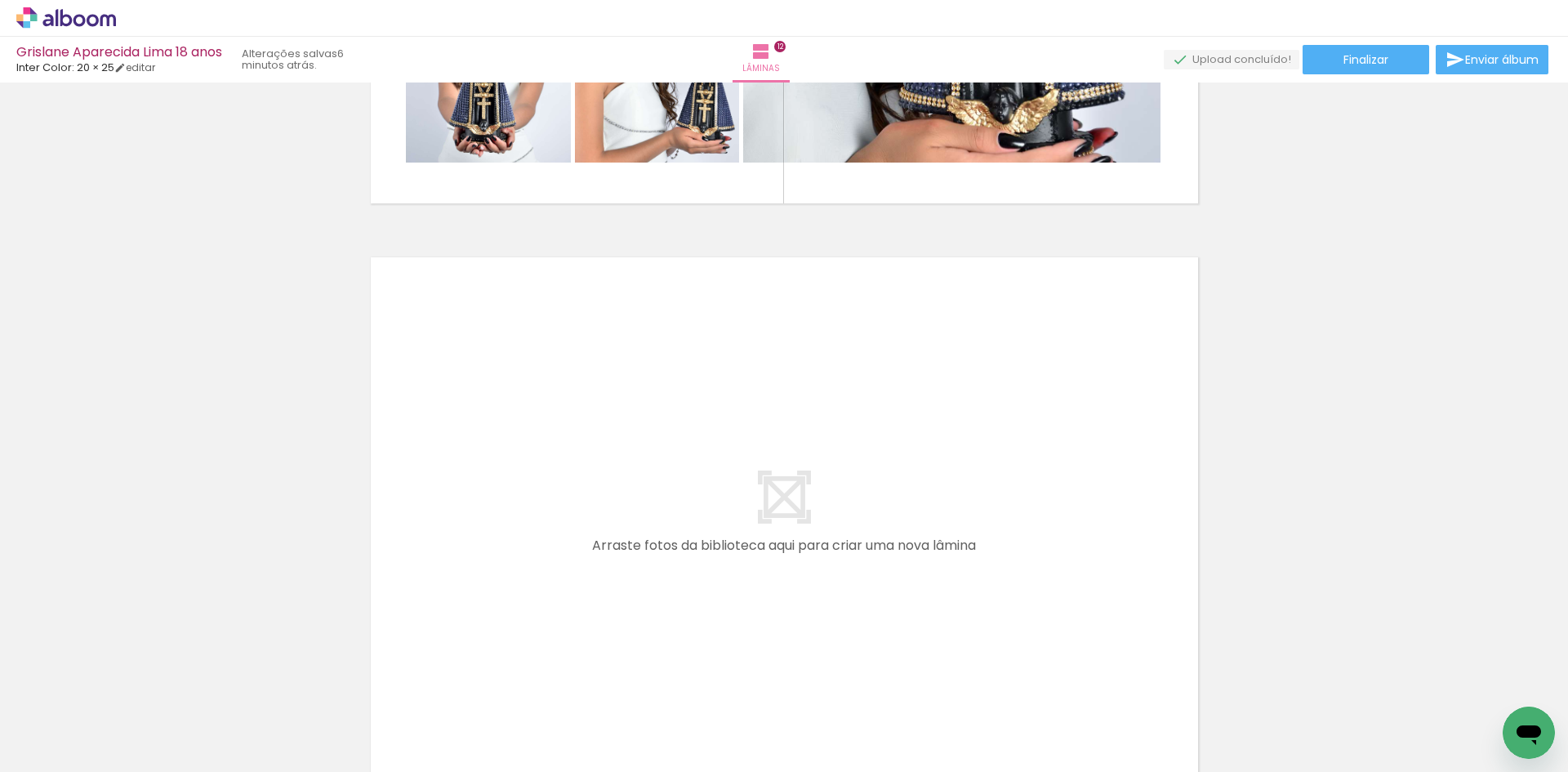
scroll to position [817, 0]
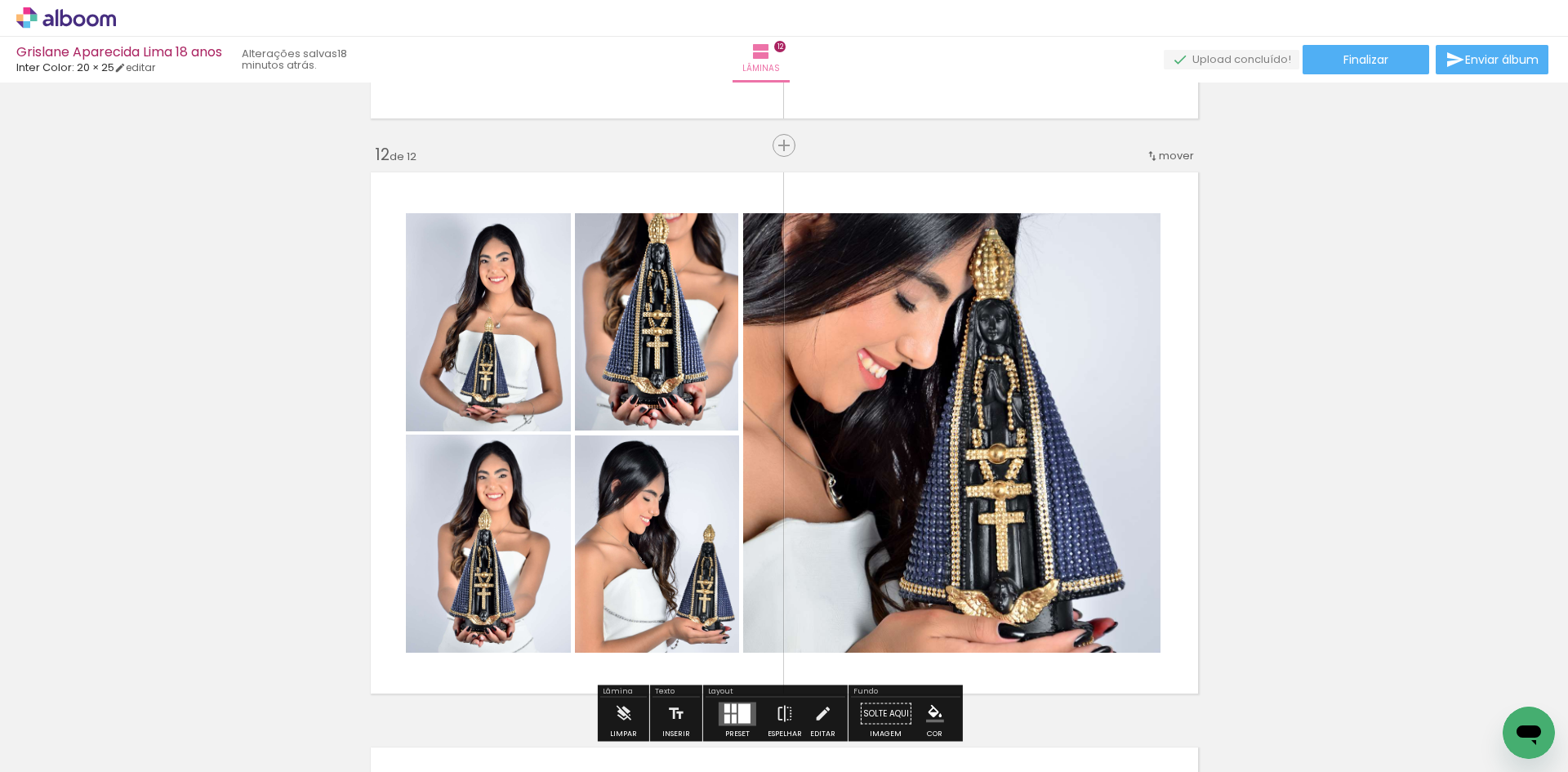
scroll to position [6210, 0]
